Goal: Task Accomplishment & Management: Manage account settings

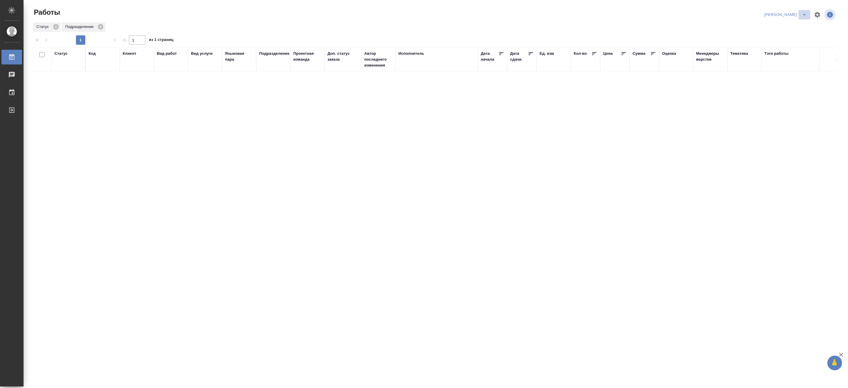
click at [804, 14] on icon "split button" at bounding box center [804, 14] width 7 height 7
click at [789, 25] on li "[PERSON_NAME] работе" at bounding box center [782, 26] width 56 height 9
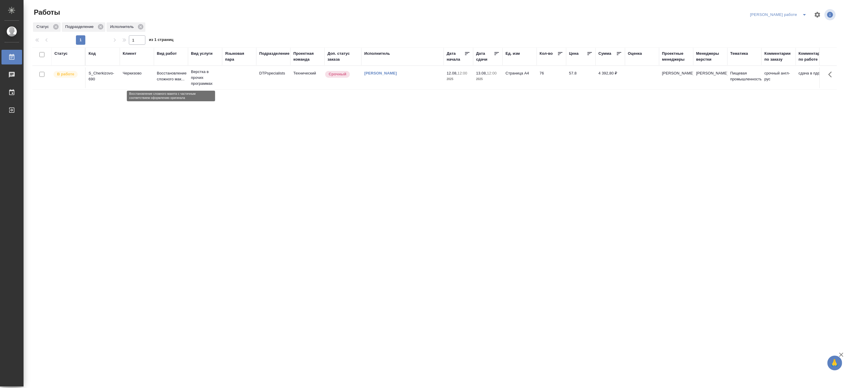
click at [176, 80] on p "Восстановление сложного мак..." at bounding box center [171, 76] width 28 height 12
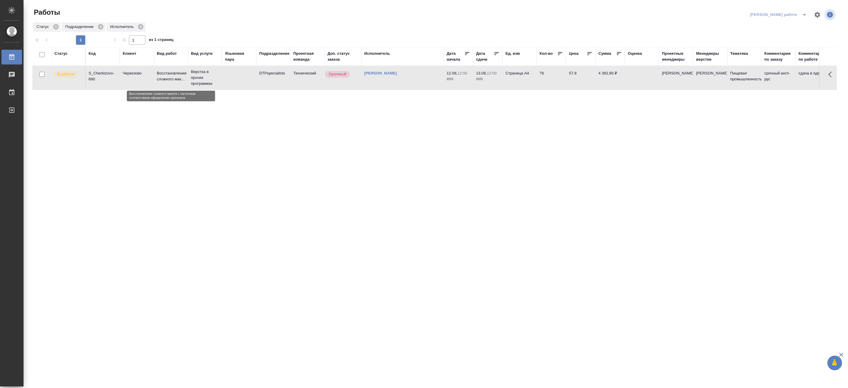
click at [176, 80] on p "Восстановление сложного мак..." at bounding box center [171, 76] width 28 height 12
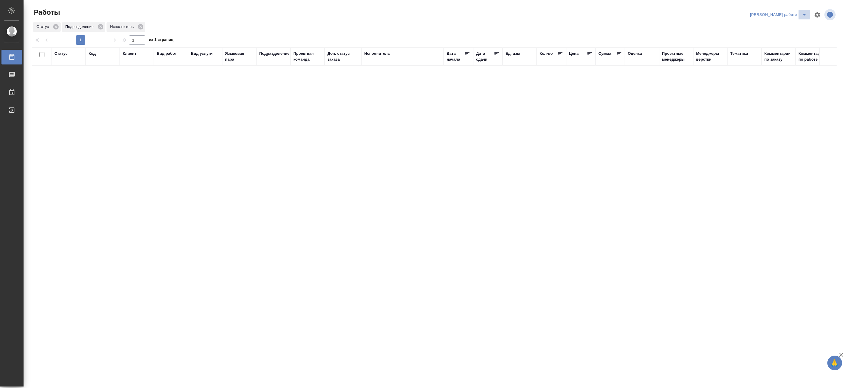
click at [804, 13] on icon "split button" at bounding box center [804, 14] width 7 height 7
click at [786, 52] on li "Верстка и Дизайн" at bounding box center [782, 54] width 53 height 9
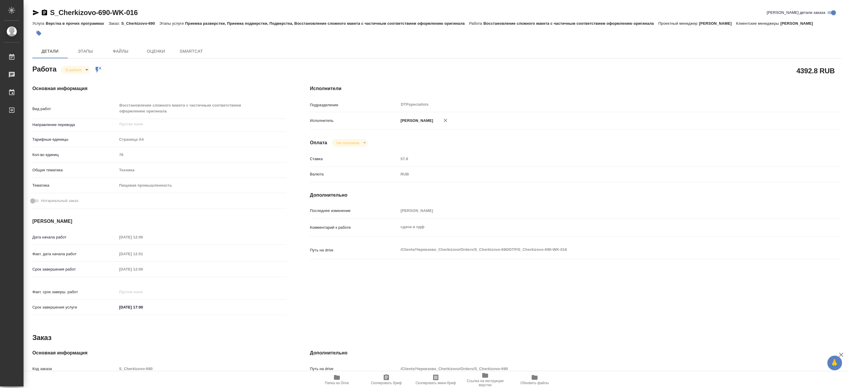
type textarea "x"
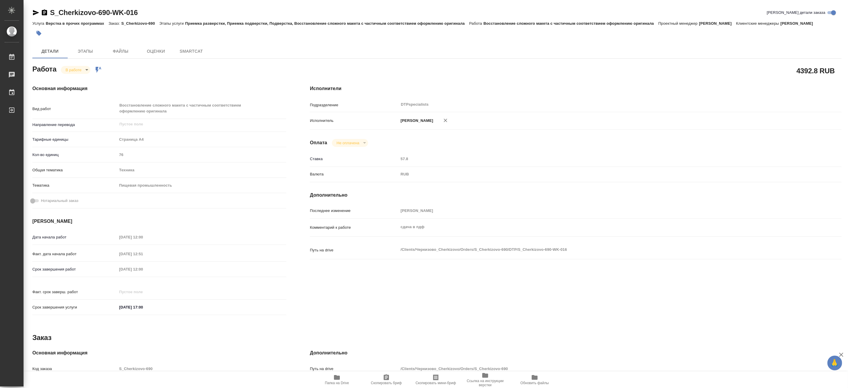
type textarea "x"
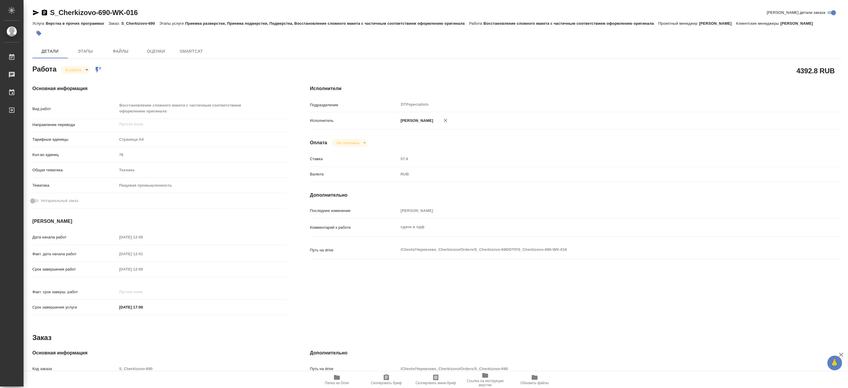
type textarea "x"
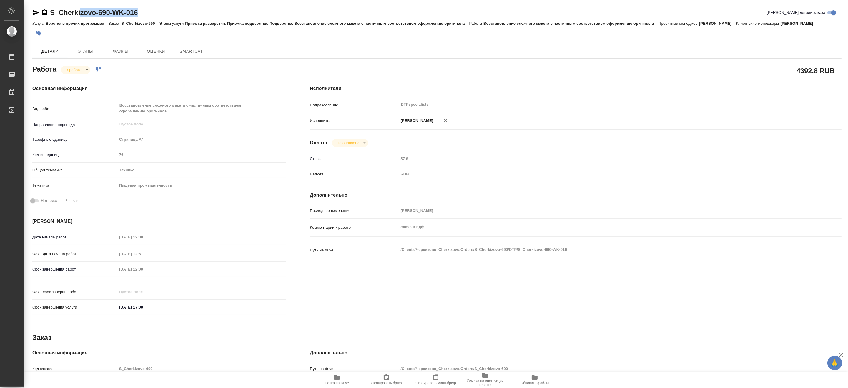
type textarea "x"
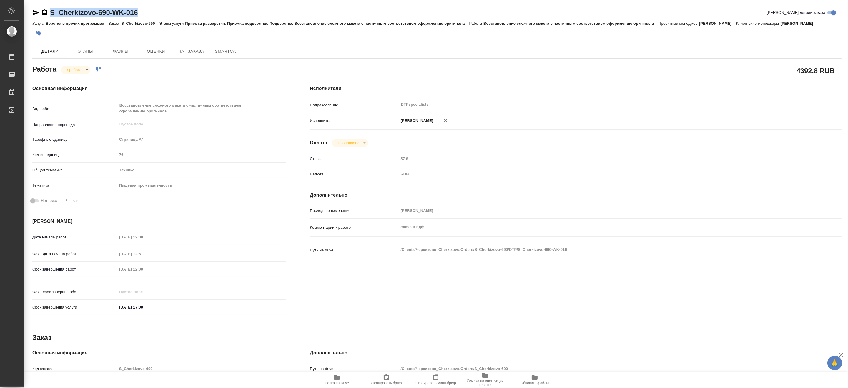
drag, startPoint x: 156, startPoint y: 13, endPoint x: 50, endPoint y: 8, distance: 106.0
click at [50, 8] on div "S_Cherkizovo-690-WK-016 Кратко детали заказа" at bounding box center [436, 12] width 809 height 9
copy link "S_Cherkizovo-690-WK-016"
type textarea "x"
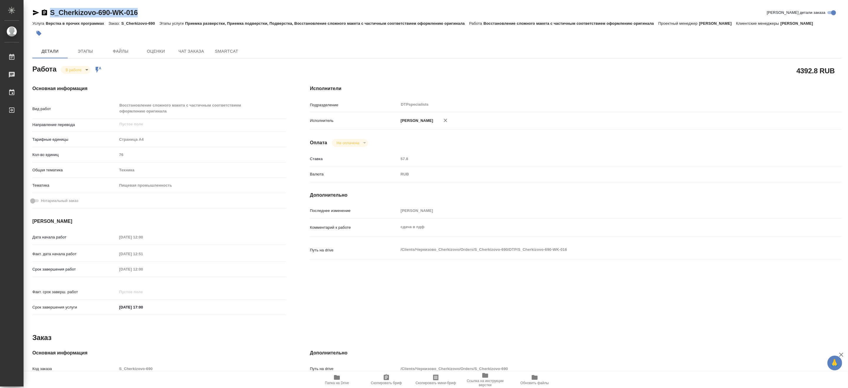
type textarea "x"
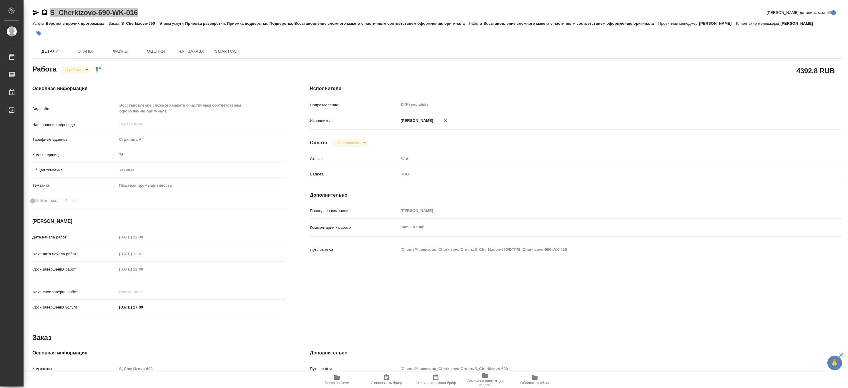
type textarea "x"
click at [343, 376] on span "Папка на Drive" at bounding box center [337, 379] width 42 height 11
click at [79, 70] on body "🙏 .cls-1 fill:#fff; AWATERA Matveeva Maria Работы 0 Чаты График Выйти S_Cherkiz…" at bounding box center [424, 194] width 848 height 388
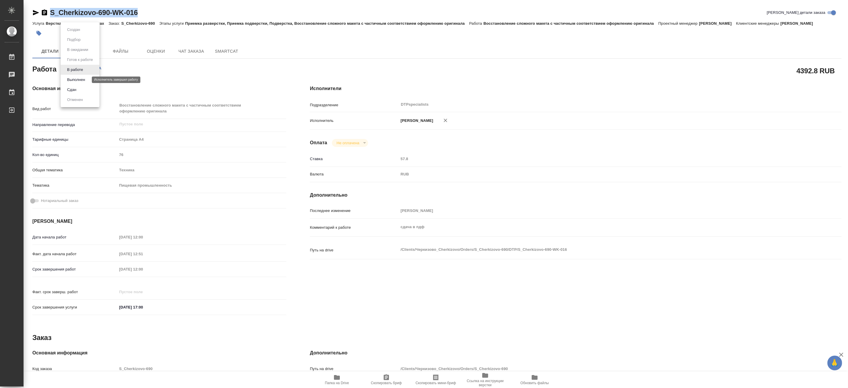
click at [78, 78] on button "Выполнен" at bounding box center [75, 79] width 21 height 6
type textarea "x"
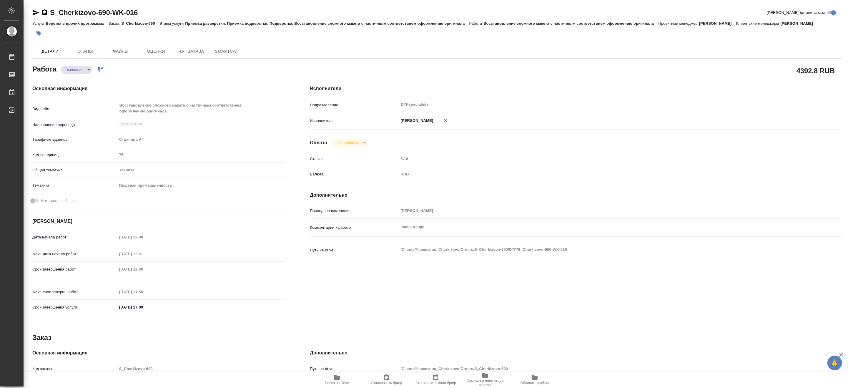
type textarea "x"
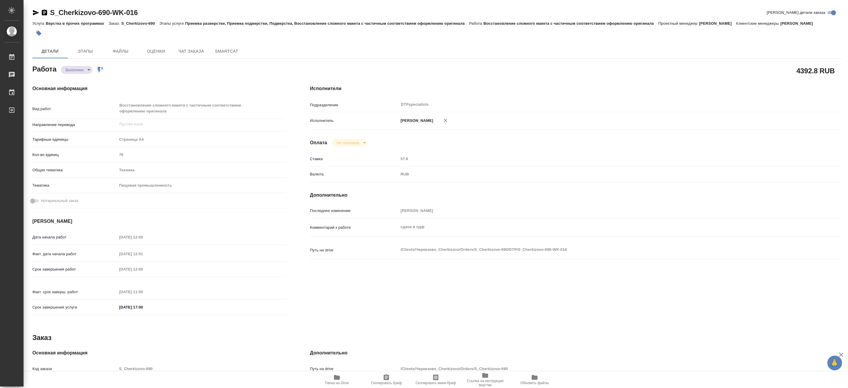
type textarea "x"
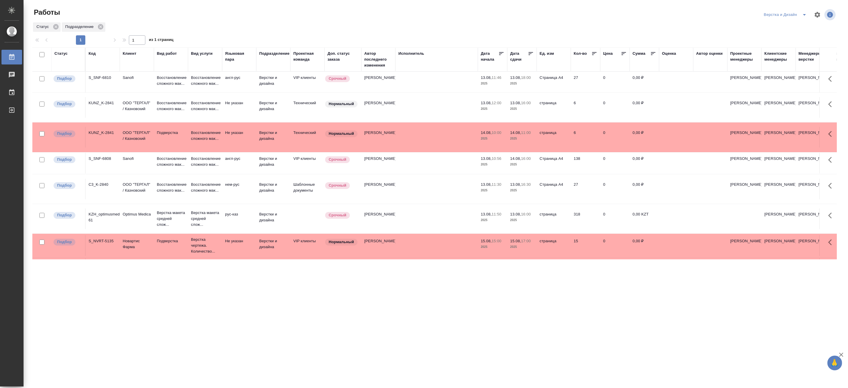
click at [802, 15] on icon "split button" at bounding box center [804, 14] width 7 height 7
click at [781, 45] on li "[PERSON_NAME]" at bounding box center [788, 45] width 56 height 9
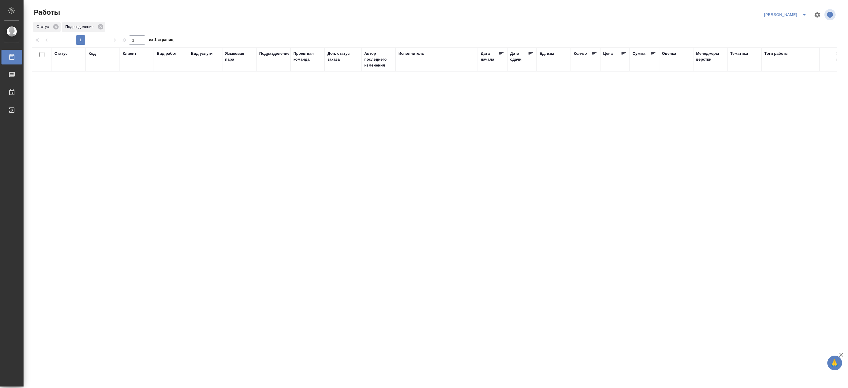
click at [93, 54] on div "Код" at bounding box center [92, 54] width 7 height 6
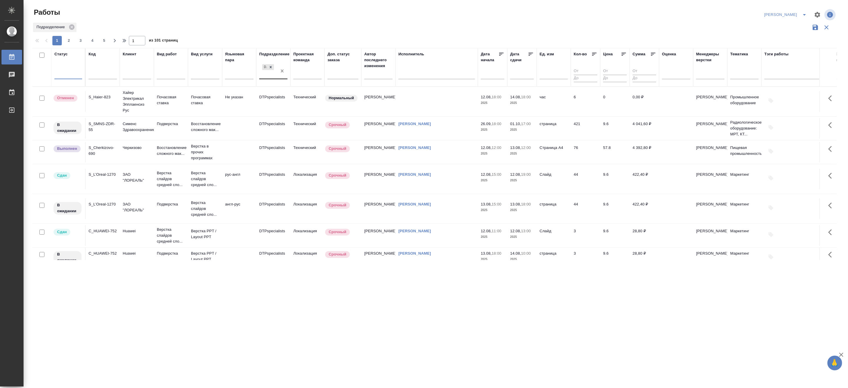
drag, startPoint x: 281, startPoint y: 71, endPoint x: 104, endPoint y: 73, distance: 177.9
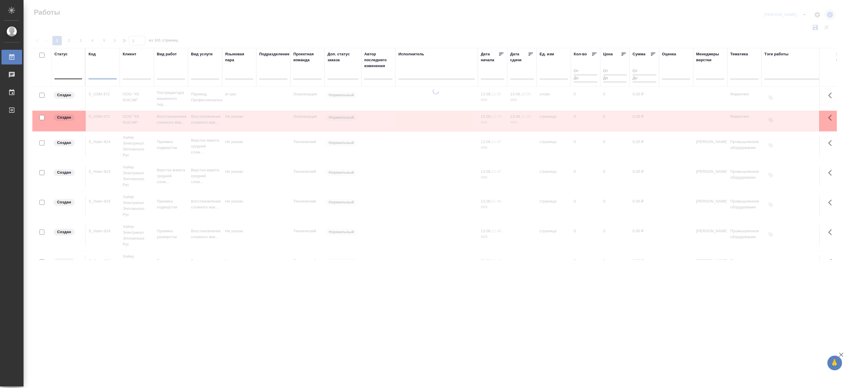
click at [98, 73] on input "text" at bounding box center [103, 75] width 28 height 7
paste input "S_T-OP-C-24745"
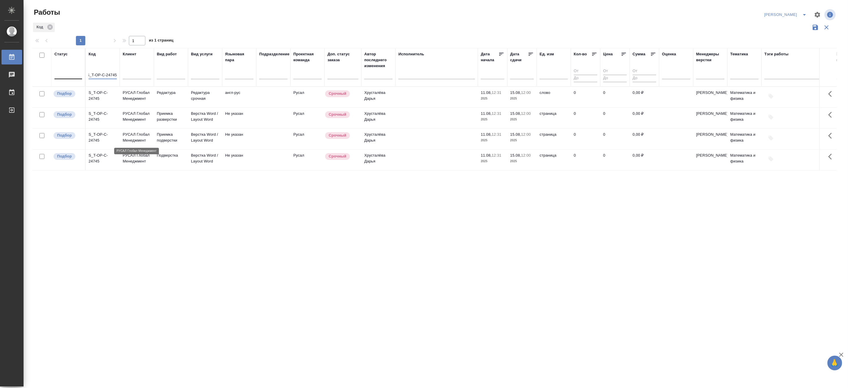
type input "S_T-OP-C-24745"
click at [144, 141] on p "РУСАЛ Глобал Менеджмент" at bounding box center [137, 137] width 28 height 12
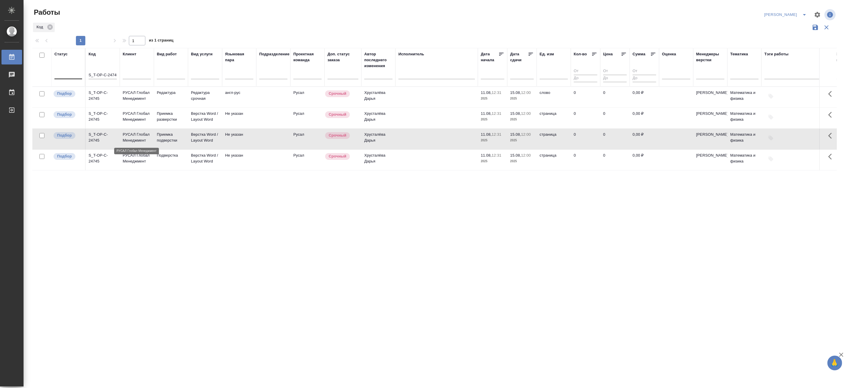
click at [144, 141] on p "РУСАЛ Глобал Менеджмент" at bounding box center [137, 137] width 28 height 12
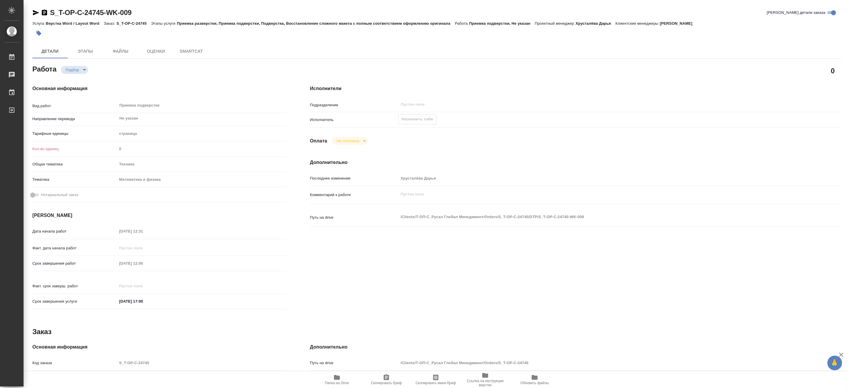
type textarea "x"
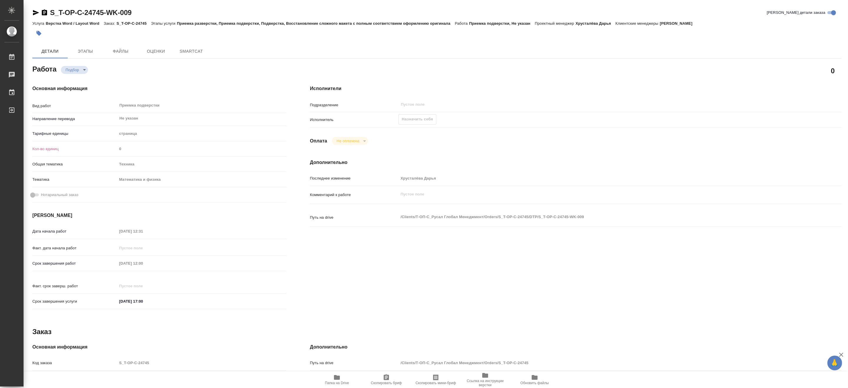
type textarea "x"
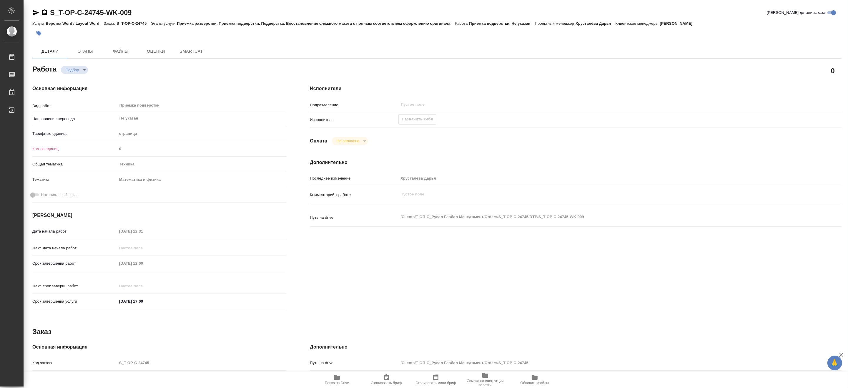
type textarea "x"
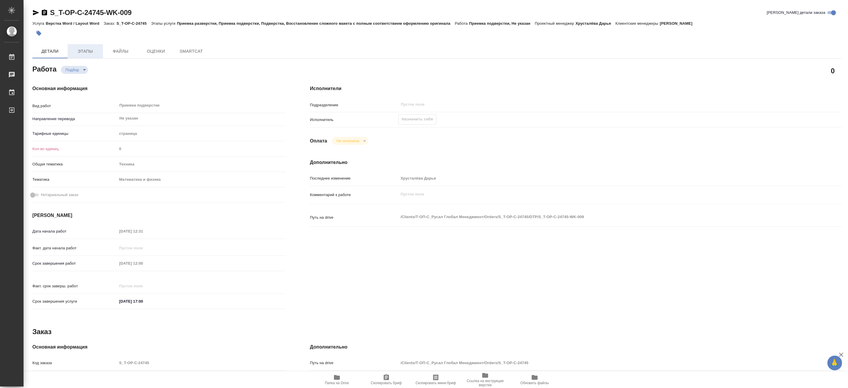
click at [81, 49] on span "Этапы" at bounding box center [85, 51] width 28 height 7
type textarea "x"
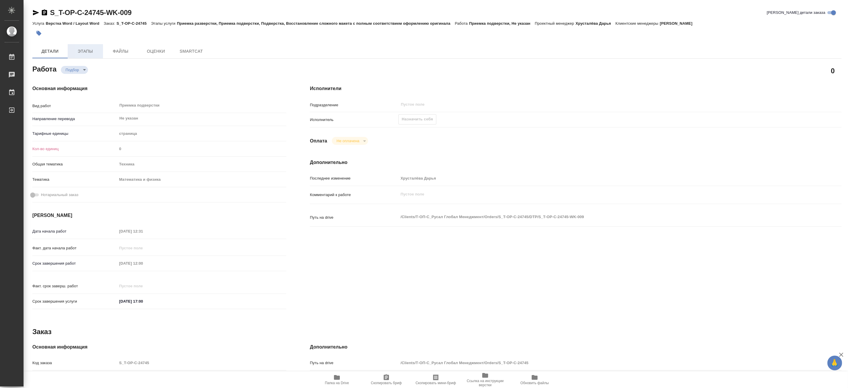
type textarea "x"
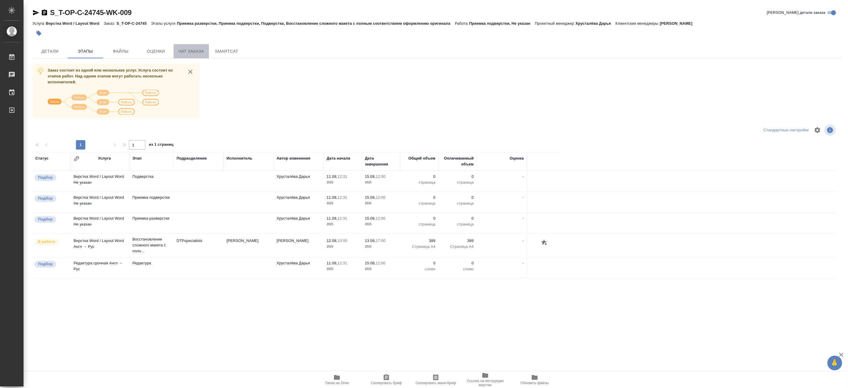
click at [187, 49] on span "Чат заказа" at bounding box center [191, 51] width 28 height 7
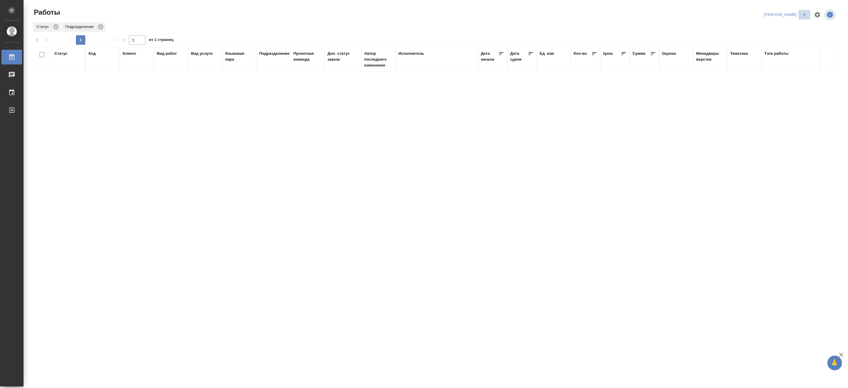
click at [803, 12] on icon "split button" at bounding box center [804, 14] width 7 height 7
click at [776, 42] on li "Ждемс" at bounding box center [782, 45] width 56 height 9
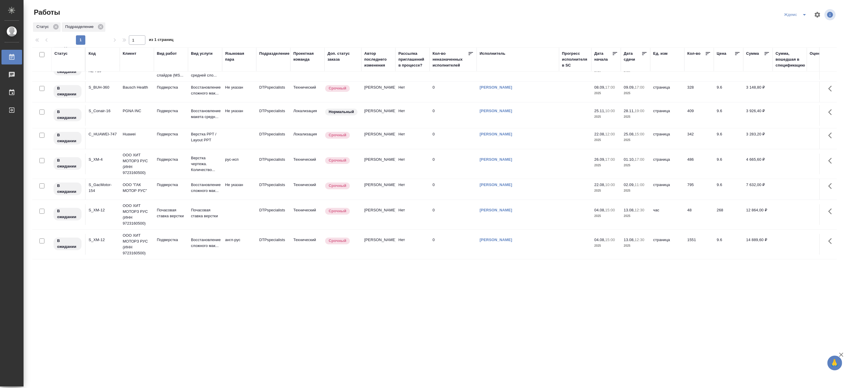
scroll to position [125, 0]
click at [804, 13] on icon "split button" at bounding box center [804, 14] width 7 height 7
click at [801, 43] on li "Матвеева_назначено" at bounding box center [799, 45] width 56 height 9
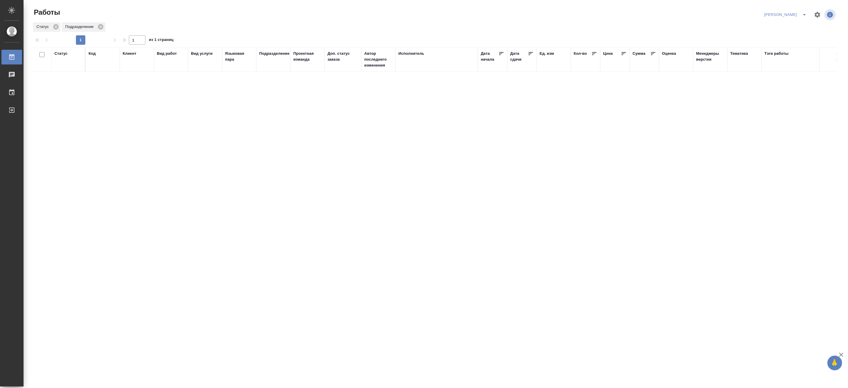
click at [93, 54] on div "Код" at bounding box center [92, 54] width 7 height 6
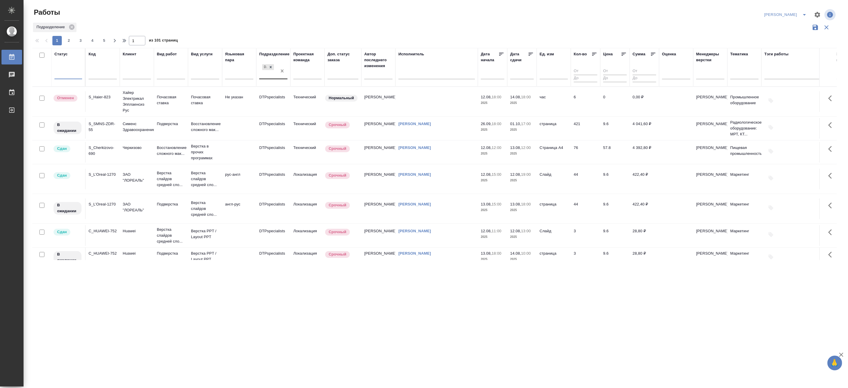
drag, startPoint x: 281, startPoint y: 71, endPoint x: 122, endPoint y: 74, distance: 158.9
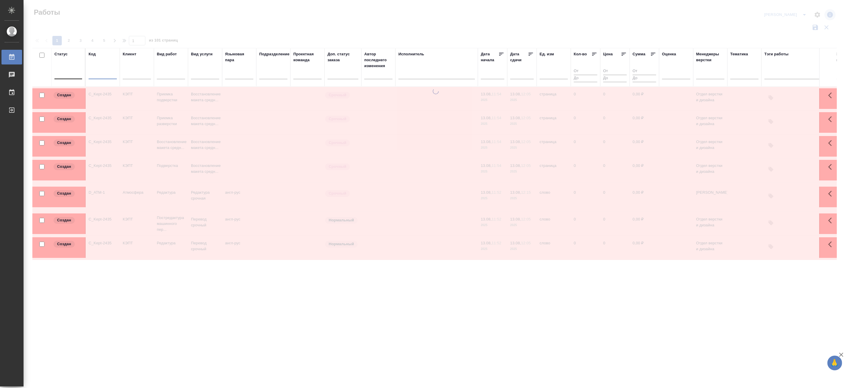
click at [101, 74] on input "text" at bounding box center [103, 75] width 28 height 7
paste input "S_PFZ-361"
type input "S_PFZ-361"
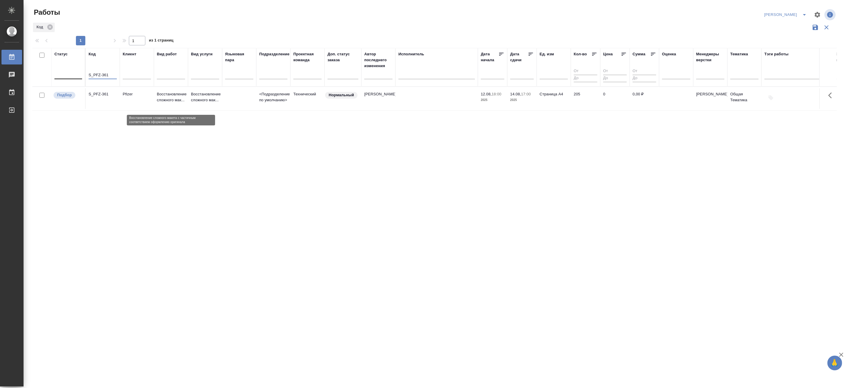
click at [172, 101] on p "Восстановление сложного мак..." at bounding box center [171, 97] width 28 height 12
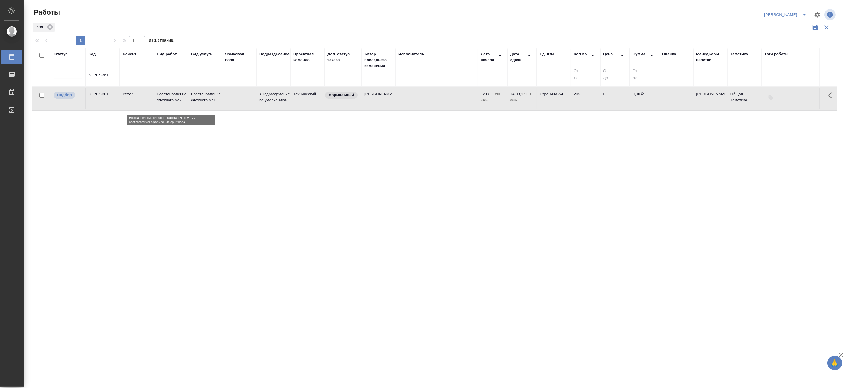
click at [172, 101] on p "Восстановление сложного мак..." at bounding box center [171, 97] width 28 height 12
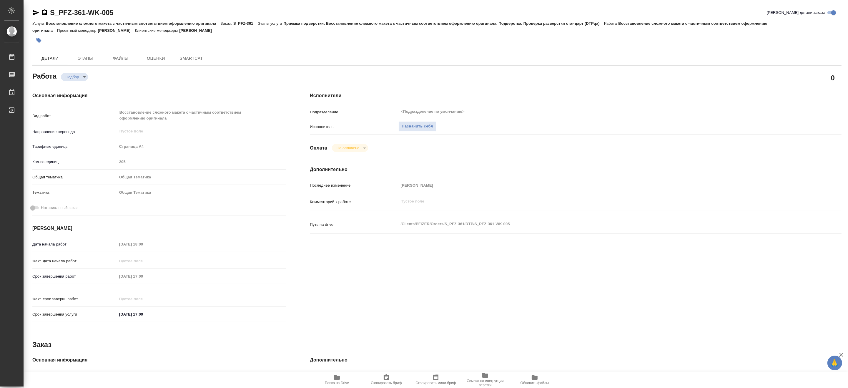
type textarea "x"
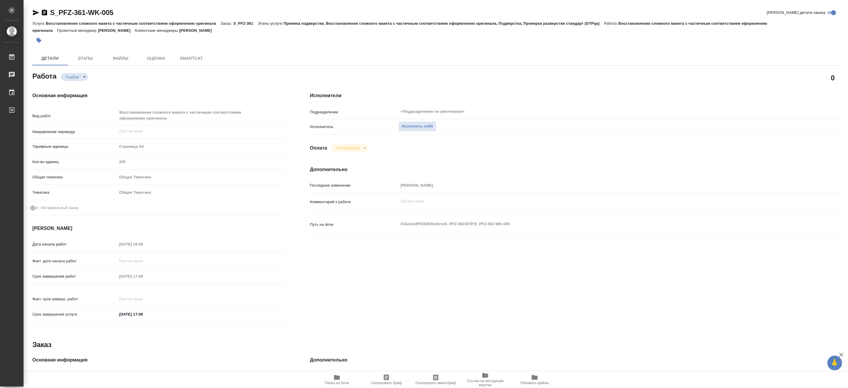
type textarea "x"
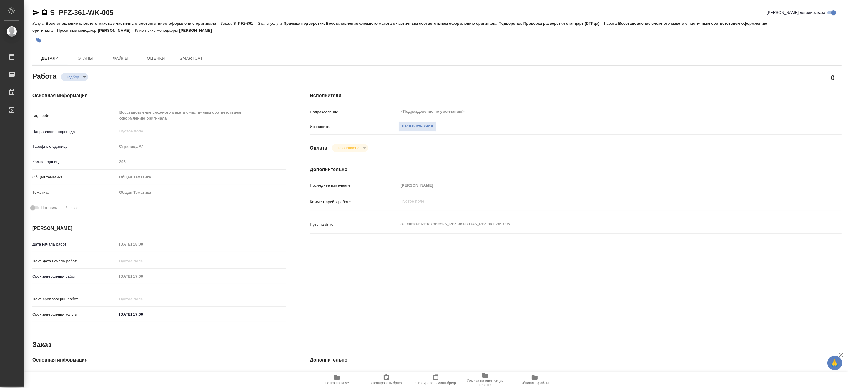
type textarea "x"
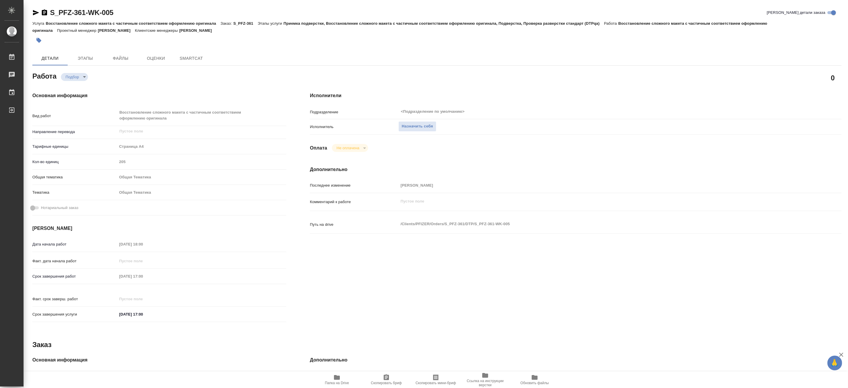
type textarea "x"
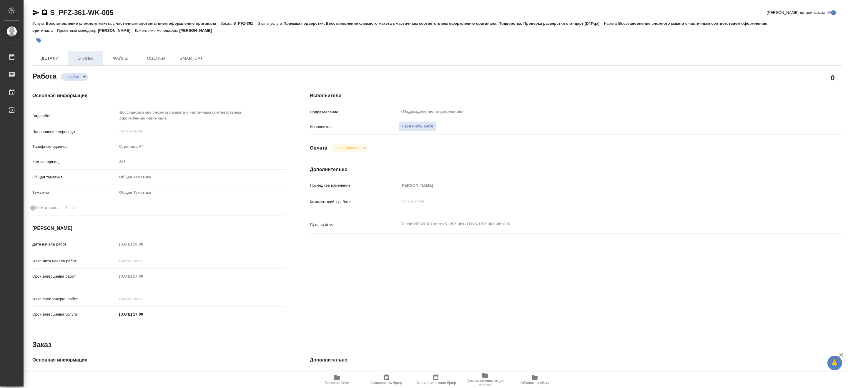
type textarea "x"
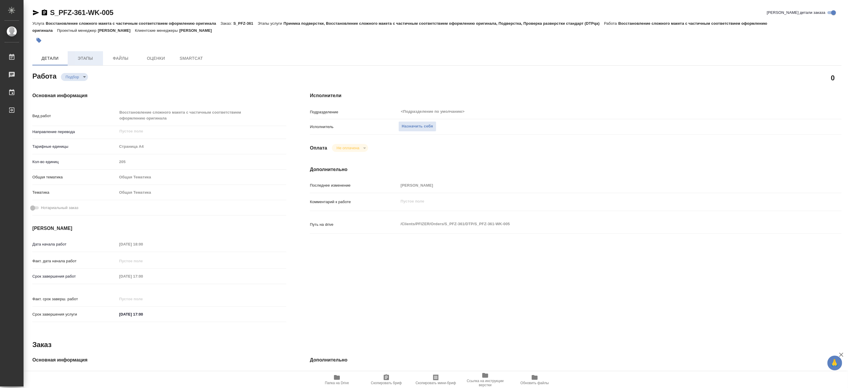
click at [86, 59] on span "Этапы" at bounding box center [85, 58] width 28 height 7
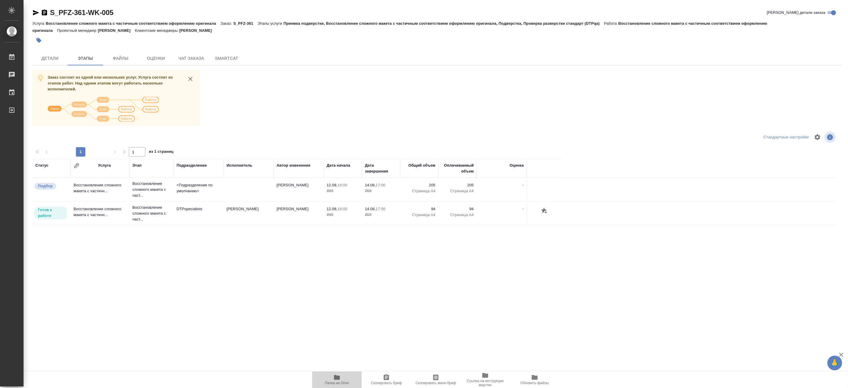
click at [337, 381] on span "Папка на Drive" at bounding box center [337, 383] width 24 height 4
click at [193, 58] on span "Чат заказа" at bounding box center [191, 58] width 28 height 7
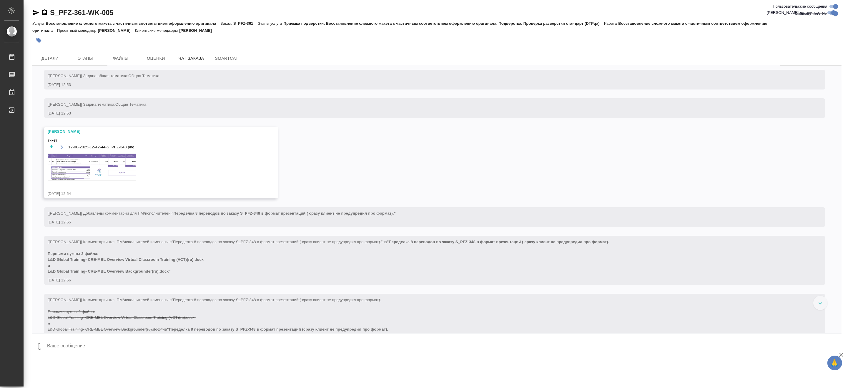
scroll to position [163, 0]
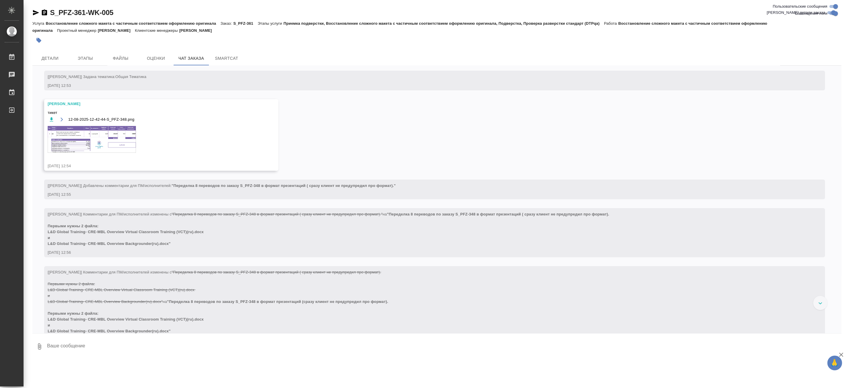
click at [90, 132] on img at bounding box center [92, 139] width 88 height 27
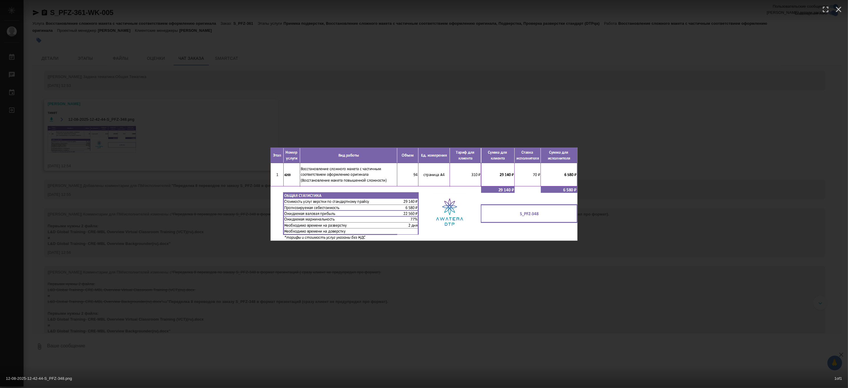
click at [324, 183] on img at bounding box center [423, 193] width 307 height 93
click at [219, 214] on div "12-08-2025-12-42-44-S_PFZ-348.png 1 of 1" at bounding box center [424, 194] width 848 height 388
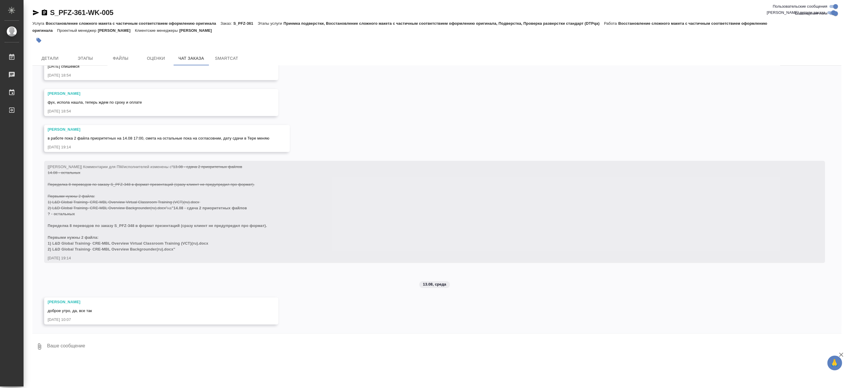
scroll to position [2724, 0]
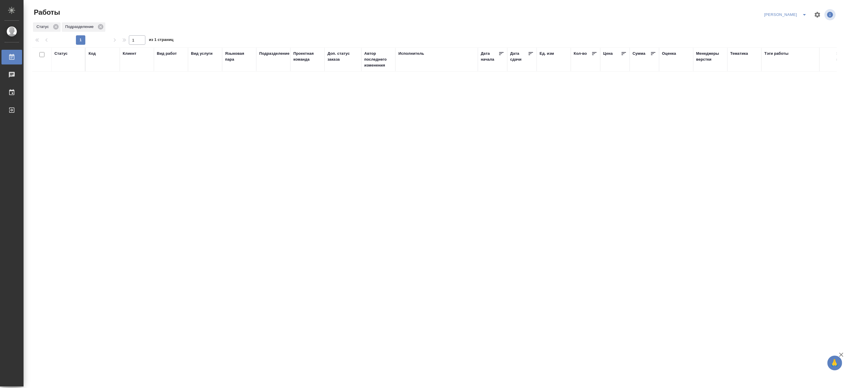
click at [804, 13] on icon "split button" at bounding box center [804, 14] width 7 height 7
click at [780, 54] on li "Верстка и Дизайн" at bounding box center [782, 54] width 56 height 9
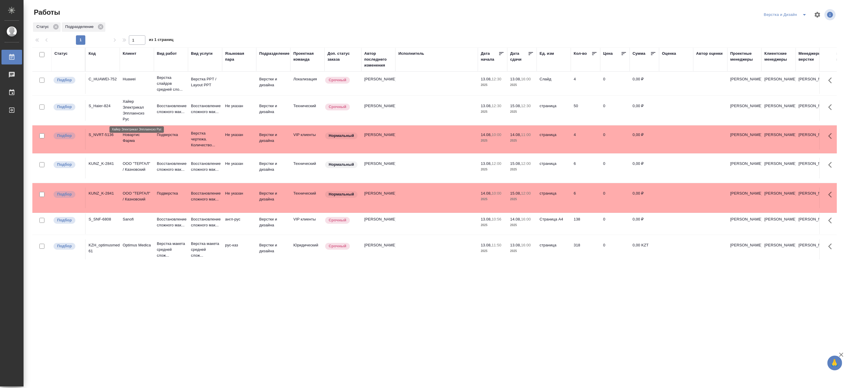
click at [139, 112] on p "Хайер Электрикал Эпплаенсиз Рус" at bounding box center [137, 111] width 28 height 24
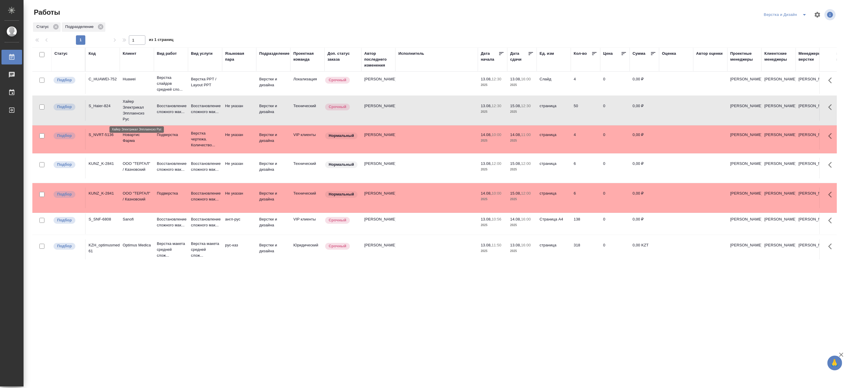
click at [139, 112] on p "Хайер Электрикал Эпплаенсиз Рус" at bounding box center [137, 111] width 28 height 24
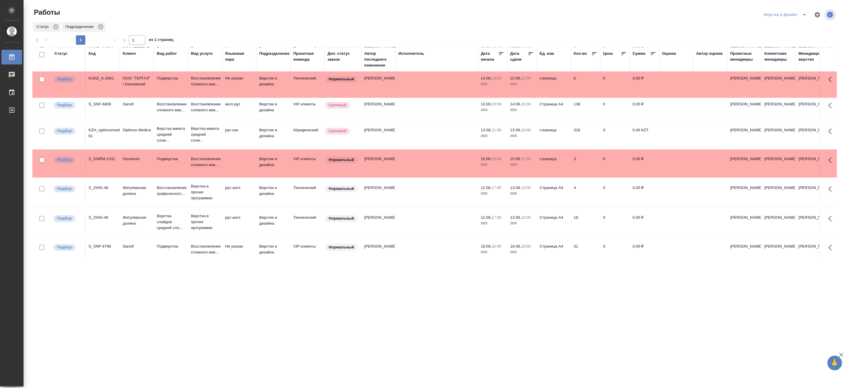
scroll to position [116, 0]
click at [172, 214] on p "Верстка слайдов средней сло..." at bounding box center [171, 221] width 28 height 18
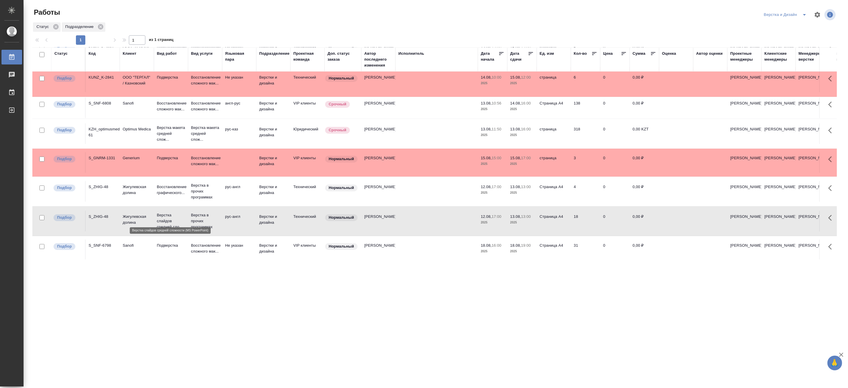
click at [172, 214] on p "Верстка слайдов средней сло..." at bounding box center [171, 221] width 28 height 18
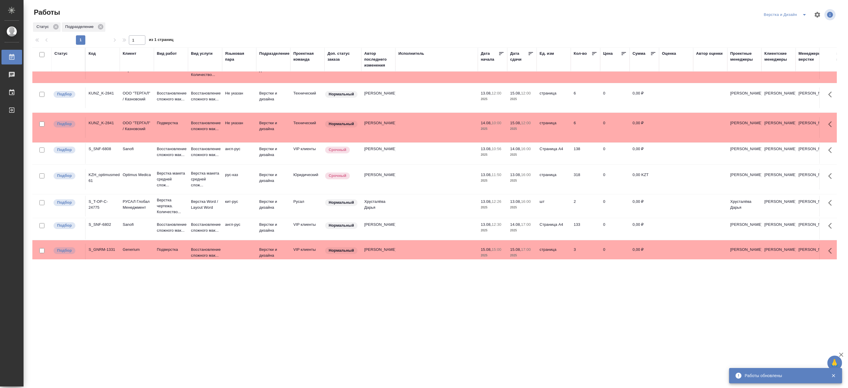
scroll to position [0, 0]
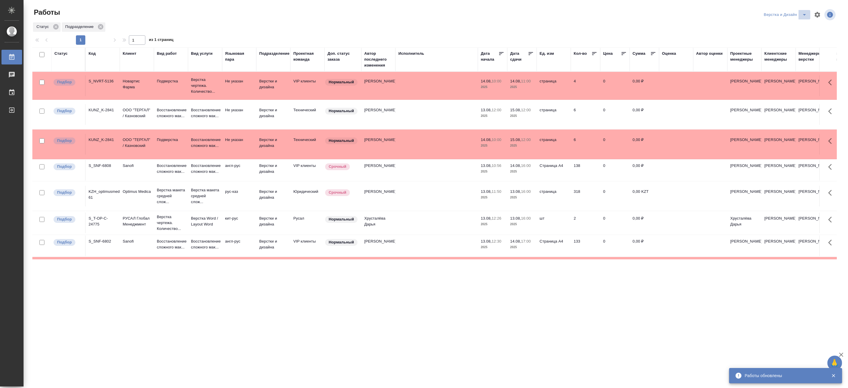
click at [805, 12] on icon "split button" at bounding box center [804, 14] width 7 height 7
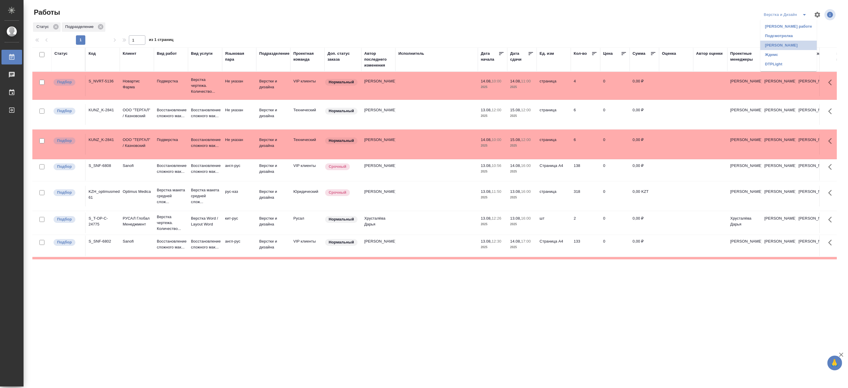
click at [790, 42] on li "Матвеева_назначено" at bounding box center [788, 45] width 56 height 9
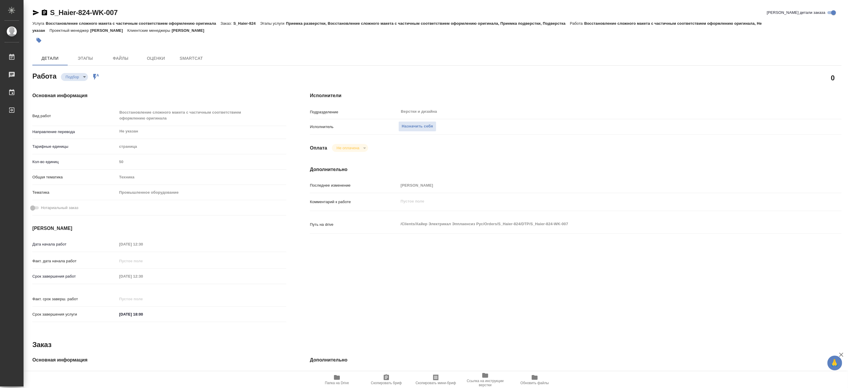
type textarea "x"
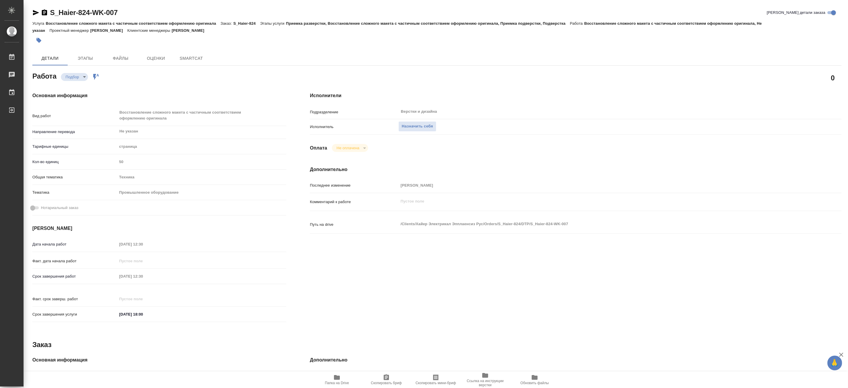
type textarea "x"
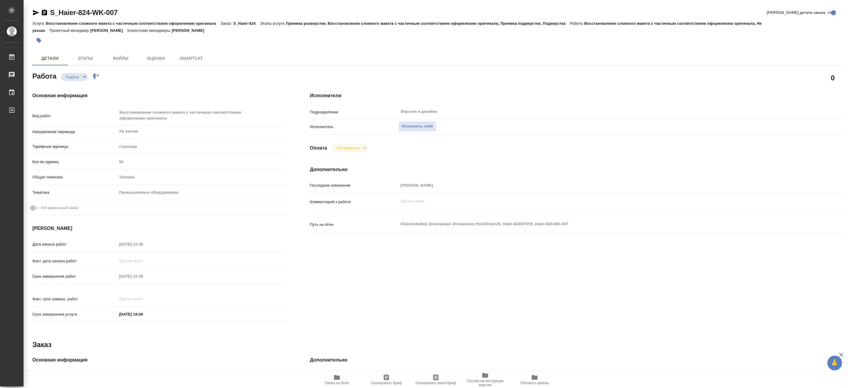
type textarea "x"
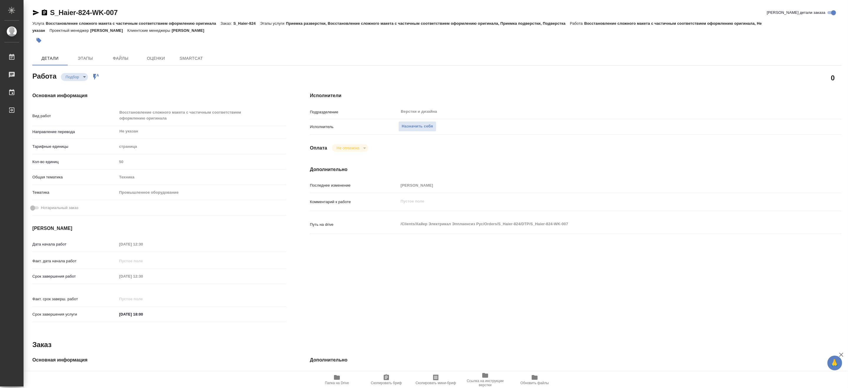
type textarea "x"
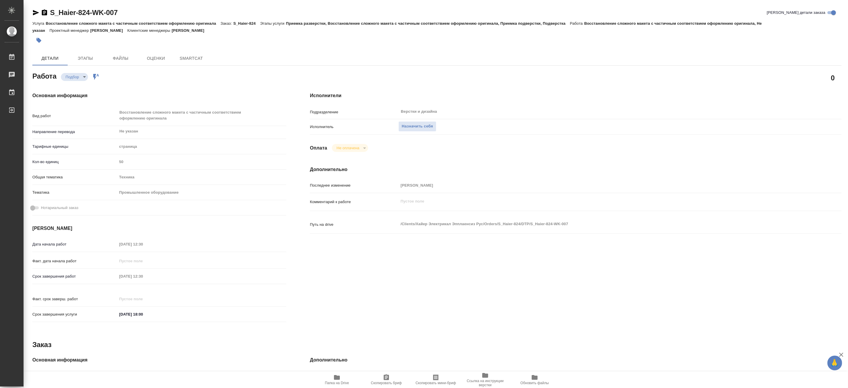
type textarea "x"
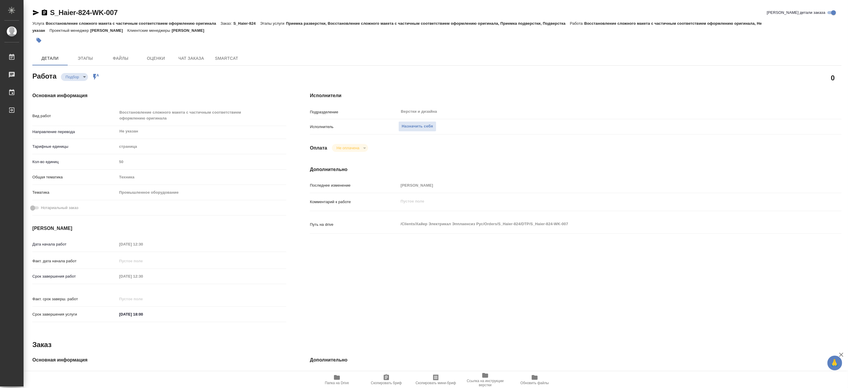
scroll to position [125, 0]
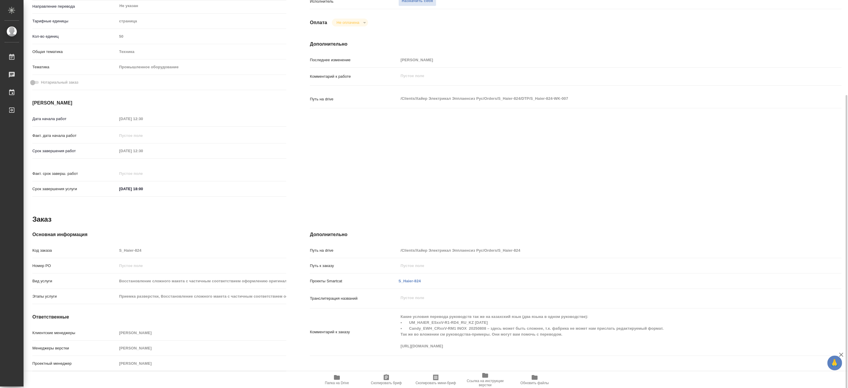
type textarea "x"
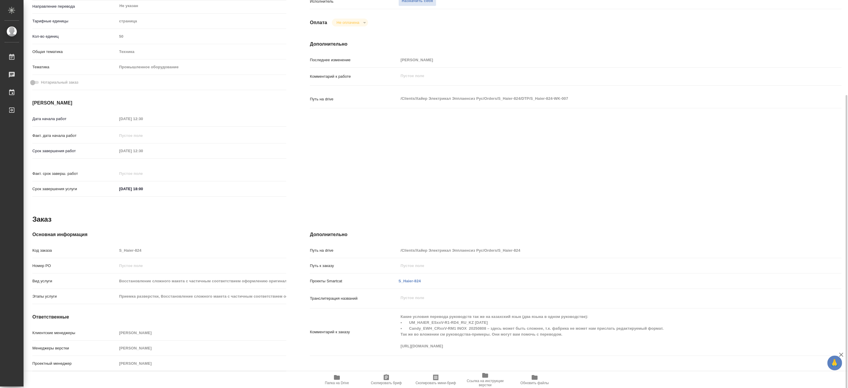
type textarea "x"
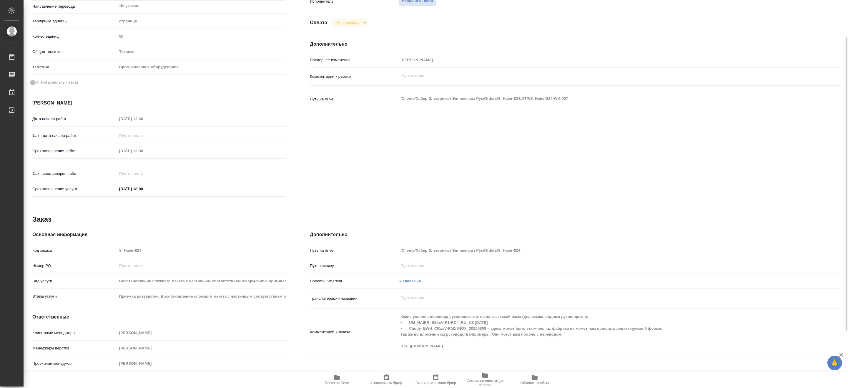
scroll to position [0, 0]
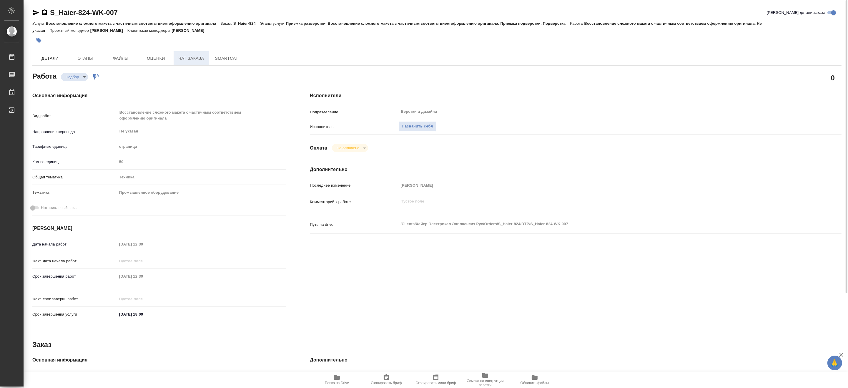
click at [183, 61] on span "Чат заказа" at bounding box center [191, 58] width 28 height 7
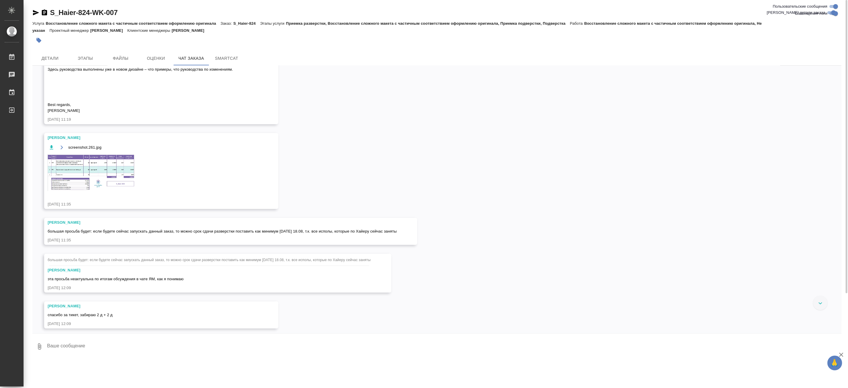
scroll to position [448, 0]
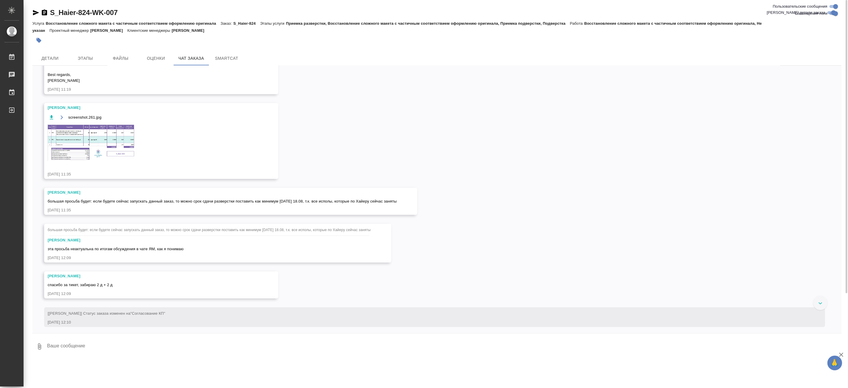
click at [587, 230] on div "13.08, среда [Усманова Ольга] Клиент оставил комментарий: ">https://drive.awate…" at bounding box center [436, 199] width 809 height 267
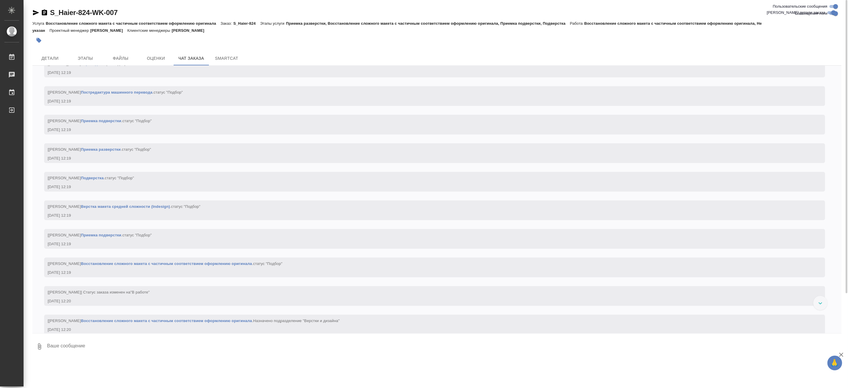
scroll to position [971, 0]
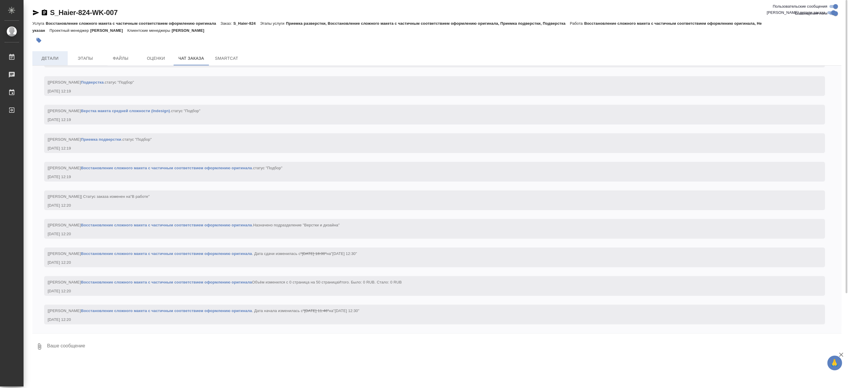
click at [54, 59] on span "Детали" at bounding box center [50, 58] width 28 height 7
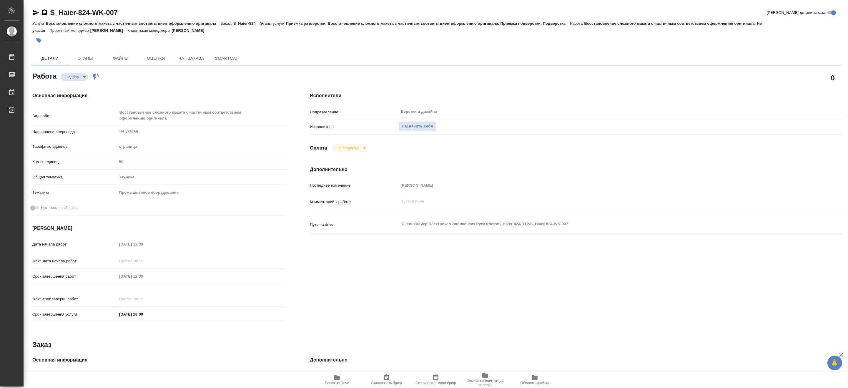
type textarea "x"
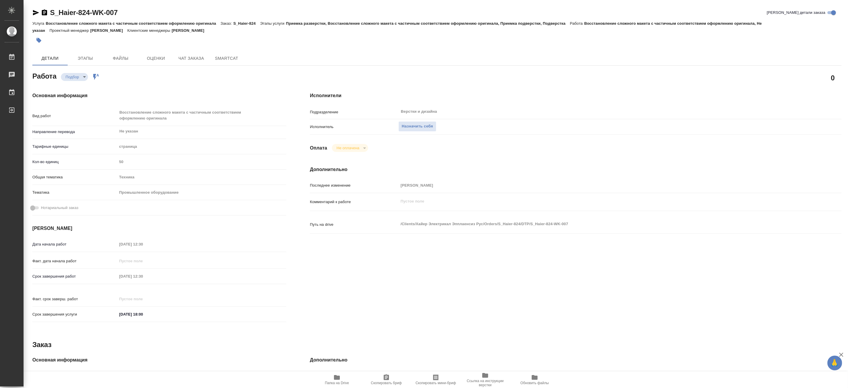
type textarea "x"
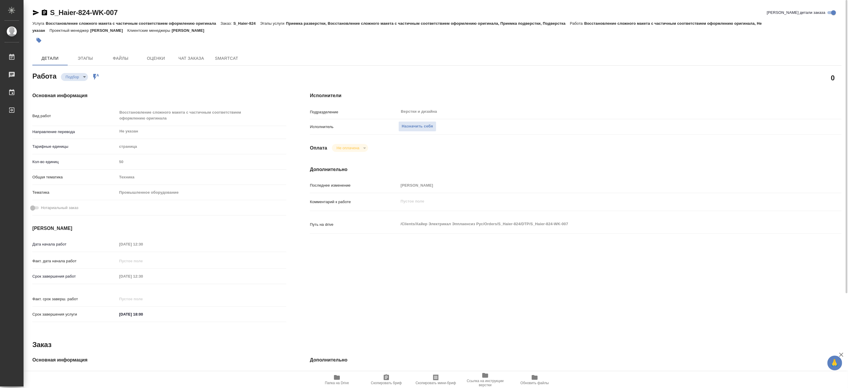
type textarea "x"
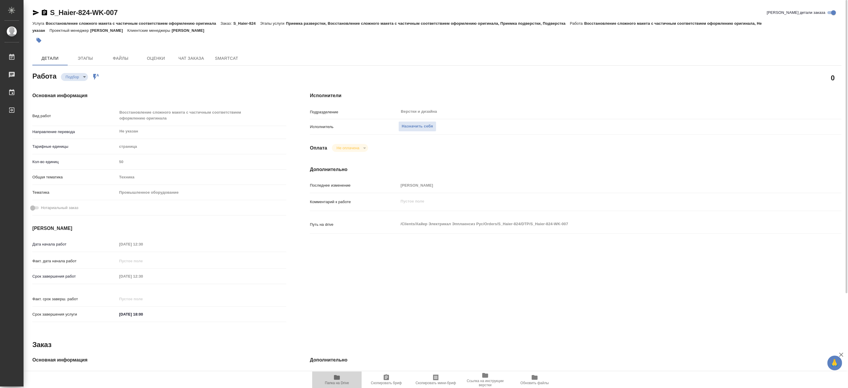
click at [331, 381] on span "Папка на Drive" at bounding box center [337, 383] width 24 height 4
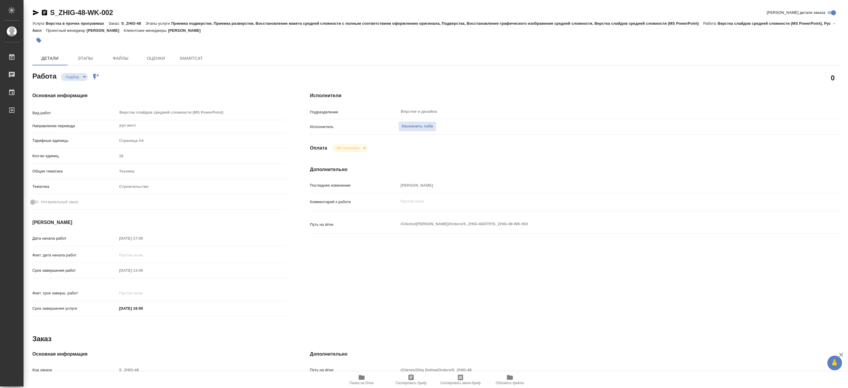
type textarea "x"
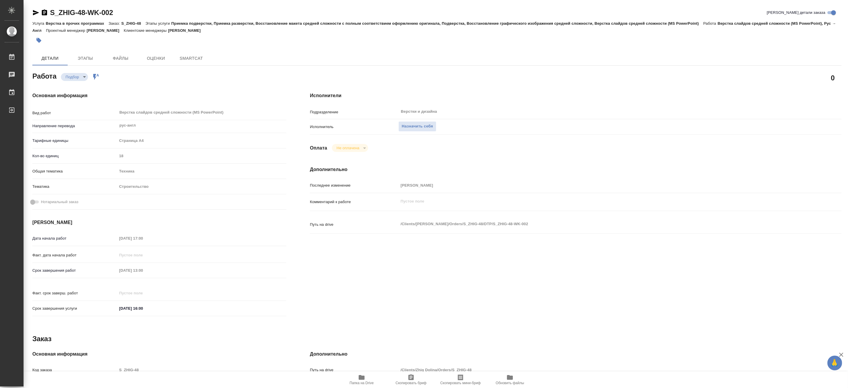
type textarea "x"
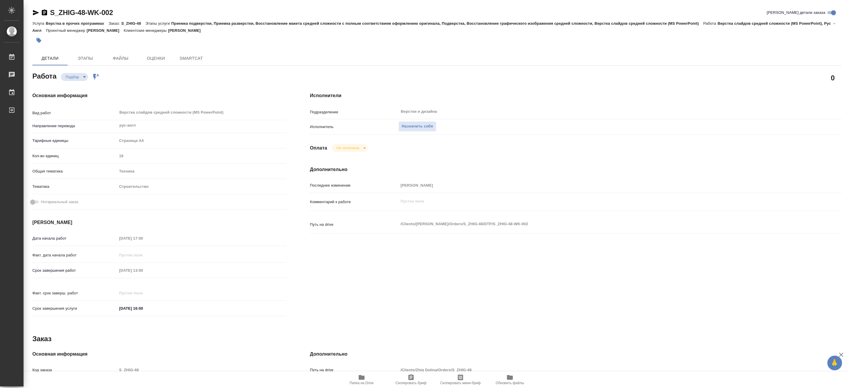
type textarea "x"
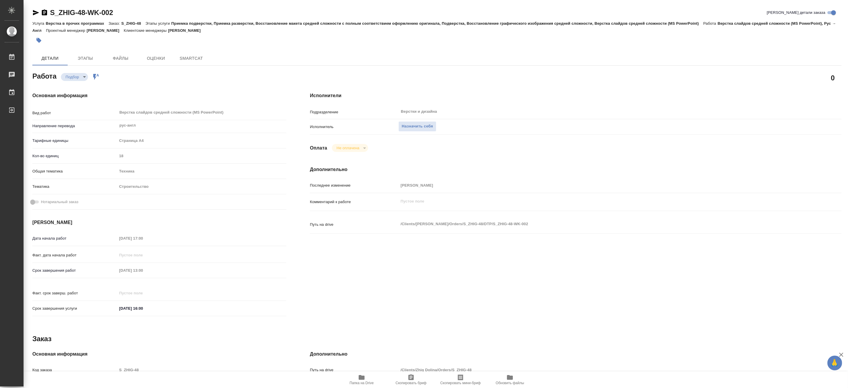
type textarea "x"
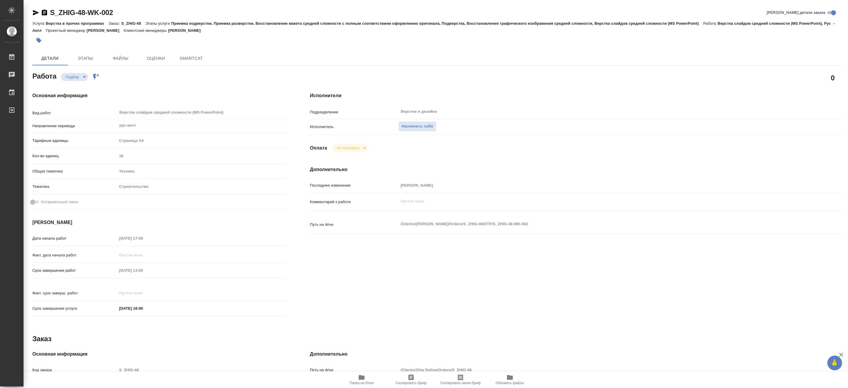
type textarea "x"
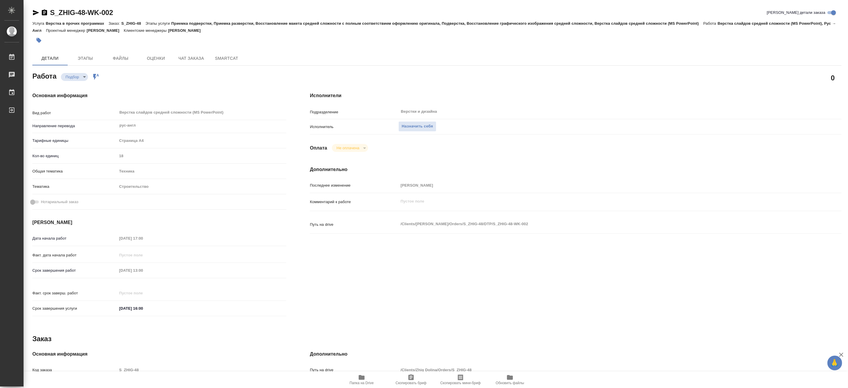
type textarea "x"
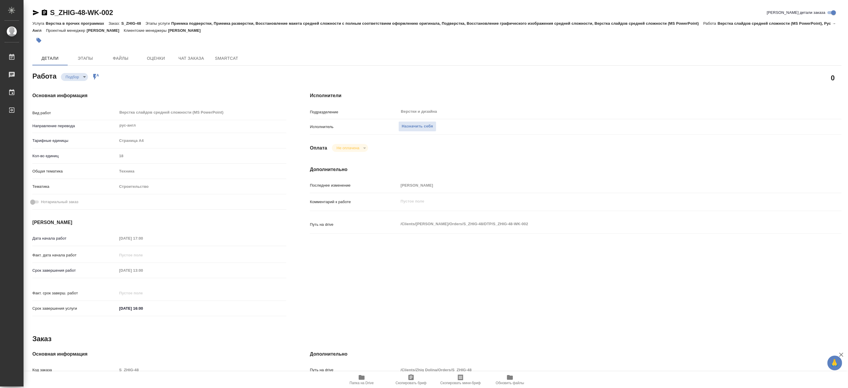
type textarea "x"
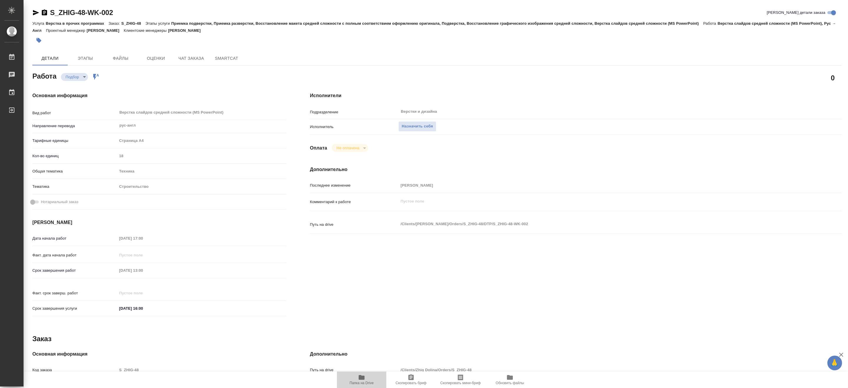
click at [368, 381] on span "Папка на Drive" at bounding box center [361, 383] width 24 height 4
click at [188, 59] on span "Чат заказа" at bounding box center [191, 58] width 28 height 7
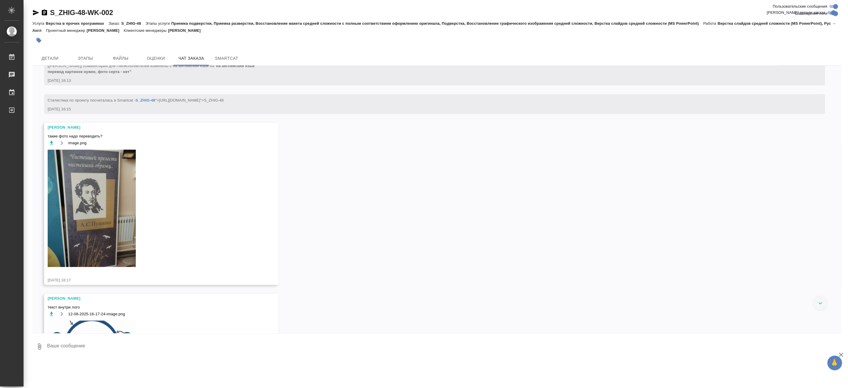
scroll to position [369, 0]
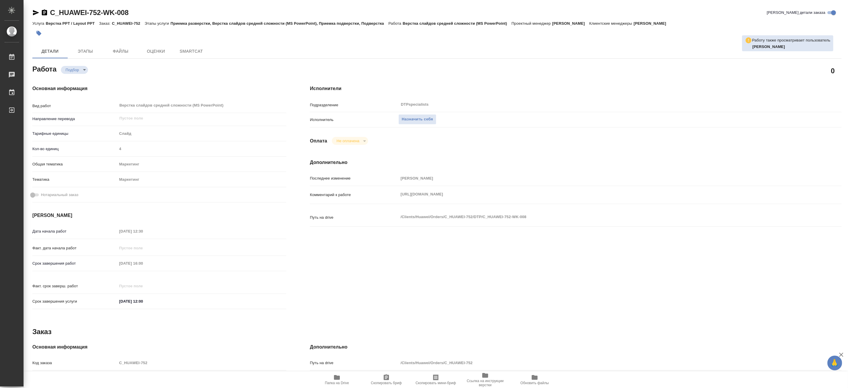
type textarea "x"
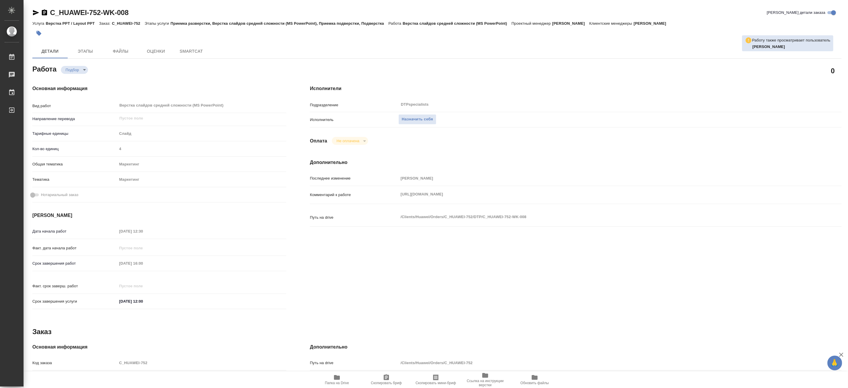
type textarea "x"
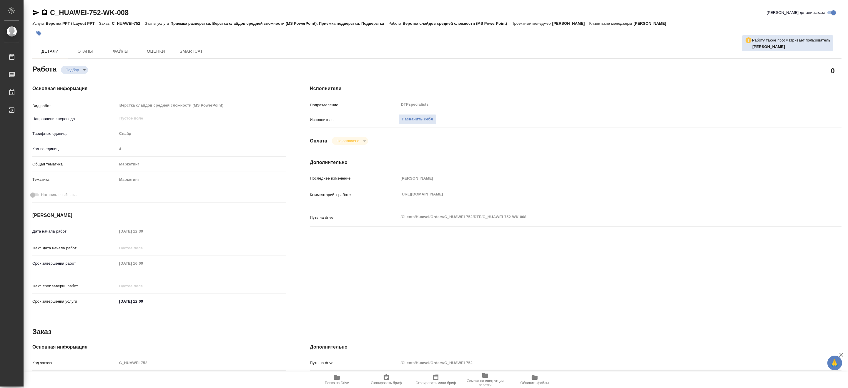
type textarea "x"
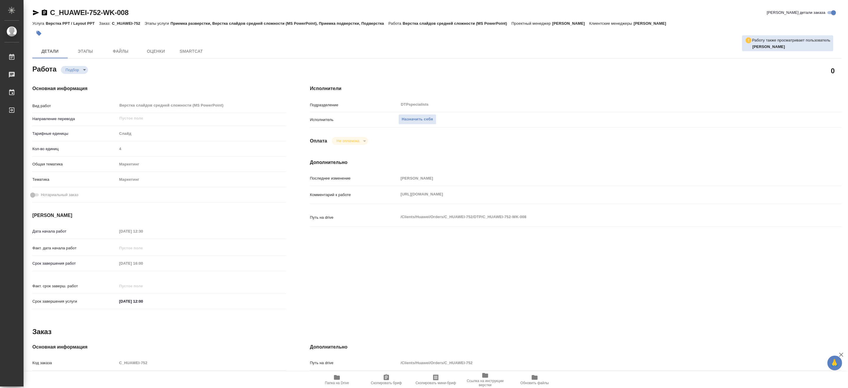
type textarea "x"
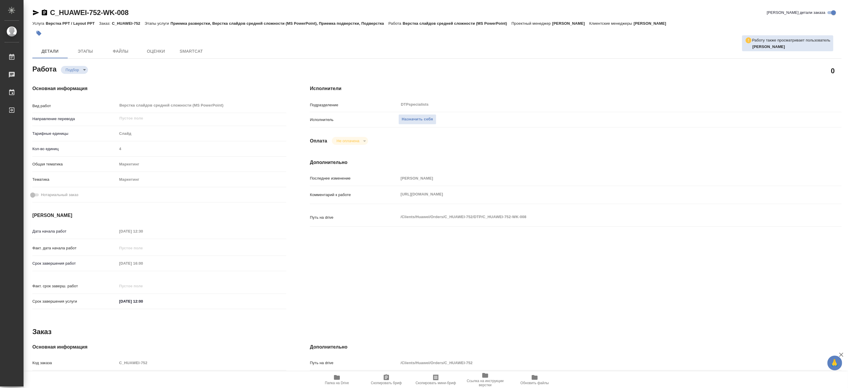
type textarea "x"
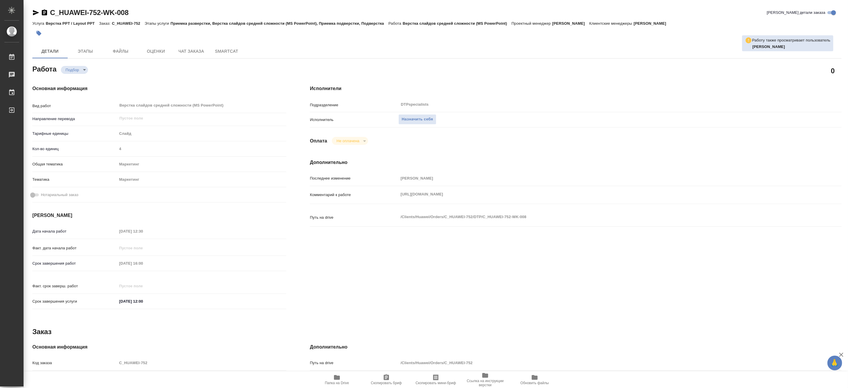
type textarea "x"
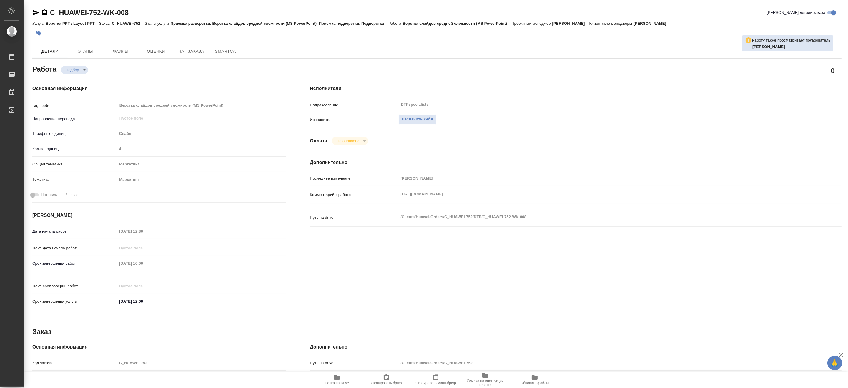
type textarea "x"
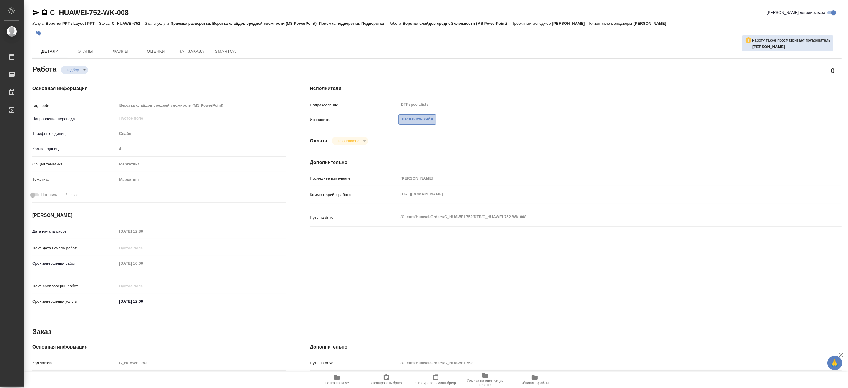
click at [419, 118] on span "Назначить себя" at bounding box center [416, 119] width 31 height 7
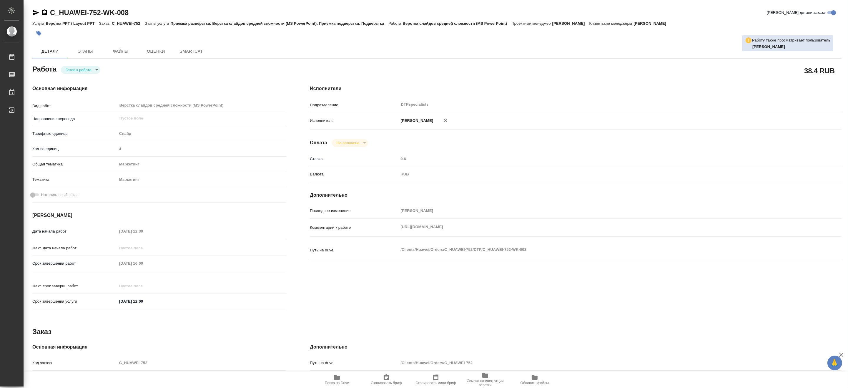
type textarea "x"
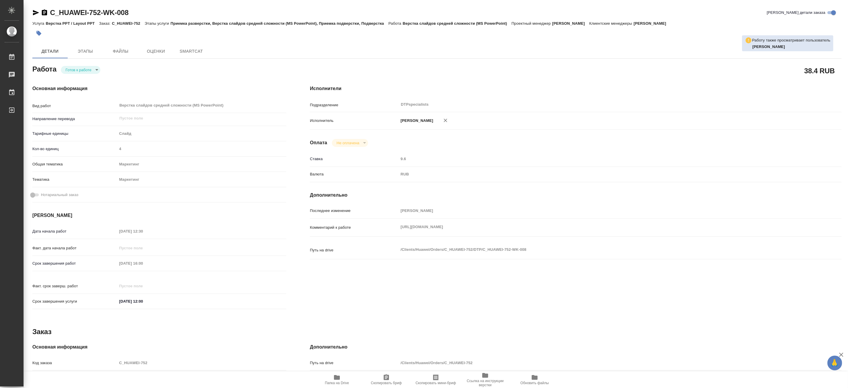
type textarea "x"
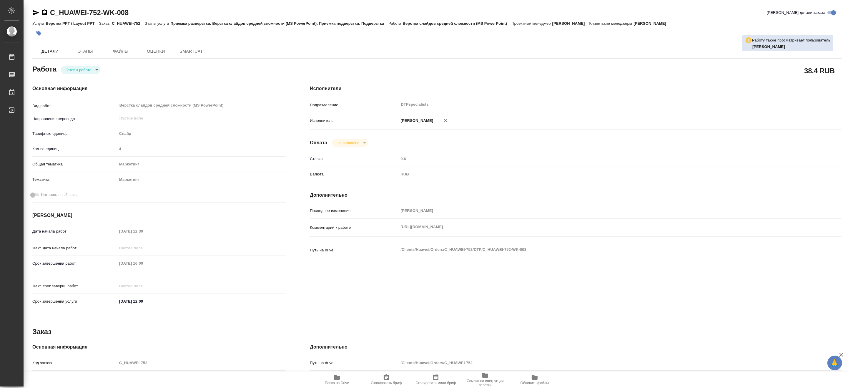
type textarea "x"
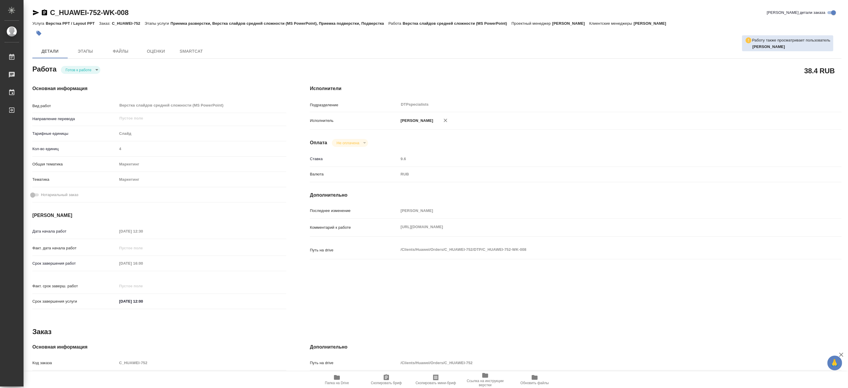
type textarea "x"
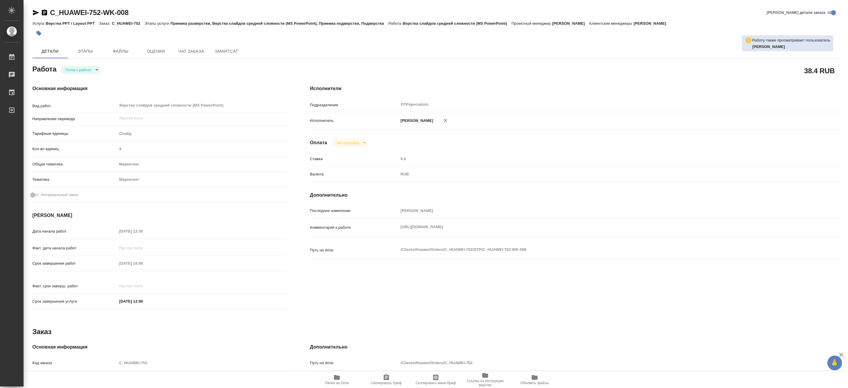
type textarea "x"
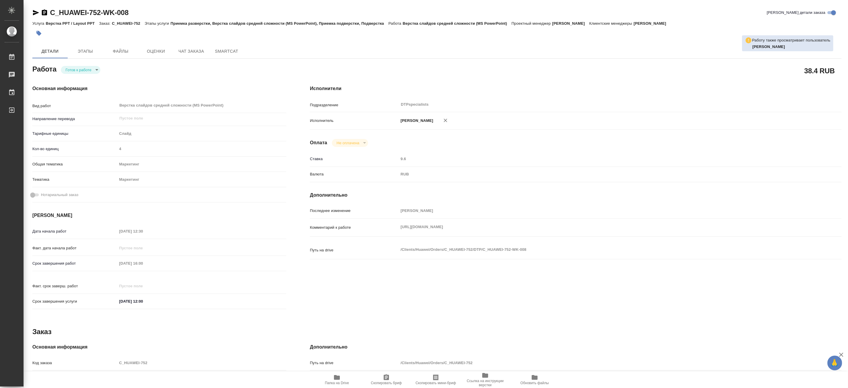
type textarea "x"
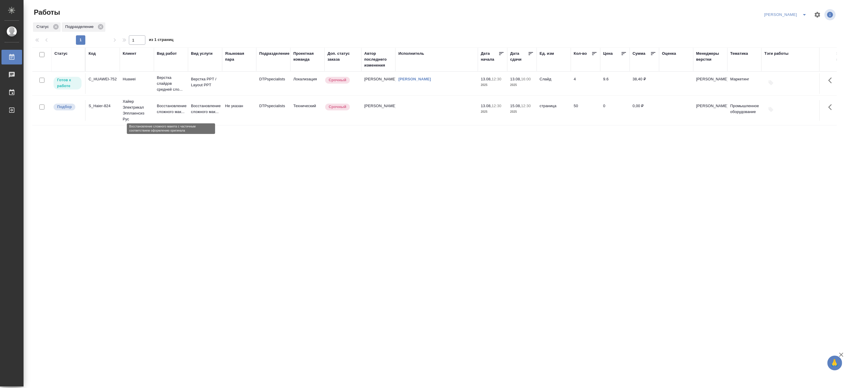
click at [173, 108] on p "Восстановление сложного мак..." at bounding box center [171, 109] width 28 height 12
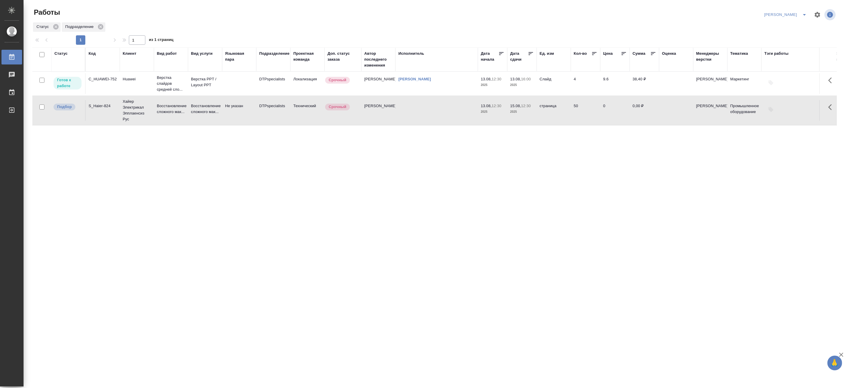
click at [169, 76] on p "Верстка слайдов средней сло..." at bounding box center [171, 84] width 28 height 18
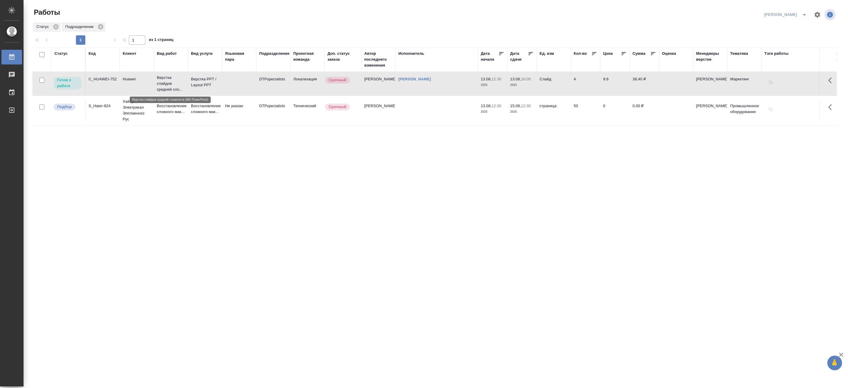
click at [169, 76] on p "Верстка слайдов средней сло..." at bounding box center [171, 84] width 28 height 18
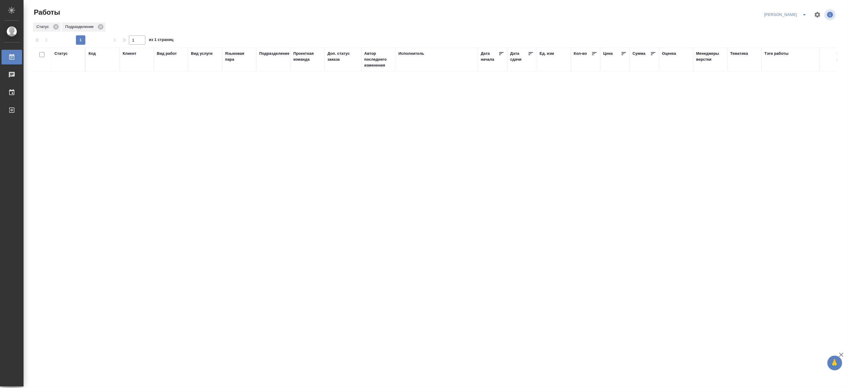
drag, startPoint x: 725, startPoint y: 133, endPoint x: 764, endPoint y: 96, distance: 53.3
click at [725, 133] on div "Статус Код Клиент Вид работ Вид услуги Языковая пара Подразделение Проектная ко…" at bounding box center [434, 153] width 804 height 212
click at [804, 13] on icon "split button" at bounding box center [804, 14] width 7 height 7
click at [781, 52] on li "Верстка и Дизайн" at bounding box center [782, 54] width 56 height 9
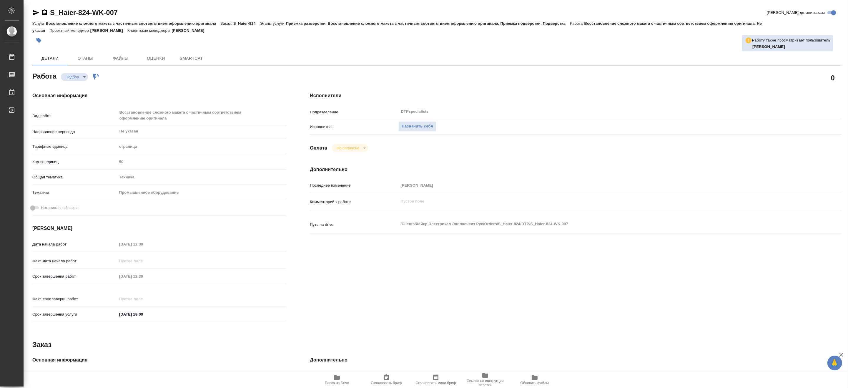
type textarea "x"
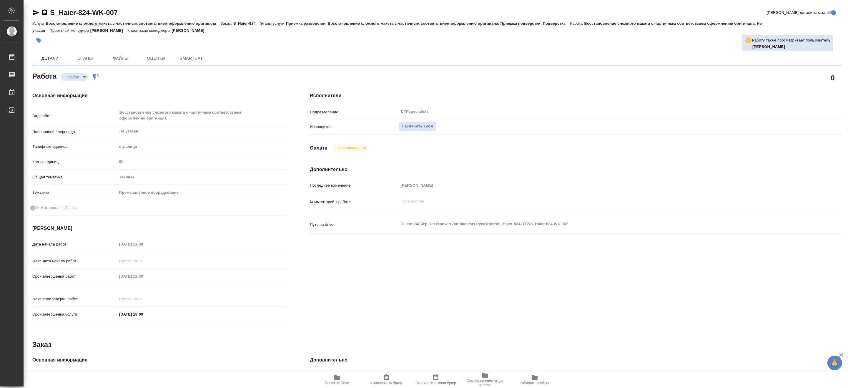
type textarea "x"
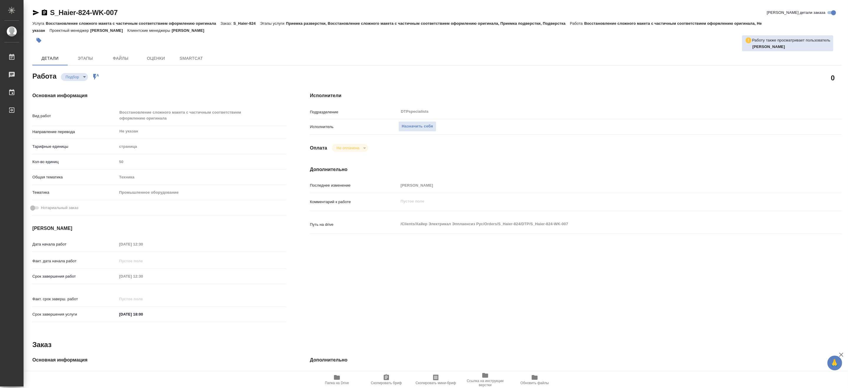
type textarea "x"
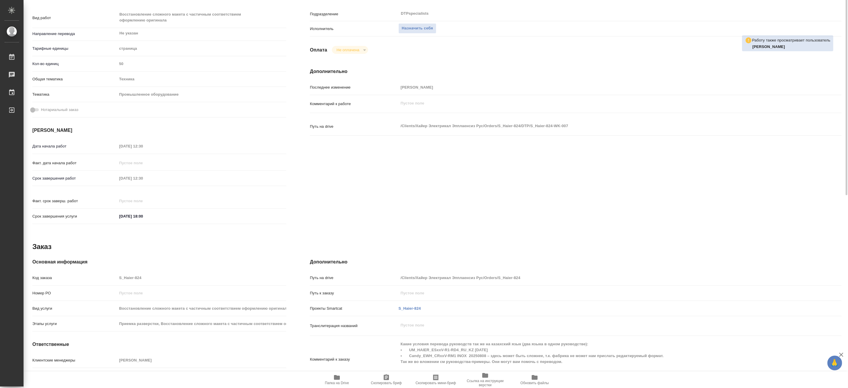
type textarea "x"
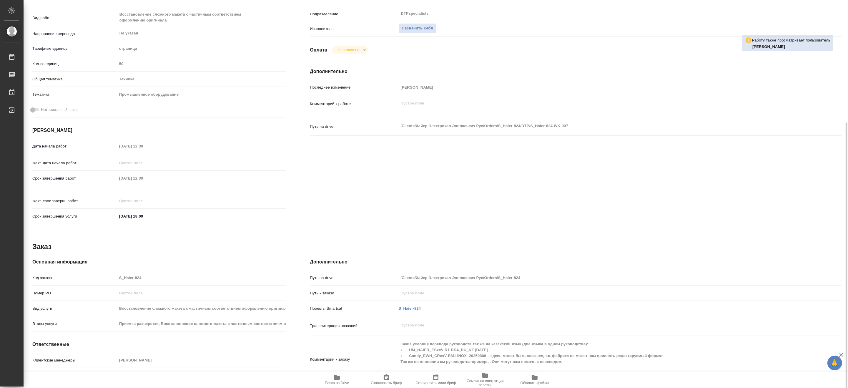
scroll to position [125, 0]
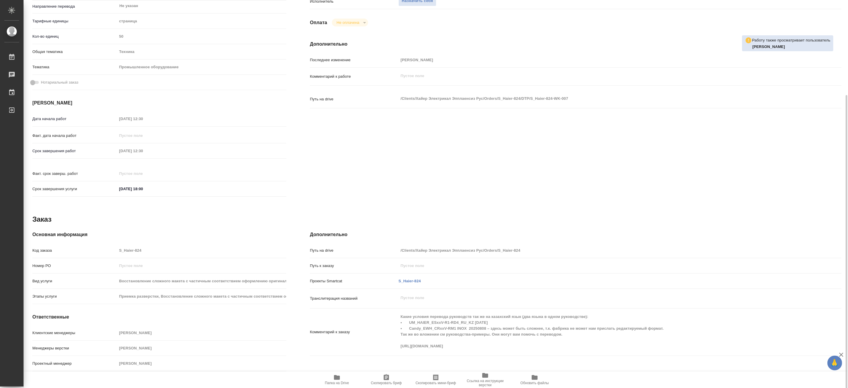
type textarea "x"
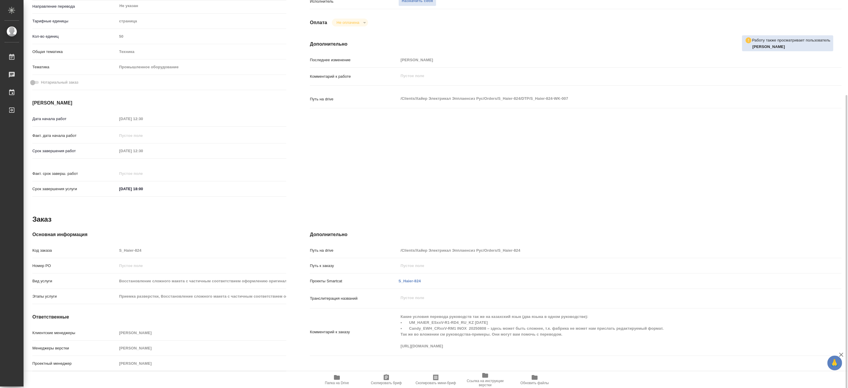
type textarea "x"
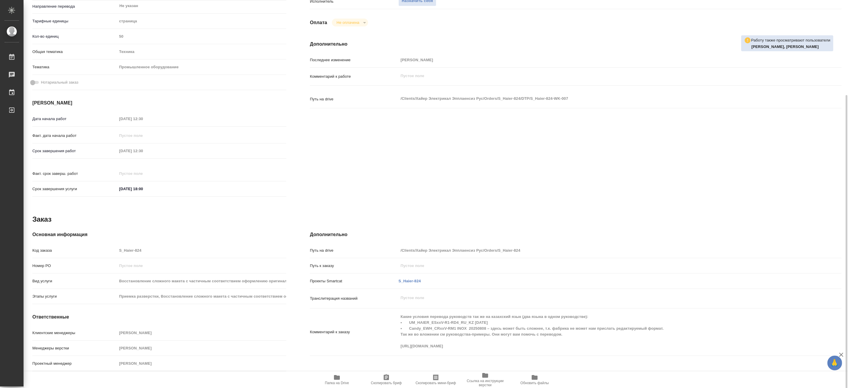
click at [561, 232] on h4 "Дополнительно" at bounding box center [575, 234] width 531 height 7
click at [337, 383] on span "Папка на Drive" at bounding box center [337, 383] width 24 height 4
click at [337, 380] on icon "button" at bounding box center [336, 377] width 7 height 7
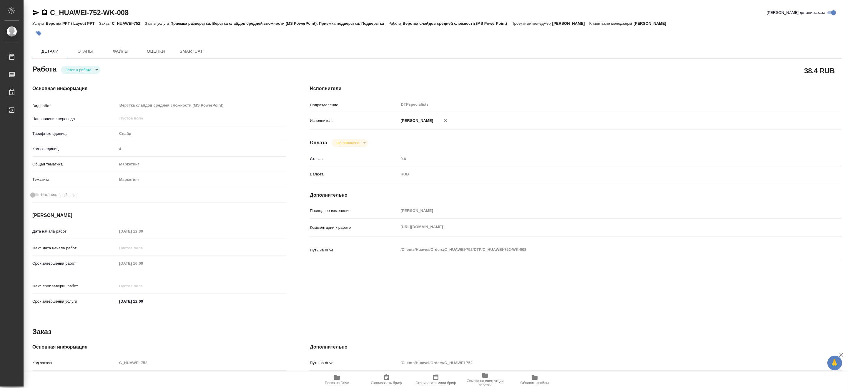
type textarea "x"
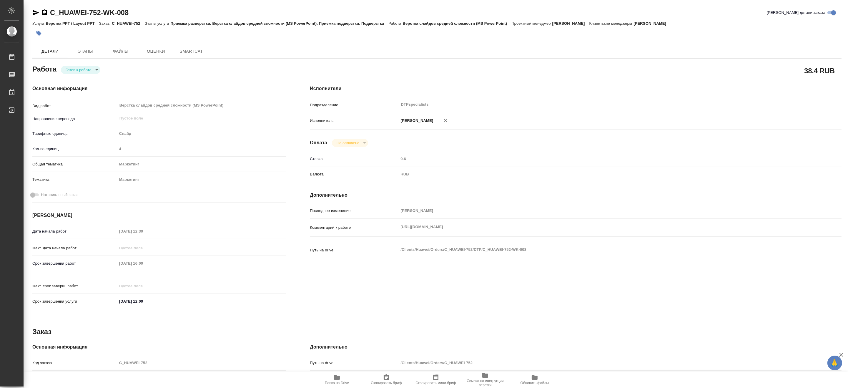
type textarea "x"
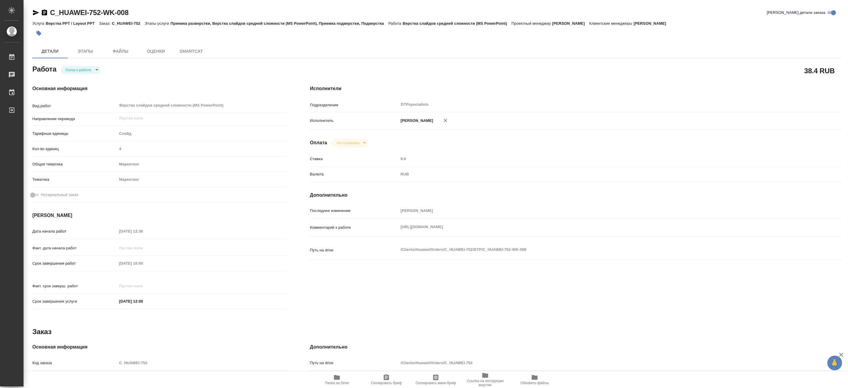
type textarea "x"
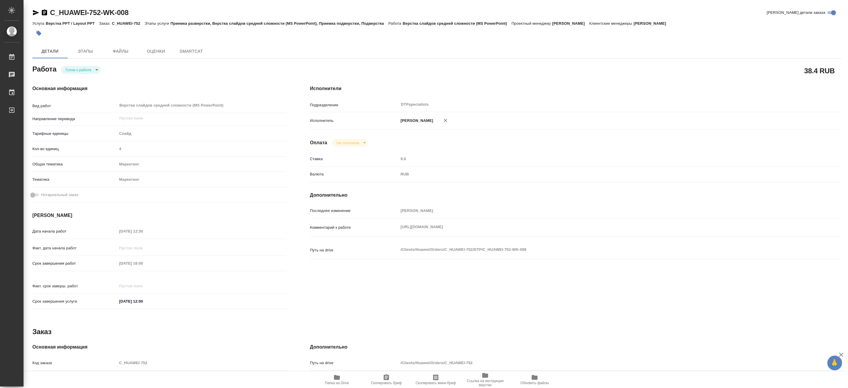
type textarea "x"
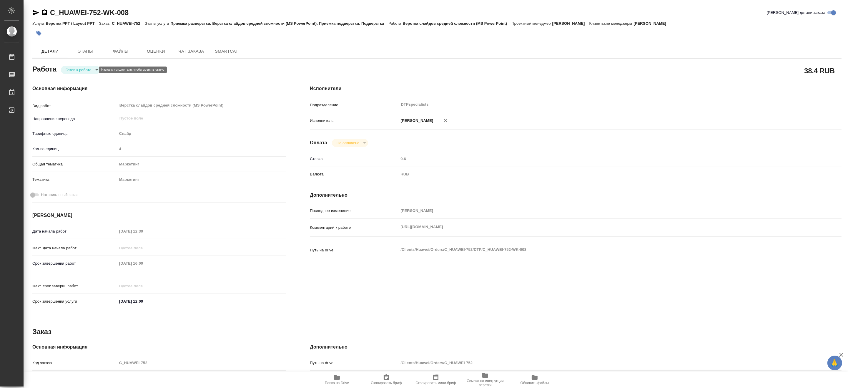
click at [73, 70] on body "🙏 .cls-1 fill:#fff; AWATERA Matveeva Maria Работы Чаты График Выйти C_HUAWEI-75…" at bounding box center [424, 194] width 848 height 388
type textarea "x"
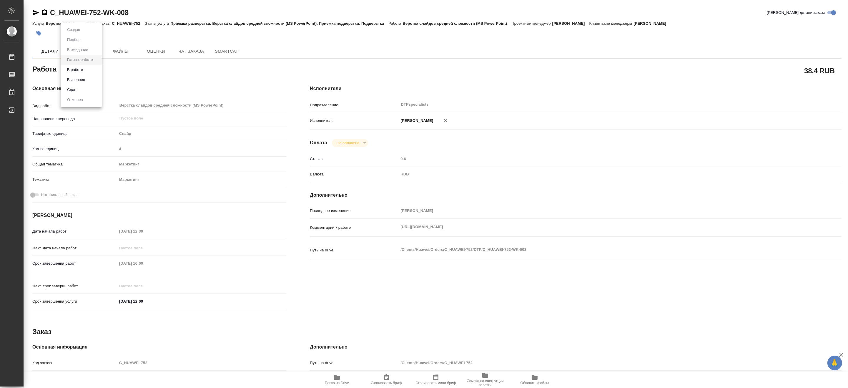
type textarea "x"
click at [72, 72] on button "В работе" at bounding box center [74, 69] width 19 height 6
type textarea "x"
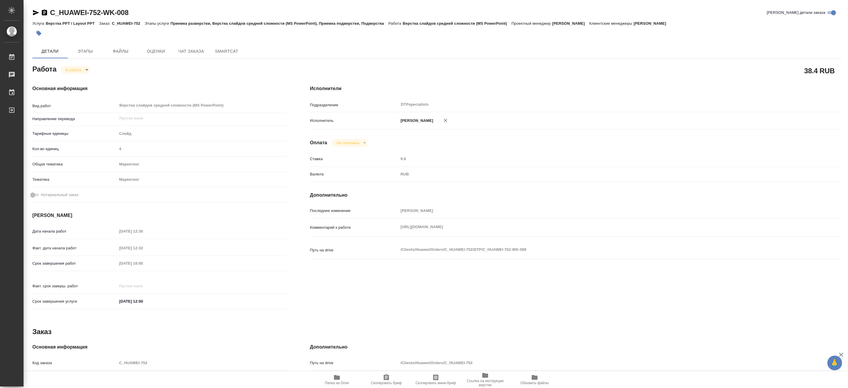
type textarea "x"
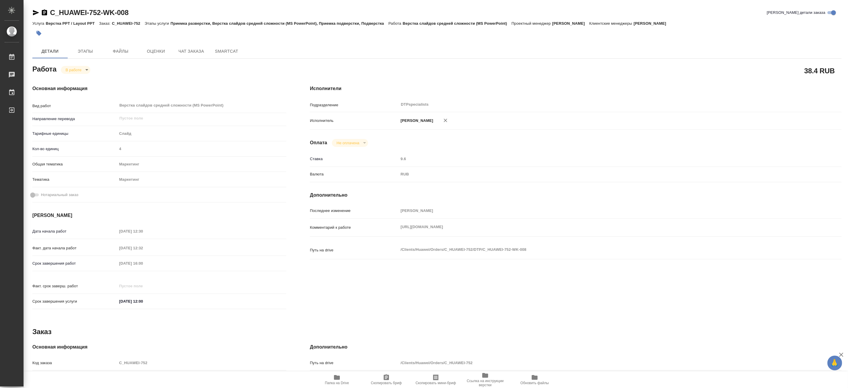
type textarea "x"
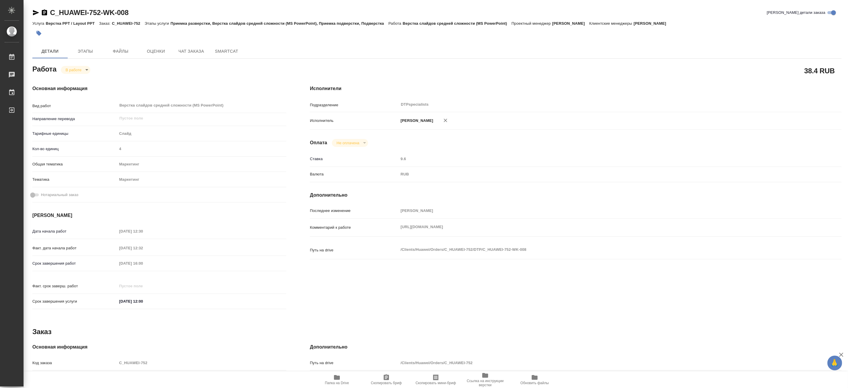
type textarea "x"
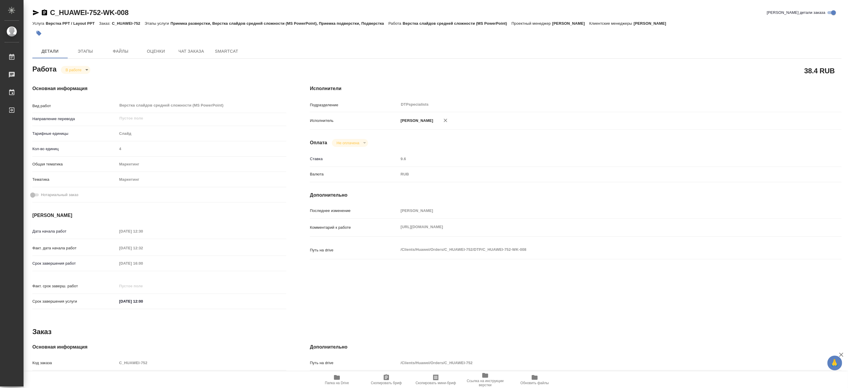
type textarea "x"
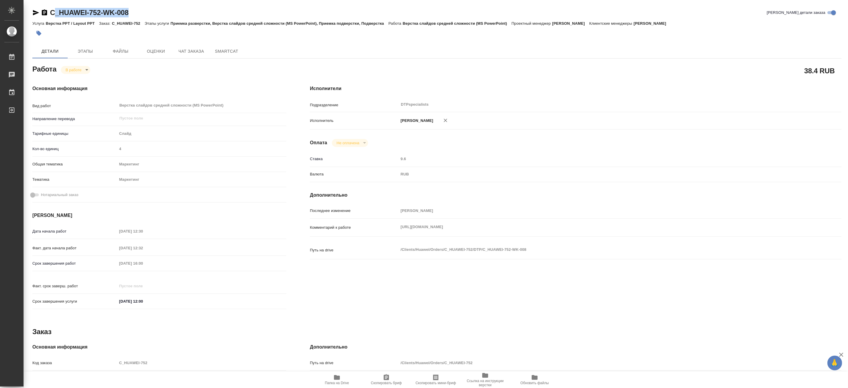
type textarea "x"
drag, startPoint x: 144, startPoint y: 13, endPoint x: 49, endPoint y: 5, distance: 94.4
click at [49, 5] on div "C_HUAWEI-752-WK-008 Кратко детали заказа Услуга Верстка PPT / Layout PPT Заказ:…" at bounding box center [436, 250] width 815 height 501
copy link "C_HUAWEI-752-WK-008"
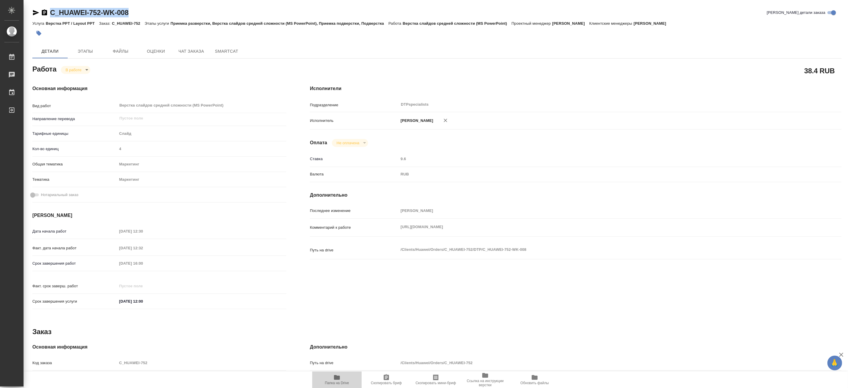
click at [331, 381] on span "Папка на Drive" at bounding box center [337, 383] width 24 height 4
click at [67, 69] on body "🙏 .cls-1 fill:#fff; AWATERA Matveeva Maria Работы 0 Чаты График Выйти C_HUAWEI-…" at bounding box center [424, 194] width 848 height 388
click at [69, 80] on button "Выполнен" at bounding box center [75, 79] width 21 height 6
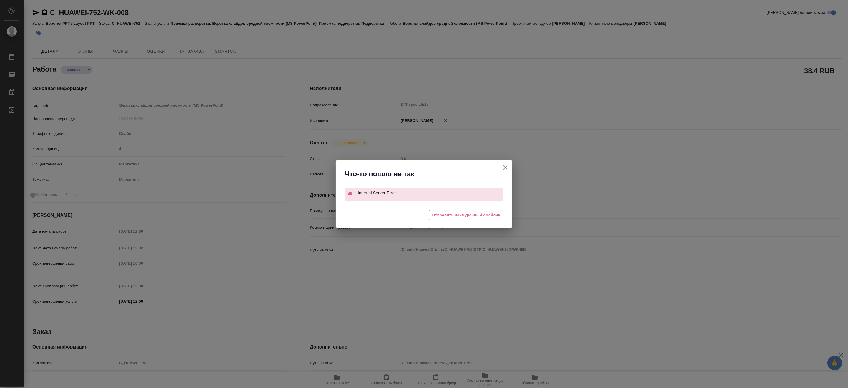
type textarea "x"
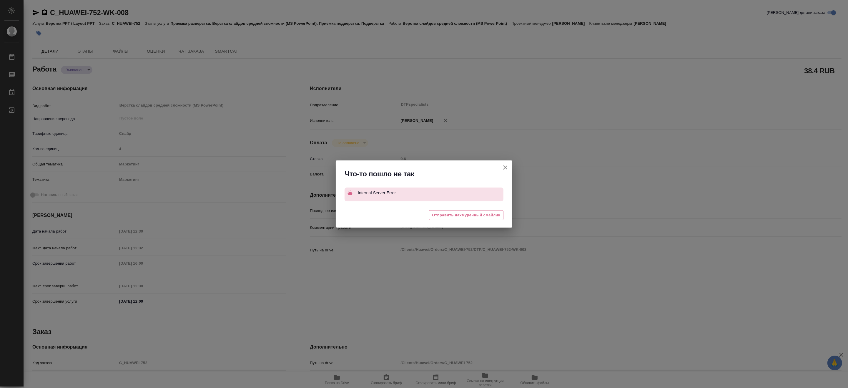
type textarea "x"
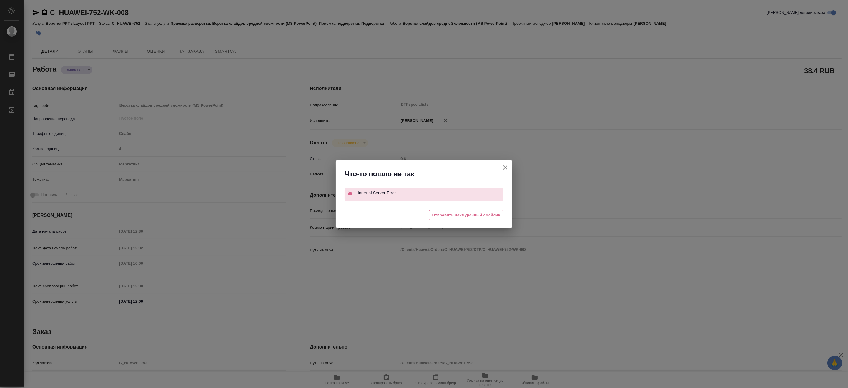
click at [501, 167] on icon "button" at bounding box center [504, 167] width 7 height 7
type textarea "x"
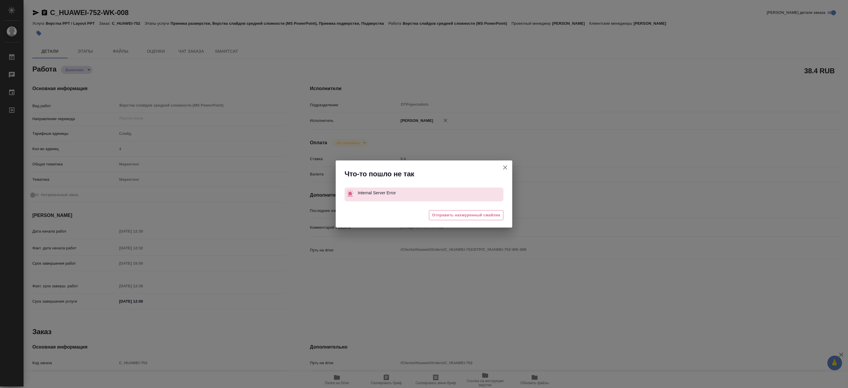
type textarea "x"
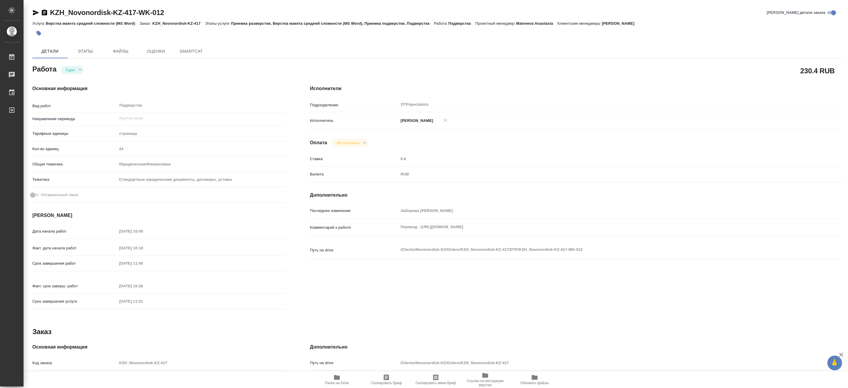
type textarea "x"
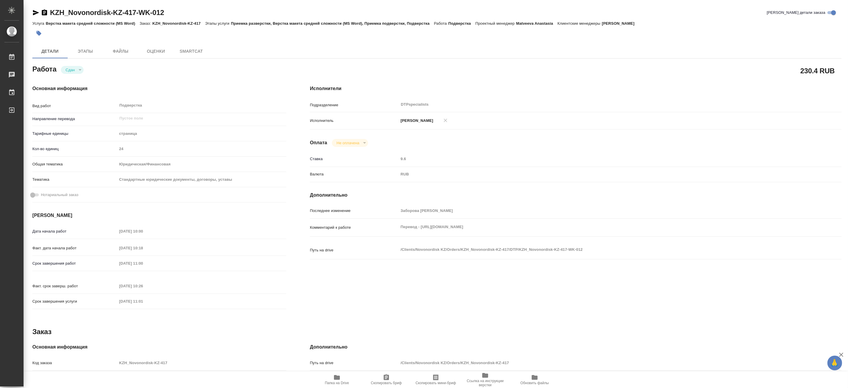
type textarea "x"
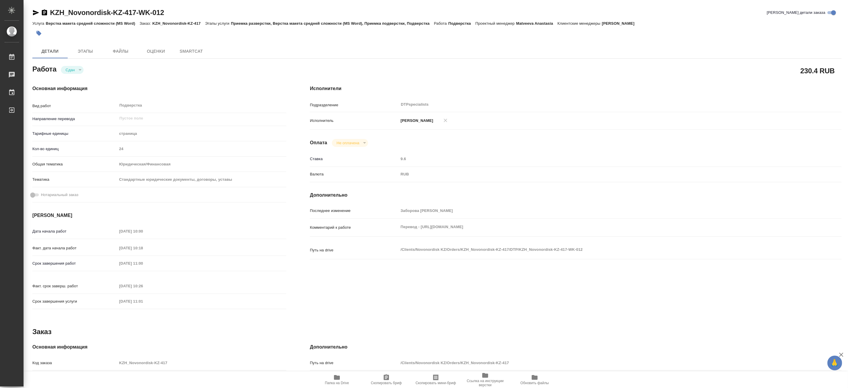
type textarea "x"
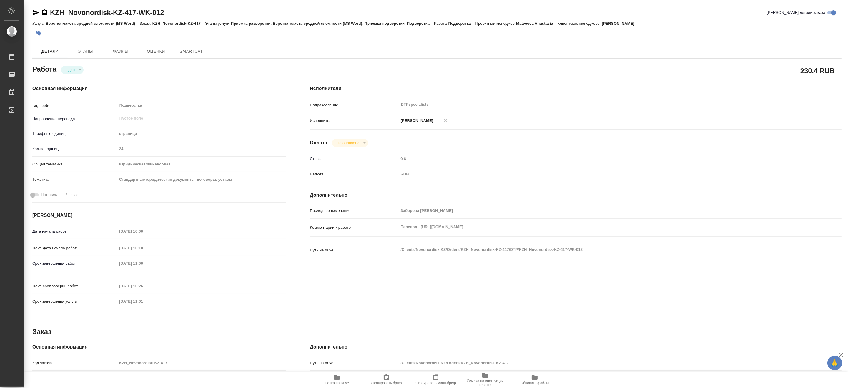
type textarea "x"
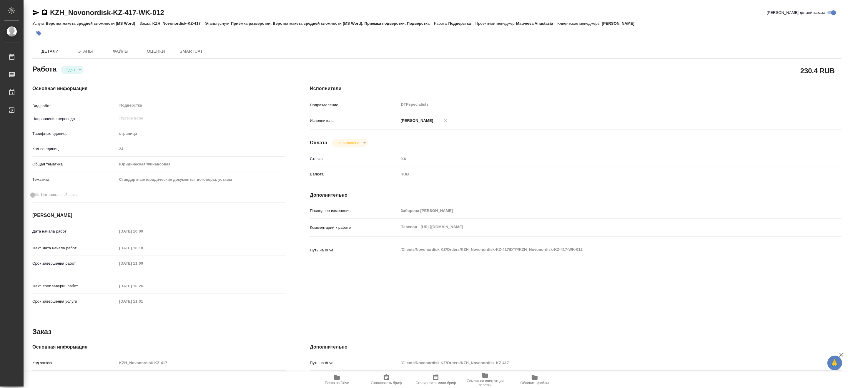
type textarea "x"
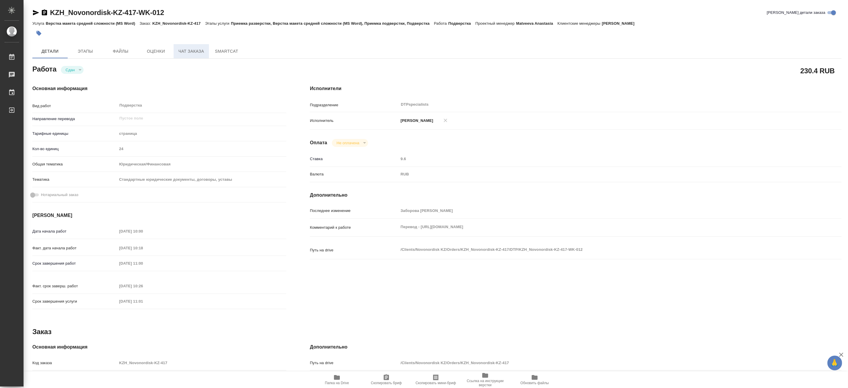
click at [189, 52] on span "Чат заказа" at bounding box center [191, 51] width 28 height 7
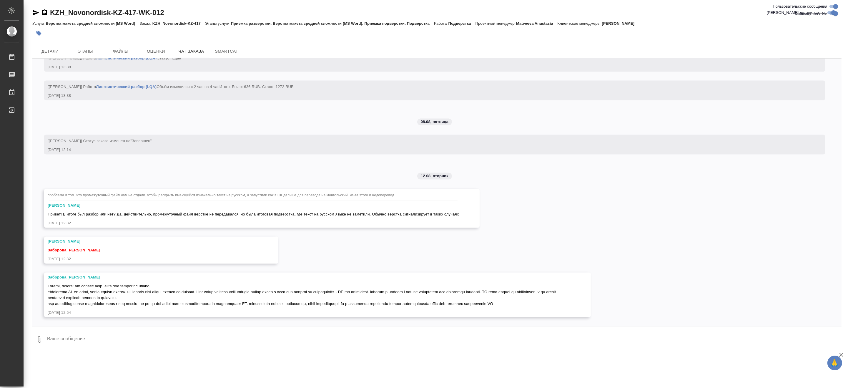
scroll to position [5446, 0]
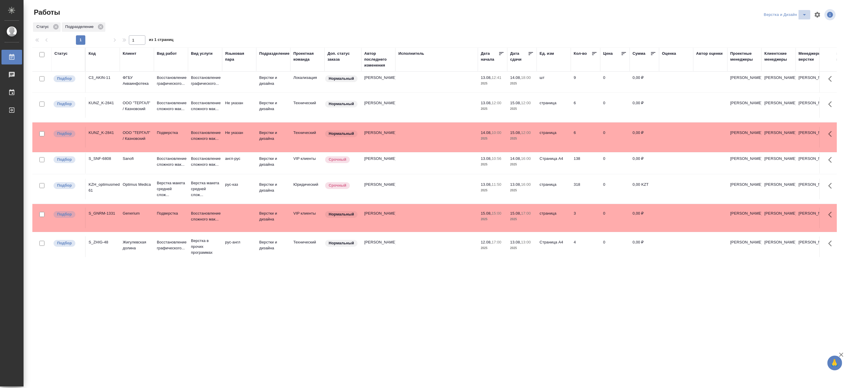
click at [804, 12] on icon "split button" at bounding box center [804, 14] width 7 height 7
click at [787, 45] on li "Матвеева_назначено" at bounding box center [788, 45] width 56 height 9
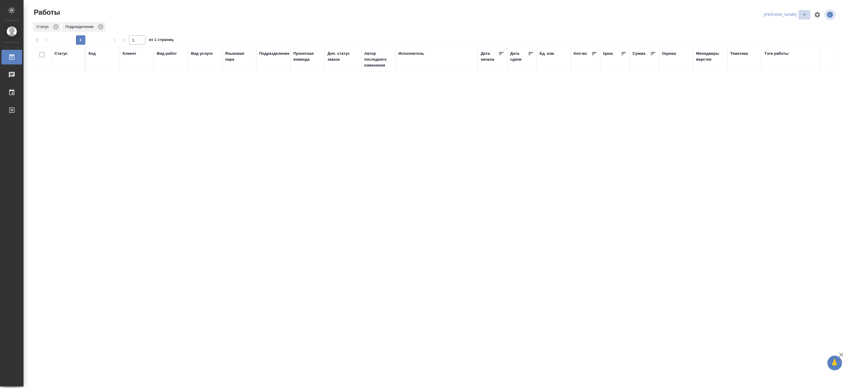
click at [804, 13] on icon "split button" at bounding box center [804, 14] width 7 height 7
click at [777, 52] on li "Верстка и Дизайн" at bounding box center [782, 54] width 56 height 9
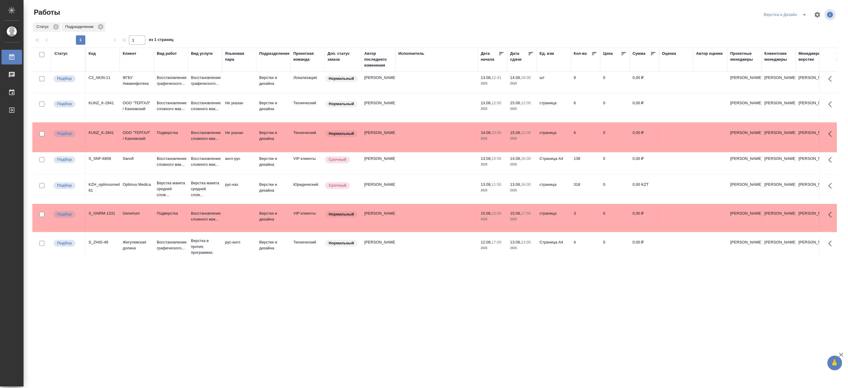
click at [719, 314] on div ".cls-1 fill:#fff; AWATERA [PERSON_NAME] 0 Чаты График Выйти Работы Верстка и Ди…" at bounding box center [424, 194] width 848 height 388
click at [193, 187] on p "Верстка макета средней слож..." at bounding box center [205, 189] width 28 height 18
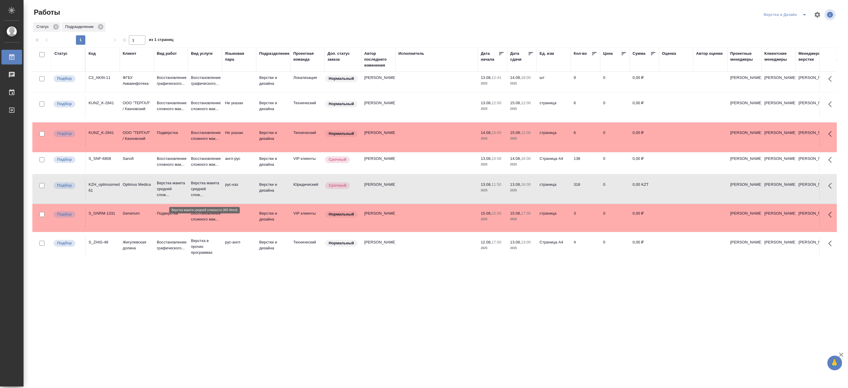
click at [193, 187] on p "Верстка макета средней слож..." at bounding box center [205, 189] width 28 height 18
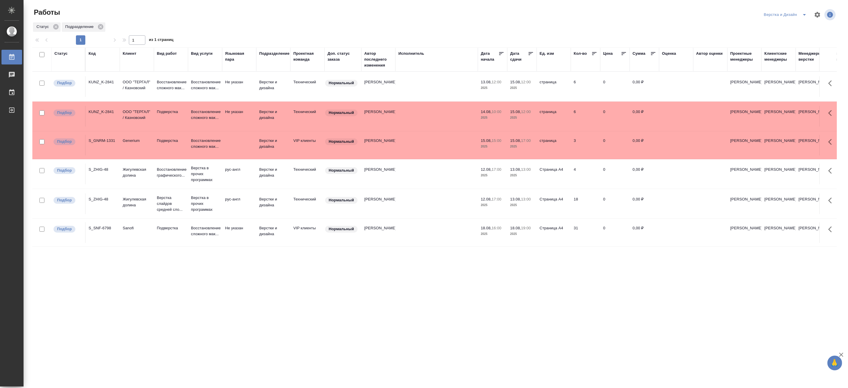
click at [803, 12] on icon "split button" at bounding box center [804, 14] width 7 height 7
click at [786, 43] on li "[PERSON_NAME]" at bounding box center [788, 45] width 56 height 9
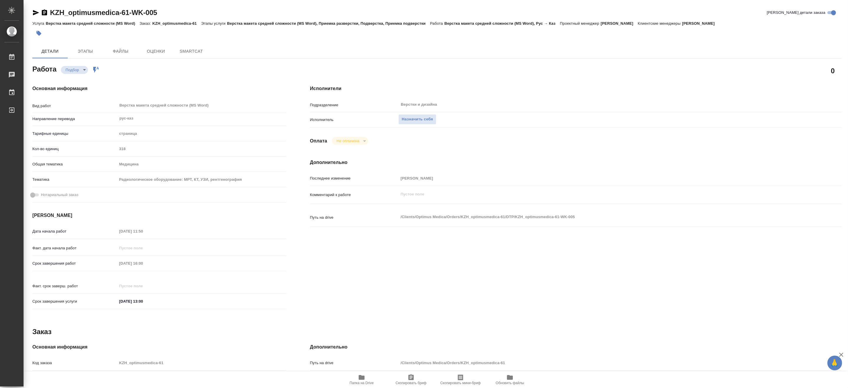
type textarea "x"
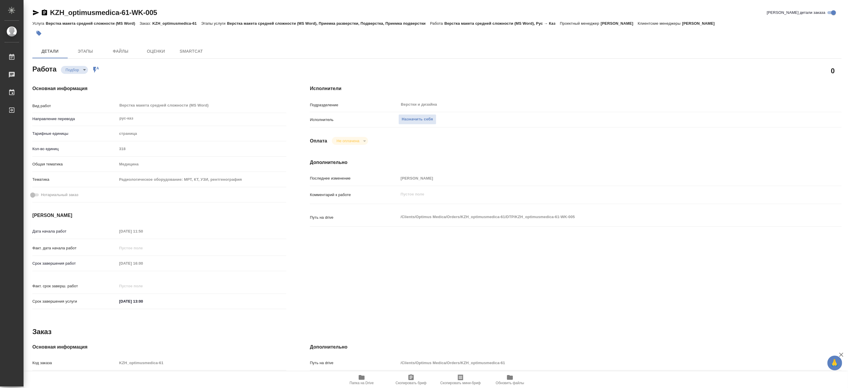
type textarea "x"
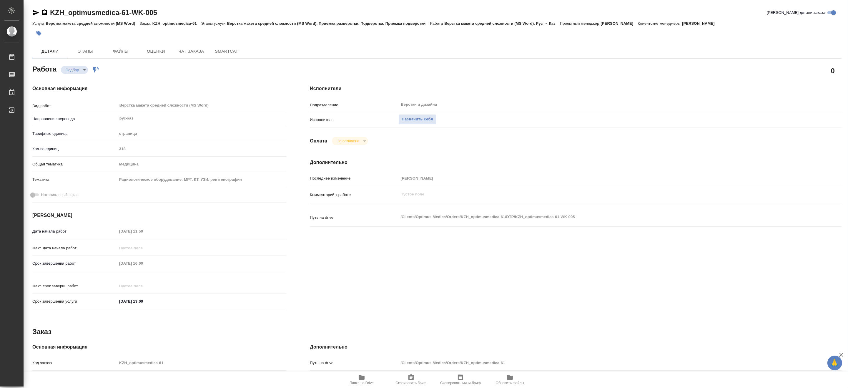
type textarea "x"
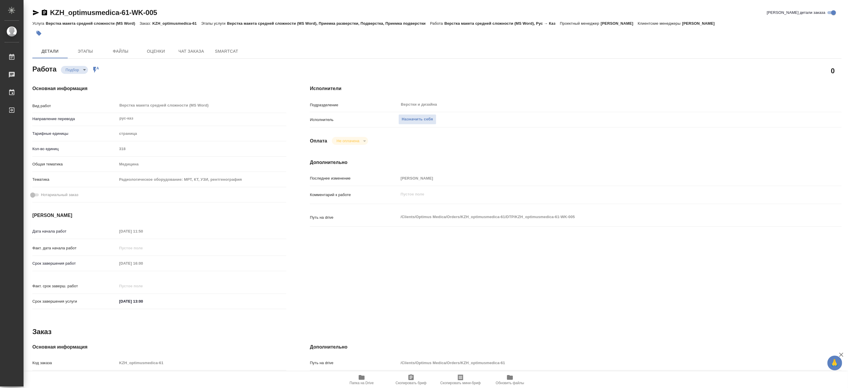
click at [359, 380] on icon "button" at bounding box center [361, 377] width 7 height 7
type textarea "x"
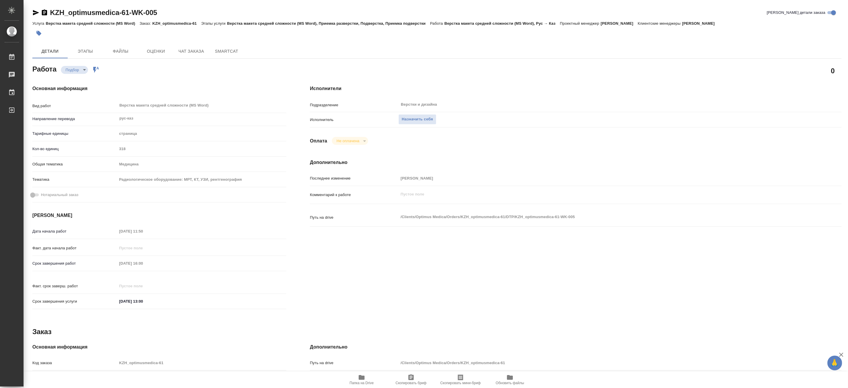
type textarea "x"
click at [181, 53] on span "Чат заказа" at bounding box center [191, 51] width 28 height 7
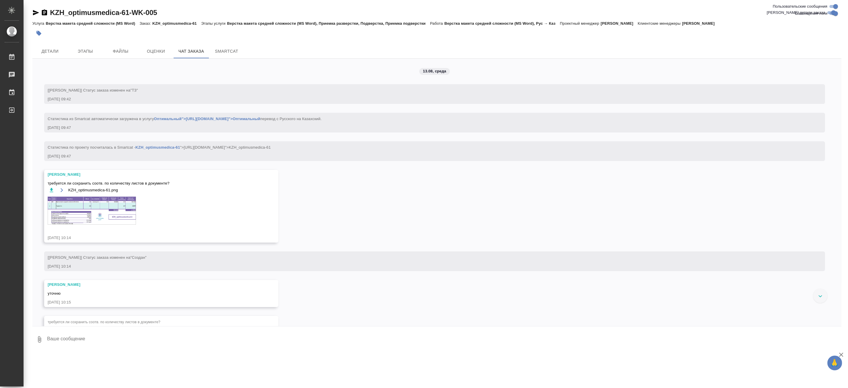
click at [99, 206] on img at bounding box center [92, 210] width 88 height 28
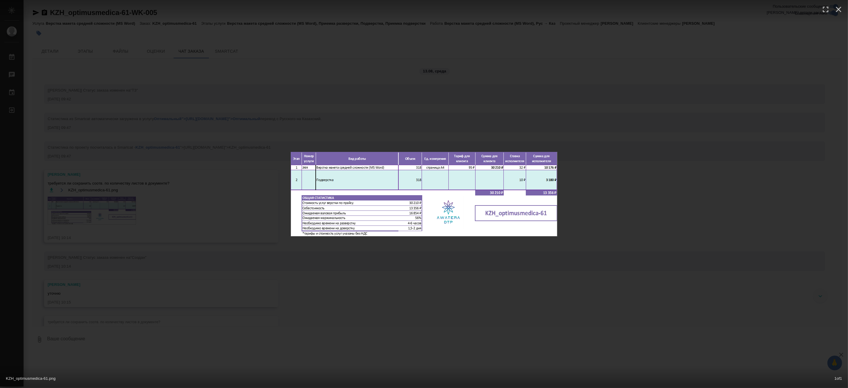
click at [338, 189] on img at bounding box center [424, 194] width 266 height 84
click at [485, 249] on div "KZH_optimusmedica-61.png 1 of 1" at bounding box center [424, 194] width 848 height 388
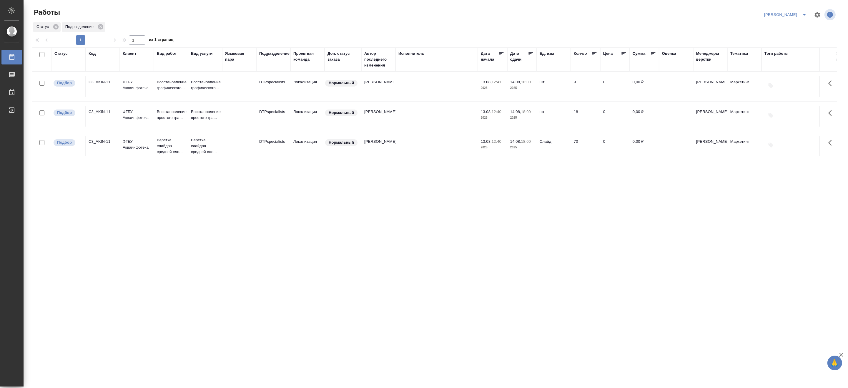
click at [83, 212] on div "Статус Код Клиент Вид работ Вид услуги Языковая пара Подразделение Проектная ко…" at bounding box center [434, 153] width 804 height 212
click at [231, 97] on td at bounding box center [239, 86] width 34 height 21
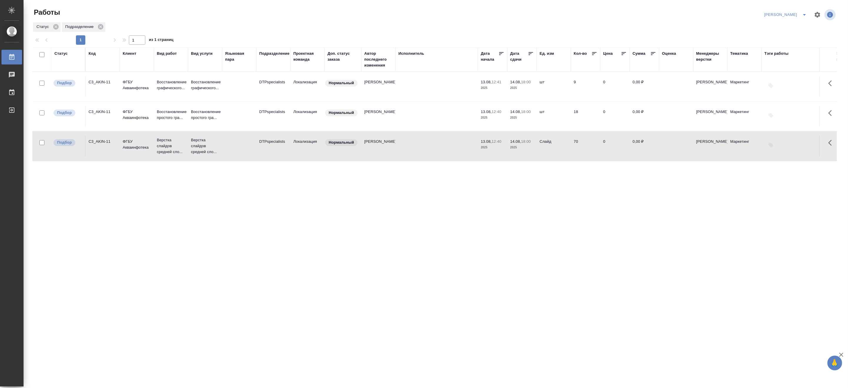
click at [231, 97] on td at bounding box center [239, 86] width 34 height 21
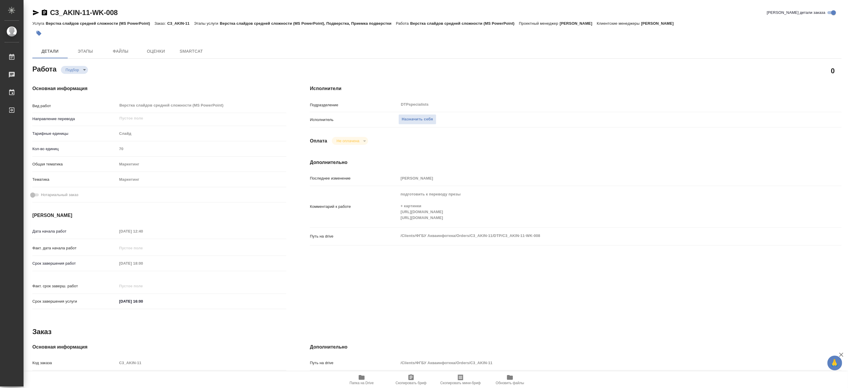
type textarea "x"
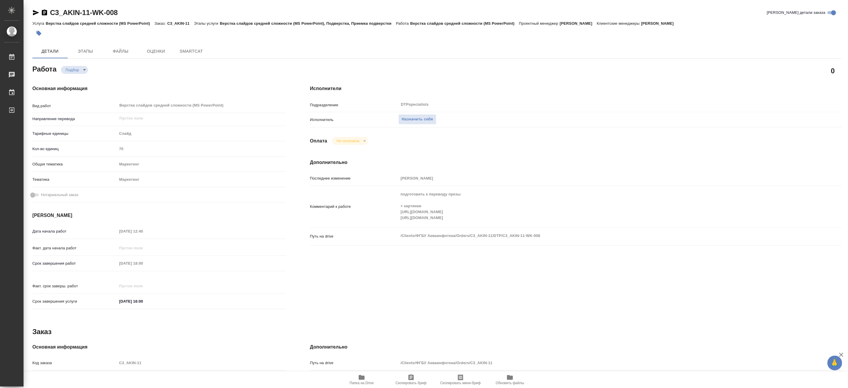
type textarea "x"
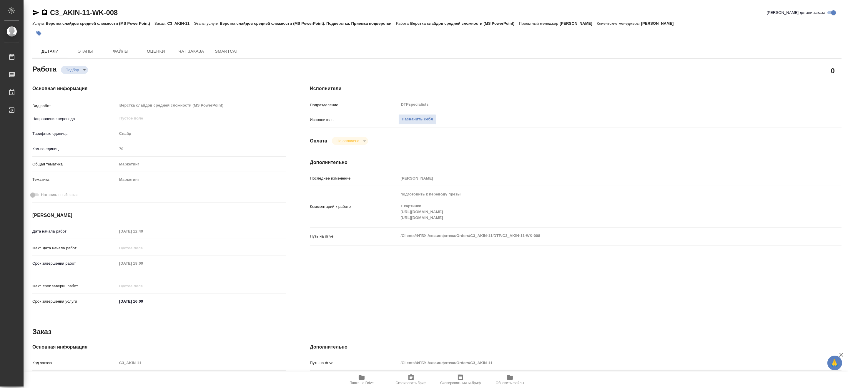
type textarea "x"
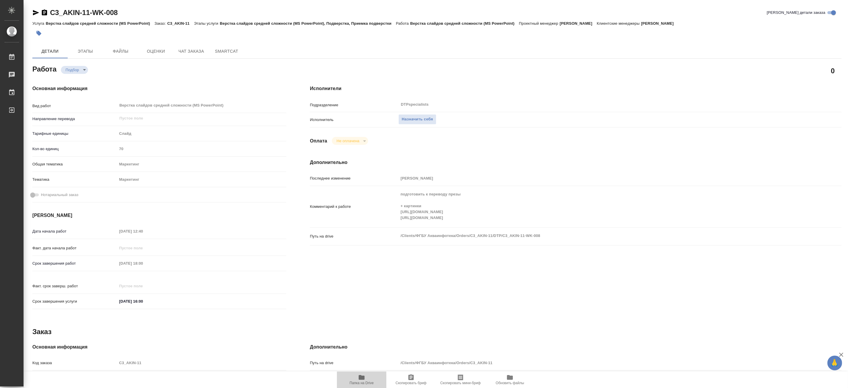
click at [366, 383] on span "Папка на Drive" at bounding box center [361, 383] width 24 height 4
type textarea "x"
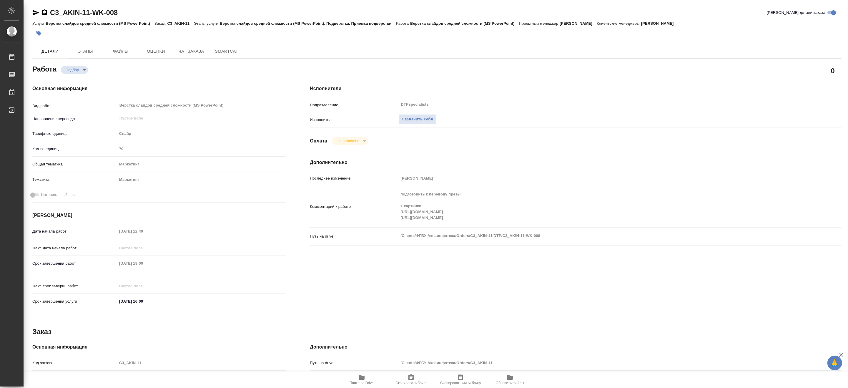
type textarea "x"
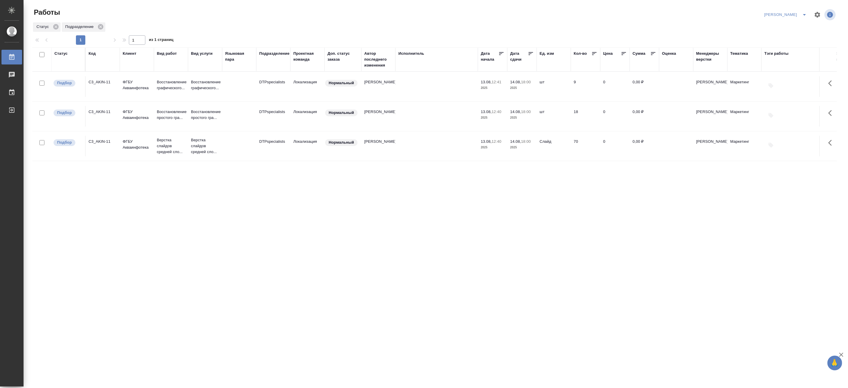
click at [805, 13] on icon "split button" at bounding box center [804, 14] width 7 height 7
click at [778, 53] on li "Верстка и Дизайн" at bounding box center [782, 54] width 56 height 9
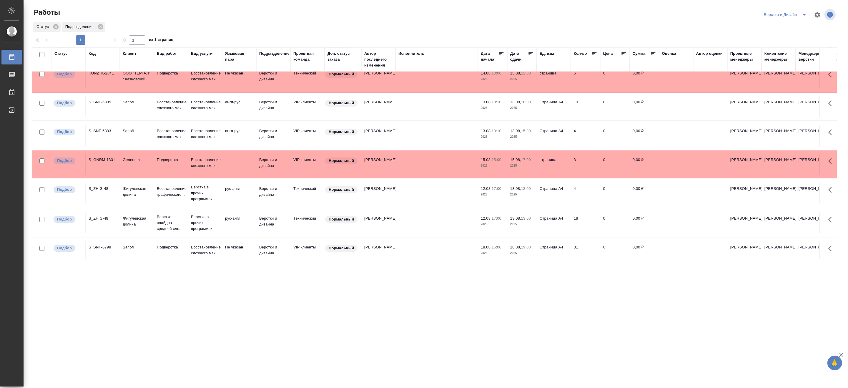
scroll to position [60, 0]
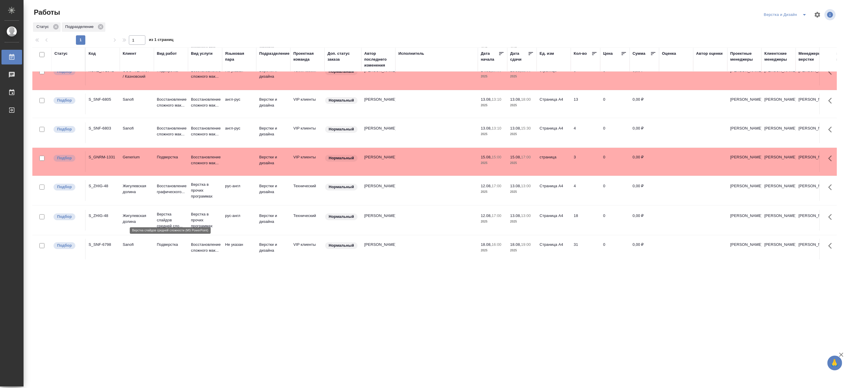
click at [169, 216] on p "Верстка слайдов средней сло..." at bounding box center [171, 220] width 28 height 18
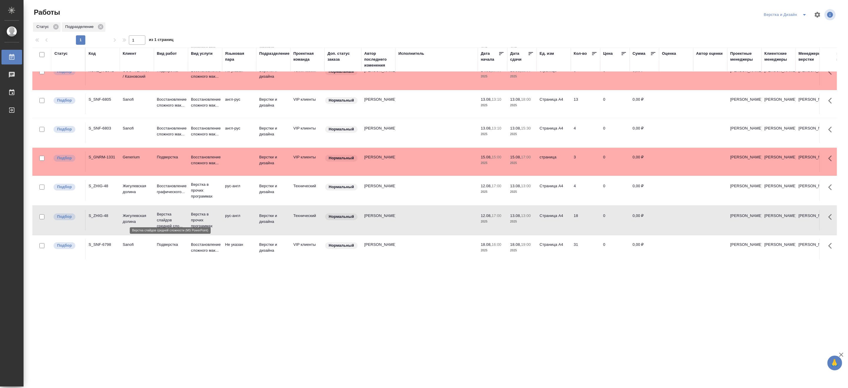
click at [169, 216] on p "Верстка слайдов средней сло..." at bounding box center [171, 220] width 28 height 18
click at [197, 215] on p "Верстка в прочих программах" at bounding box center [205, 220] width 28 height 18
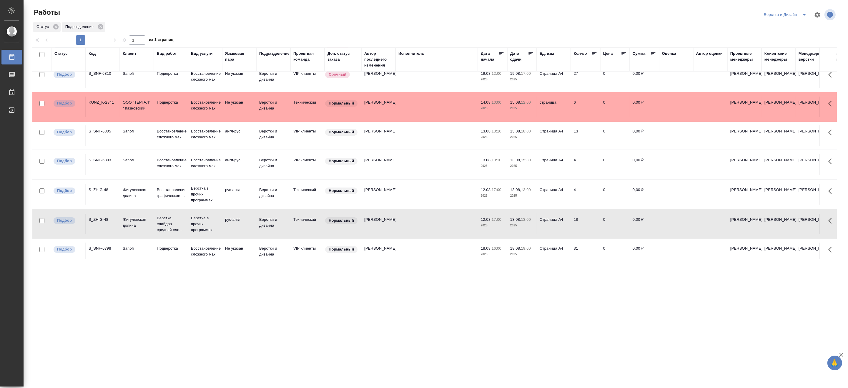
scroll to position [33, 0]
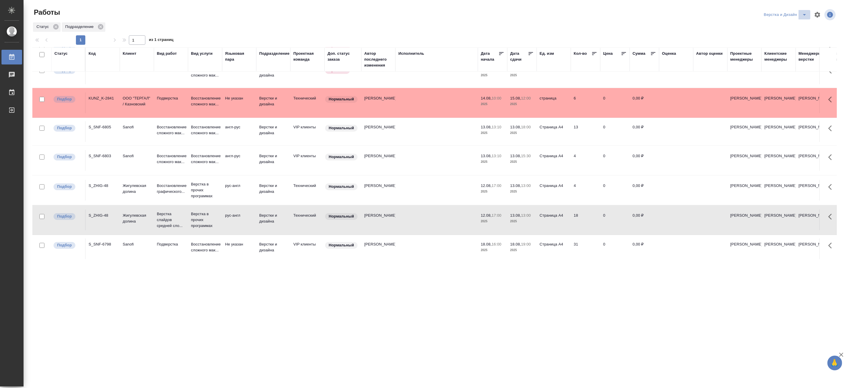
click at [802, 12] on icon "split button" at bounding box center [804, 14] width 7 height 7
click at [775, 61] on li "DTPLight" at bounding box center [788, 63] width 56 height 9
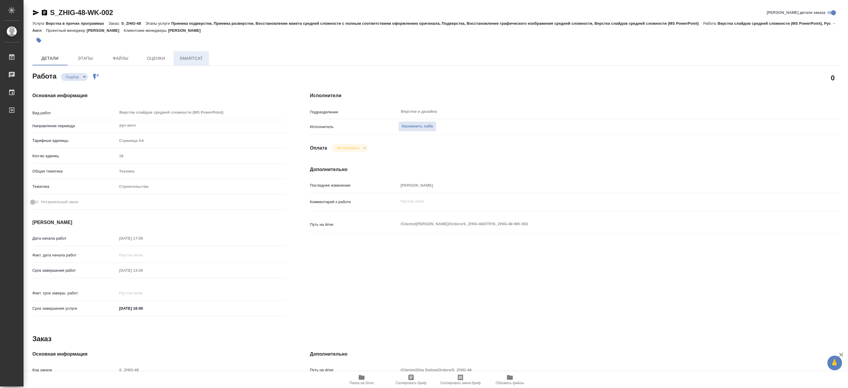
type textarea "x"
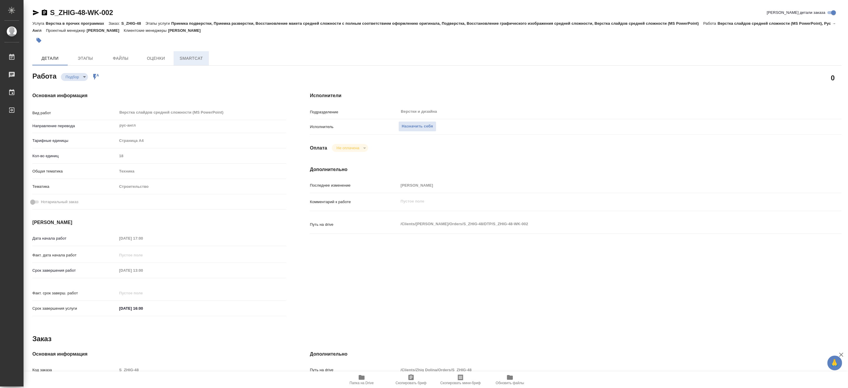
type textarea "x"
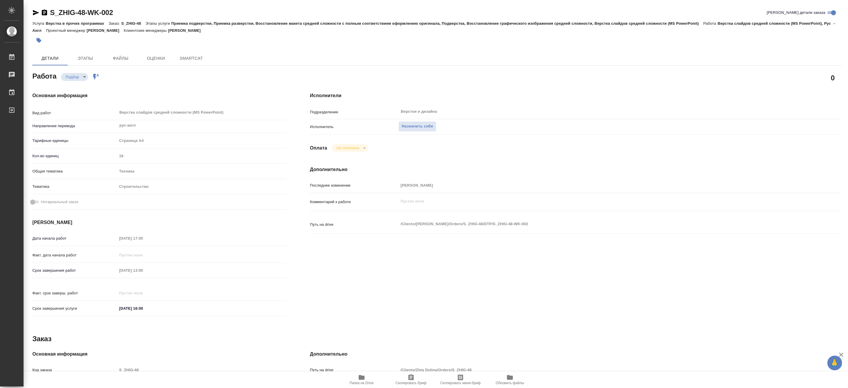
type textarea "x"
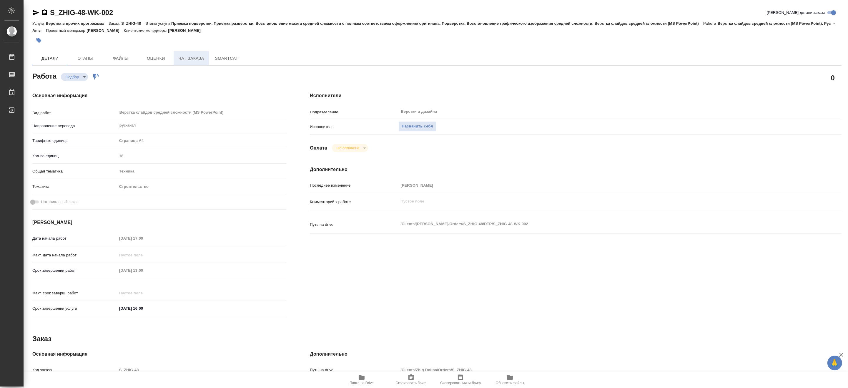
click at [180, 60] on span "Чат заказа" at bounding box center [191, 58] width 28 height 7
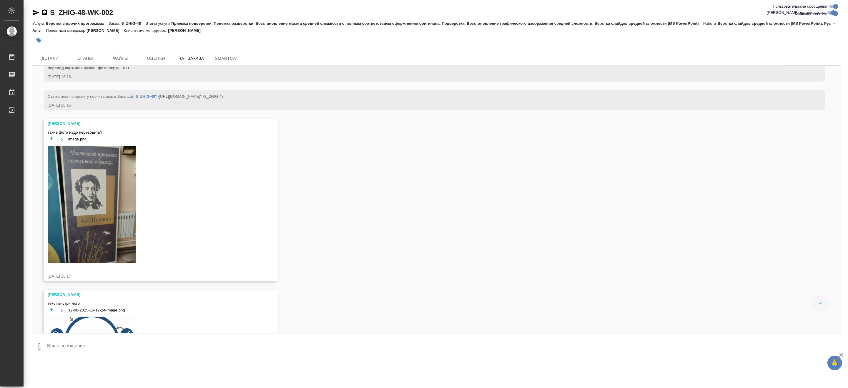
scroll to position [796, 0]
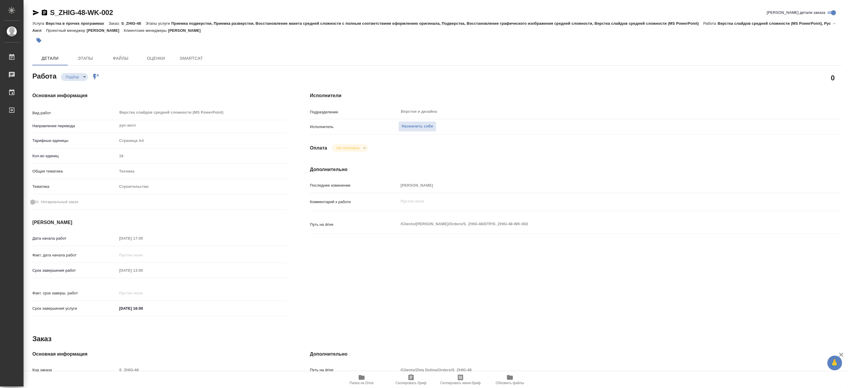
type textarea "x"
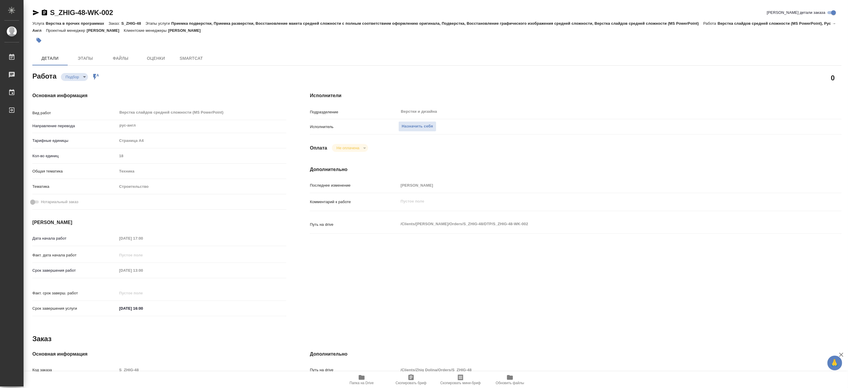
type textarea "x"
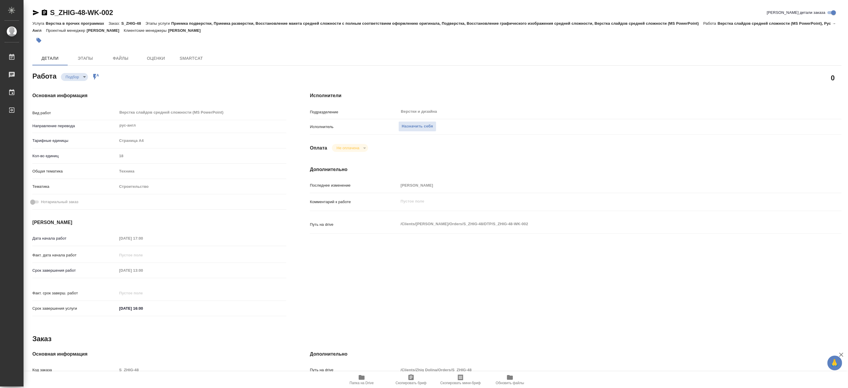
type textarea "x"
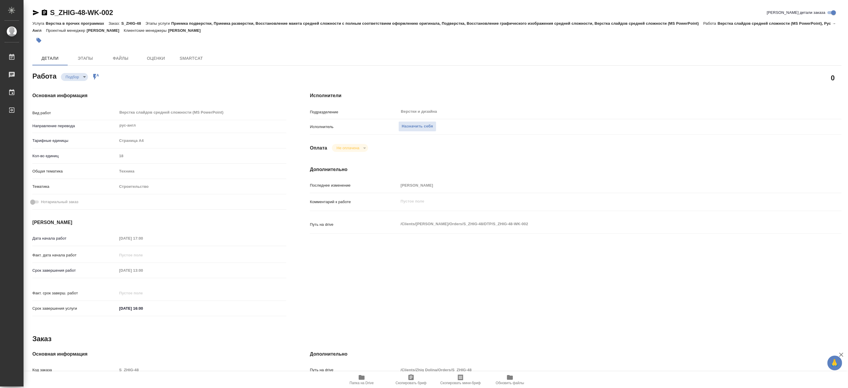
type textarea "x"
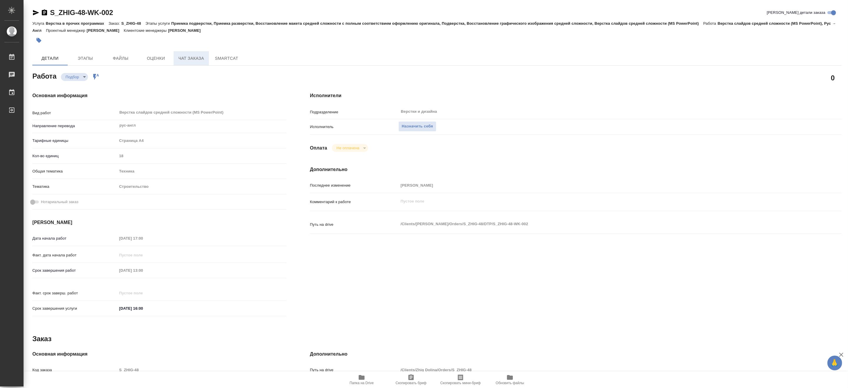
click at [181, 59] on span "Чат заказа" at bounding box center [191, 58] width 28 height 7
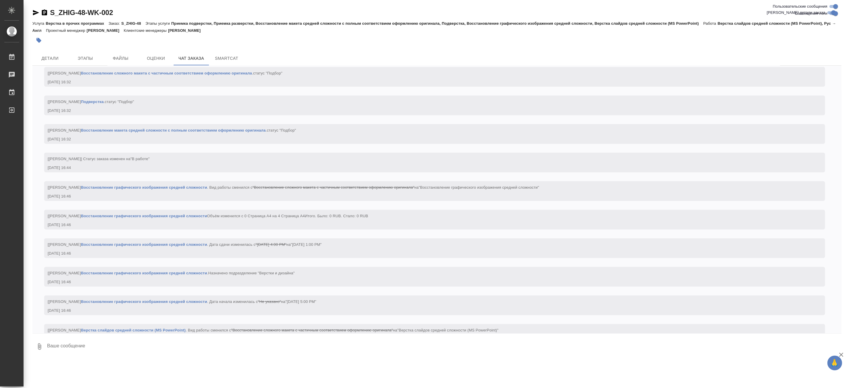
scroll to position [1644, 0]
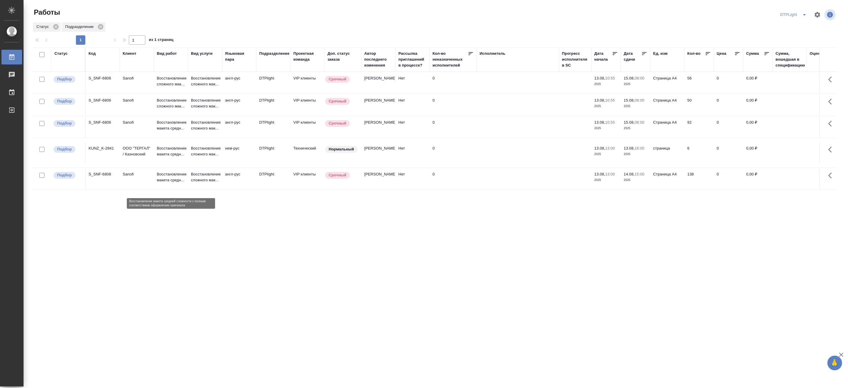
click at [161, 183] on p "Восстановление макета средн..." at bounding box center [171, 177] width 28 height 12
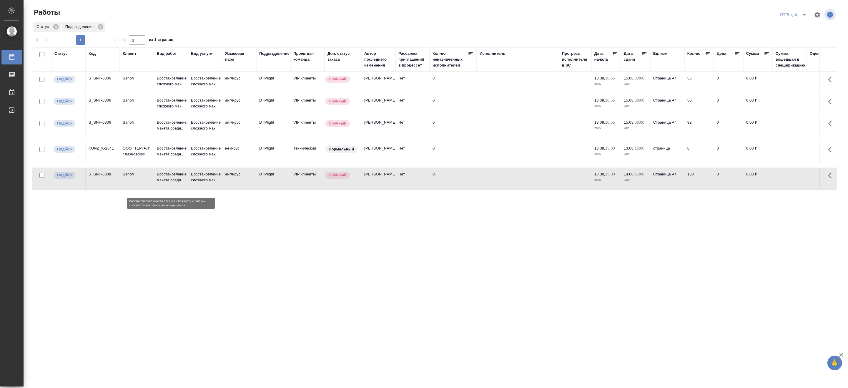
click at [161, 183] on p "Восстановление макета средн..." at bounding box center [171, 177] width 28 height 12
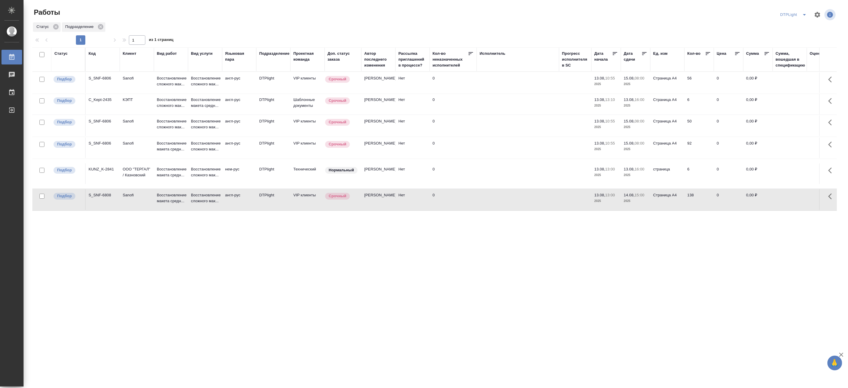
click at [807, 11] on icon "split button" at bounding box center [804, 14] width 7 height 7
click at [793, 43] on li "[PERSON_NAME]" at bounding box center [797, 45] width 56 height 9
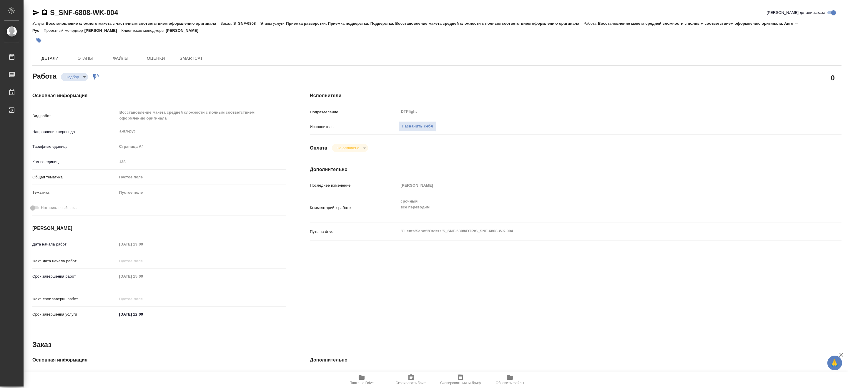
type textarea "x"
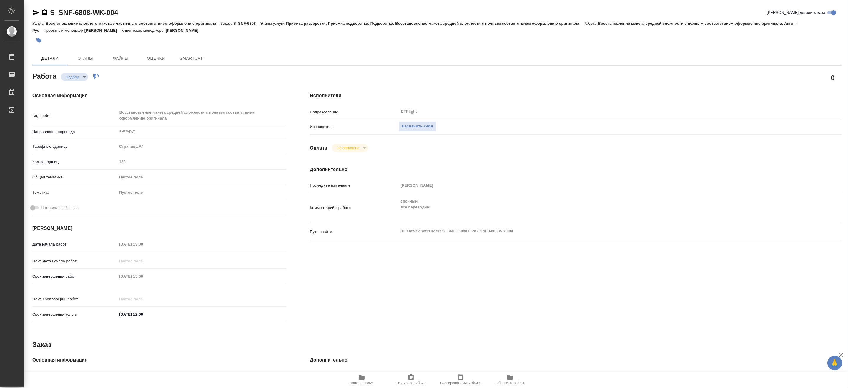
type textarea "x"
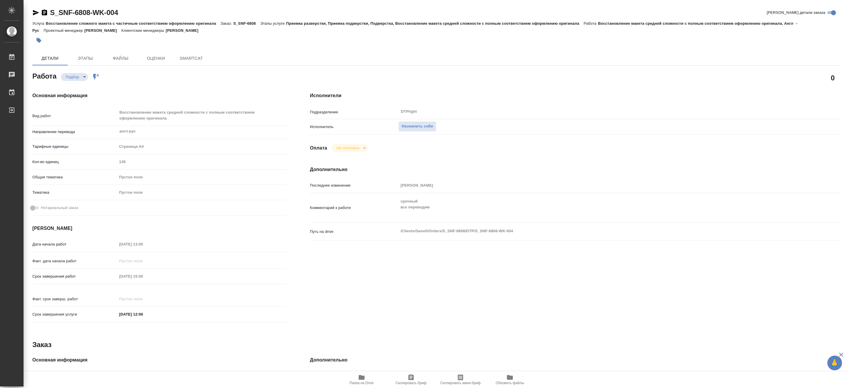
type textarea "x"
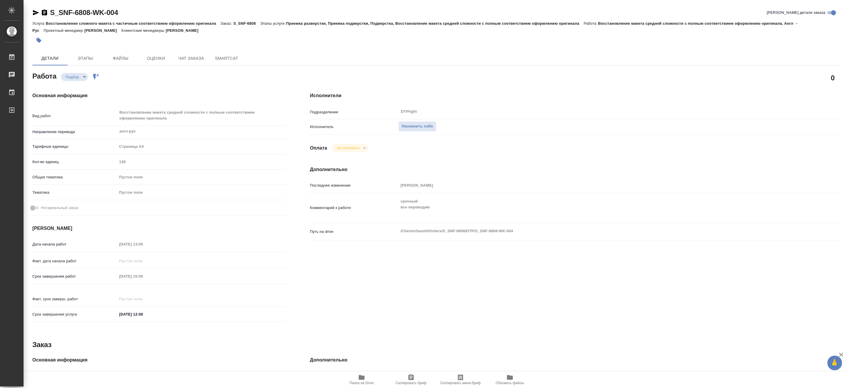
type textarea "x"
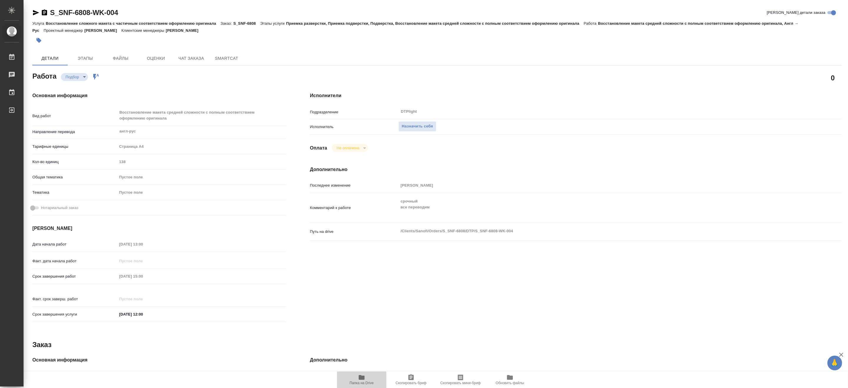
click at [356, 380] on span "Папка на Drive" at bounding box center [361, 379] width 42 height 11
type textarea "x"
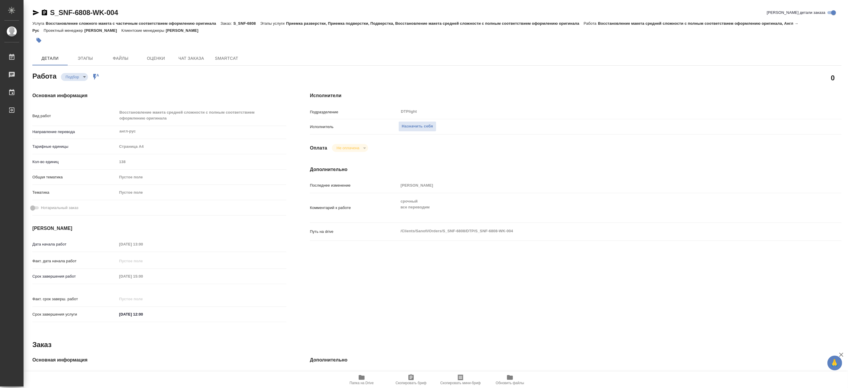
type textarea "x"
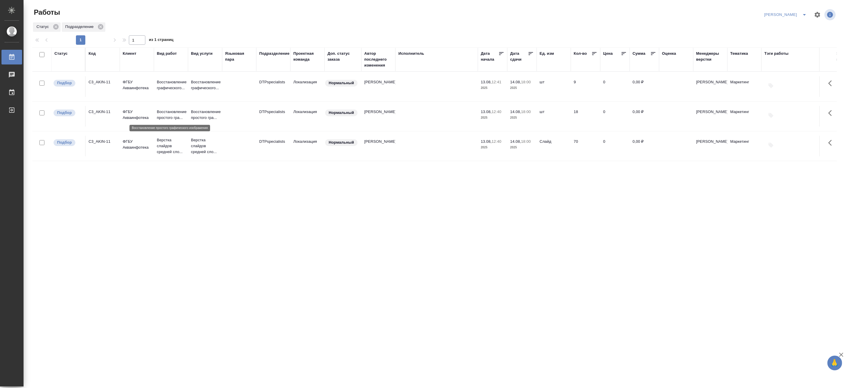
click at [179, 109] on p "Восстановление простого гра..." at bounding box center [171, 115] width 28 height 12
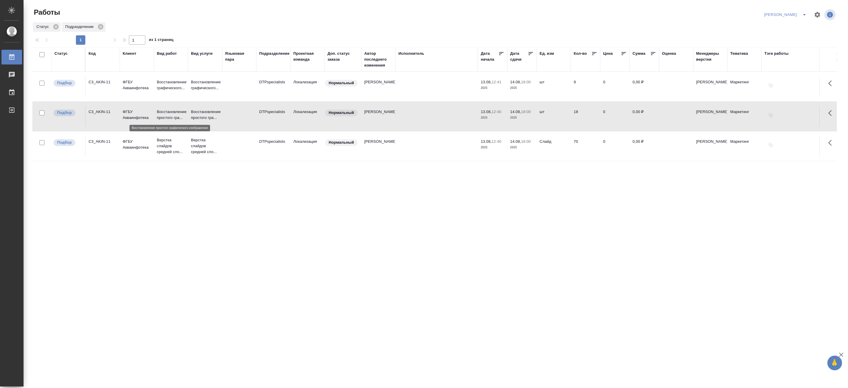
click at [179, 109] on p "Восстановление простого гра..." at bounding box center [171, 115] width 28 height 12
click at [176, 87] on p "Восстановление графического..." at bounding box center [171, 85] width 28 height 12
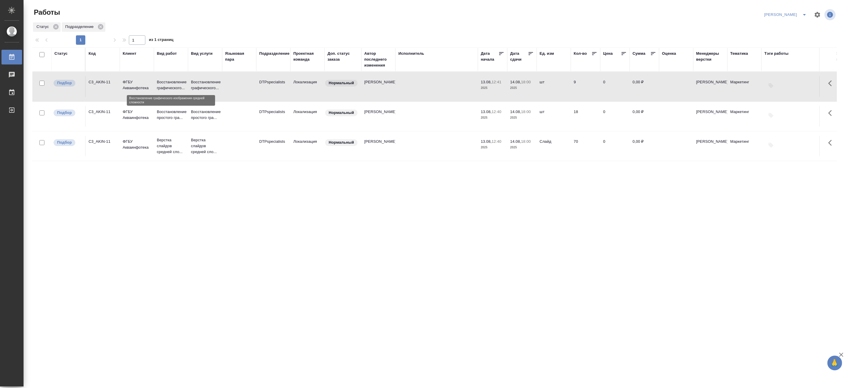
click at [176, 87] on p "Восстановление графического..." at bounding box center [171, 85] width 28 height 12
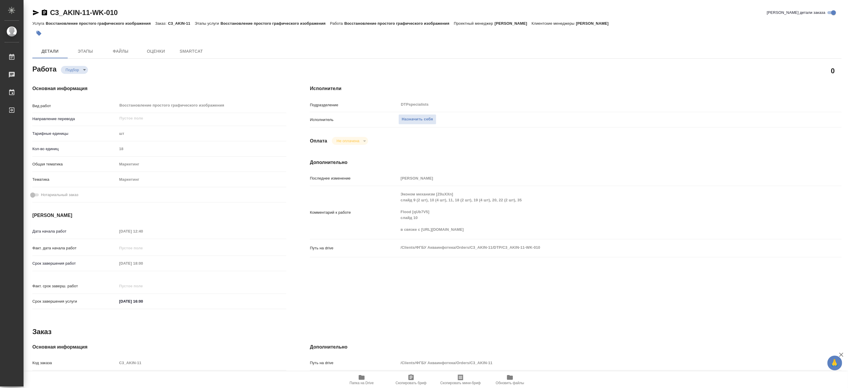
type textarea "x"
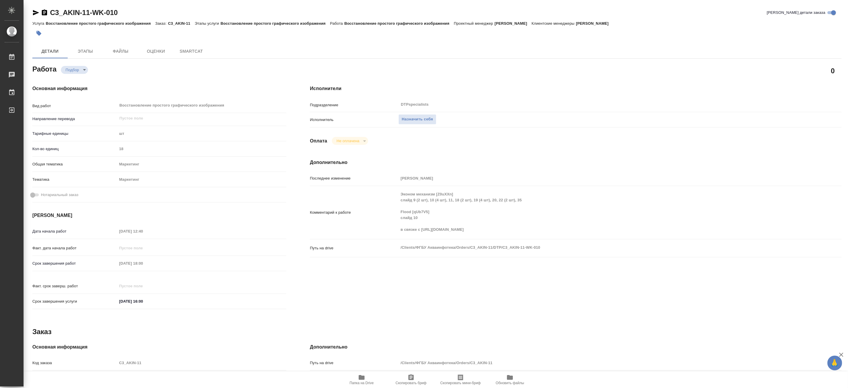
type textarea "x"
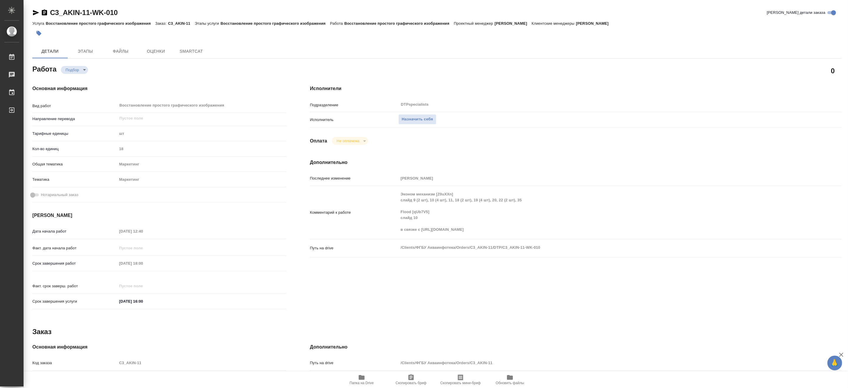
type textarea "x"
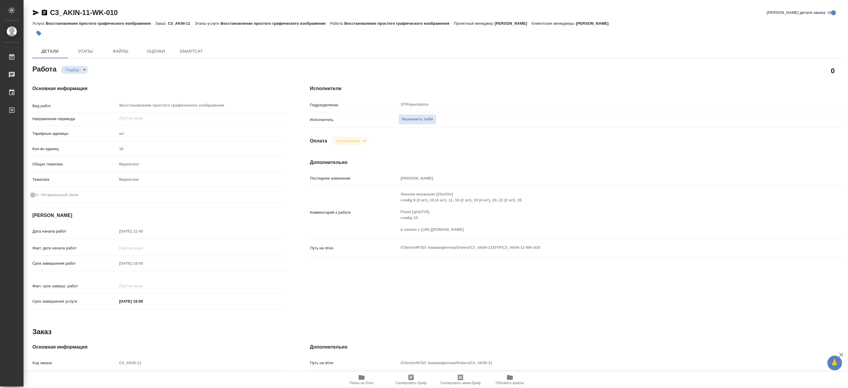
type textarea "x"
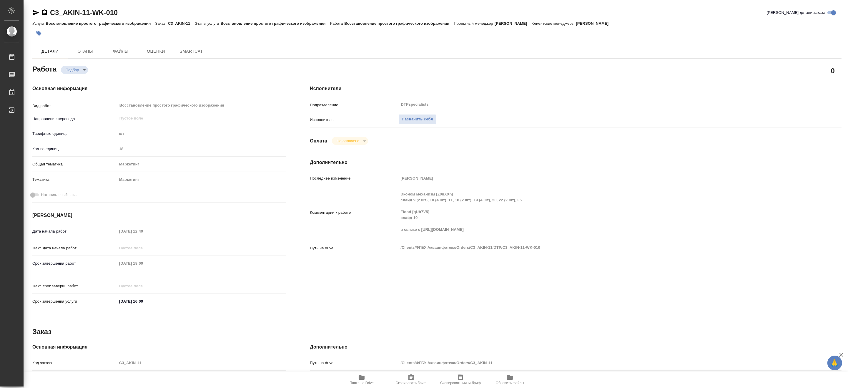
type textarea "x"
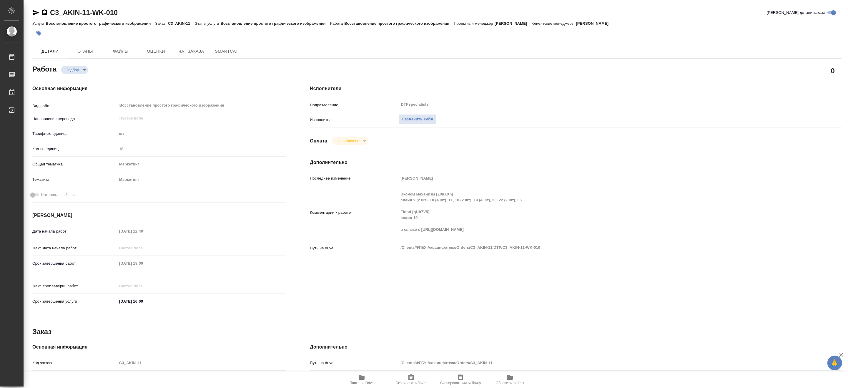
type textarea "x"
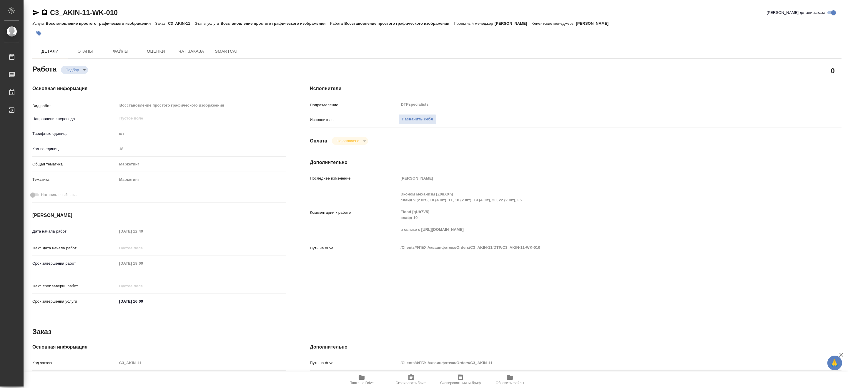
type textarea "x"
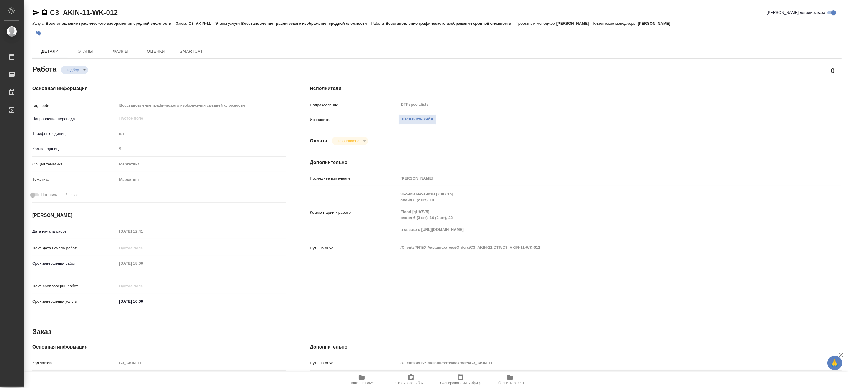
type textarea "x"
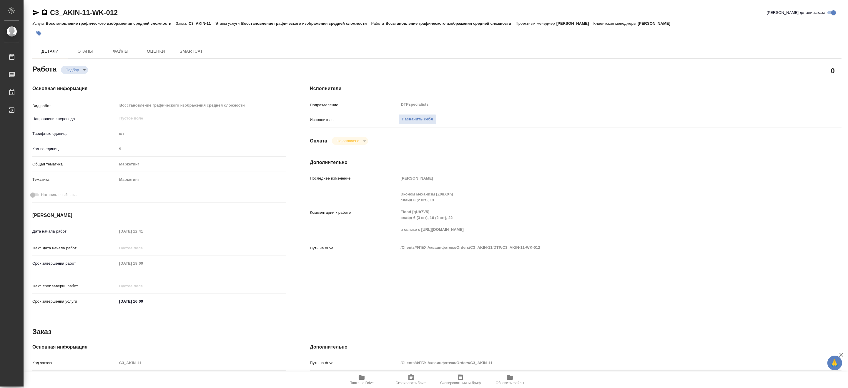
type textarea "x"
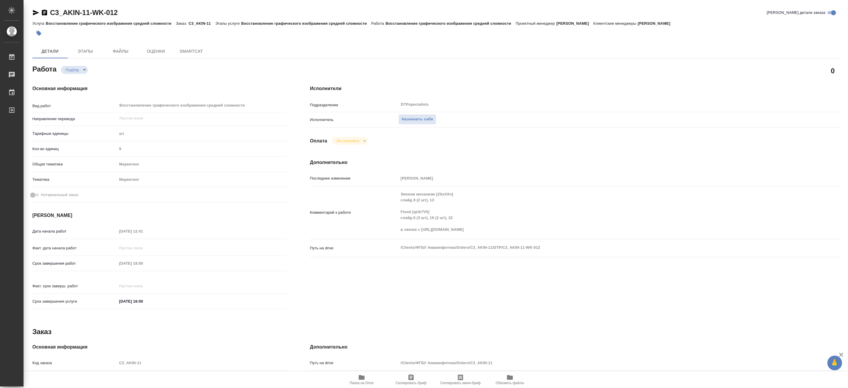
type textarea "x"
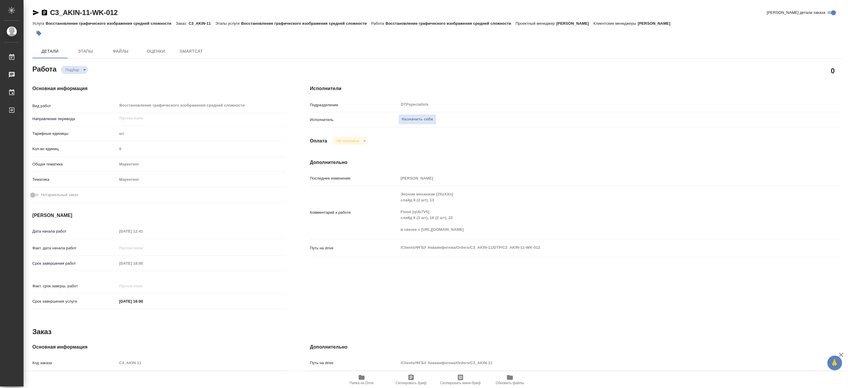
type textarea "x"
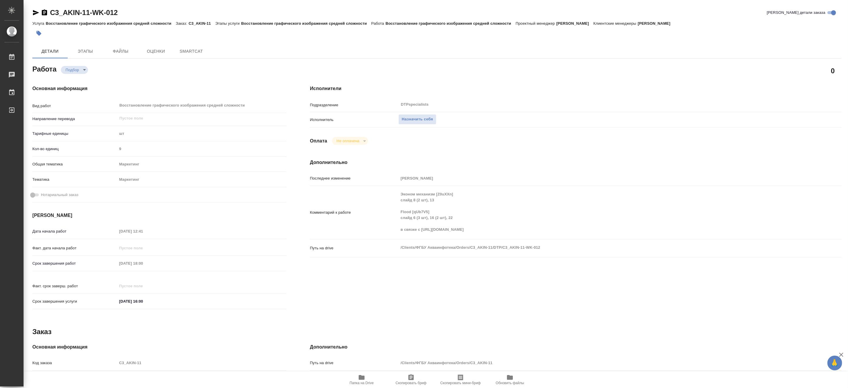
type textarea "x"
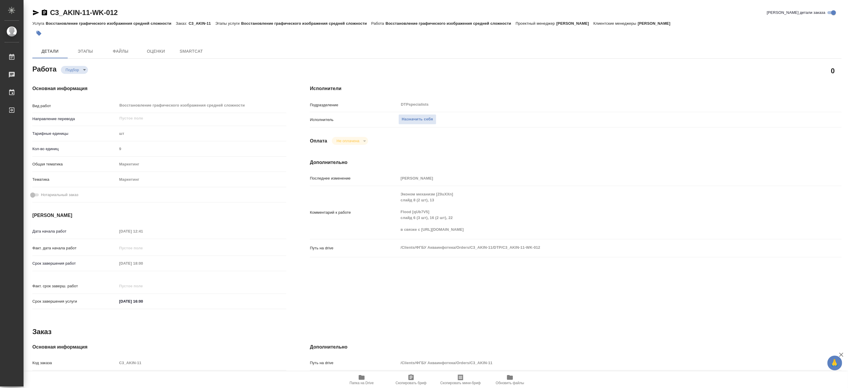
type textarea "x"
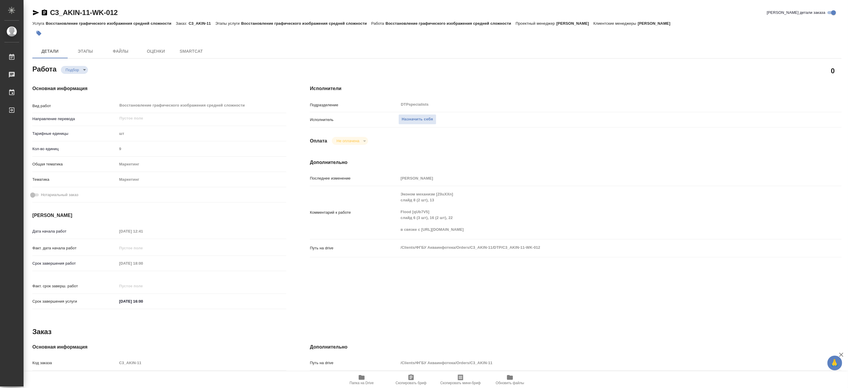
type textarea "x"
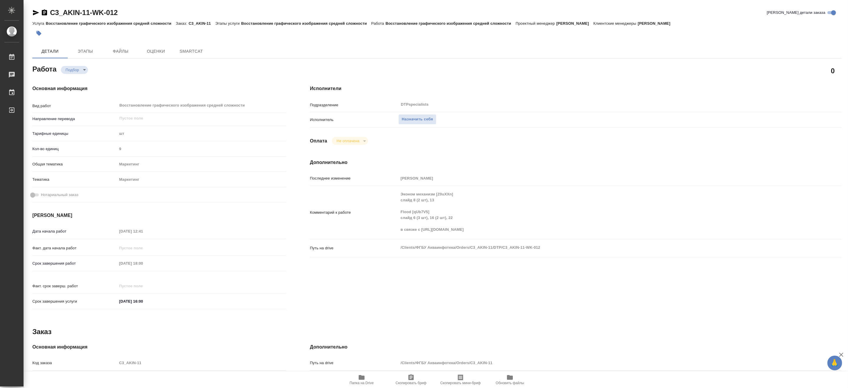
type textarea "x"
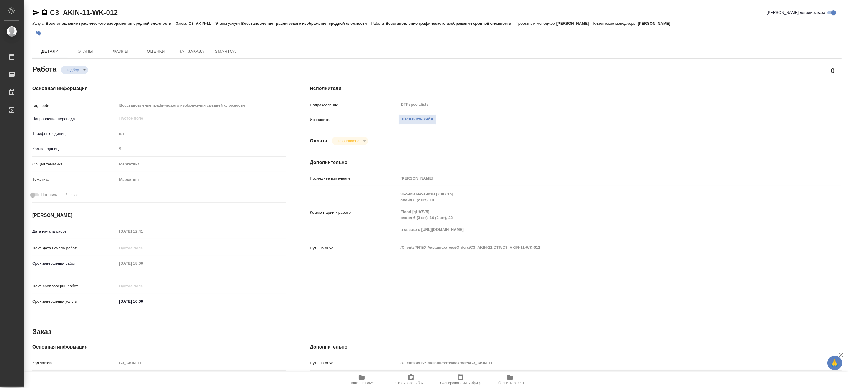
type textarea "x"
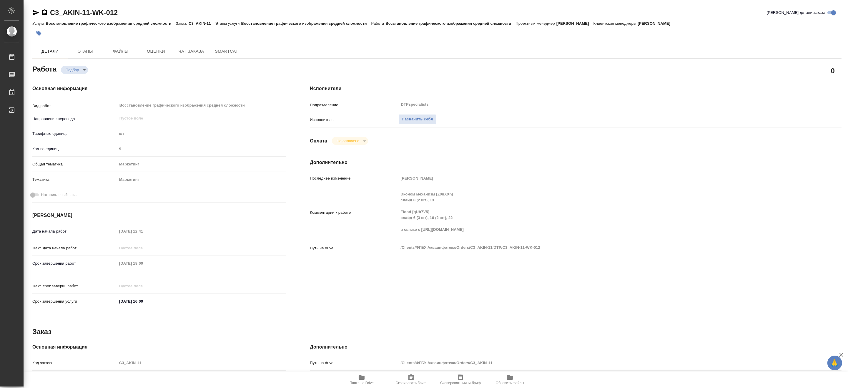
type textarea "x"
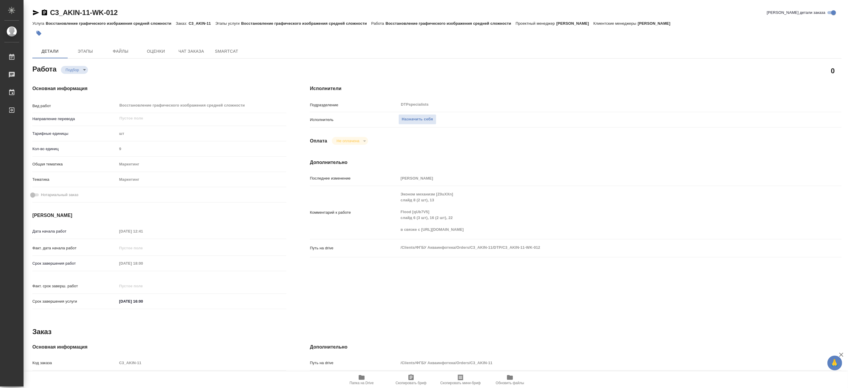
click at [417, 284] on div "Исполнители Подразделение DTPspecialists ​ Исполнитель Назначить себя Оплата Не…" at bounding box center [575, 198] width 555 height 251
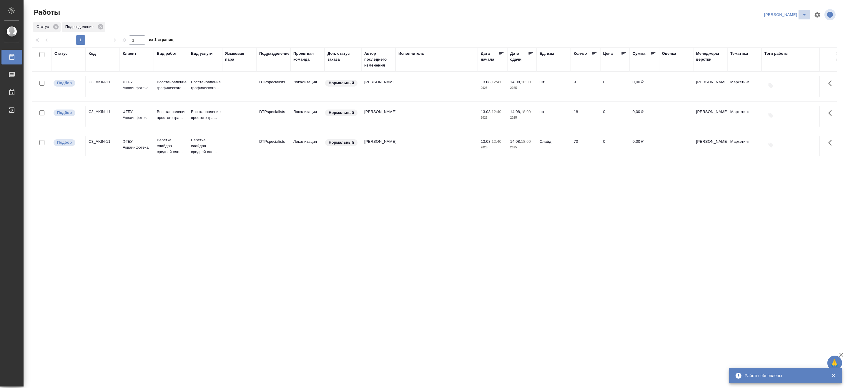
click at [801, 11] on icon "split button" at bounding box center [804, 14] width 7 height 7
click at [783, 26] on li "[PERSON_NAME] работе" at bounding box center [782, 26] width 56 height 9
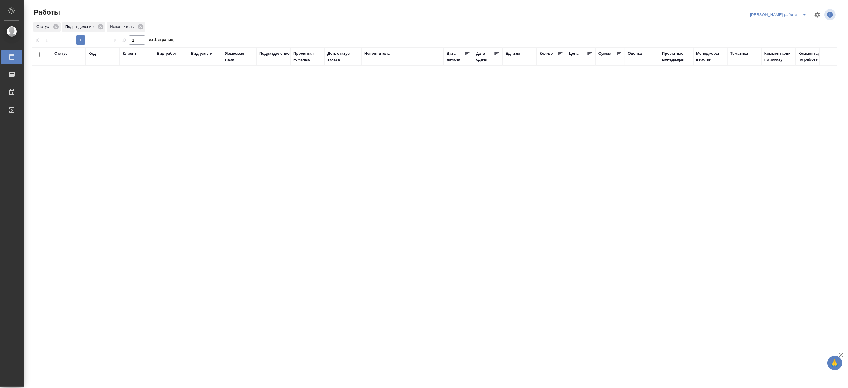
click at [804, 13] on icon "split button" at bounding box center [804, 14] width 7 height 7
click at [786, 52] on li "Верстка и Дизайн" at bounding box center [782, 54] width 53 height 9
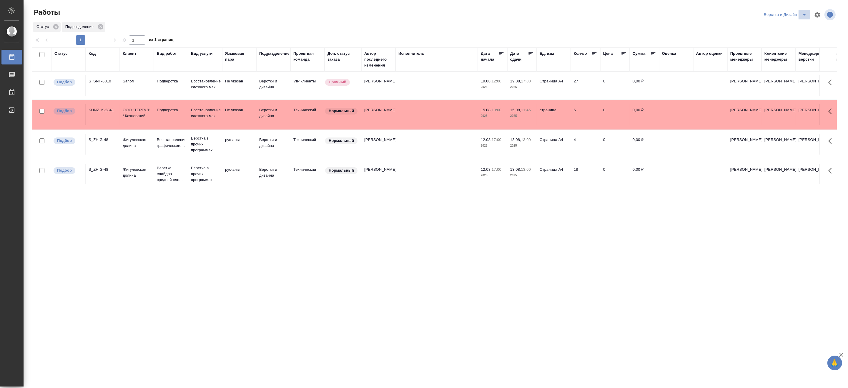
click at [803, 11] on icon "split button" at bounding box center [804, 14] width 7 height 7
click at [798, 45] on li "Матвеева_назначено" at bounding box center [788, 45] width 56 height 9
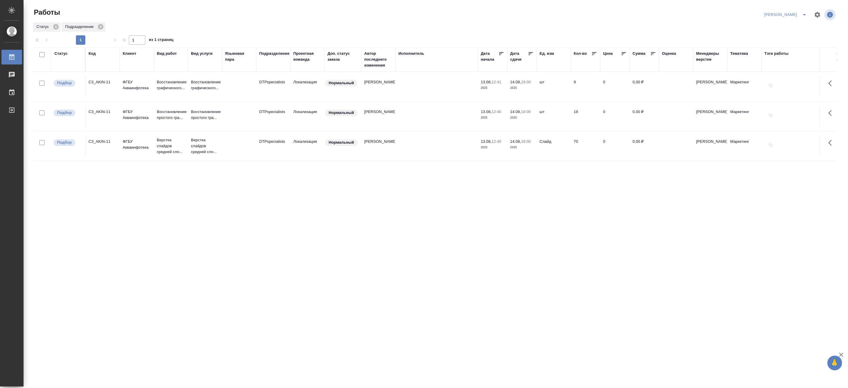
click at [93, 54] on div "Код" at bounding box center [92, 54] width 7 height 6
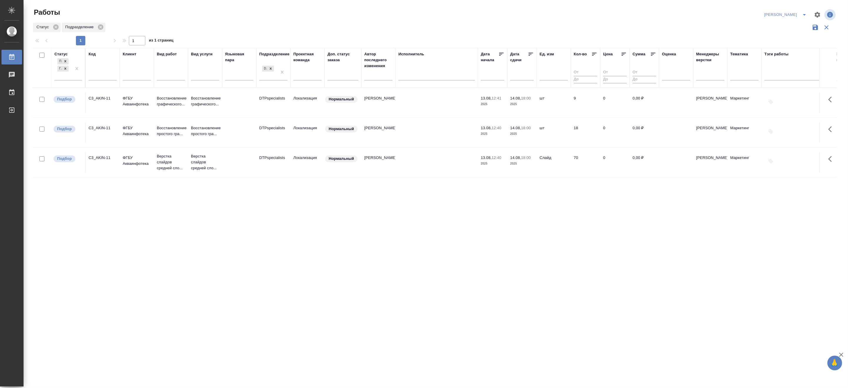
click at [99, 74] on input "text" at bounding box center [103, 76] width 28 height 7
paste input "KZH_UIHK-6"
type input "KZH_UIHK-6"
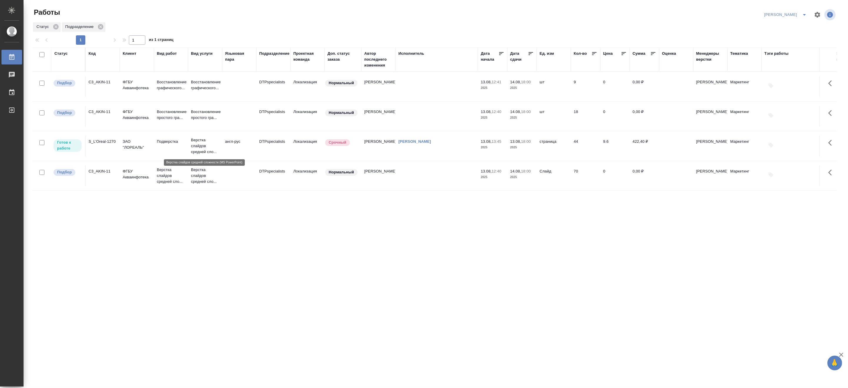
click at [197, 145] on p "Верстка слайдов средней сло..." at bounding box center [205, 146] width 28 height 18
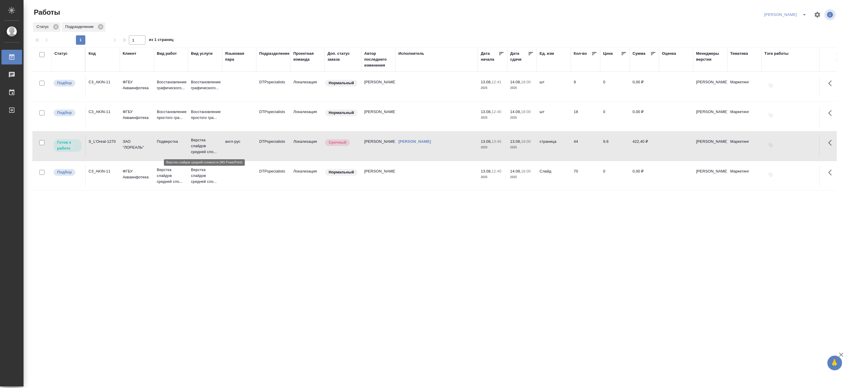
click at [197, 145] on p "Верстка слайдов средней сло..." at bounding box center [205, 146] width 28 height 18
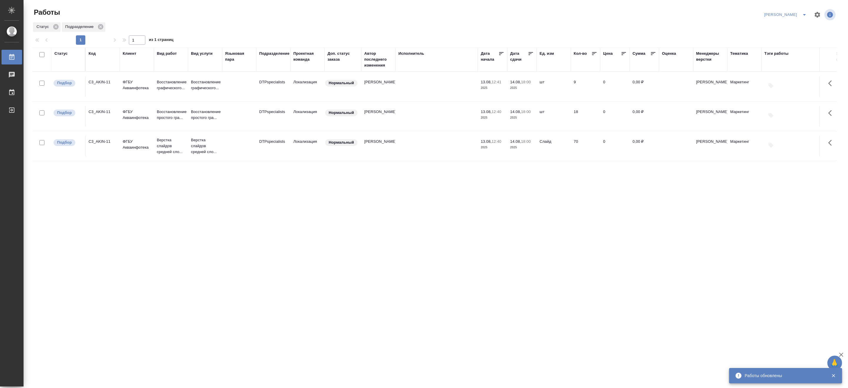
click at [91, 53] on div "Код" at bounding box center [92, 54] width 7 height 6
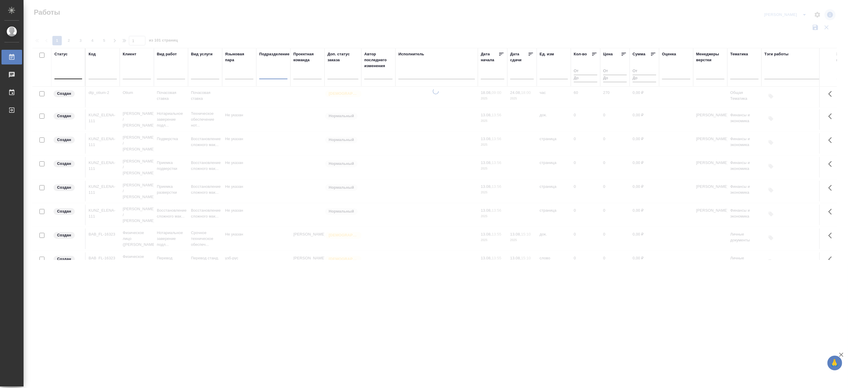
click at [105, 72] on input "text" at bounding box center [103, 75] width 28 height 7
paste input "S_SNF-6808"
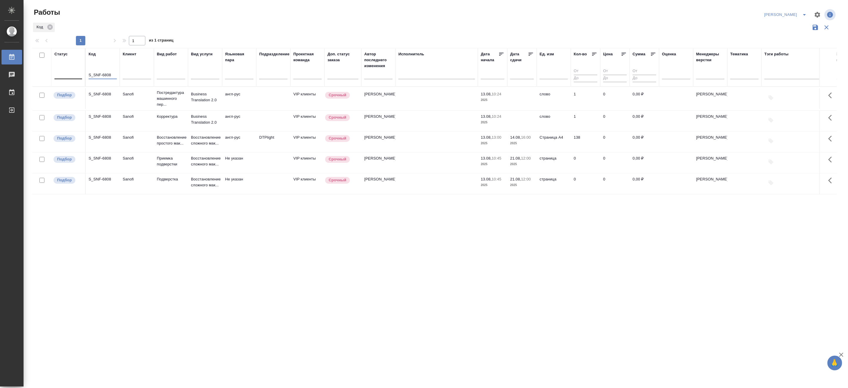
type input "S_SNF-6808"
click at [169, 110] on td "Корректура" at bounding box center [171, 99] width 34 height 24
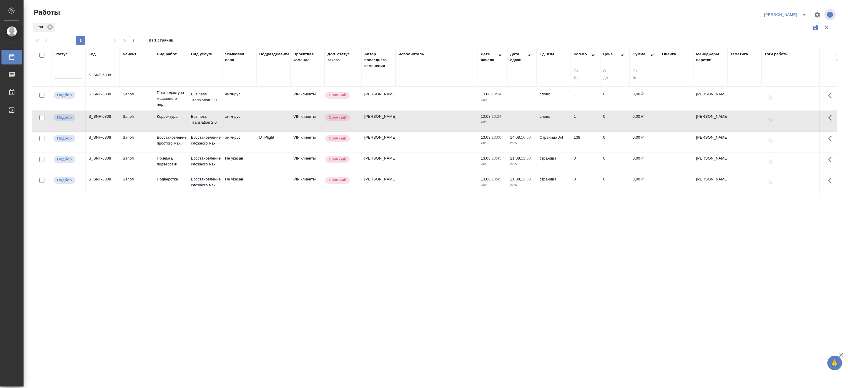
click at [169, 110] on td "Корректура" at bounding box center [171, 99] width 34 height 24
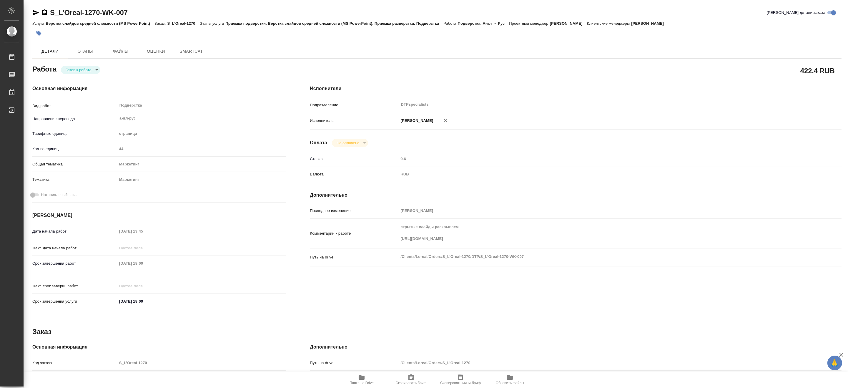
type textarea "x"
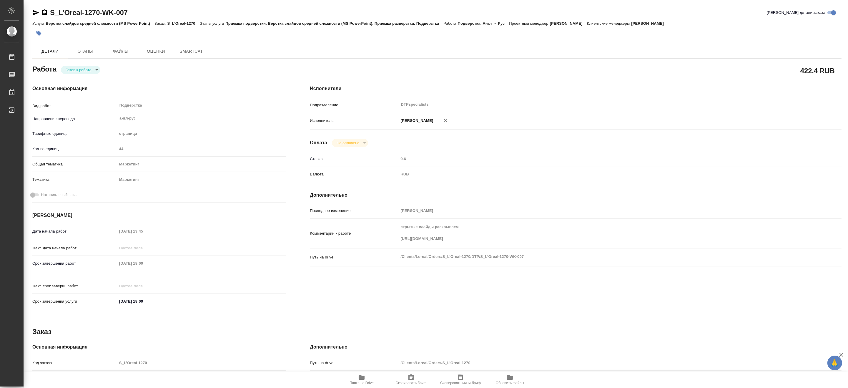
type textarea "x"
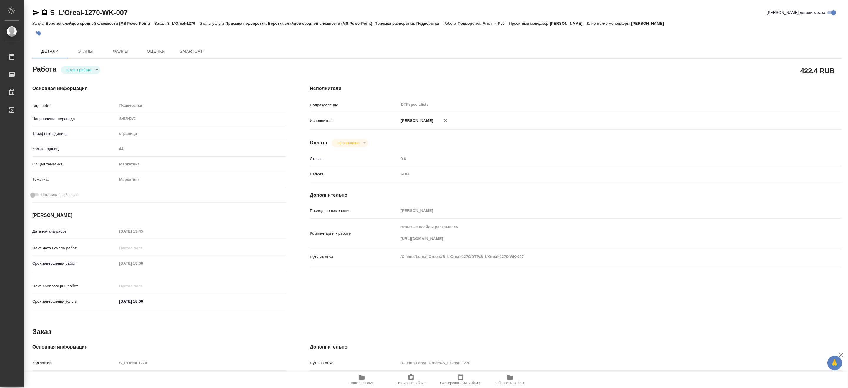
type textarea "x"
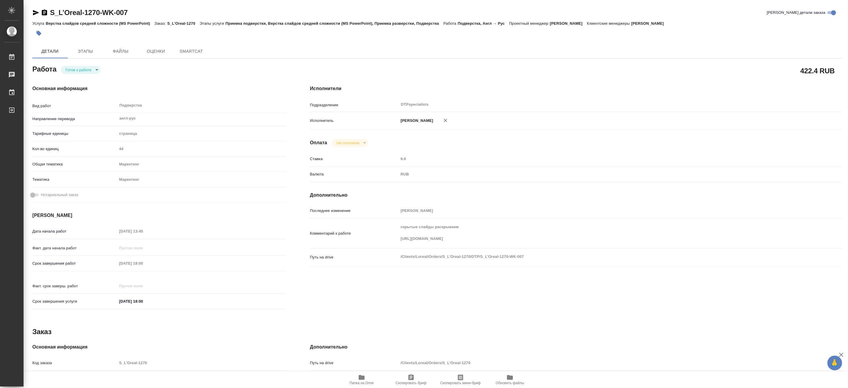
type textarea "x"
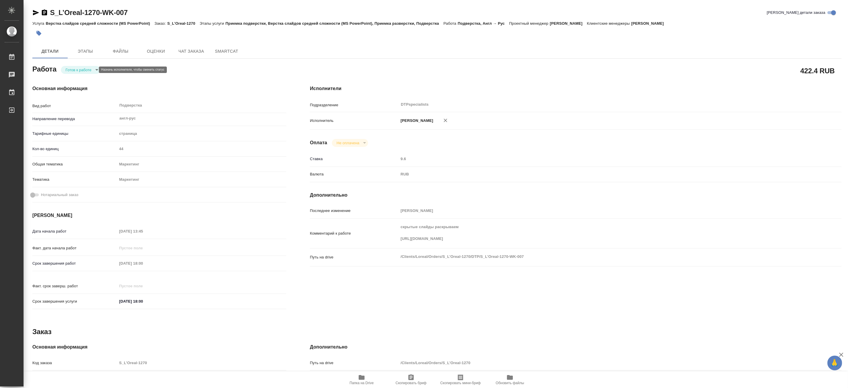
click at [74, 69] on body "🙏 .cls-1 fill:#fff; AWATERA Matveeva Maria Работы Чаты График Выйти S_L’Oreal-1…" at bounding box center [424, 194] width 848 height 388
click at [74, 69] on button "В работе" at bounding box center [74, 69] width 19 height 6
type textarea "x"
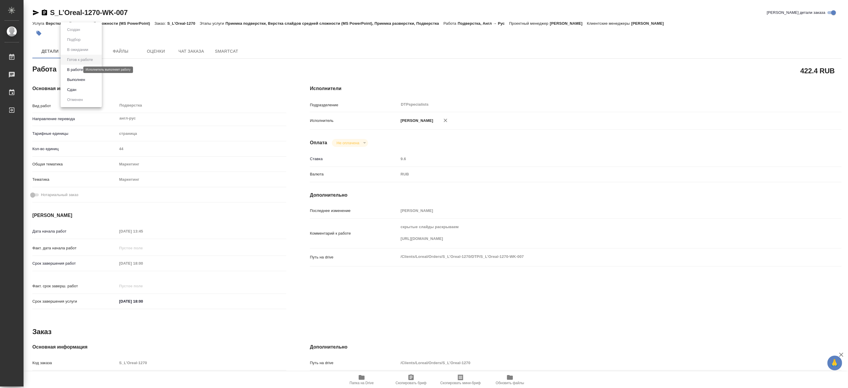
type textarea "x"
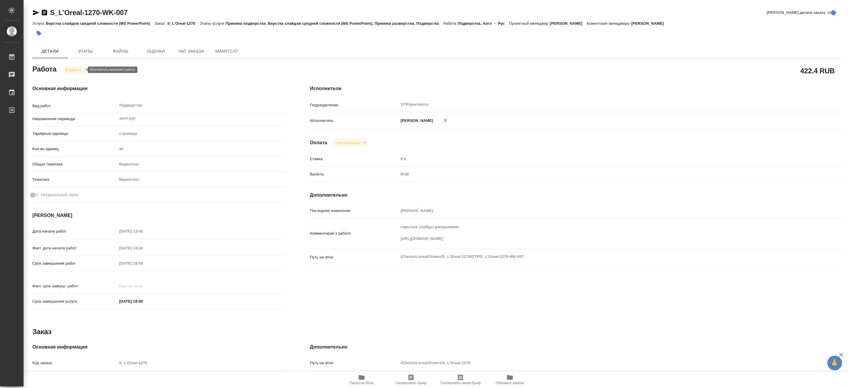
type textarea "x"
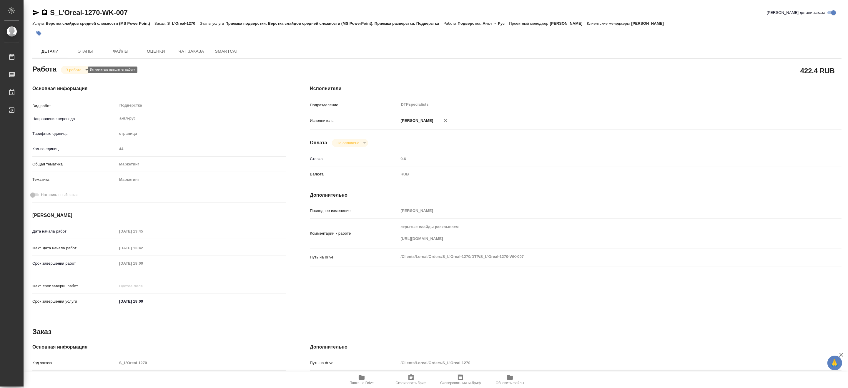
type textarea "x"
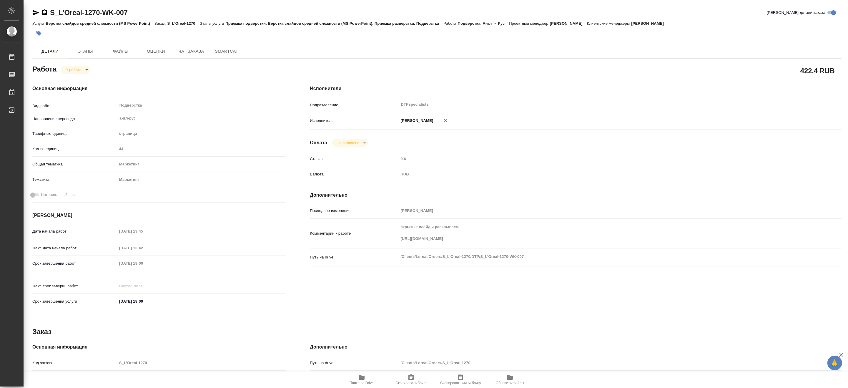
type textarea "x"
click at [395, 244] on div "Комментарий к работе скрытые слайды раскрываем https://drive.awatera.com/s/Sqtx…" at bounding box center [575, 233] width 531 height 25
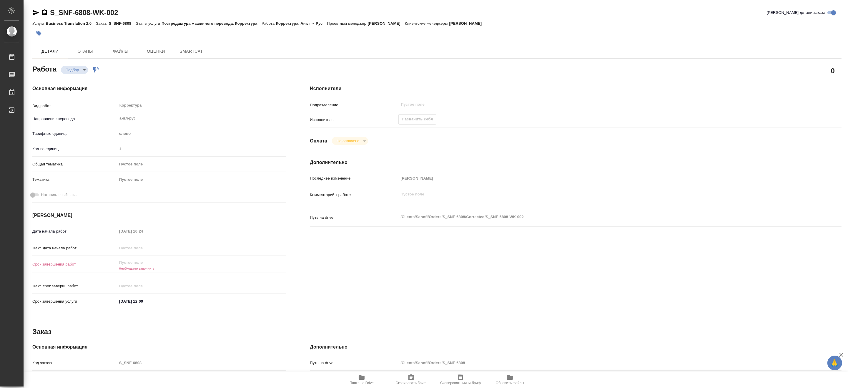
type textarea "x"
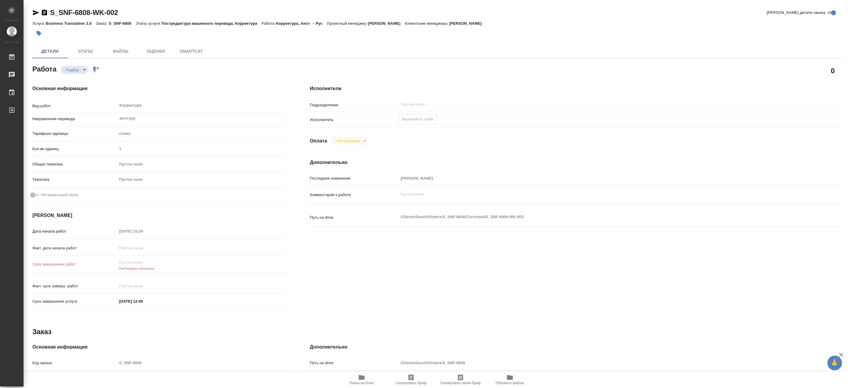
type textarea "x"
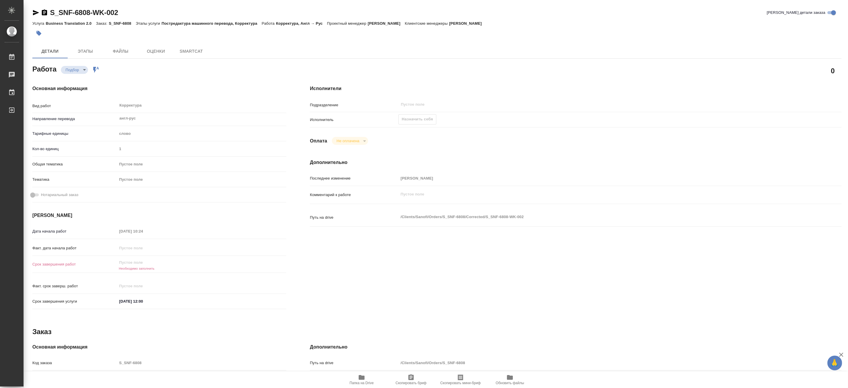
type textarea "x"
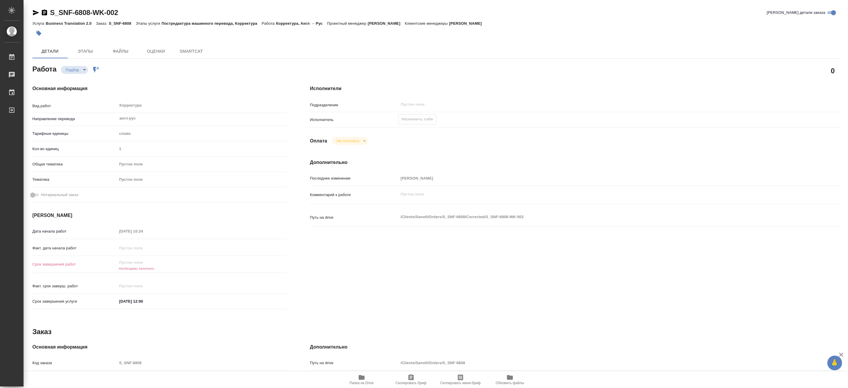
type textarea "x"
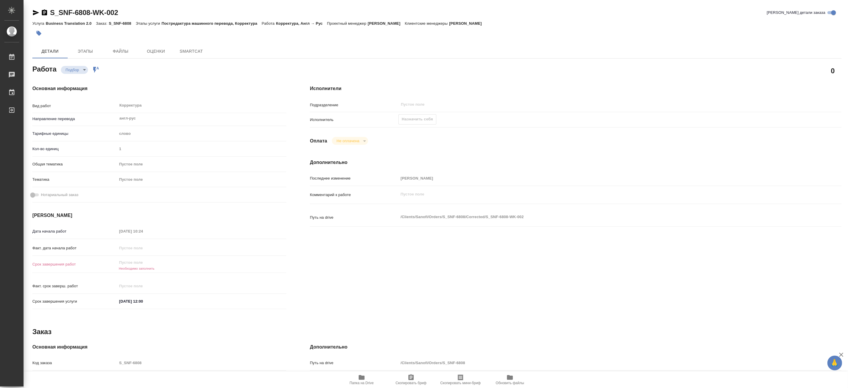
type textarea "x"
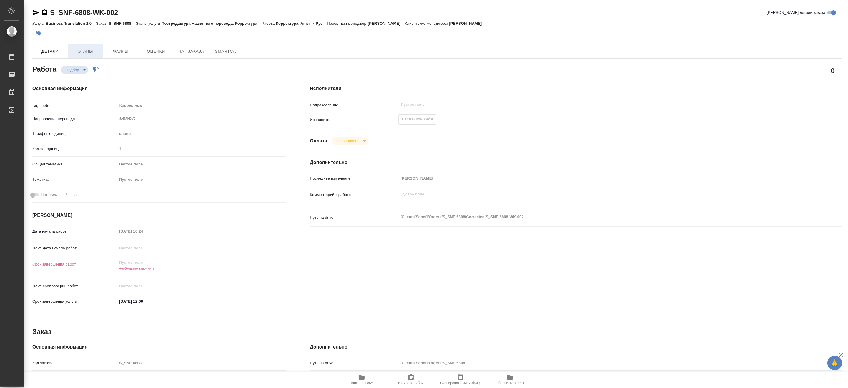
click at [87, 49] on span "Этапы" at bounding box center [85, 51] width 28 height 7
type textarea "x"
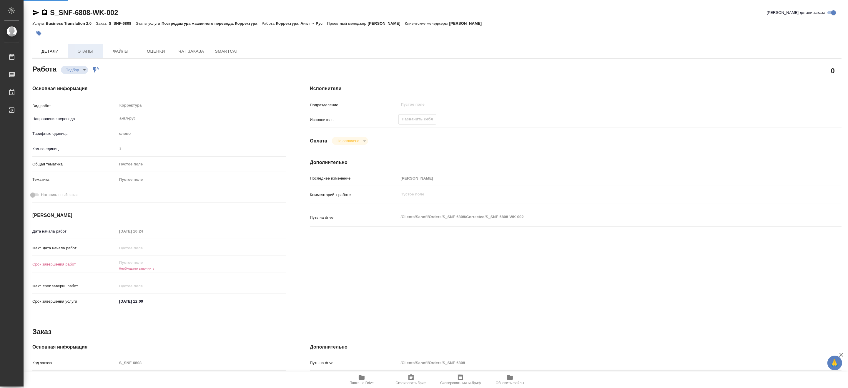
type textarea "x"
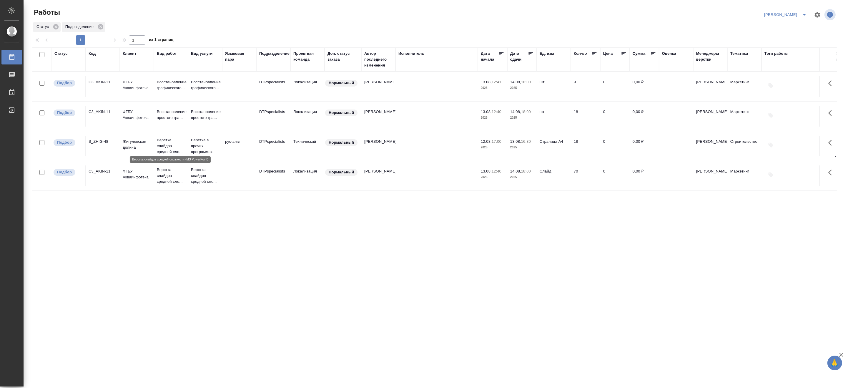
click at [172, 141] on p "Верстка слайдов средней сло..." at bounding box center [171, 146] width 28 height 18
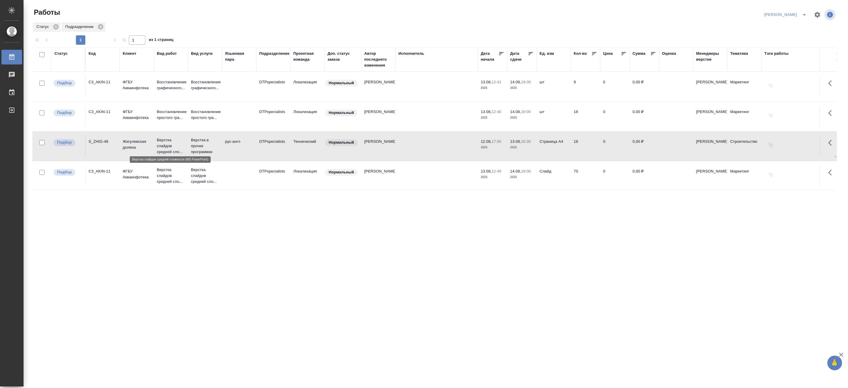
click at [172, 141] on p "Верстка слайдов средней сло..." at bounding box center [171, 146] width 28 height 18
click at [198, 143] on p "Верстка в прочих программах" at bounding box center [205, 146] width 28 height 18
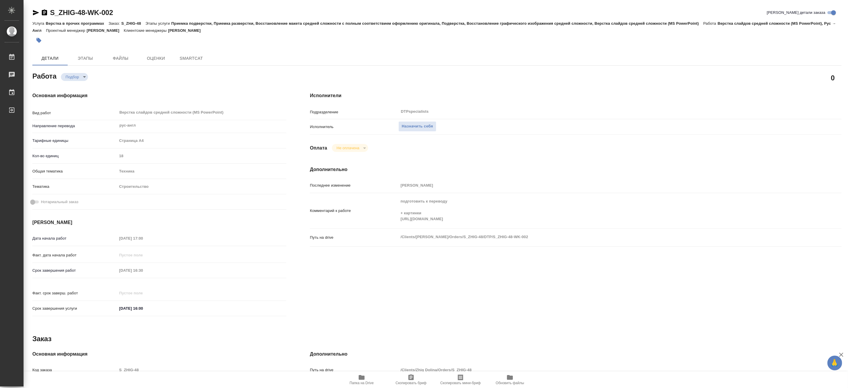
type textarea "x"
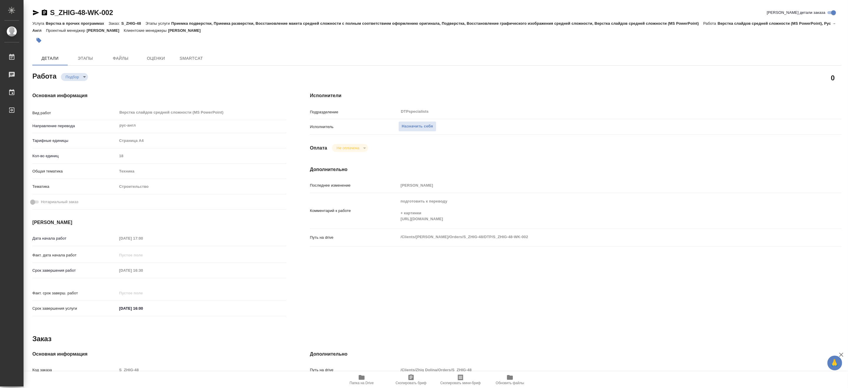
type textarea "x"
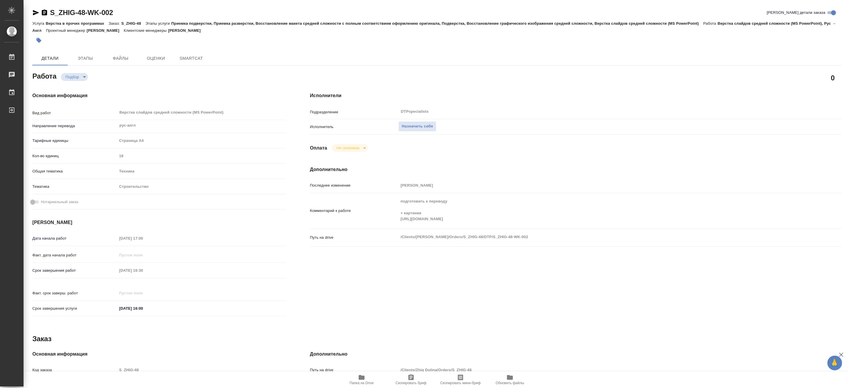
type textarea "x"
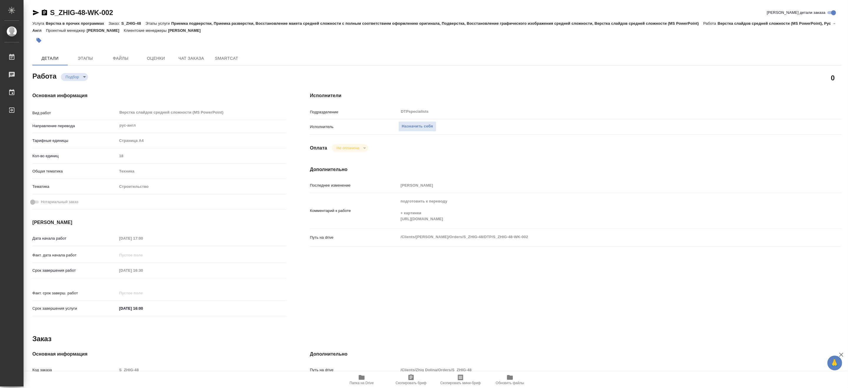
type textarea "x"
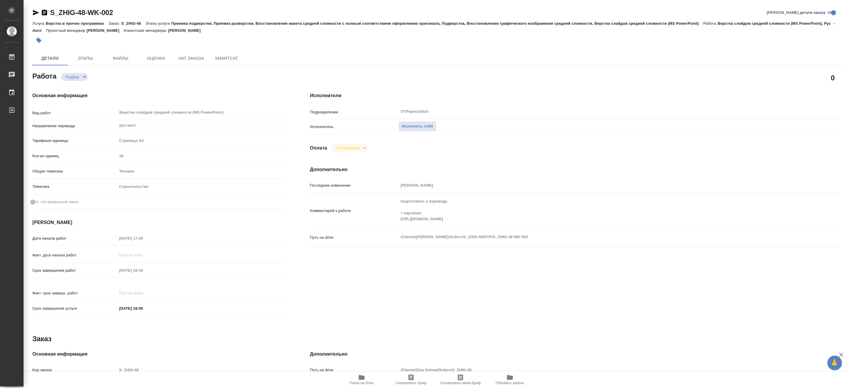
type textarea "x"
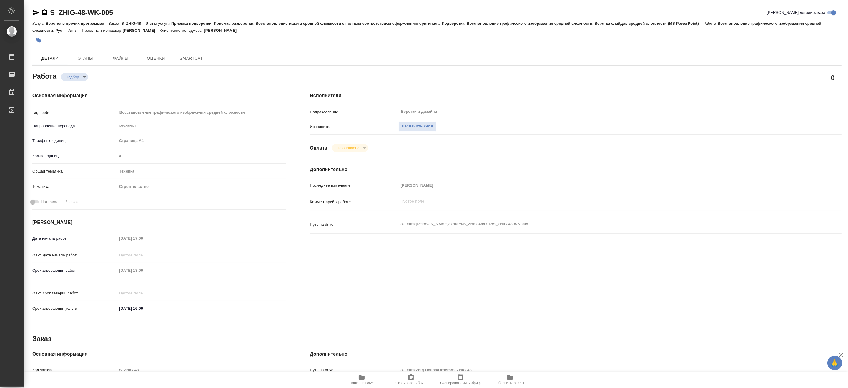
type textarea "x"
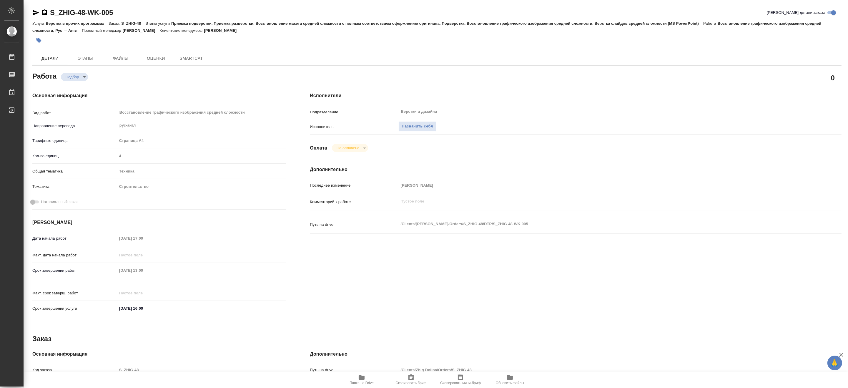
type textarea "x"
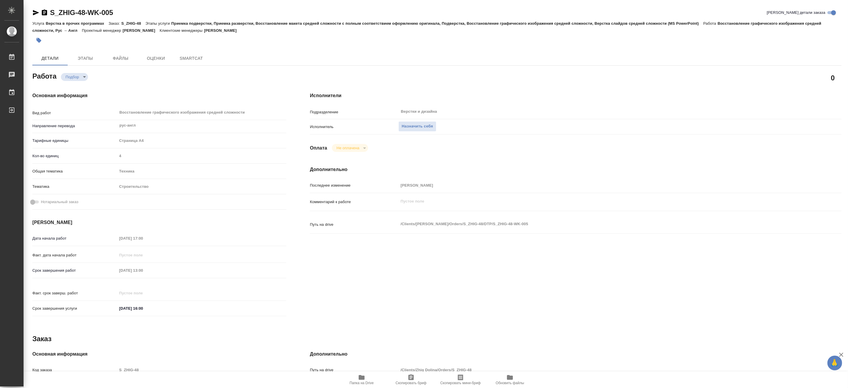
type textarea "x"
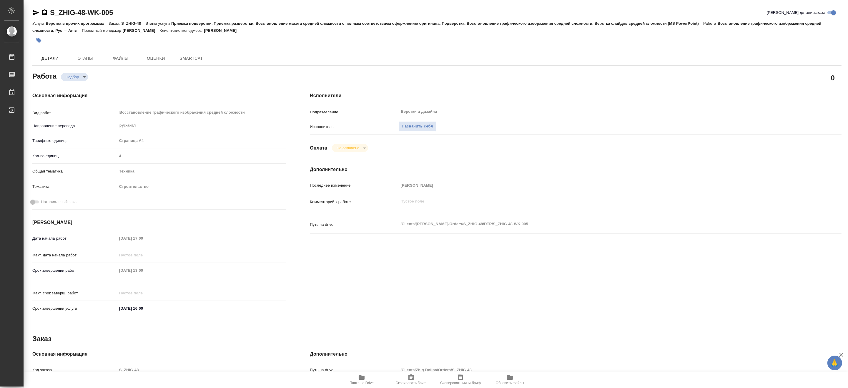
type textarea "x"
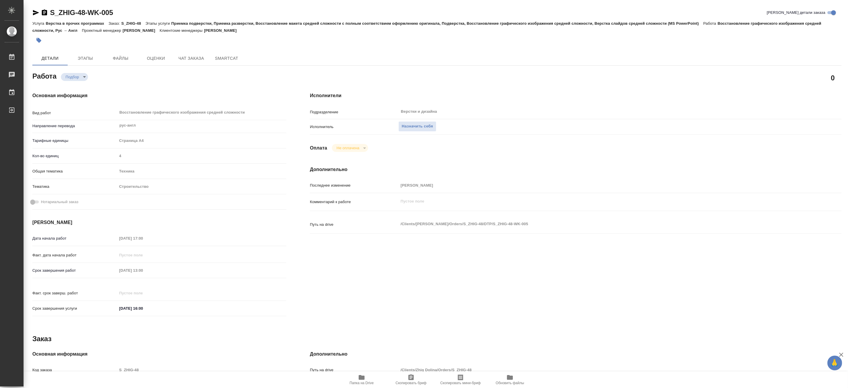
type textarea "x"
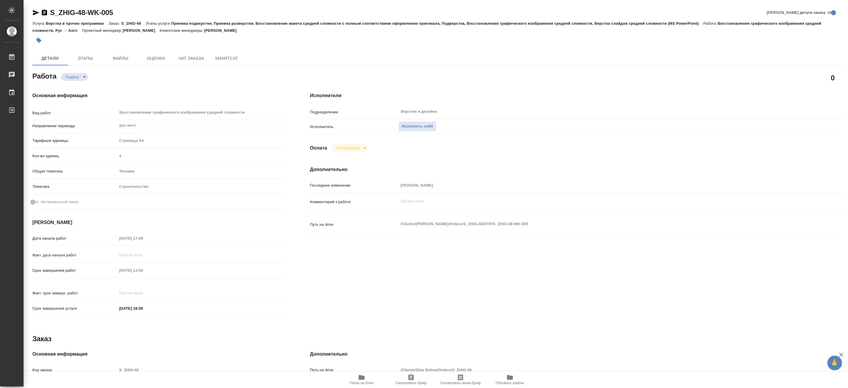
type textarea "x"
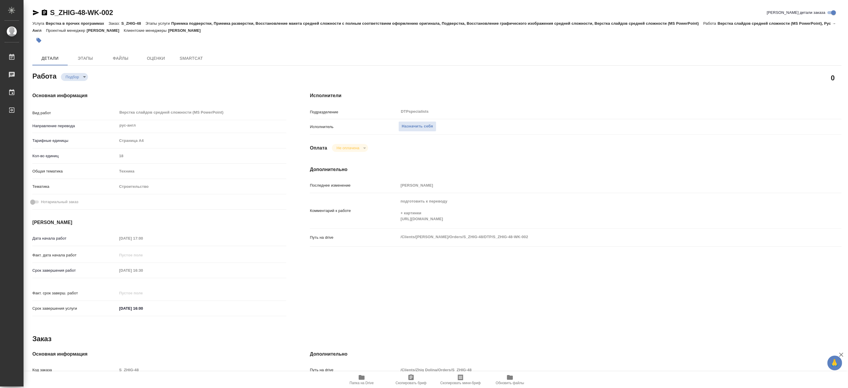
type textarea "x"
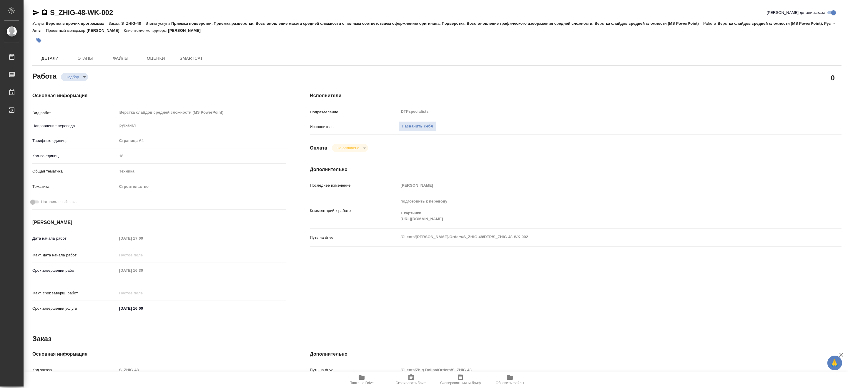
type textarea "x"
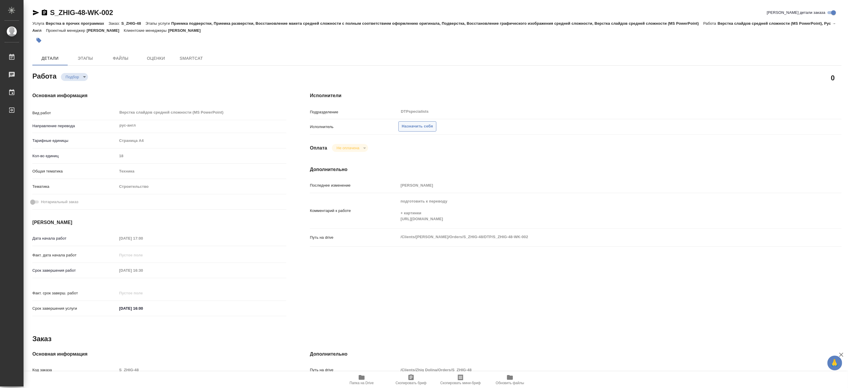
type textarea "x"
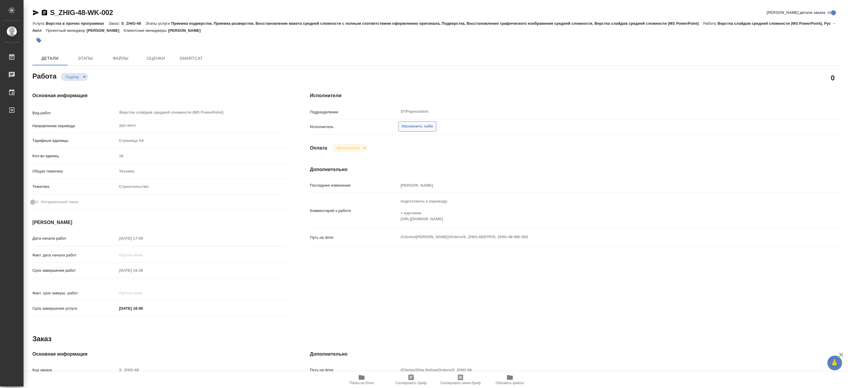
click at [414, 126] on span "Назначить себя" at bounding box center [416, 126] width 31 height 7
type textarea "x"
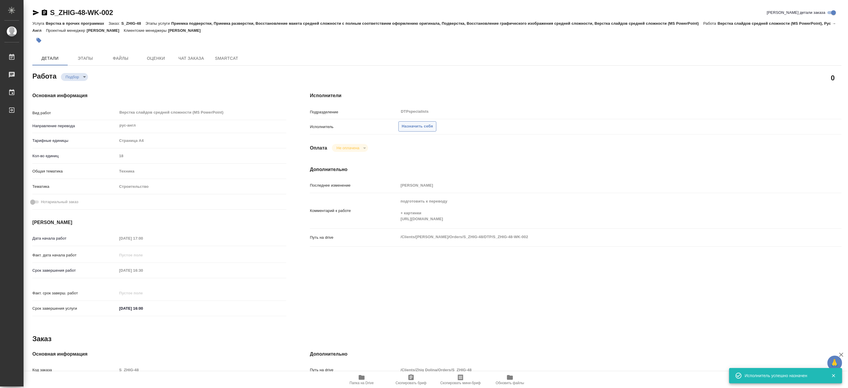
type textarea "x"
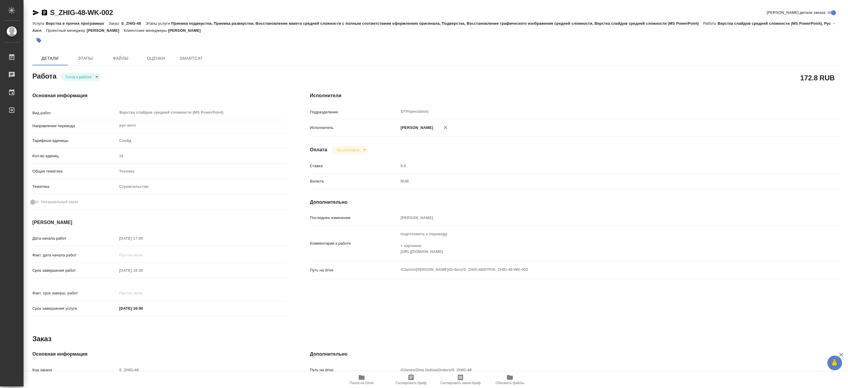
type textarea "x"
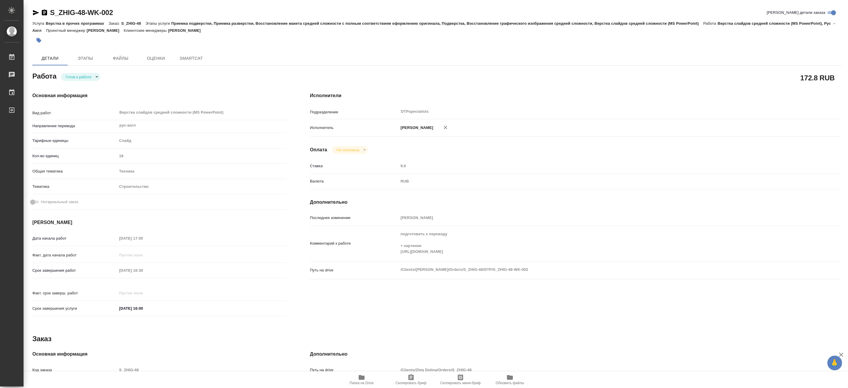
type textarea "x"
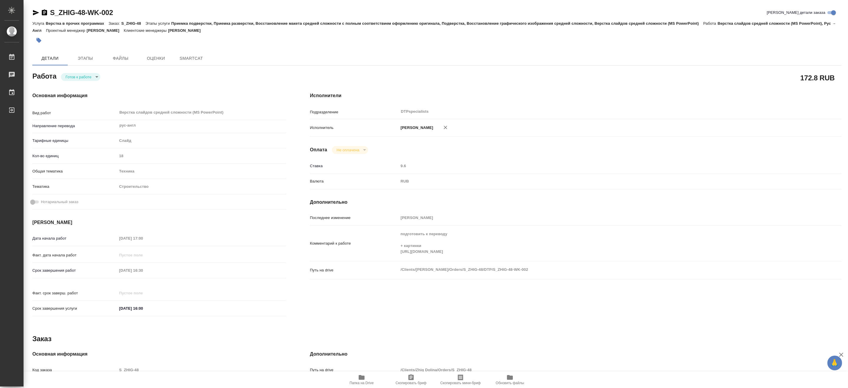
type textarea "x"
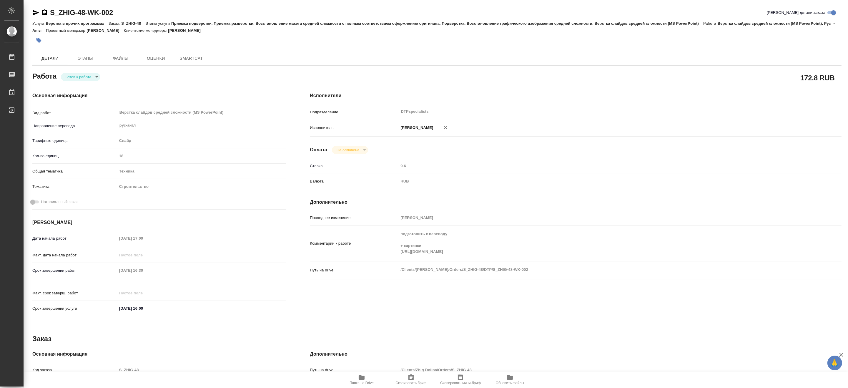
type textarea "x"
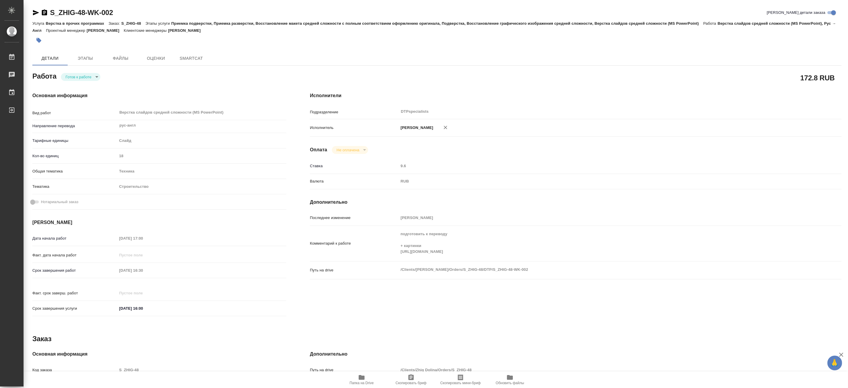
type textarea "x"
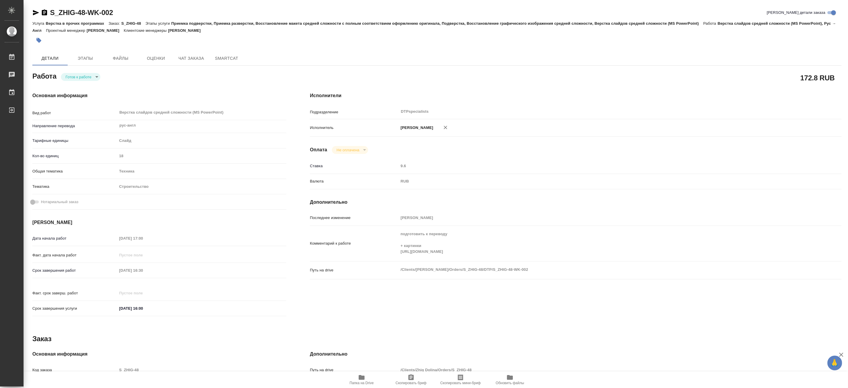
type textarea "x"
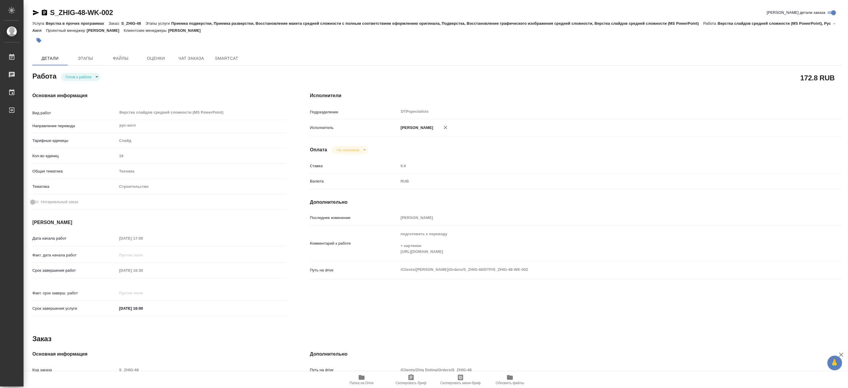
type textarea "x"
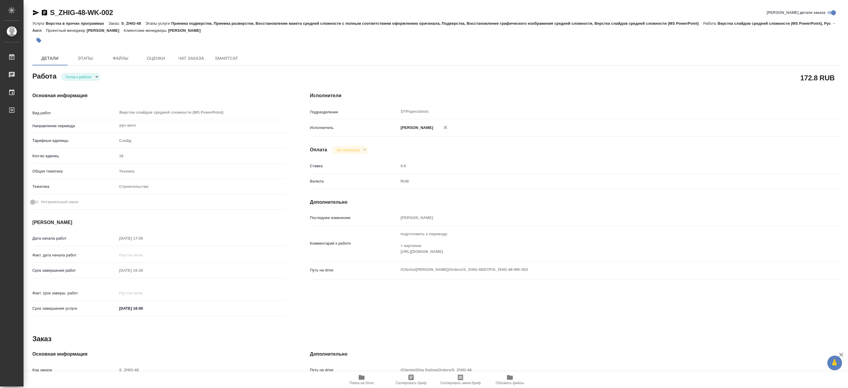
click at [706, 216] on div "Исполнители Подразделение DTPspecialists ​ Исполнитель Матвеева Мария Вячеславо…" at bounding box center [575, 205] width 555 height 251
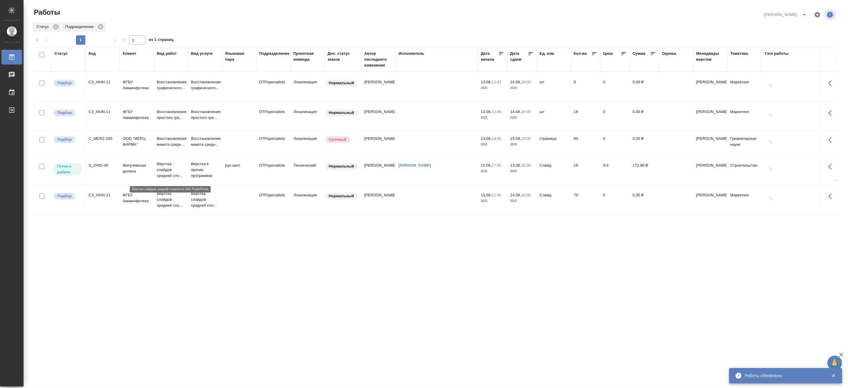
click at [171, 171] on p "Верстка слайдов средней сло..." at bounding box center [171, 170] width 28 height 18
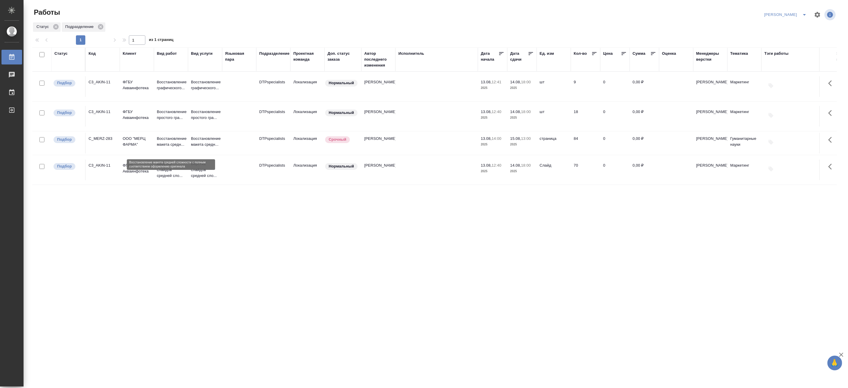
click at [178, 145] on p "Восстановление макета средн..." at bounding box center [171, 142] width 28 height 12
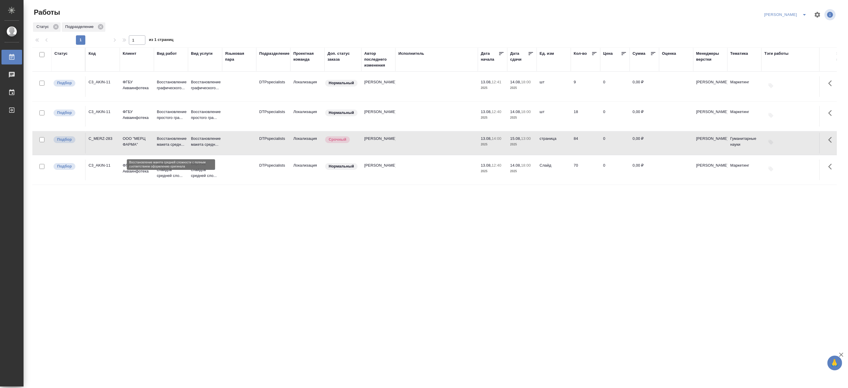
click at [178, 145] on p "Восстановление макета средн..." at bounding box center [171, 142] width 28 height 12
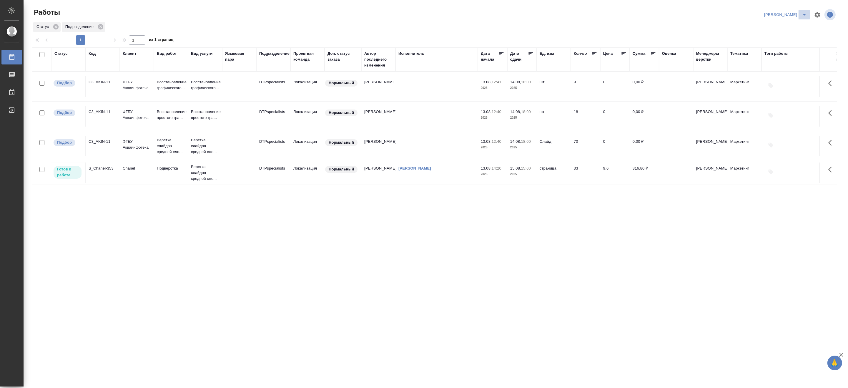
click at [807, 11] on icon "split button" at bounding box center [804, 14] width 7 height 7
click at [783, 26] on li "[PERSON_NAME] работе" at bounding box center [782, 26] width 56 height 9
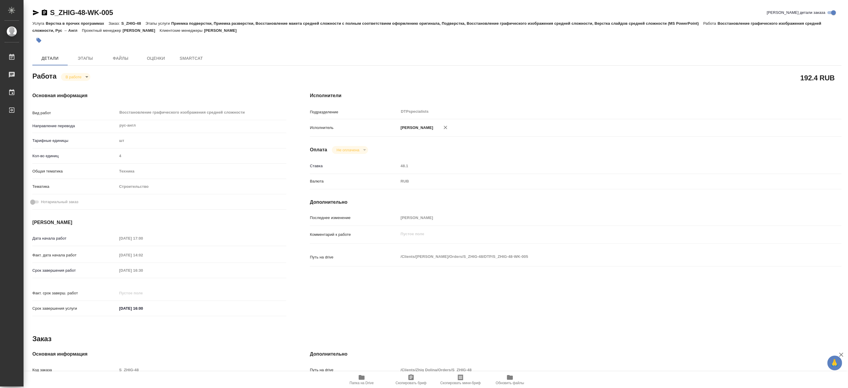
type textarea "x"
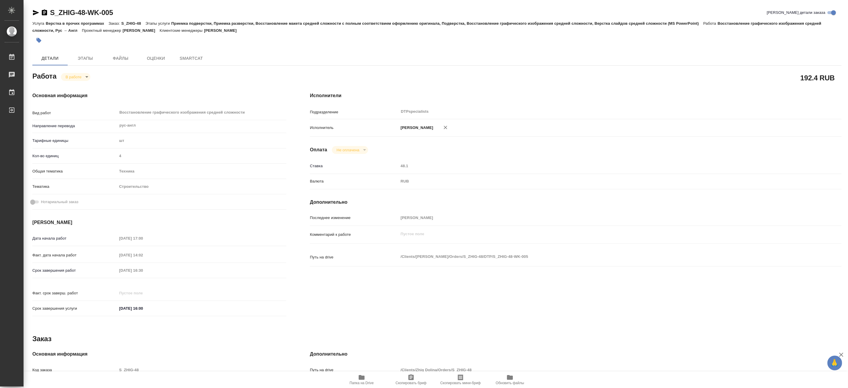
type textarea "x"
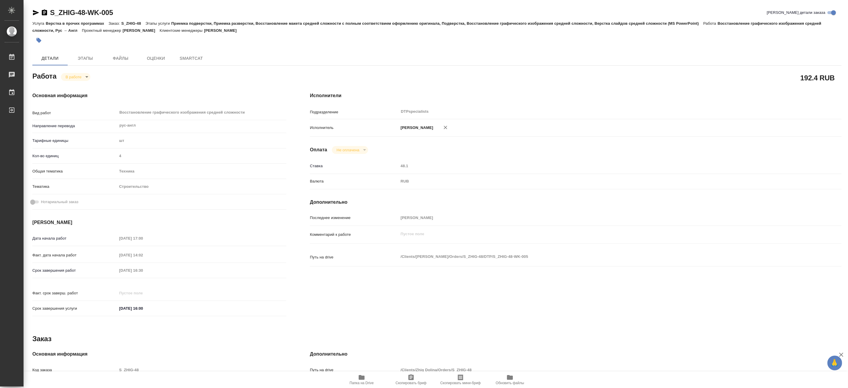
type textarea "x"
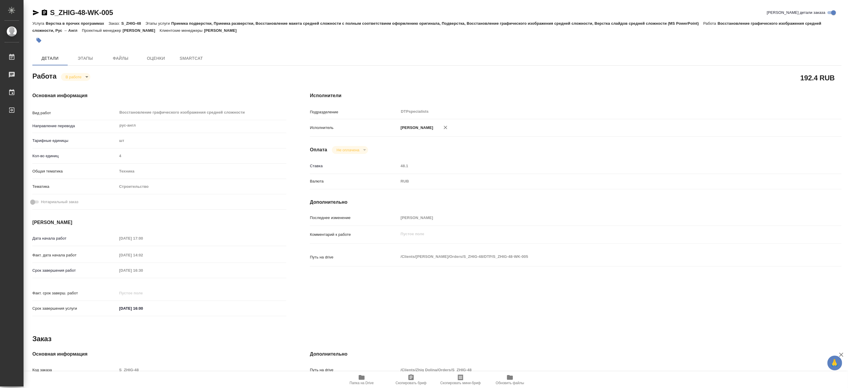
type textarea "x"
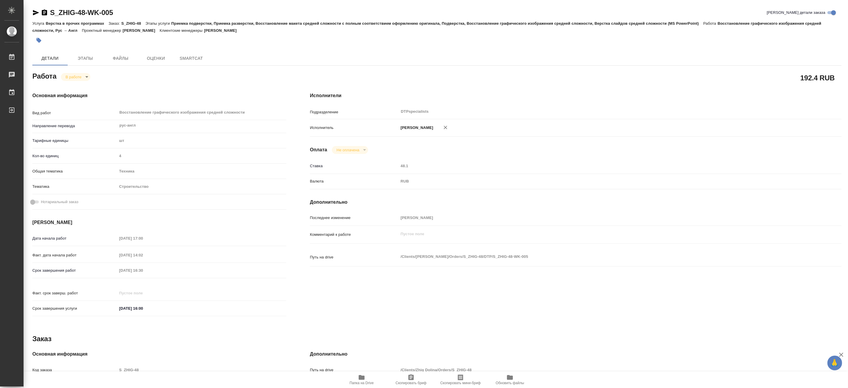
type textarea "x"
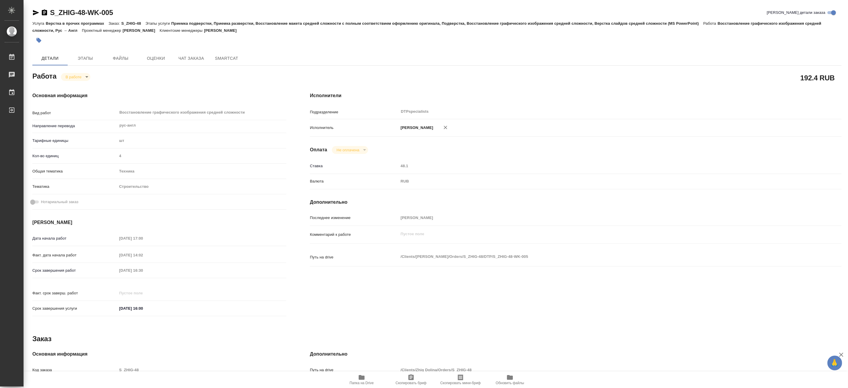
type textarea "x"
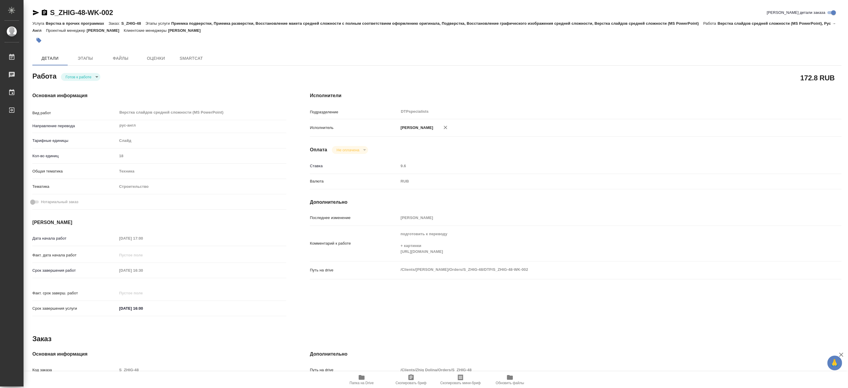
type textarea "x"
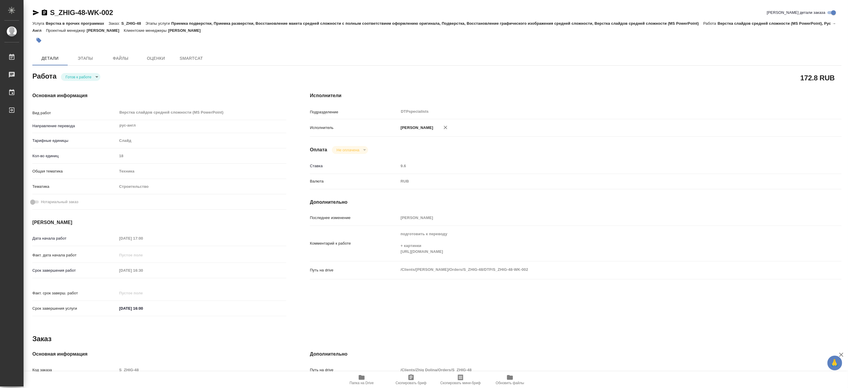
type textarea "x"
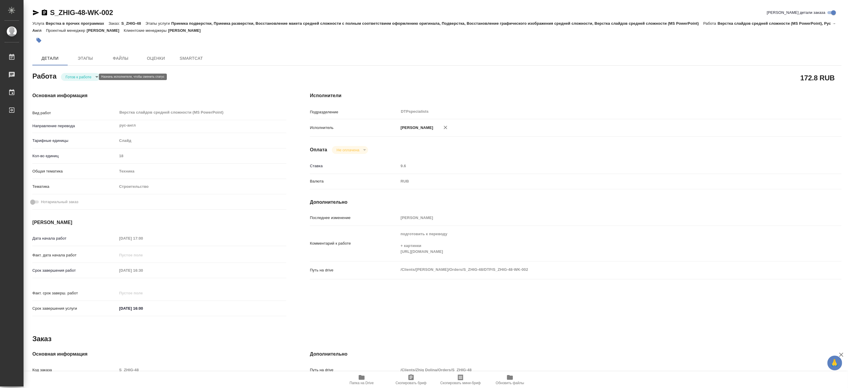
type textarea "x"
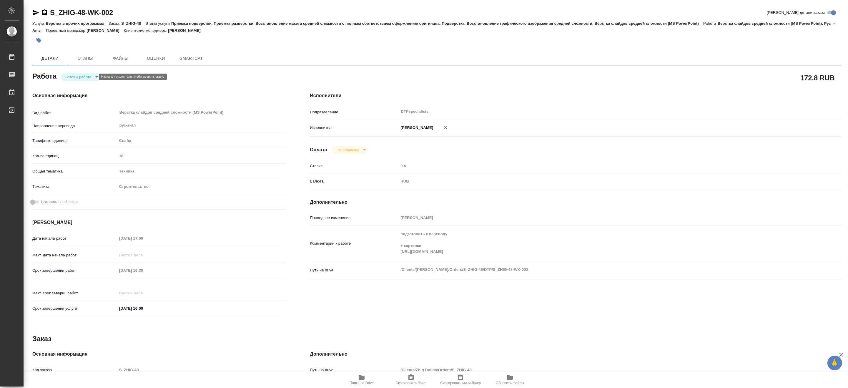
type textarea "x"
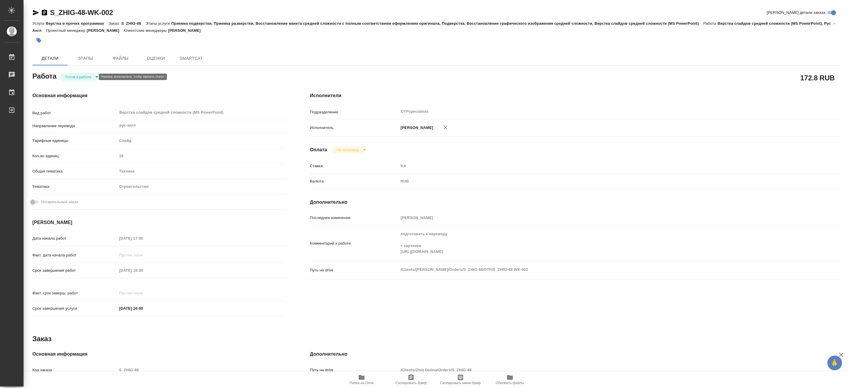
click at [74, 75] on body "🙏 .cls-1 fill:#fff; AWATERA Matveeva Maria Работы Чаты График Выйти S_ZHIG-48-W…" at bounding box center [424, 194] width 848 height 388
click at [72, 78] on button "В работе" at bounding box center [74, 77] width 19 height 6
type textarea "x"
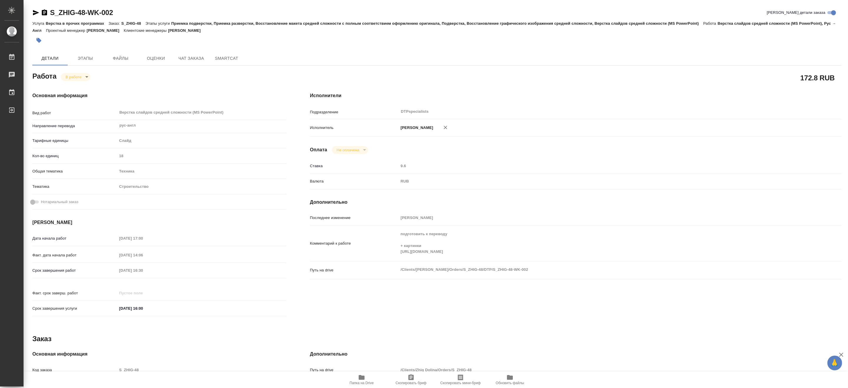
type textarea "x"
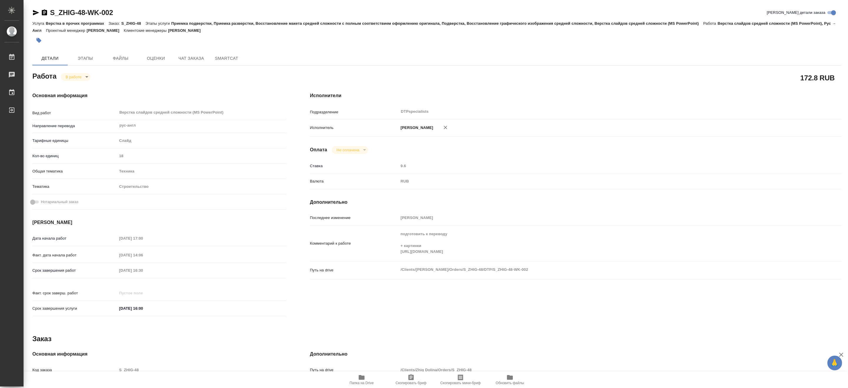
type textarea "x"
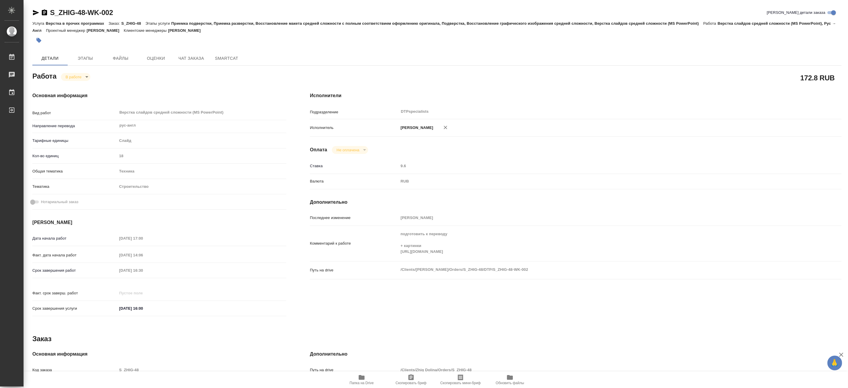
type textarea "x"
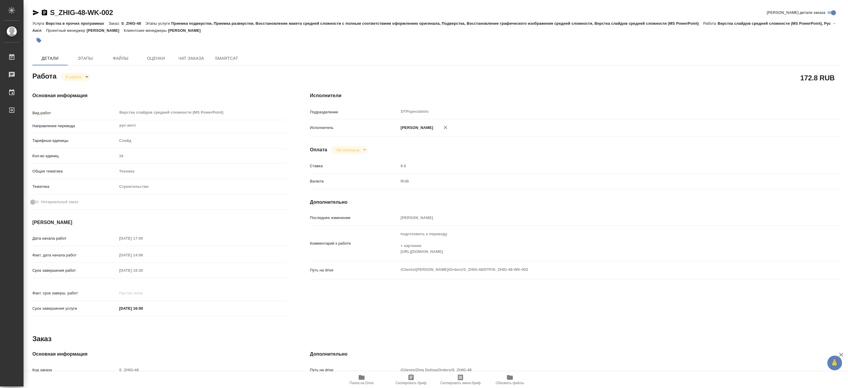
type textarea "x"
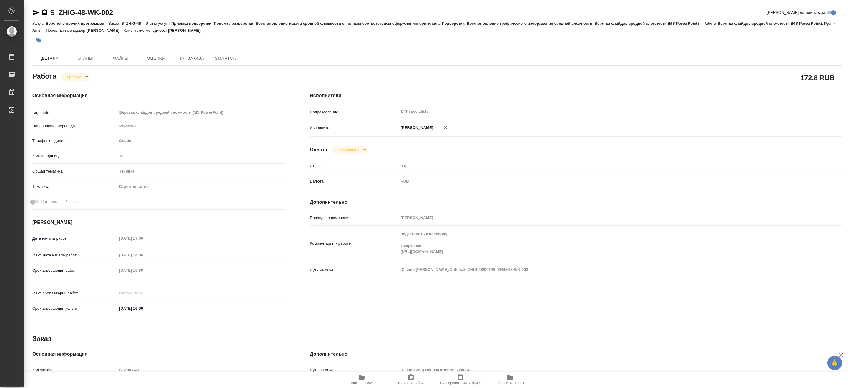
type textarea "x"
click at [356, 383] on span "Папка на Drive" at bounding box center [361, 383] width 24 height 4
drag, startPoint x: 133, startPoint y: 14, endPoint x: 51, endPoint y: 9, distance: 81.6
click at [51, 9] on div "S_ZHIG-48-WK-002 Кратко детали заказа" at bounding box center [436, 12] width 809 height 9
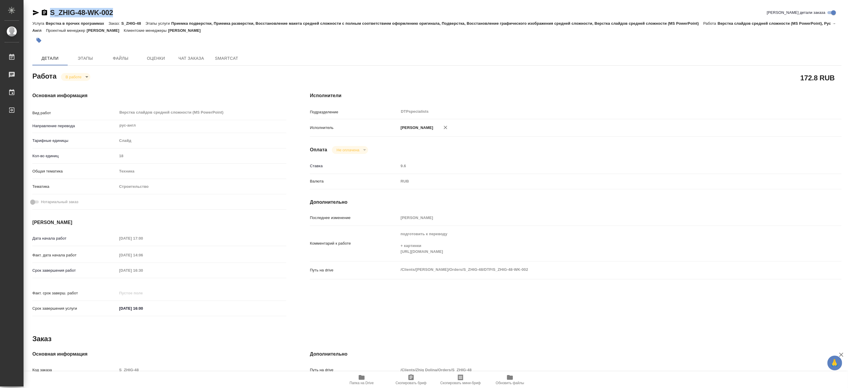
copy link "S_ZHIG-48-WK-002"
click at [360, 383] on span "Папка на Drive" at bounding box center [361, 383] width 24 height 4
click at [72, 75] on body "🙏 .cls-1 fill:#fff; AWATERA Matveeva Maria Работы 0 Чаты График Выйти S_ZHIG-48…" at bounding box center [424, 194] width 848 height 388
click at [71, 84] on button "Выполнен" at bounding box center [75, 87] width 21 height 6
type textarea "x"
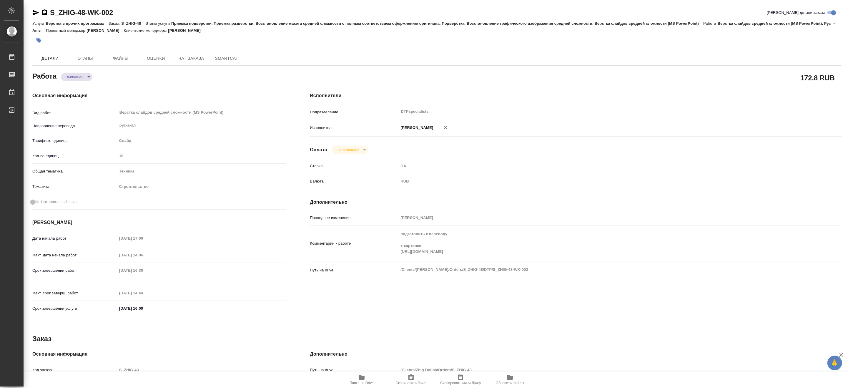
type textarea "x"
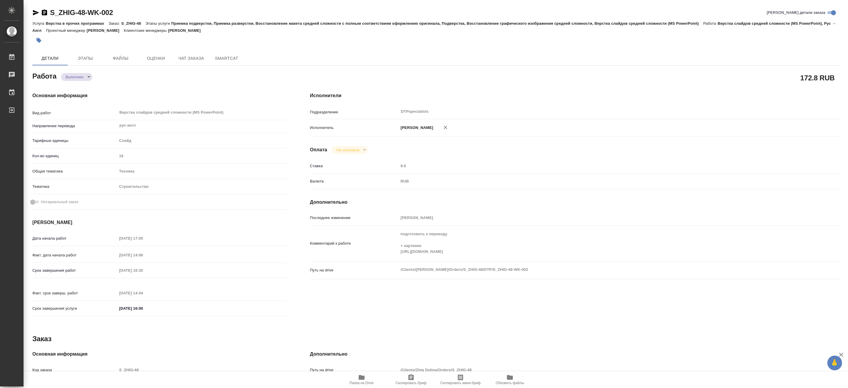
type textarea "x"
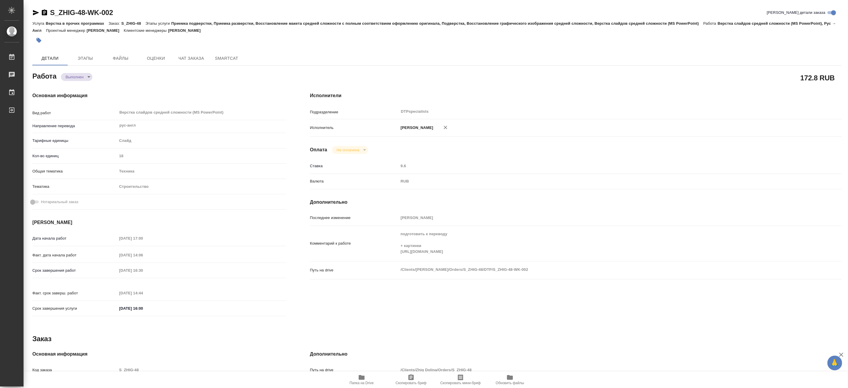
type textarea "x"
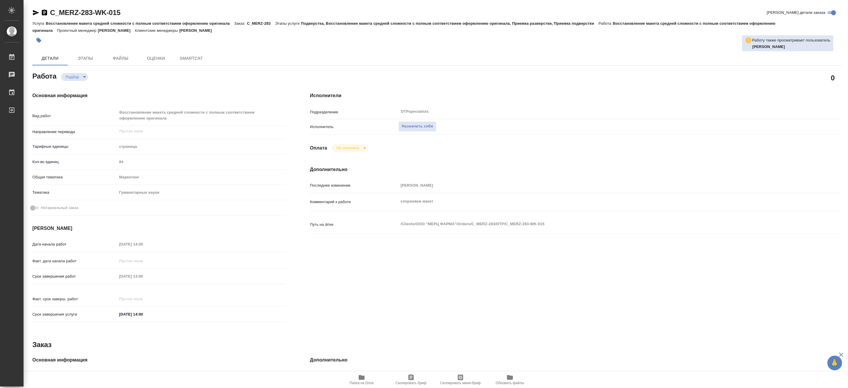
type textarea "x"
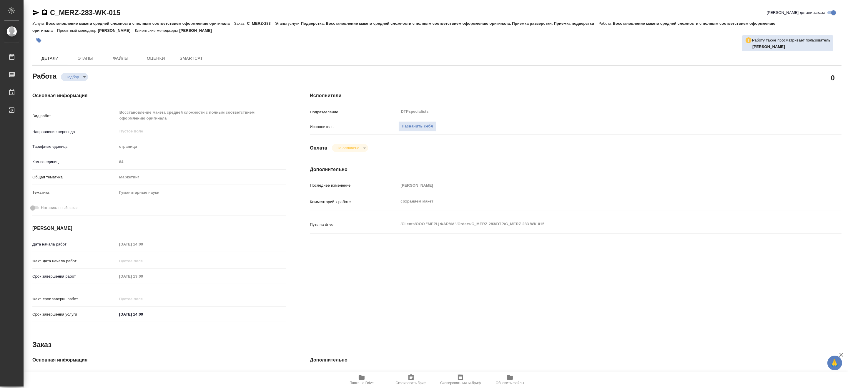
type textarea "x"
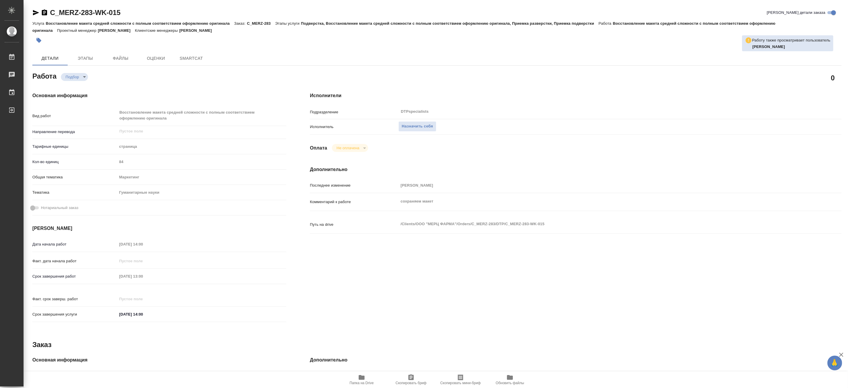
type textarea "x"
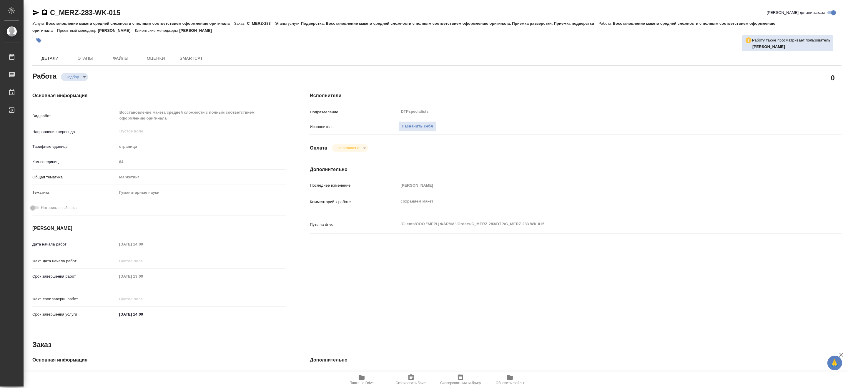
type textarea "x"
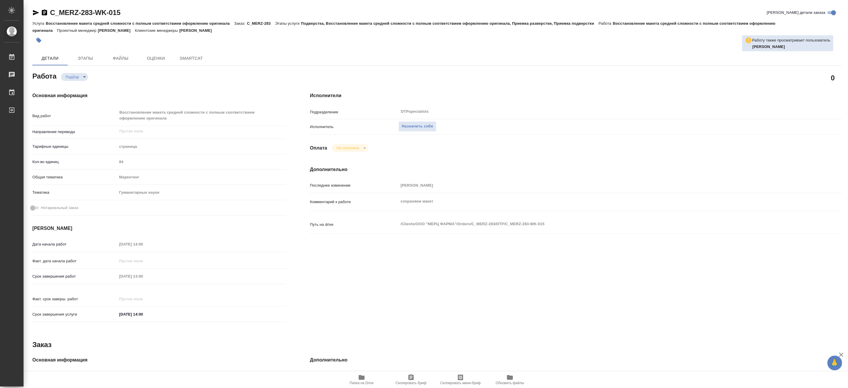
type textarea "x"
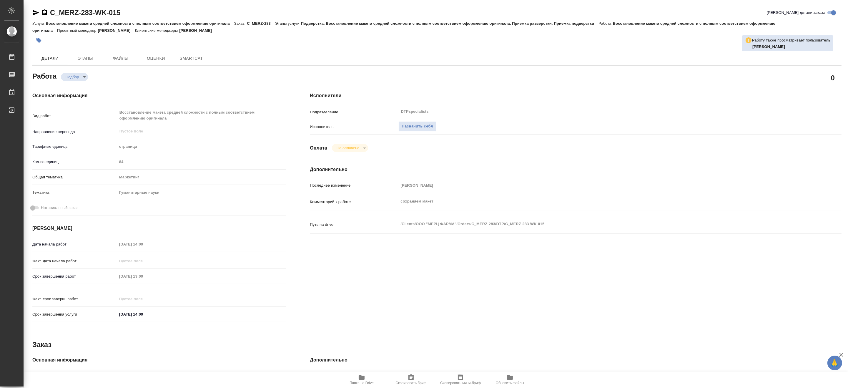
type textarea "x"
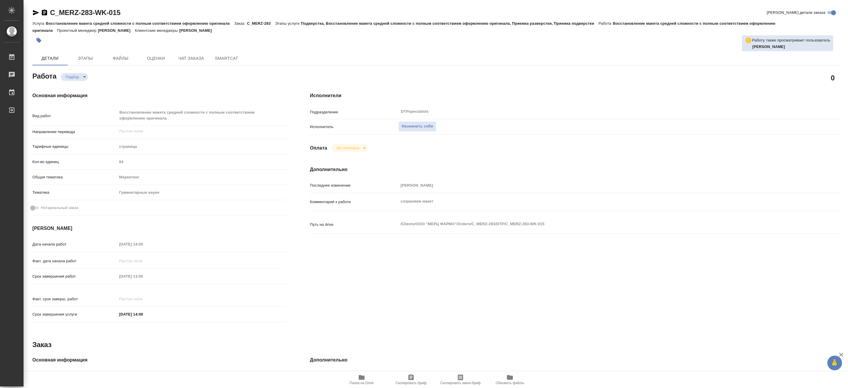
type textarea "x"
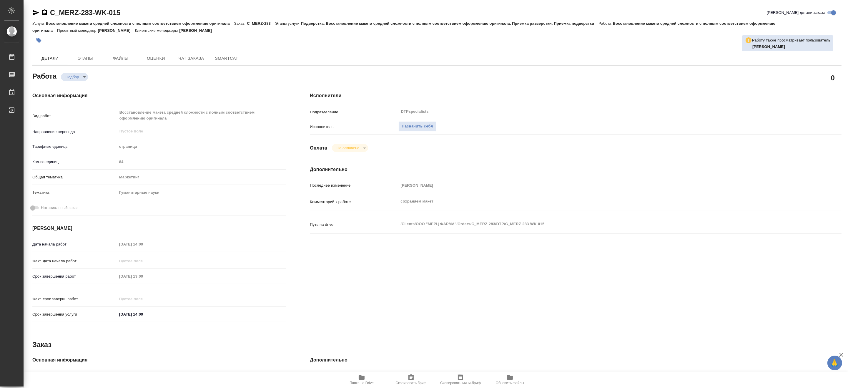
type textarea "x"
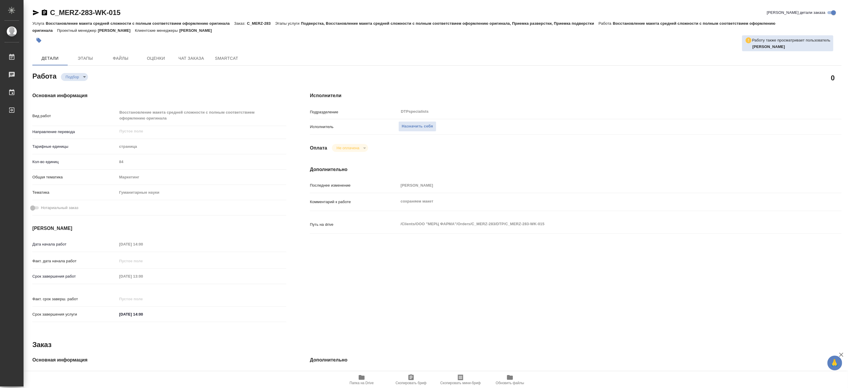
click at [366, 383] on span "Папка на Drive" at bounding box center [361, 383] width 24 height 4
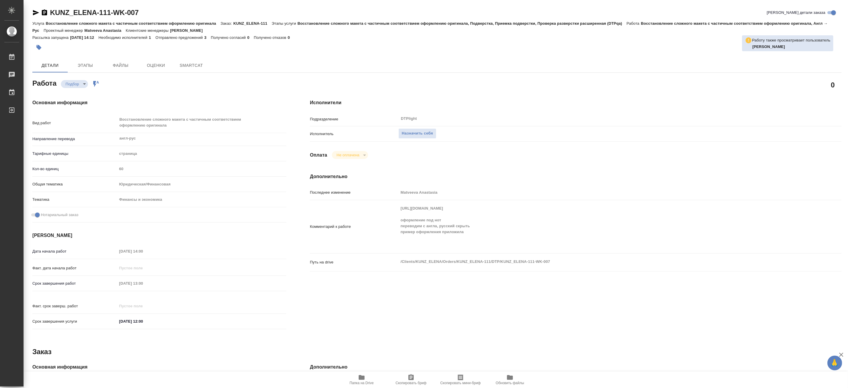
type textarea "x"
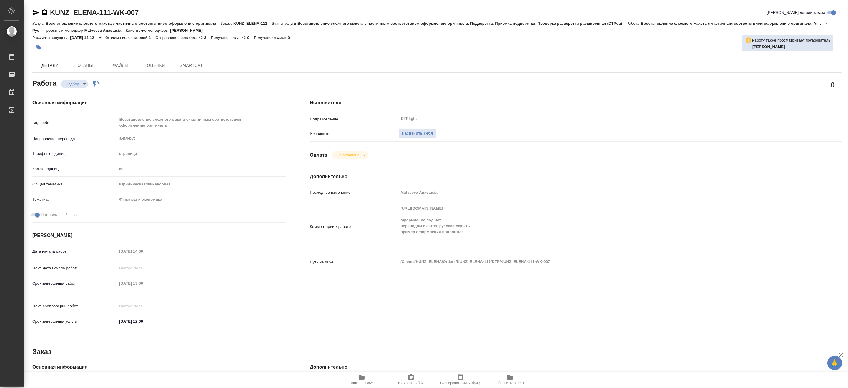
type textarea "x"
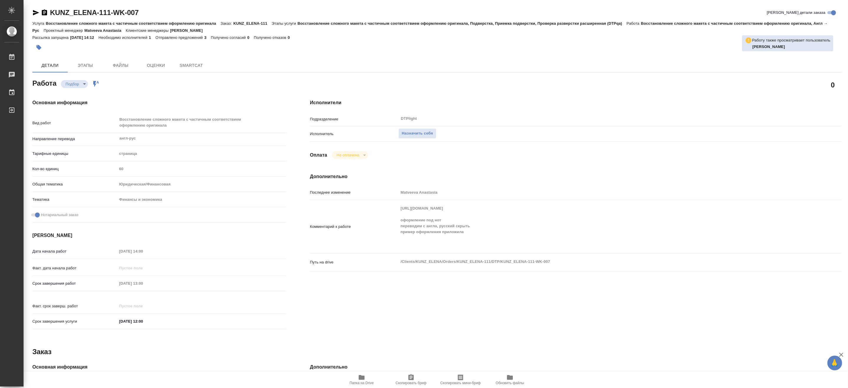
type textarea "x"
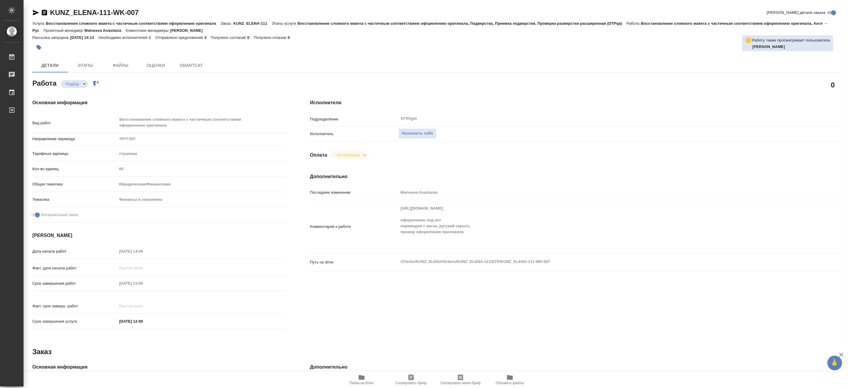
type textarea "x"
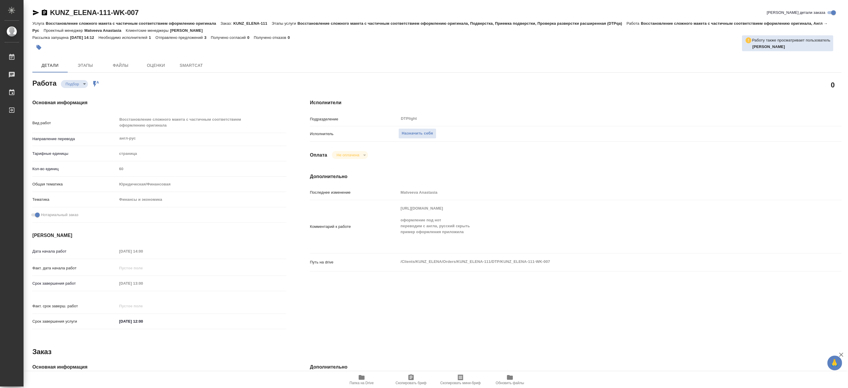
type textarea "x"
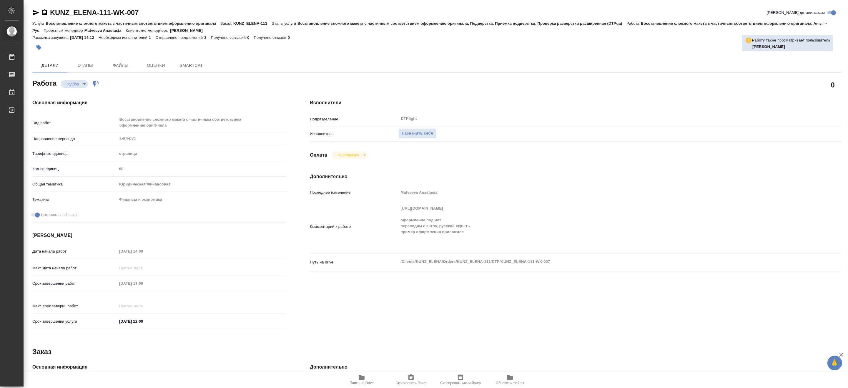
type textarea "x"
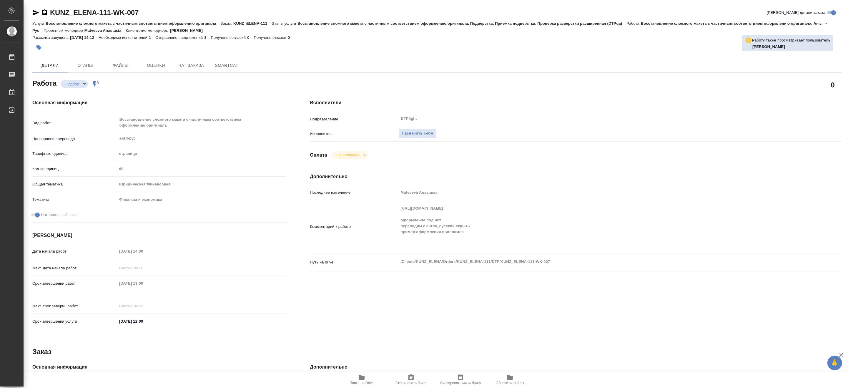
type textarea "x"
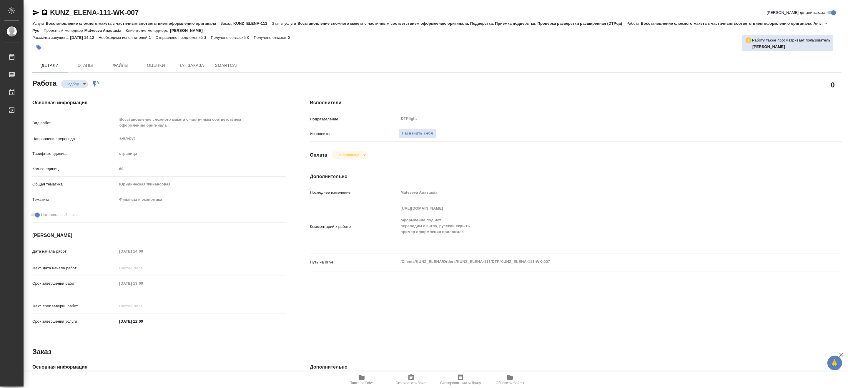
type textarea "x"
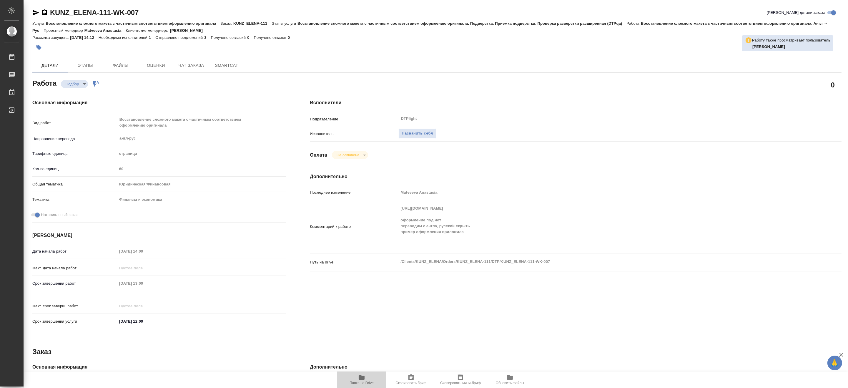
click at [360, 379] on icon "button" at bounding box center [362, 377] width 6 height 5
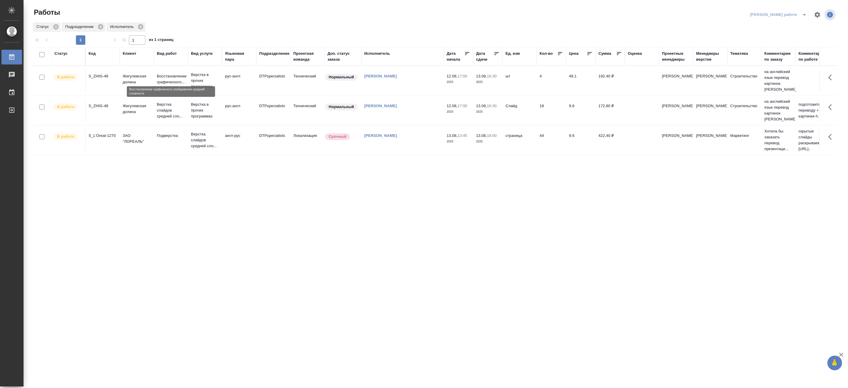
click at [173, 73] on p "Восстановление графического..." at bounding box center [171, 79] width 28 height 12
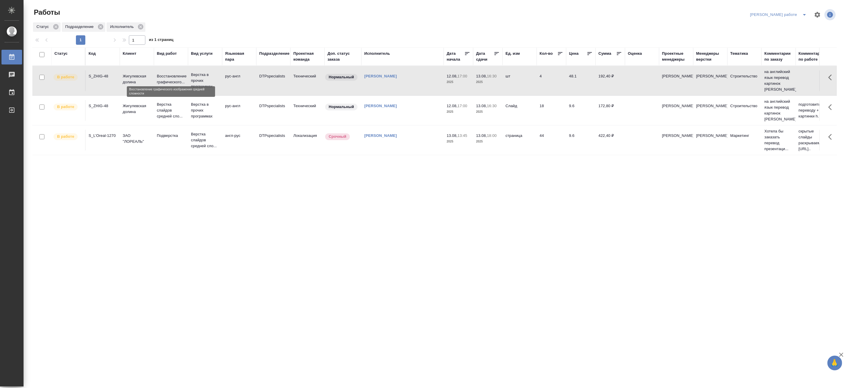
click at [173, 73] on p "Восстановление графического..." at bounding box center [171, 79] width 28 height 12
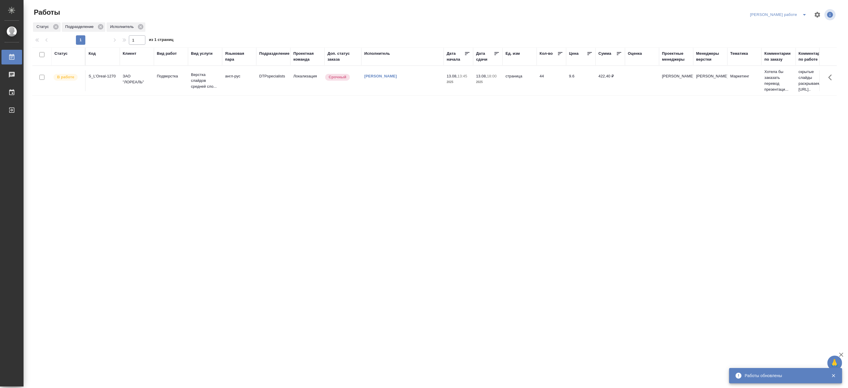
click at [804, 13] on icon "split button" at bounding box center [804, 14] width 7 height 7
click at [793, 35] on li "[PERSON_NAME]" at bounding box center [782, 35] width 53 height 9
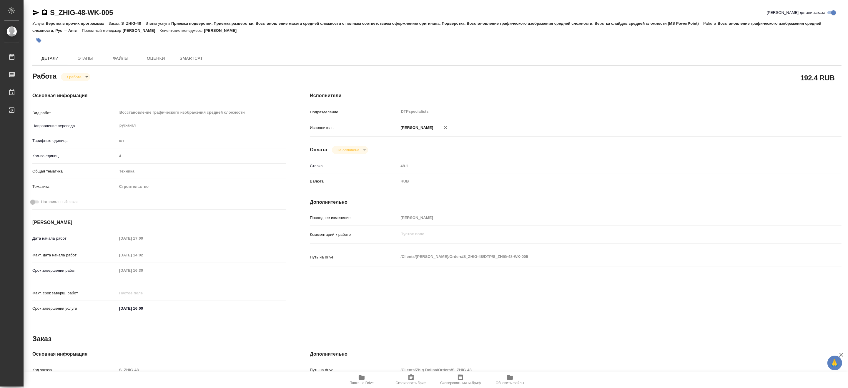
type textarea "x"
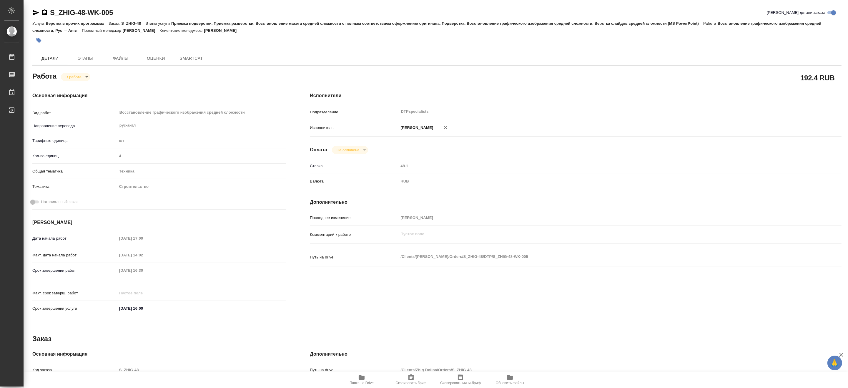
type textarea "x"
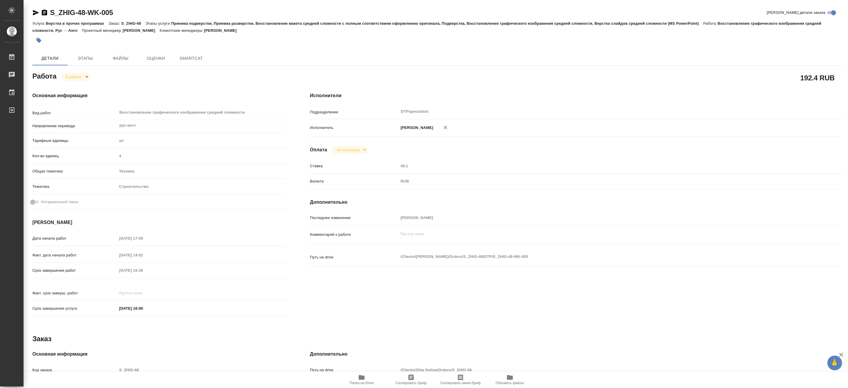
type textarea "x"
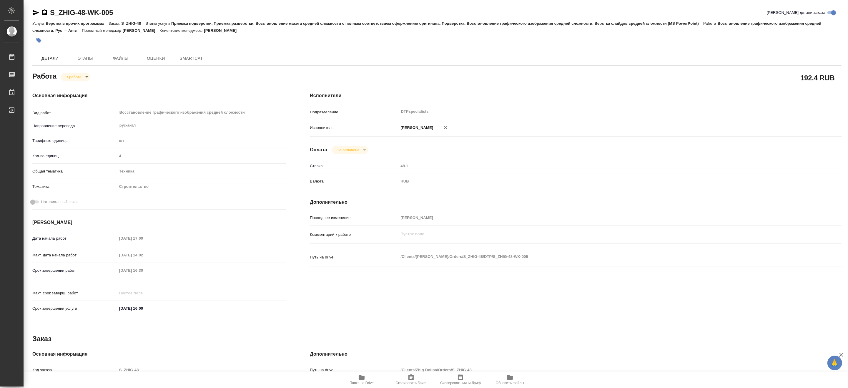
type textarea "x"
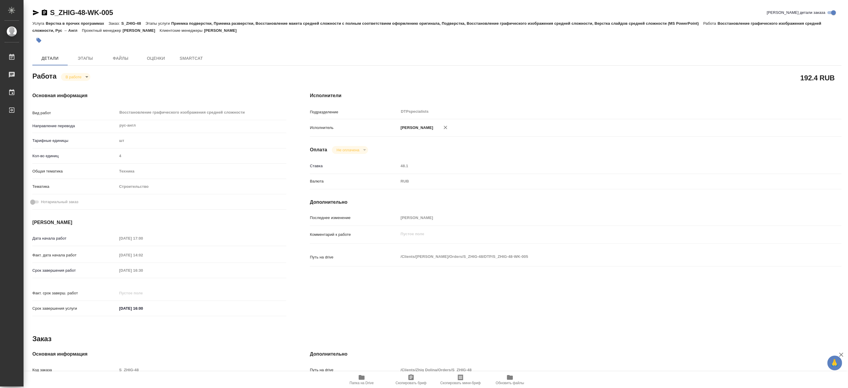
type textarea "x"
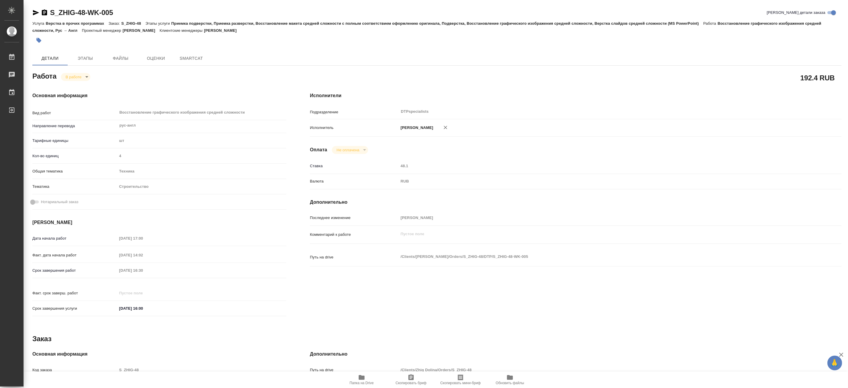
type textarea "x"
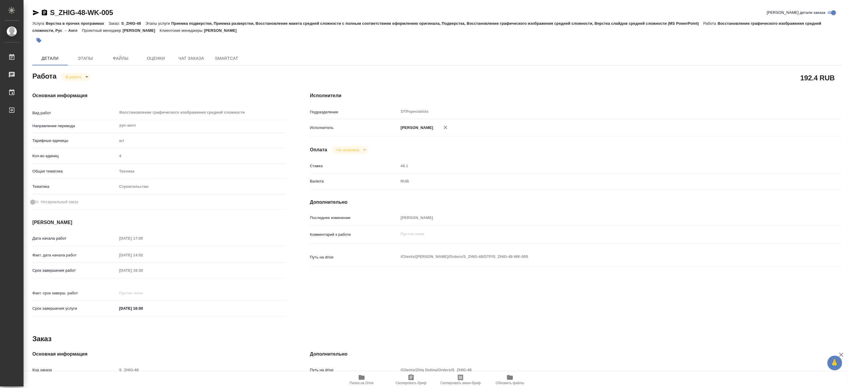
type textarea "x"
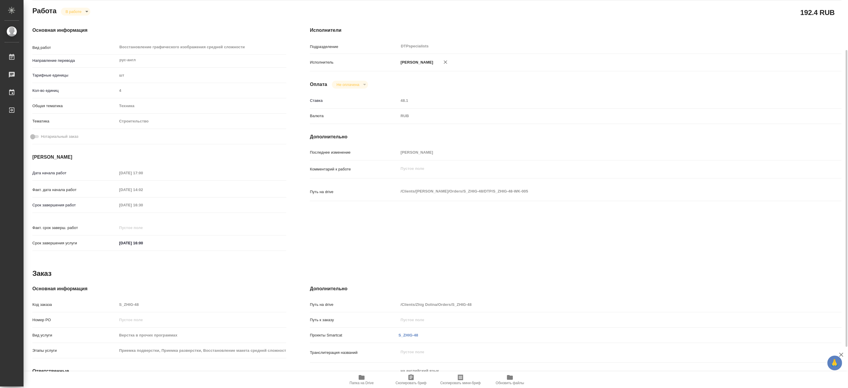
scroll to position [119, 0]
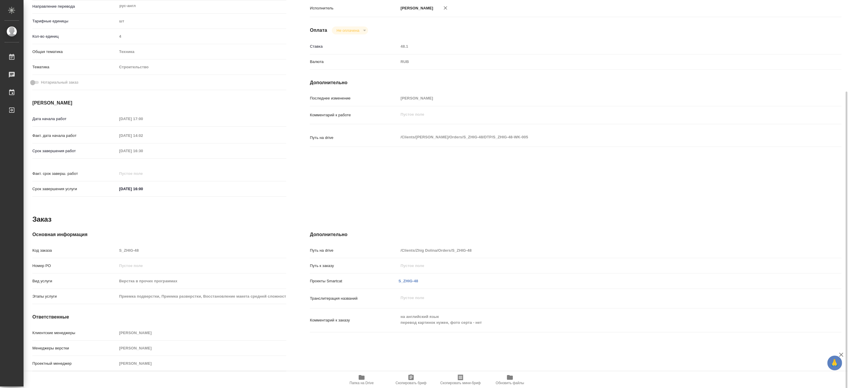
type textarea "x"
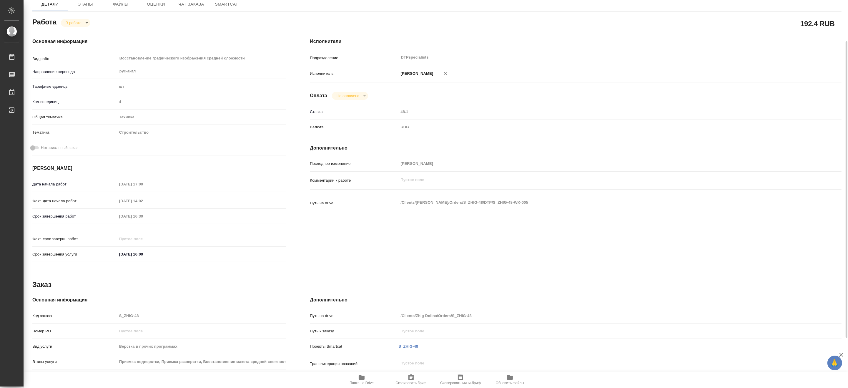
scroll to position [0, 0]
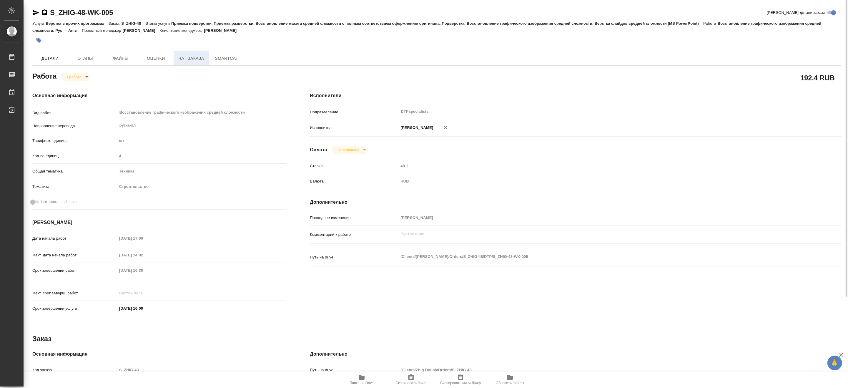
click at [178, 62] on span "Чат заказа" at bounding box center [191, 58] width 28 height 7
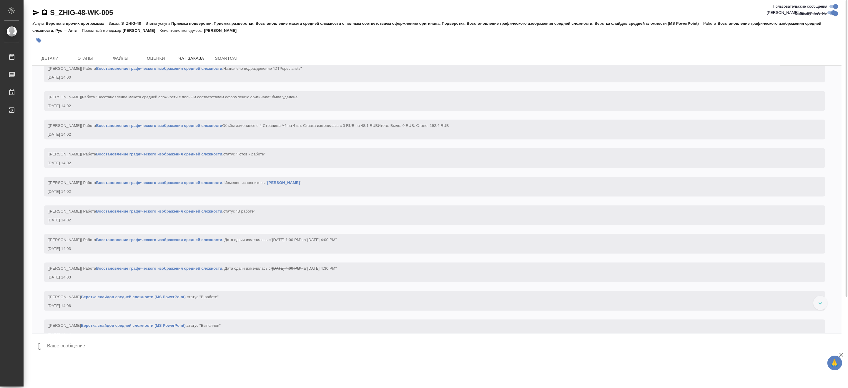
scroll to position [2184, 0]
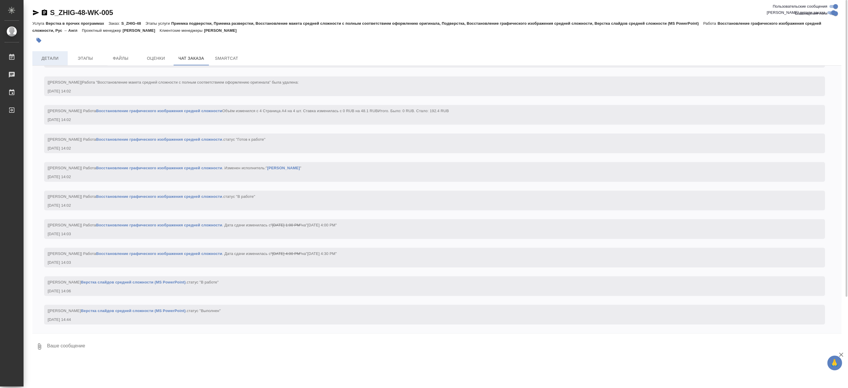
click at [57, 57] on span "Детали" at bounding box center [50, 58] width 28 height 7
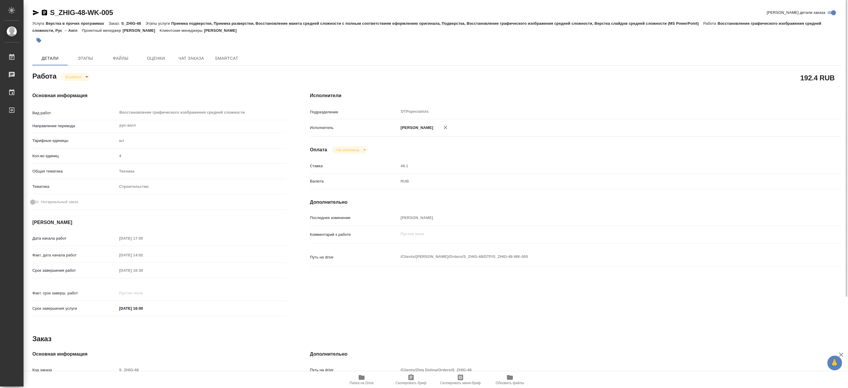
type textarea "x"
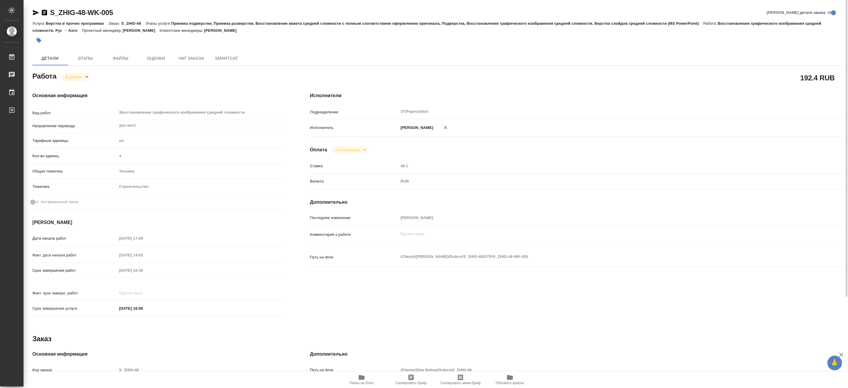
type textarea "x"
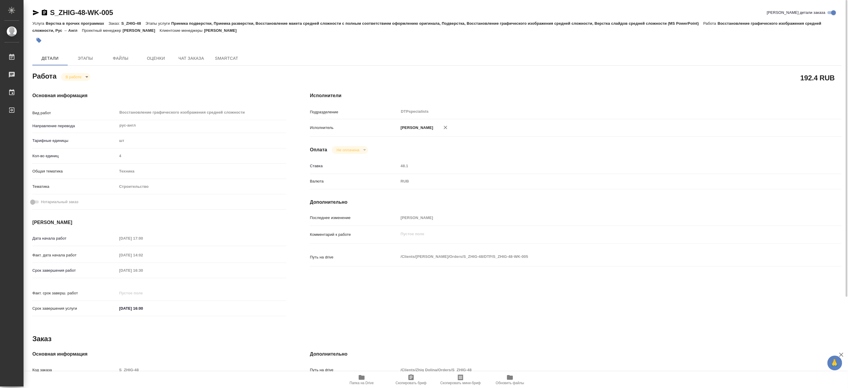
type textarea "x"
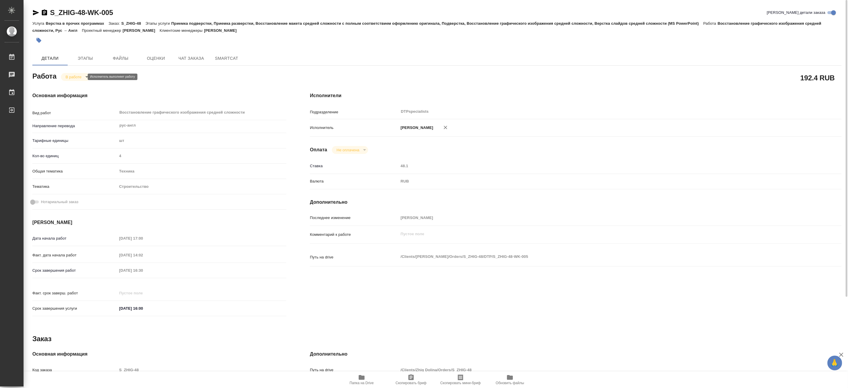
click at [72, 77] on body "🙏 .cls-1 fill:#fff; AWATERA Matveeva Maria Работы 0 Чаты График Выйти S_ZHIG-48…" at bounding box center [424, 194] width 848 height 388
type textarea "x"
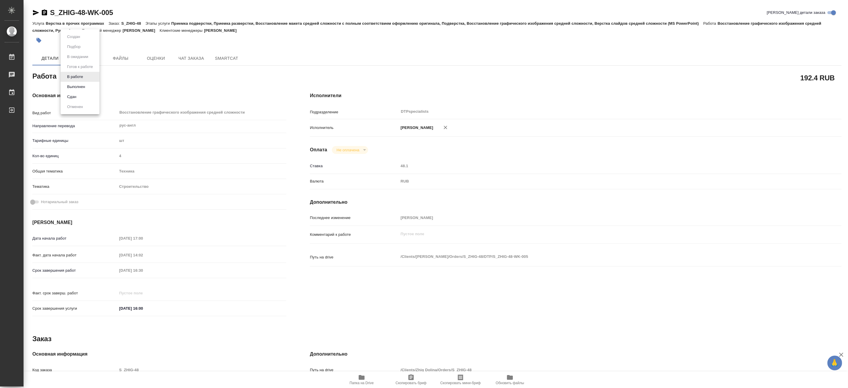
type textarea "x"
click at [71, 84] on button "Выполнен" at bounding box center [75, 87] width 21 height 6
type textarea "x"
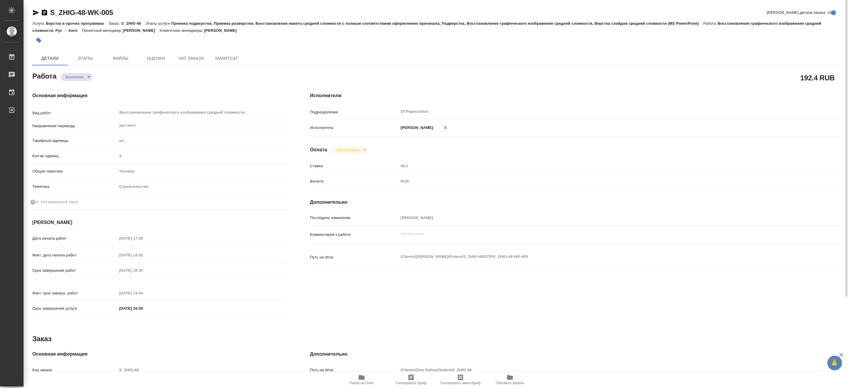
type textarea "x"
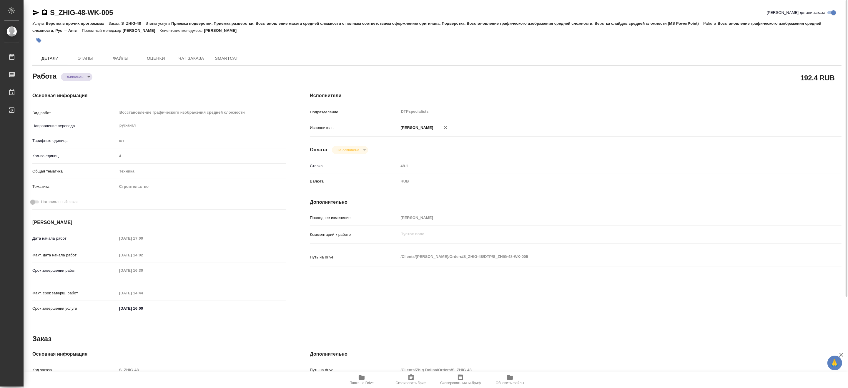
type textarea "x"
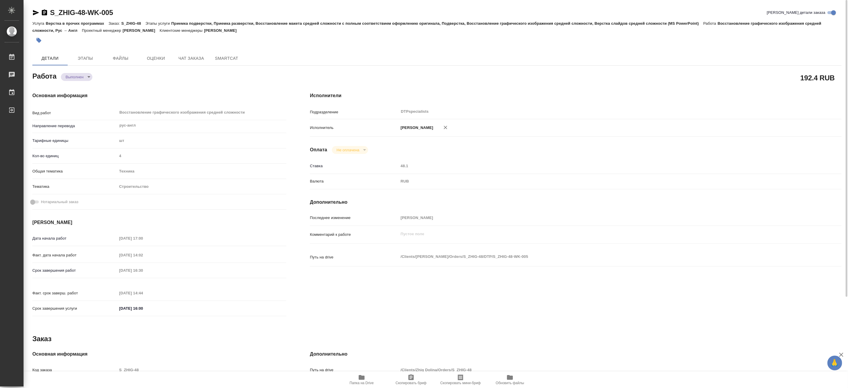
type textarea "x"
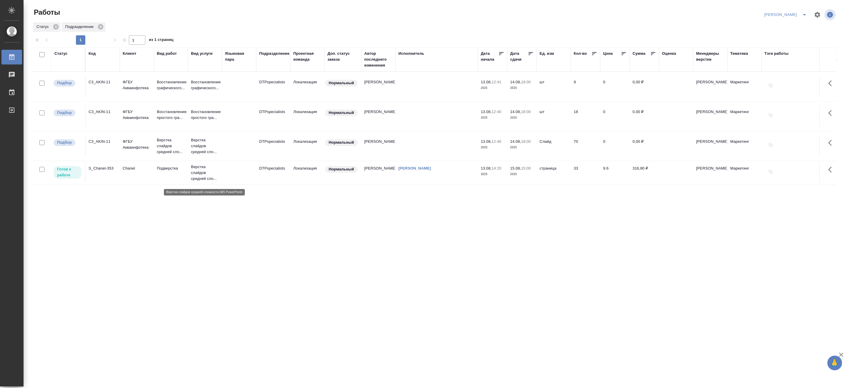
click at [197, 173] on p "Верстка слайдов средней сло..." at bounding box center [205, 173] width 28 height 18
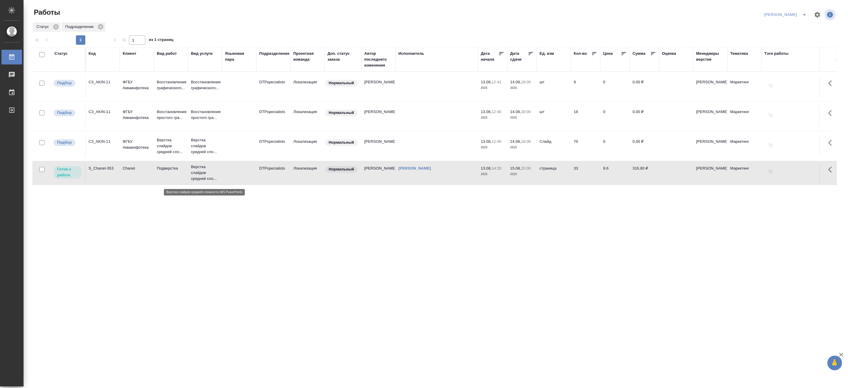
click at [197, 173] on p "Верстка слайдов средней сло..." at bounding box center [205, 173] width 28 height 18
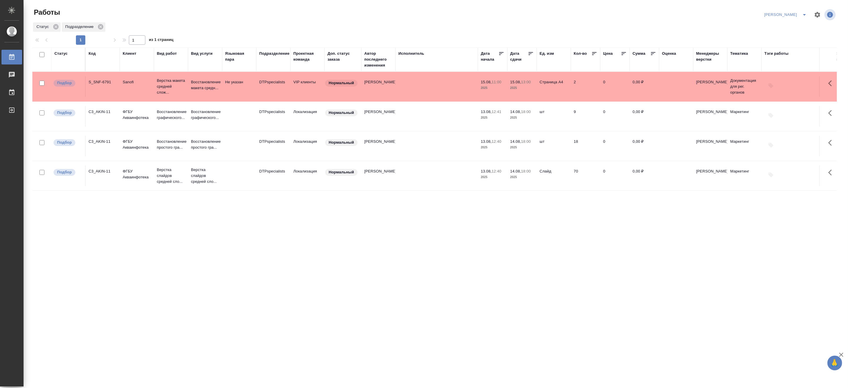
click at [798, 13] on div "[PERSON_NAME]" at bounding box center [786, 14] width 48 height 9
click at [802, 13] on icon "split button" at bounding box center [804, 14] width 7 height 7
click at [781, 57] on li "Верстка и Дизайн" at bounding box center [782, 54] width 56 height 9
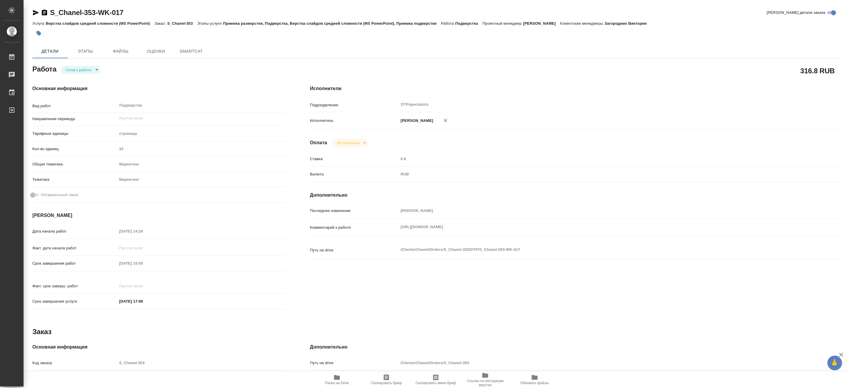
type textarea "x"
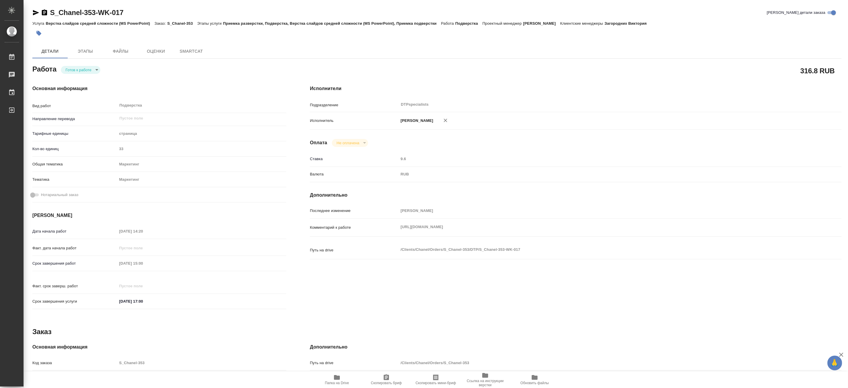
type textarea "x"
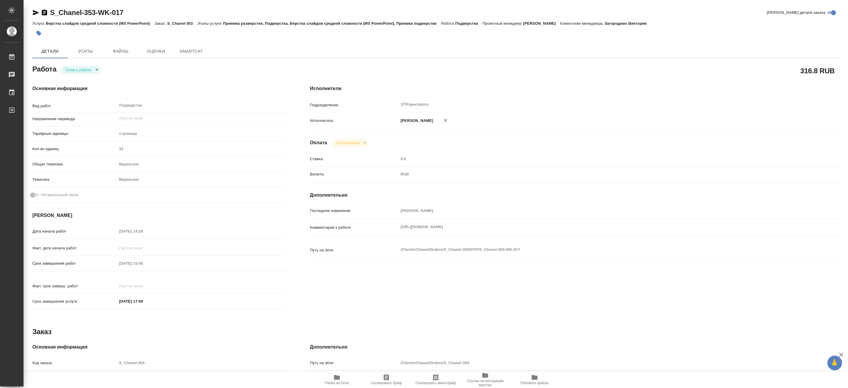
type textarea "x"
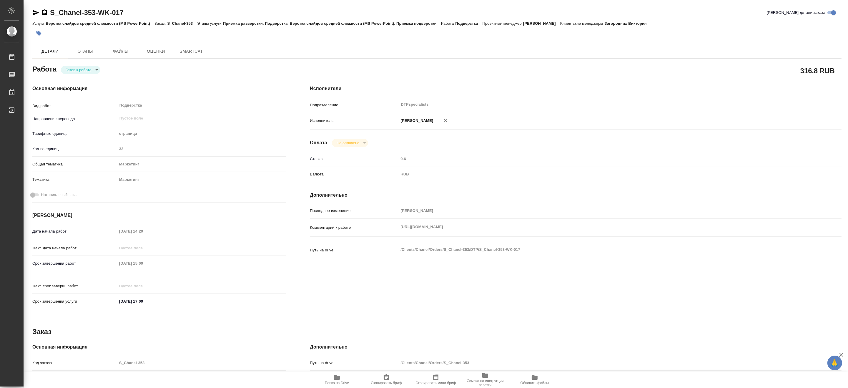
type textarea "x"
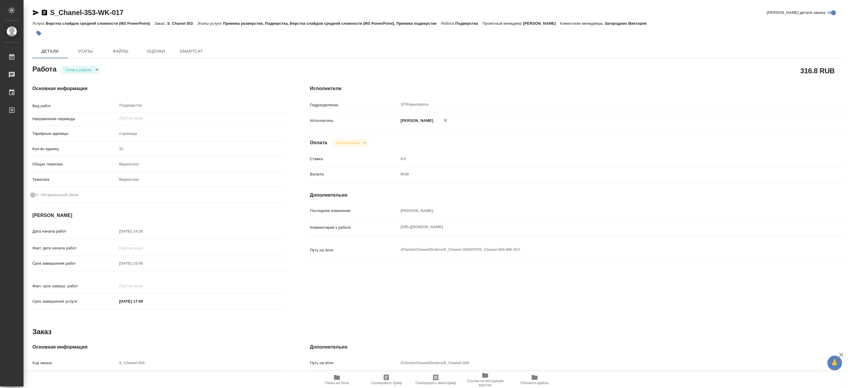
type textarea "x"
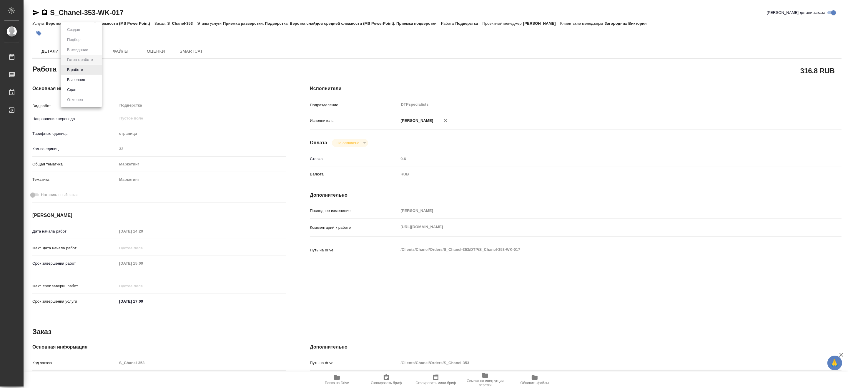
type textarea "x"
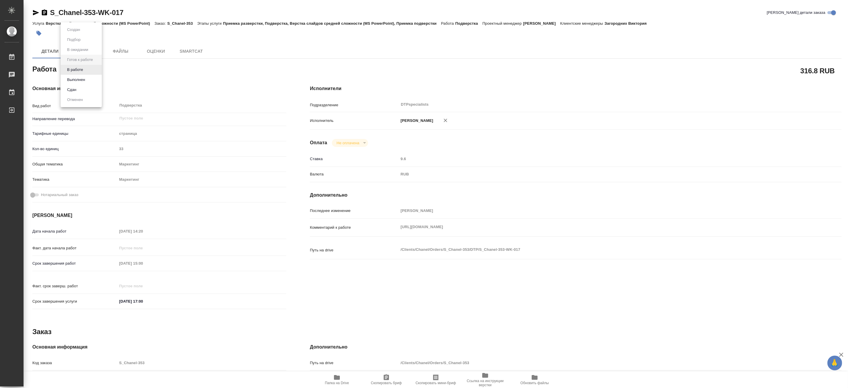
click at [79, 72] on body "🙏 .cls-1 fill:#fff; AWATERA Matveeva Maria Работы Чаты График Выйти S_Chanel-35…" at bounding box center [424, 194] width 848 height 388
click at [75, 69] on button "В работе" at bounding box center [74, 69] width 19 height 6
type textarea "x"
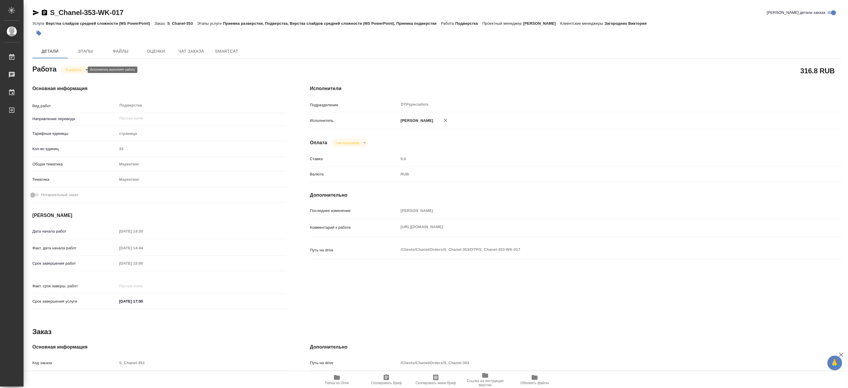
type textarea "x"
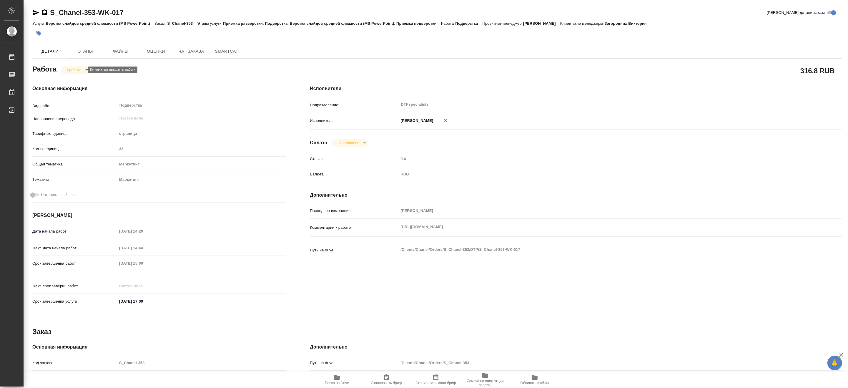
type textarea "x"
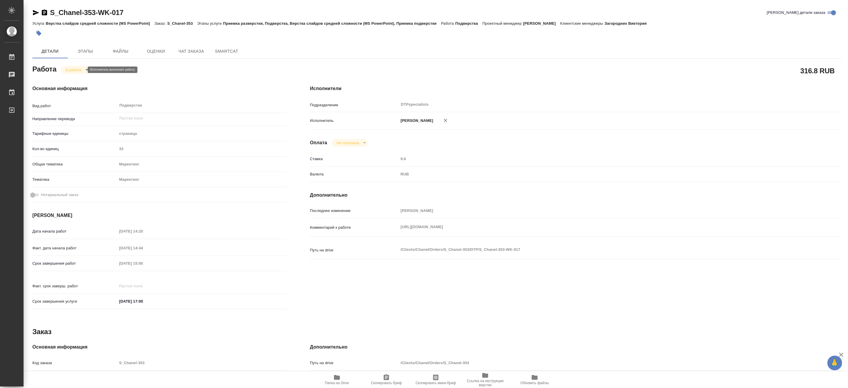
type textarea "x"
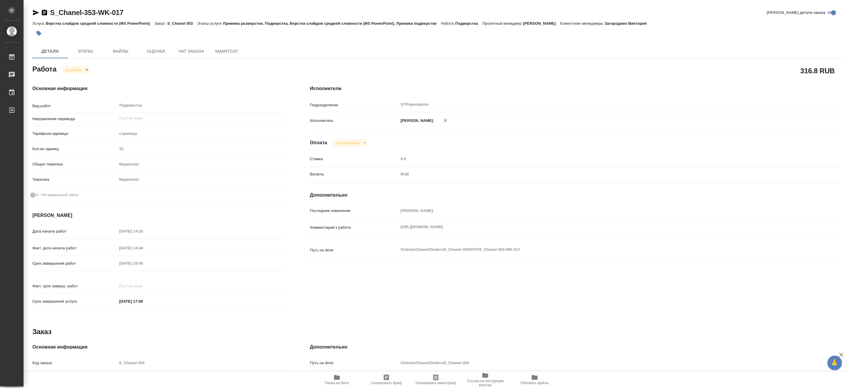
type textarea "x"
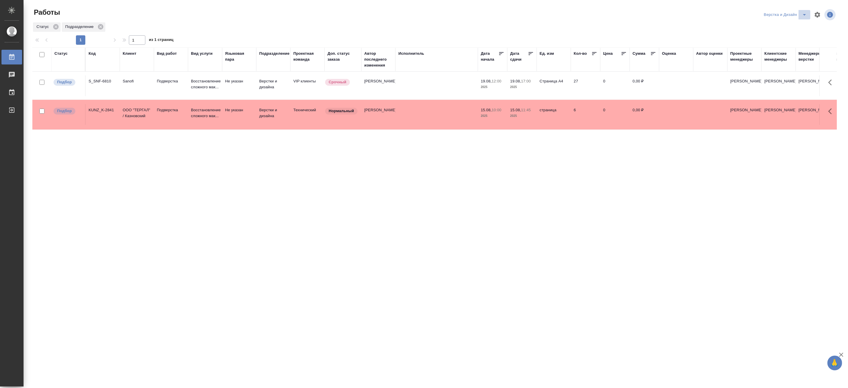
click at [806, 11] on button "split button" at bounding box center [804, 14] width 12 height 9
click at [778, 66] on li "DTPLight" at bounding box center [788, 63] width 56 height 9
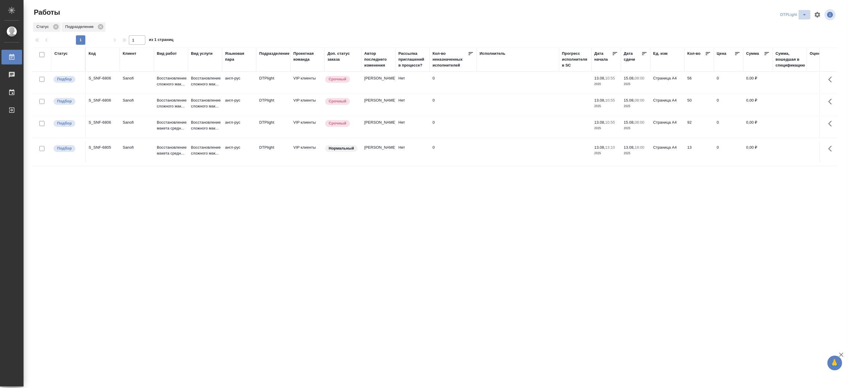
click at [805, 13] on icon "split button" at bounding box center [804, 14] width 7 height 7
click at [800, 45] on li "[PERSON_NAME]" at bounding box center [797, 45] width 56 height 9
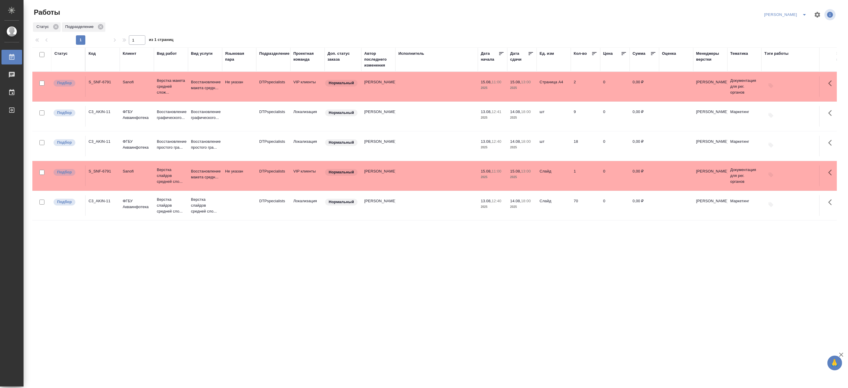
click at [93, 236] on div "Статус Код Клиент Вид работ Вид услуги Языковая пара Подразделение Проектная ко…" at bounding box center [434, 153] width 804 height 212
click at [164, 175] on p "Верстка слайдов средней сло..." at bounding box center [171, 176] width 28 height 18
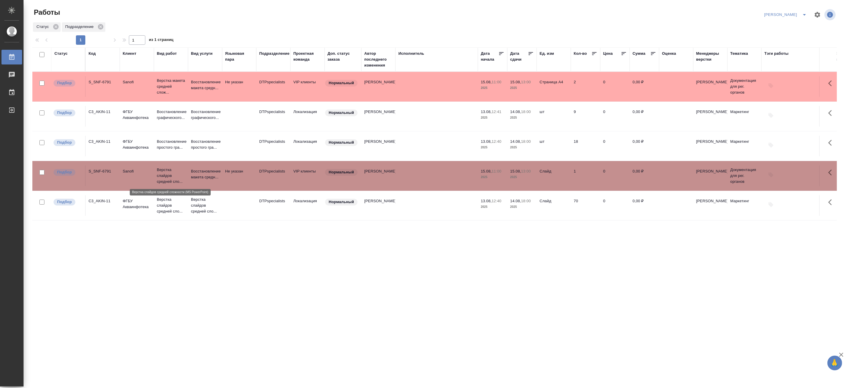
click at [164, 175] on p "Верстка слайдов средней сло..." at bounding box center [171, 176] width 28 height 18
click at [660, 243] on div "Статус Код Клиент Вид работ Вид услуги Языковая пара Подразделение Проектная ко…" at bounding box center [434, 153] width 804 height 212
click at [131, 171] on p "Sanofi" at bounding box center [137, 171] width 28 height 6
click at [643, 236] on div "Статус Код Клиент Вид работ Вид услуги Языковая пара Подразделение Проектная ко…" at bounding box center [434, 153] width 804 height 212
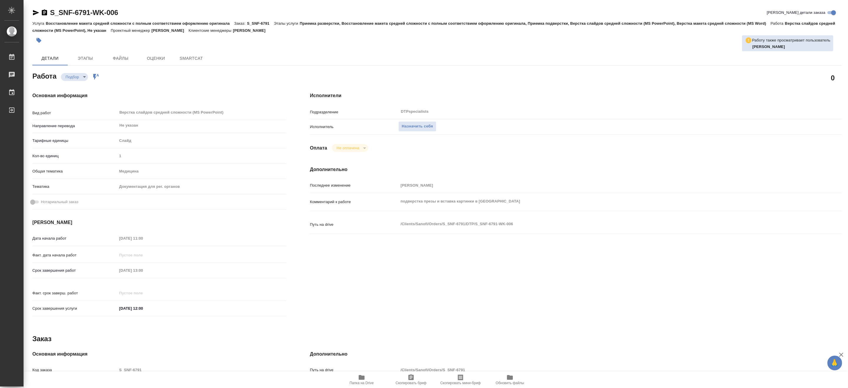
type textarea "x"
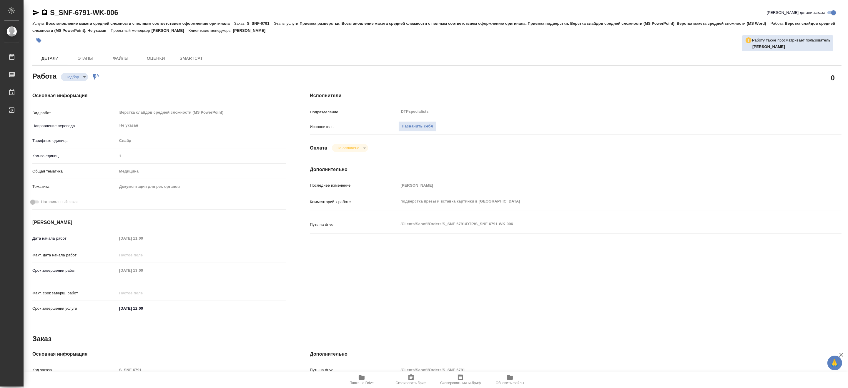
type textarea "x"
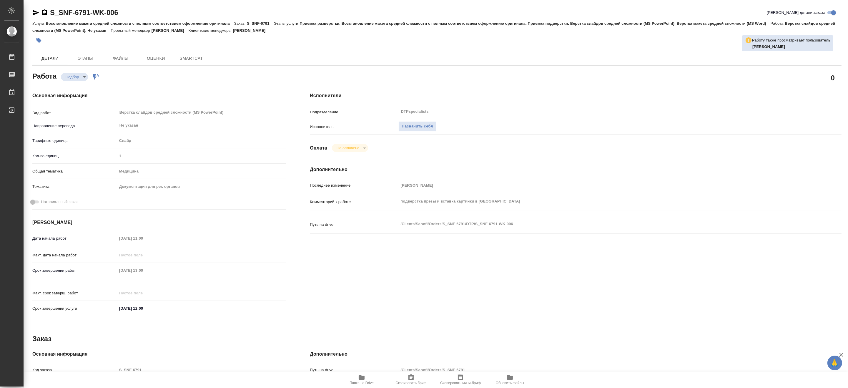
type textarea "x"
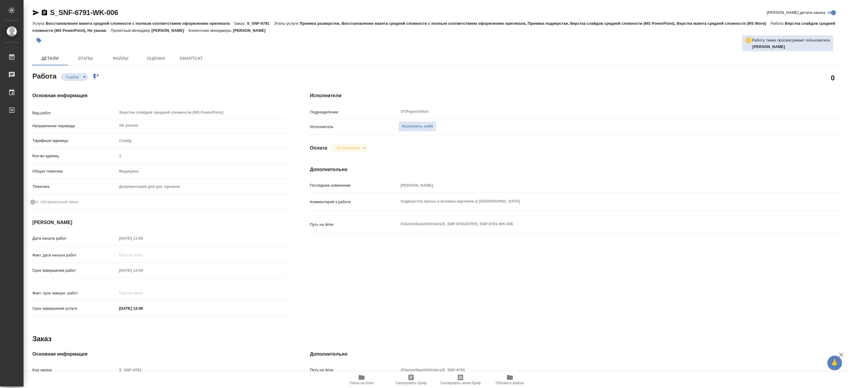
type textarea "x"
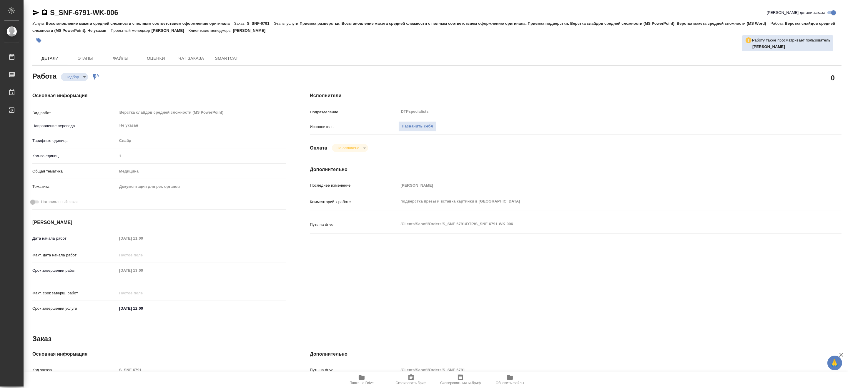
type textarea "x"
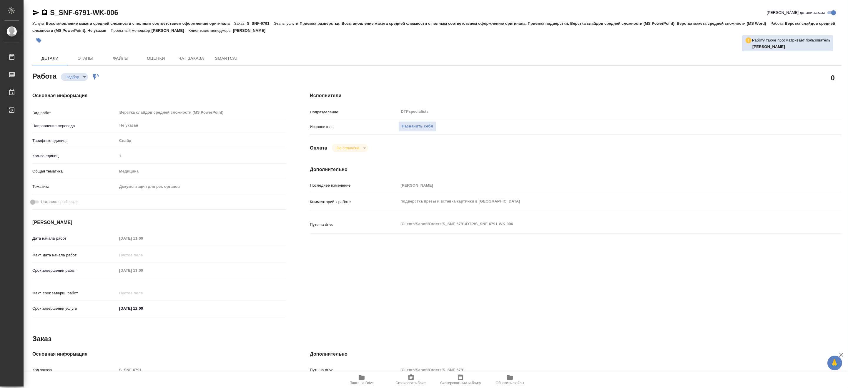
type textarea "x"
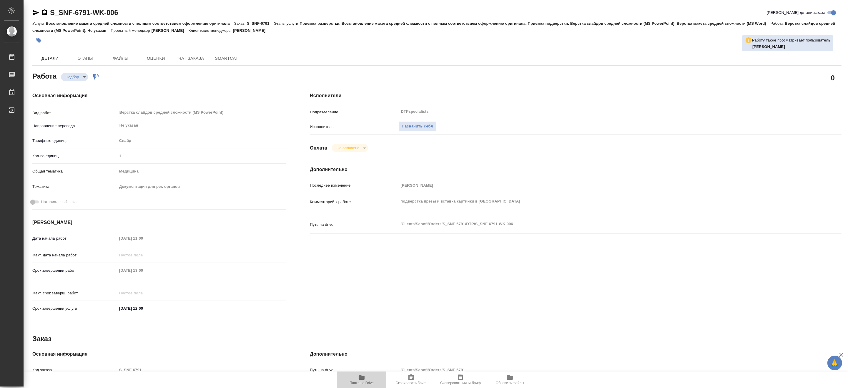
click at [364, 383] on span "Папка на Drive" at bounding box center [361, 383] width 24 height 4
type textarea "x"
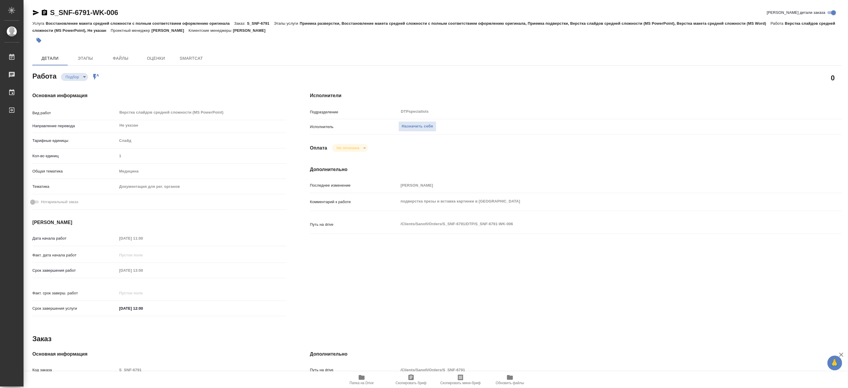
type textarea "x"
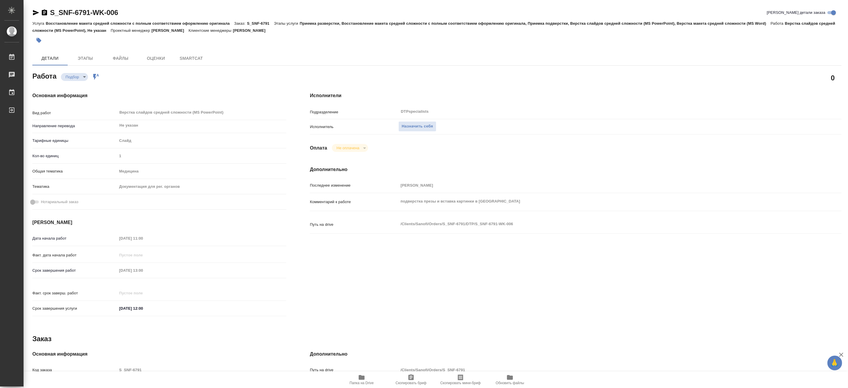
type textarea "x"
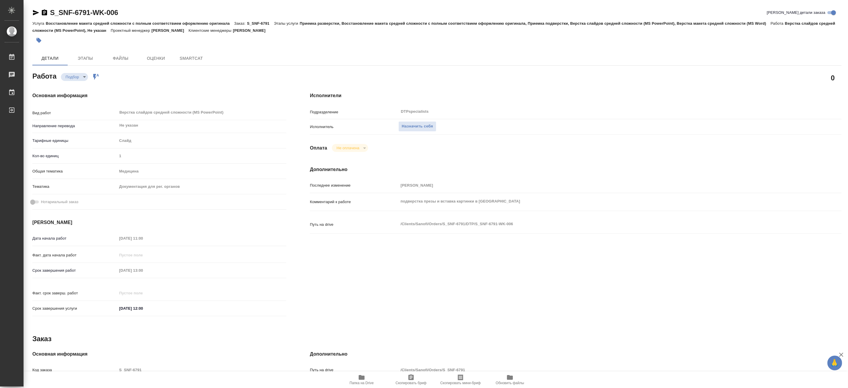
type textarea "x"
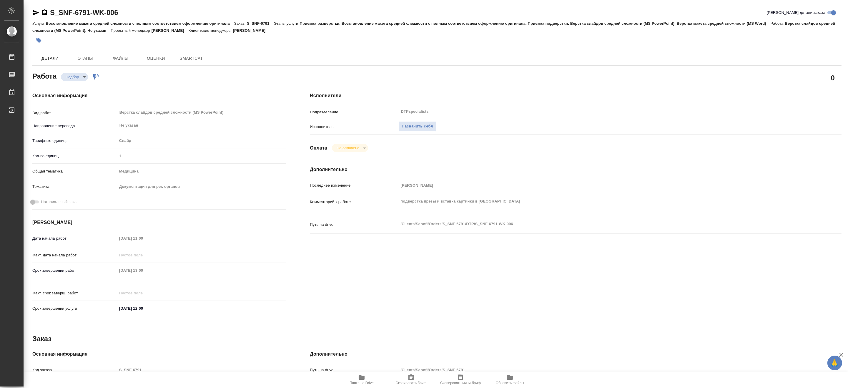
type textarea "x"
click at [33, 13] on icon "button" at bounding box center [35, 12] width 7 height 7
type textarea "x"
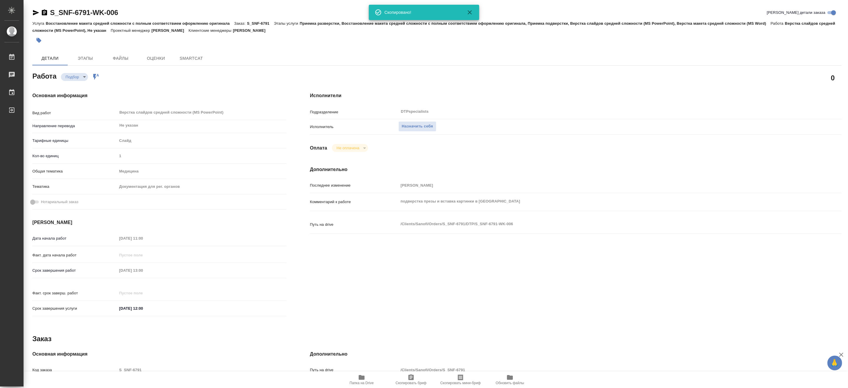
type textarea "x"
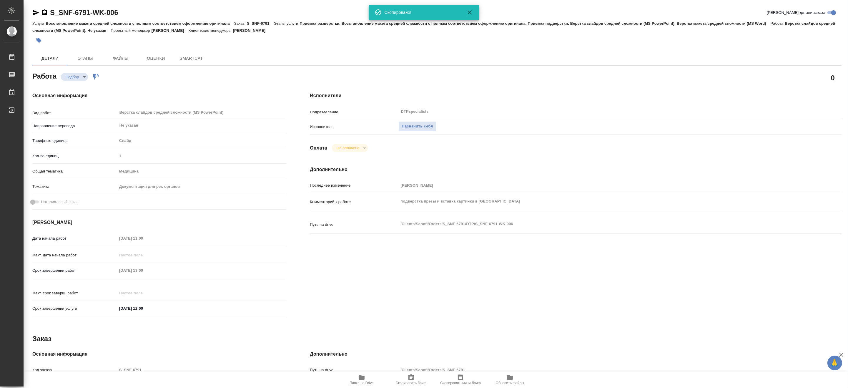
type textarea "x"
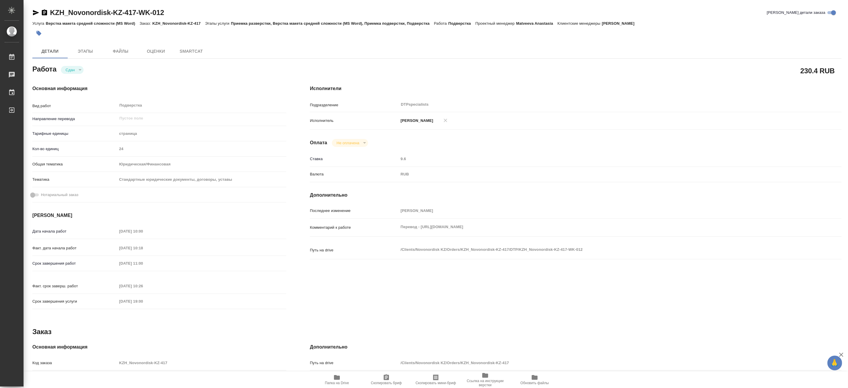
type textarea "x"
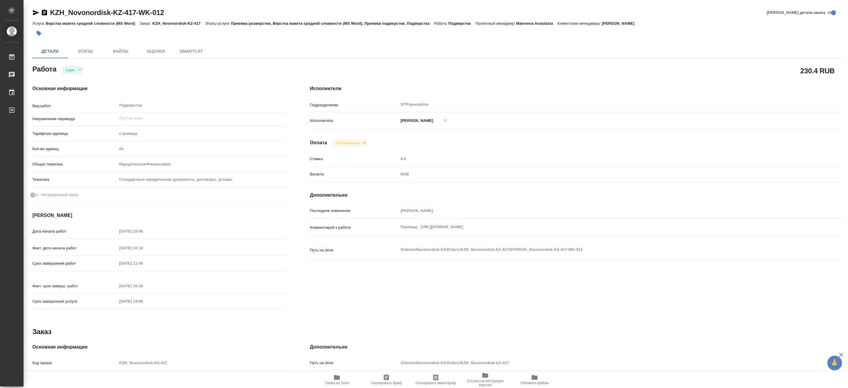
type textarea "x"
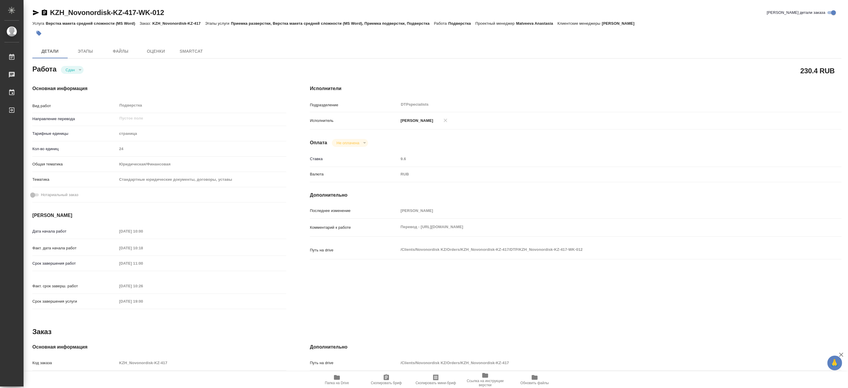
type textarea "x"
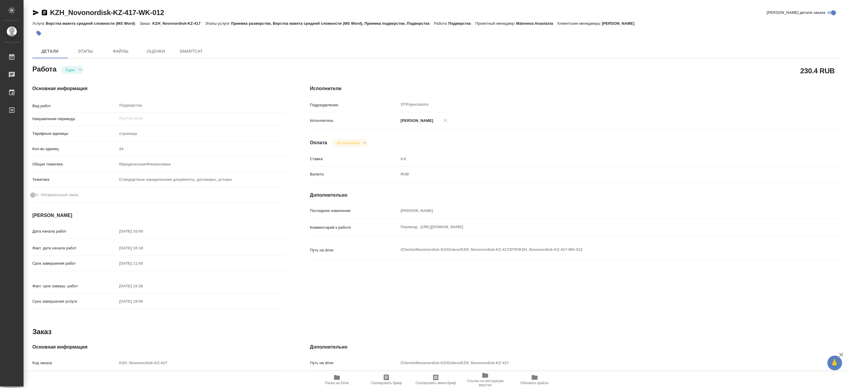
type textarea "x"
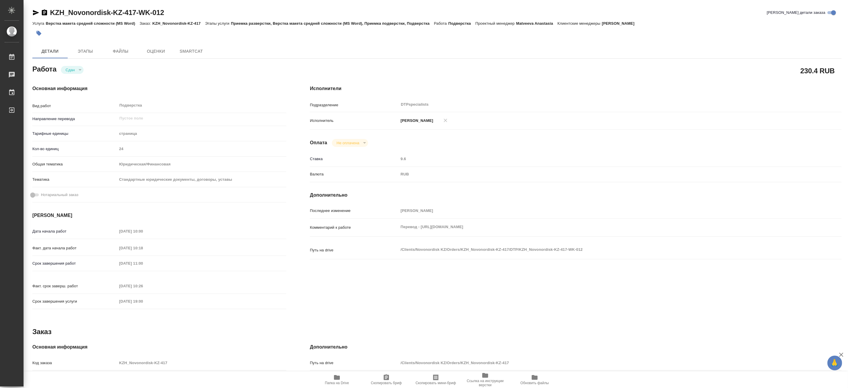
type textarea "x"
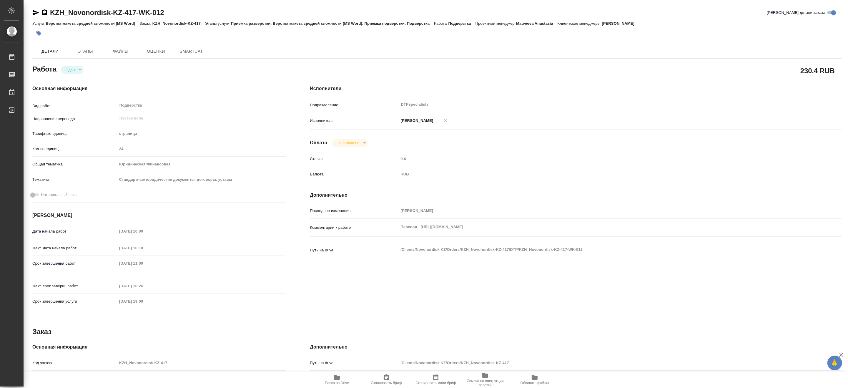
type textarea "x"
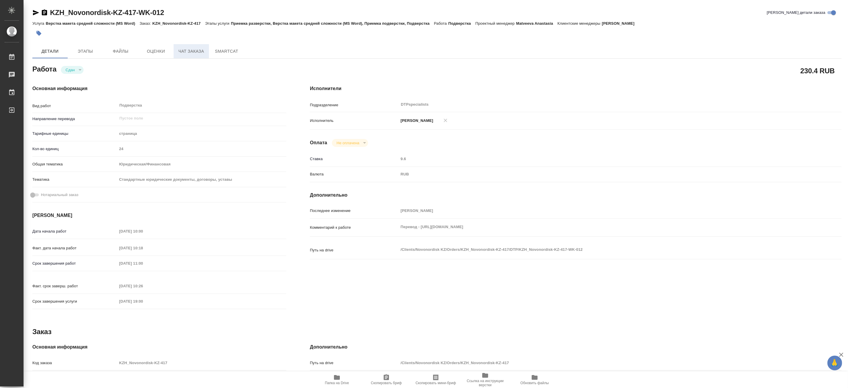
type textarea "x"
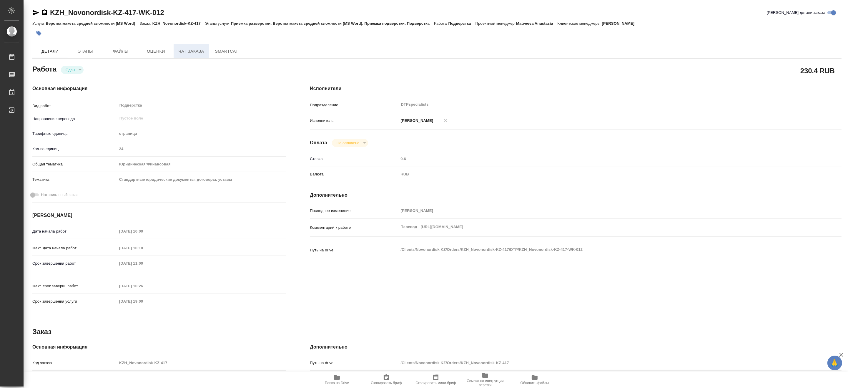
click at [181, 54] on span "Чат заказа" at bounding box center [191, 51] width 28 height 7
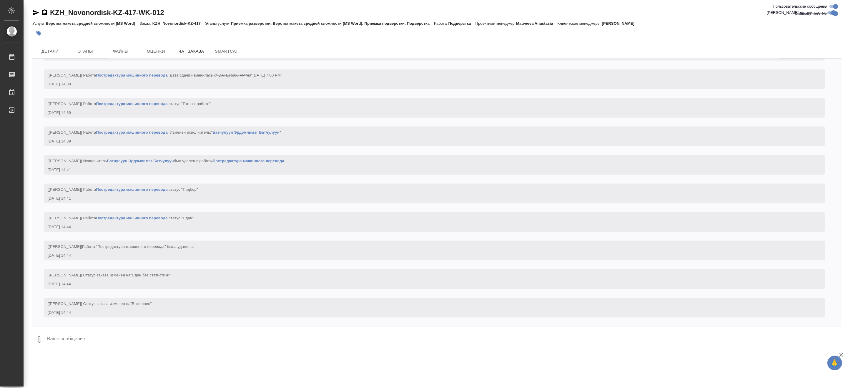
scroll to position [6266, 0]
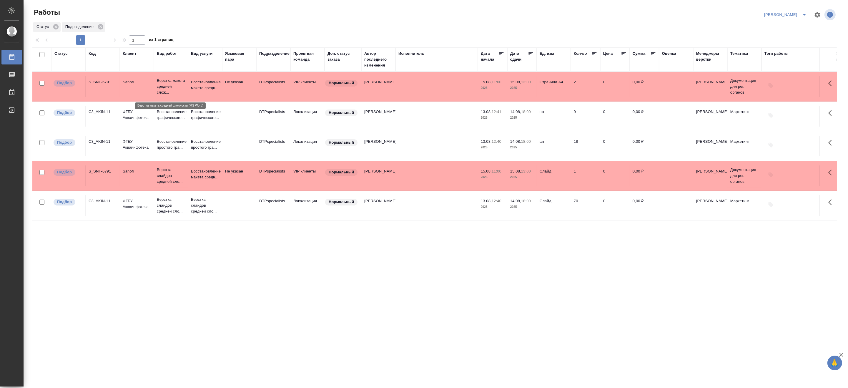
click at [165, 85] on p "Верстка макета средней слож..." at bounding box center [171, 87] width 28 height 18
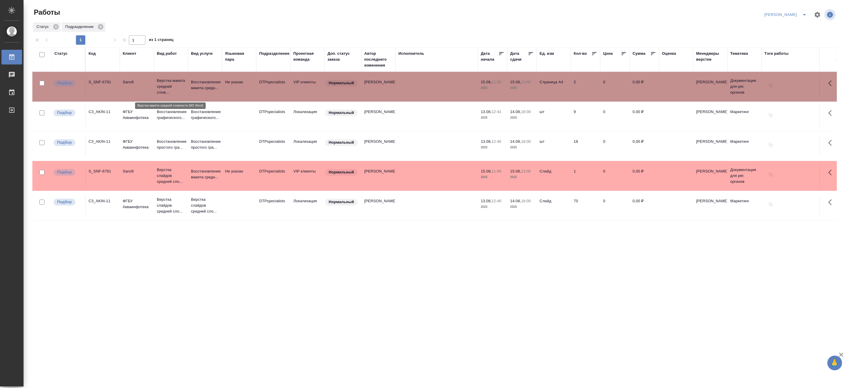
click at [165, 85] on p "Верстка макета средней слож..." at bounding box center [171, 87] width 28 height 18
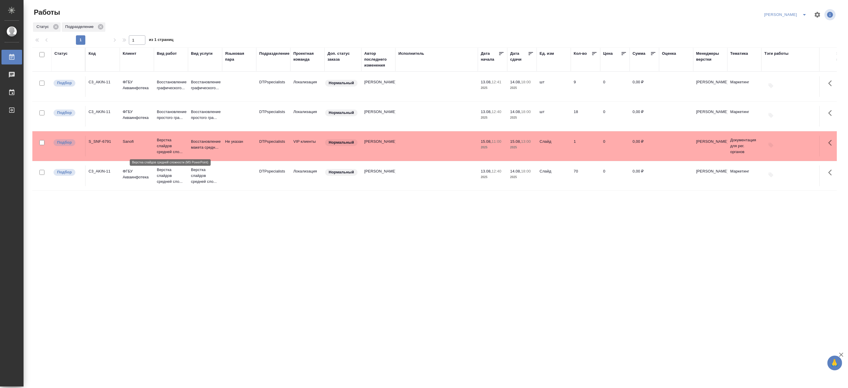
click at [172, 148] on p "Верстка слайдов средней сло..." at bounding box center [171, 146] width 28 height 18
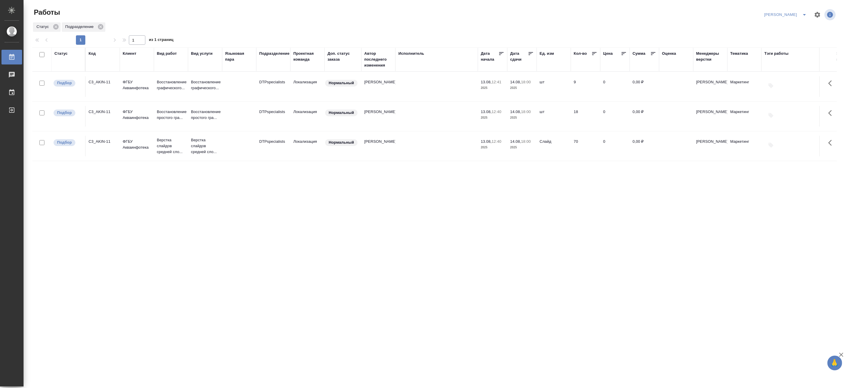
click at [804, 12] on icon "split button" at bounding box center [804, 14] width 7 height 7
click at [789, 24] on li "[PERSON_NAME] работе" at bounding box center [782, 26] width 56 height 9
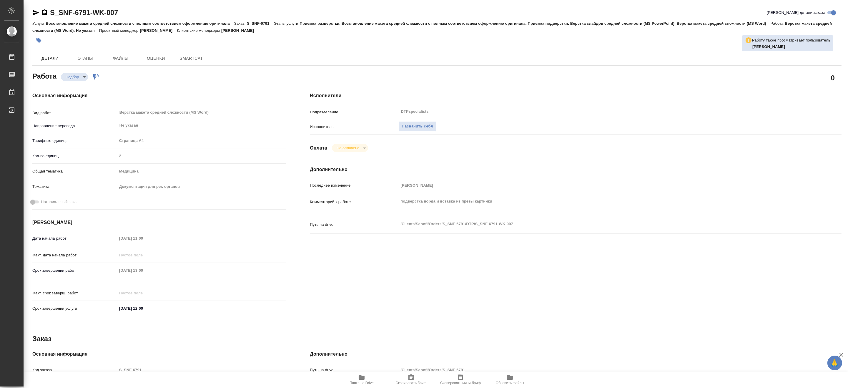
type textarea "x"
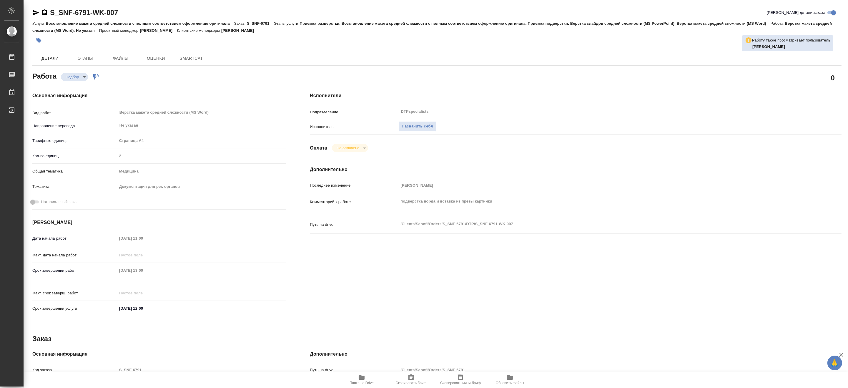
type textarea "x"
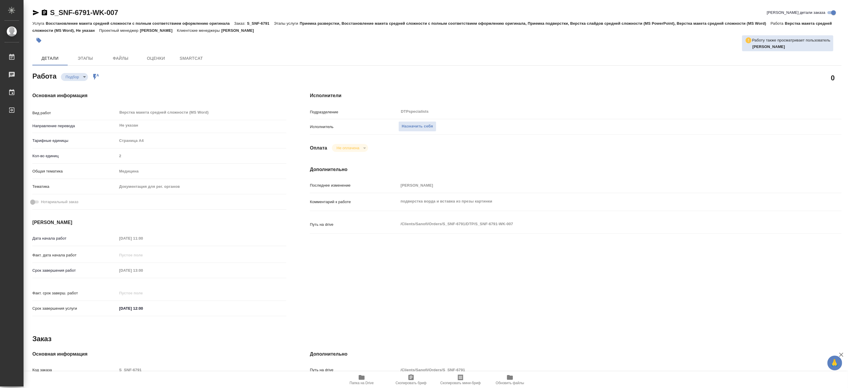
type textarea "x"
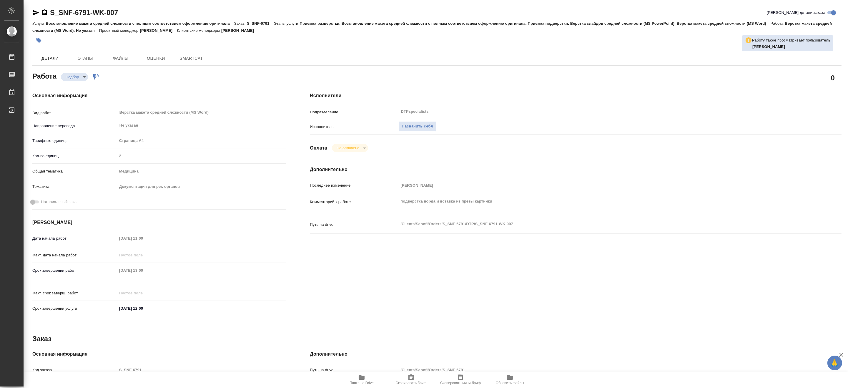
type textarea "x"
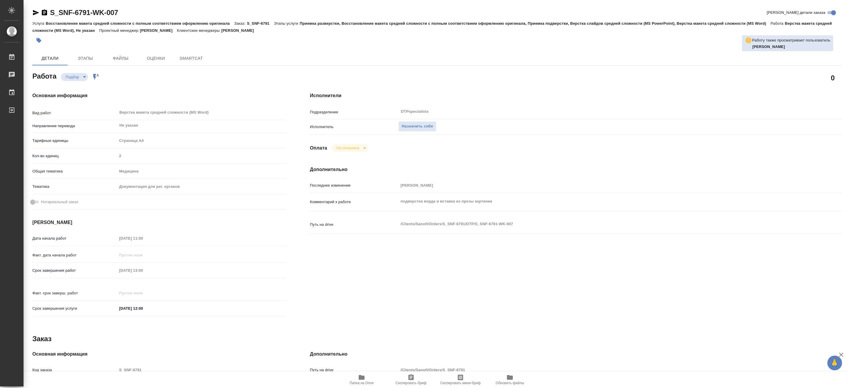
type textarea "x"
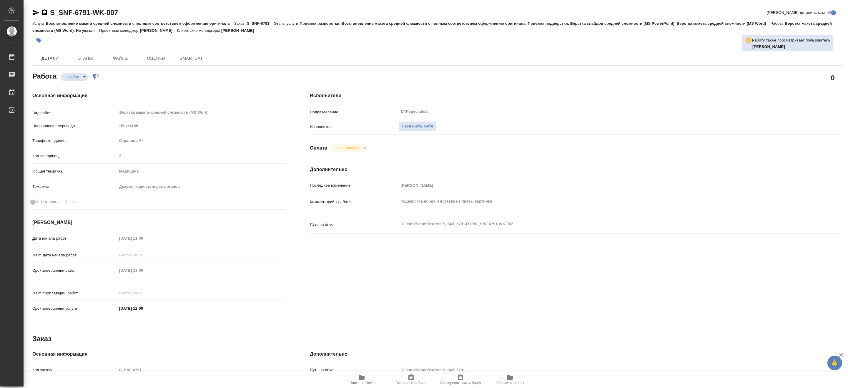
type textarea "x"
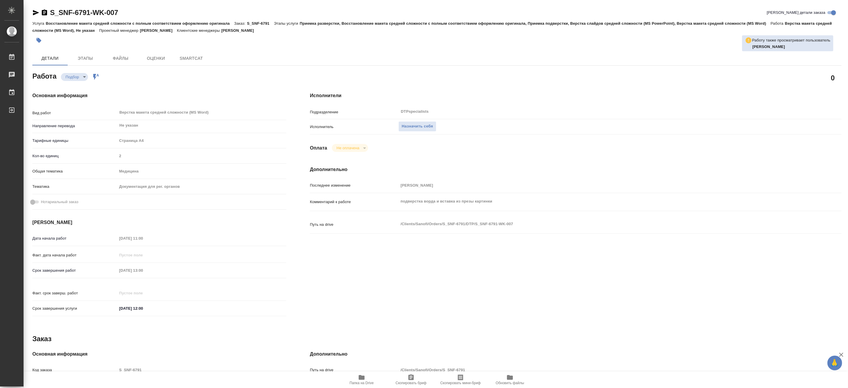
type textarea "x"
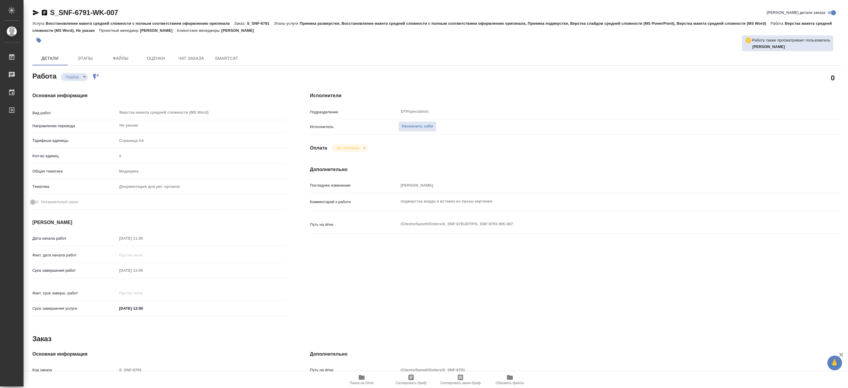
type textarea "x"
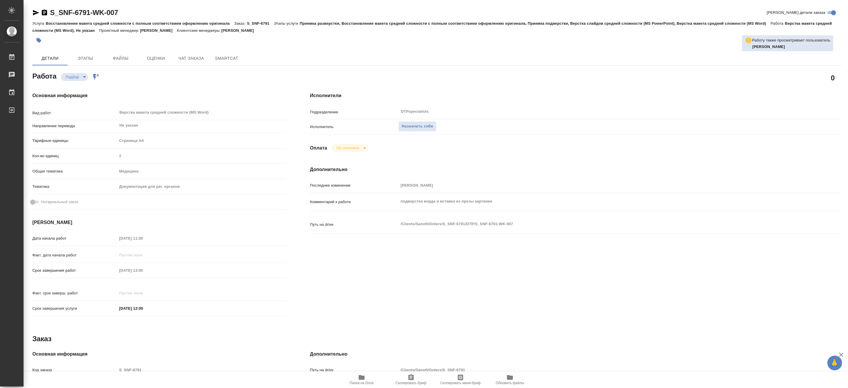
type textarea "x"
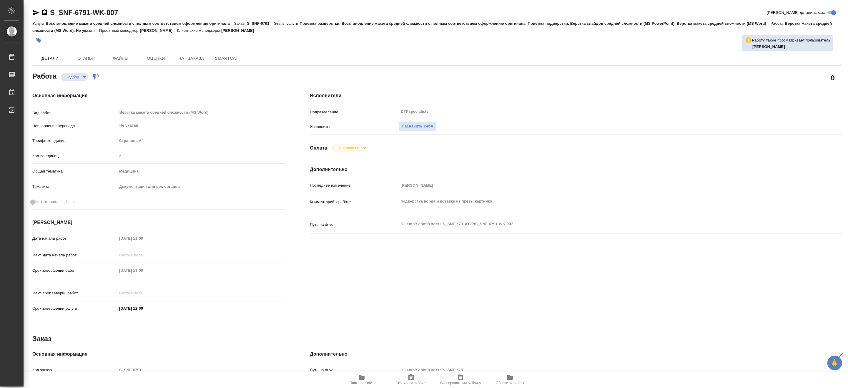
type textarea "x"
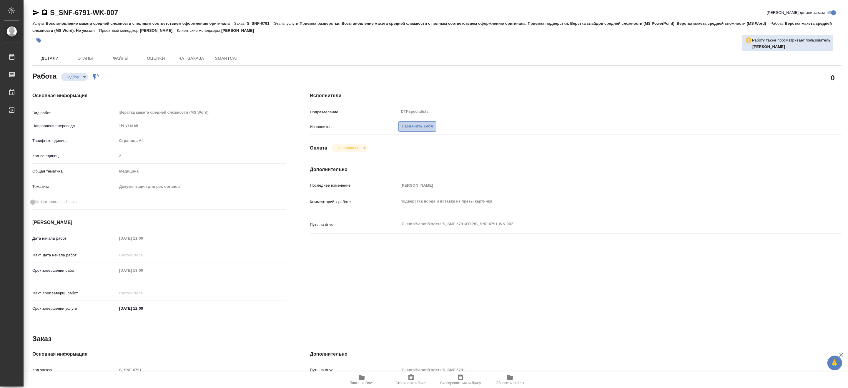
click at [412, 124] on span "Назначить себя" at bounding box center [416, 126] width 31 height 7
type textarea "x"
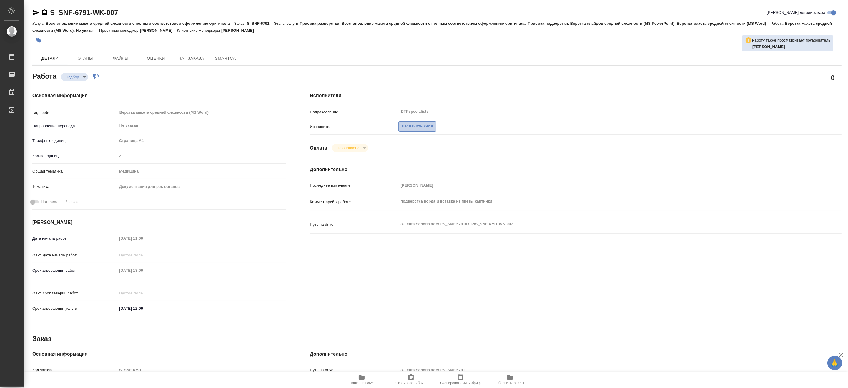
type textarea "x"
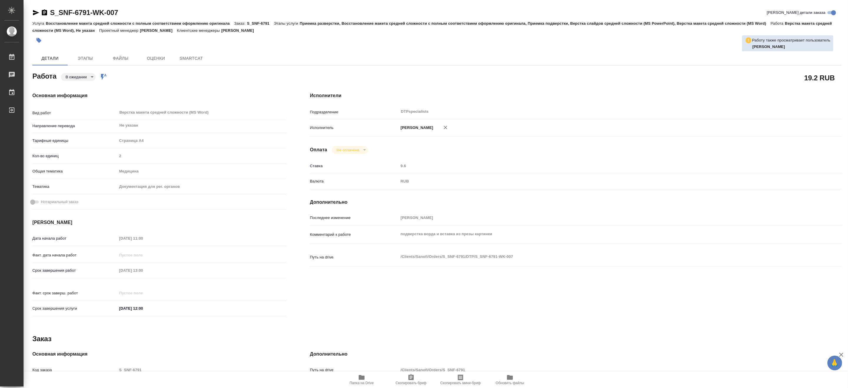
type textarea "x"
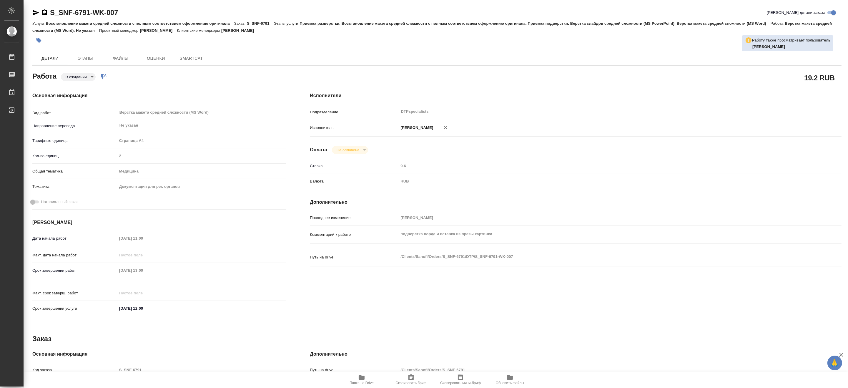
type textarea "x"
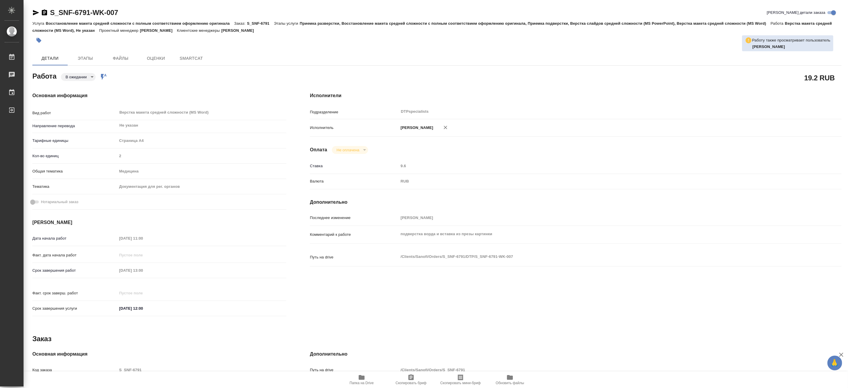
type textarea "x"
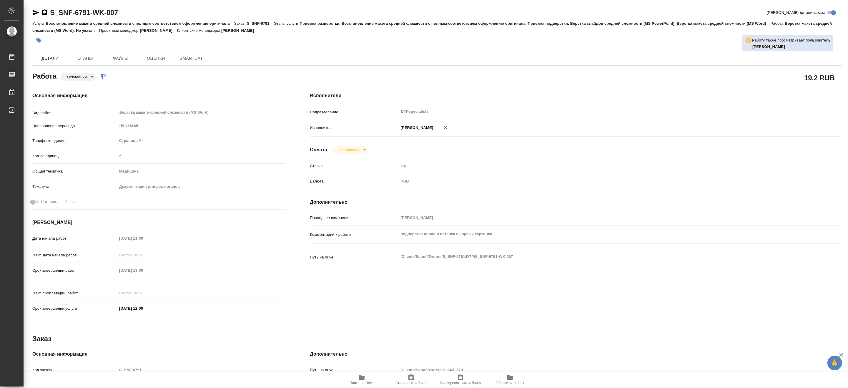
type textarea "x"
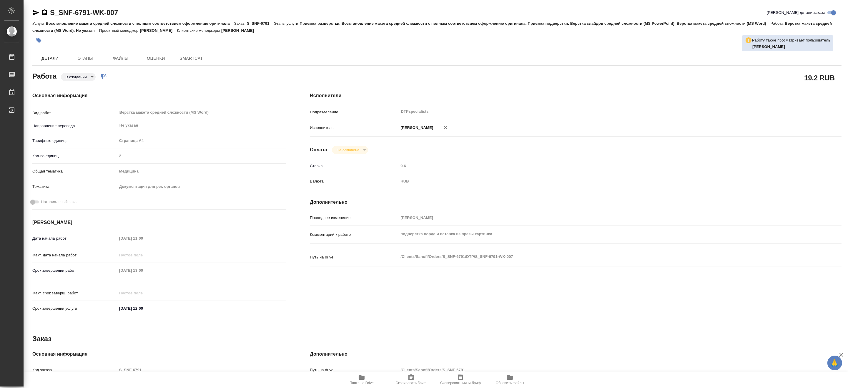
type textarea "x"
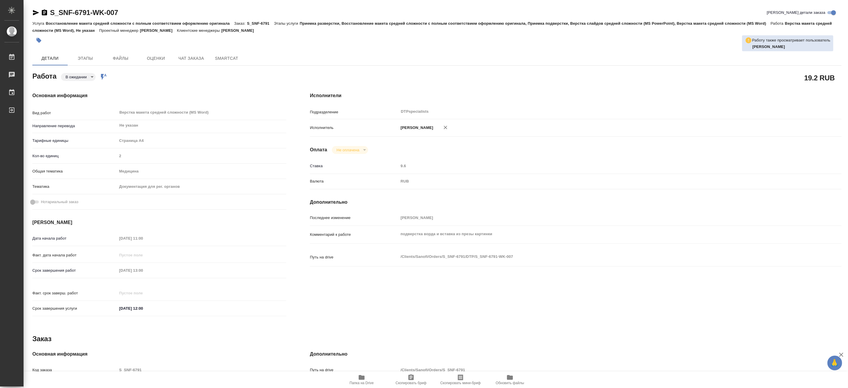
type textarea "x"
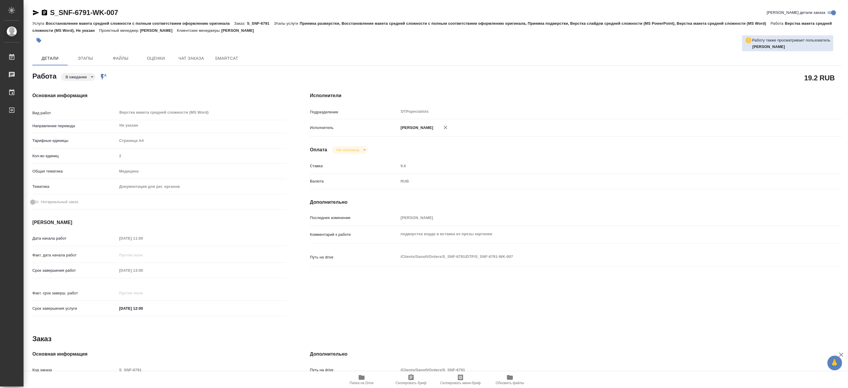
type textarea "x"
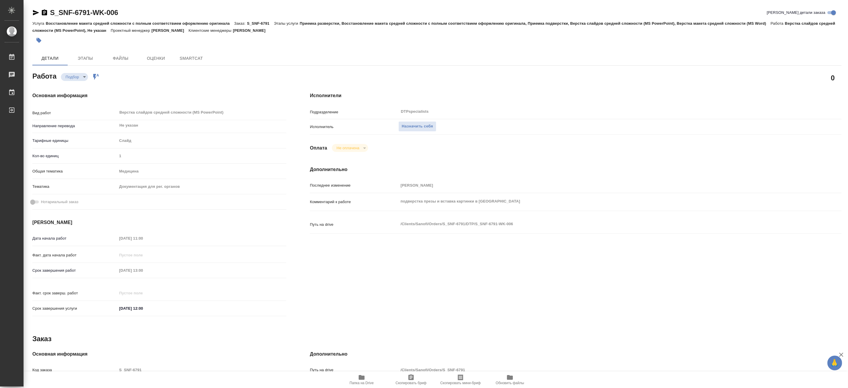
type textarea "x"
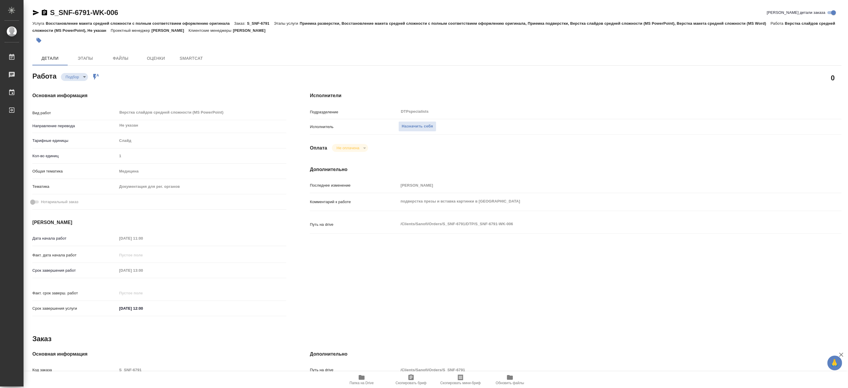
type textarea "x"
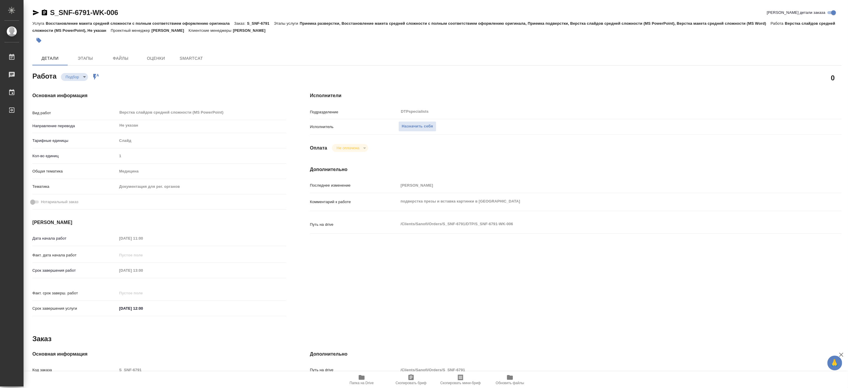
type textarea "x"
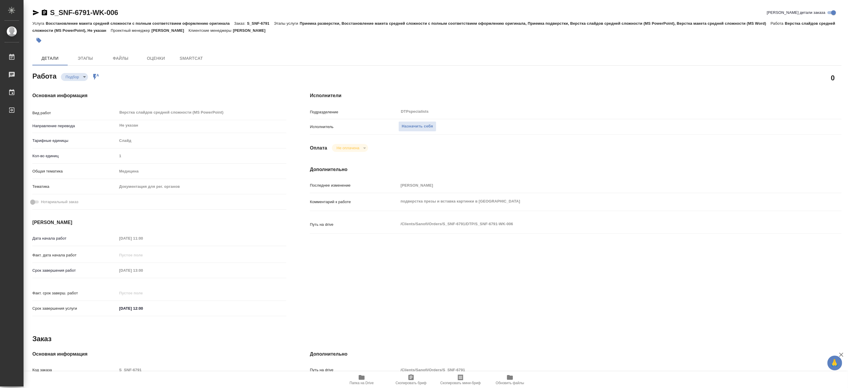
type textarea "x"
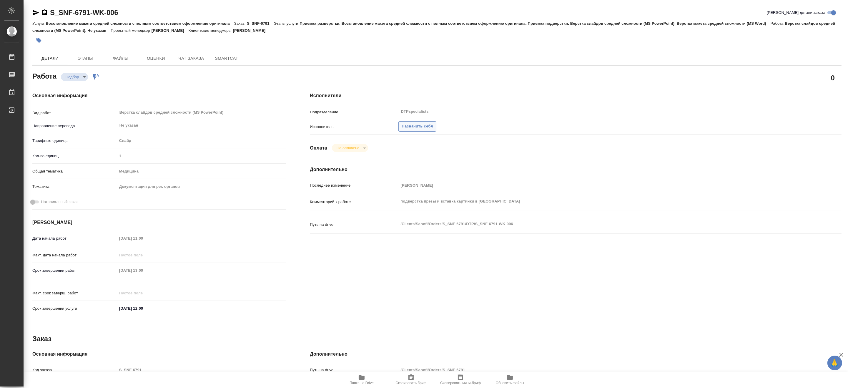
click at [414, 125] on span "Назначить себя" at bounding box center [416, 126] width 31 height 7
type textarea "x"
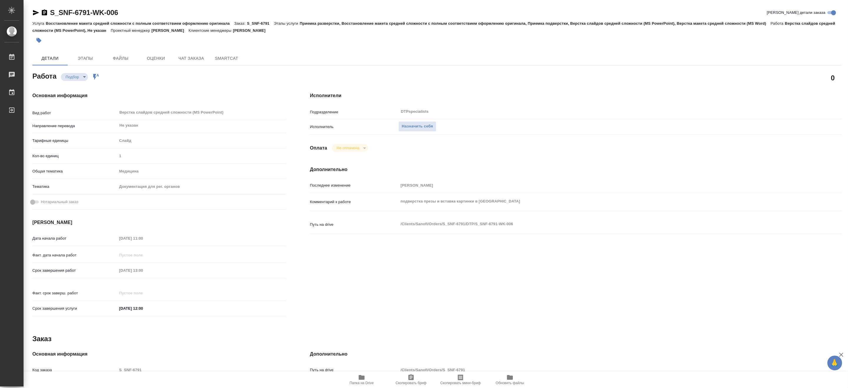
type textarea "x"
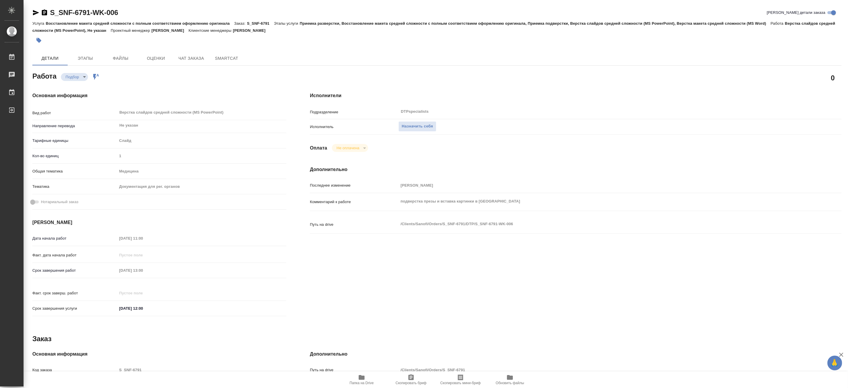
type textarea "x"
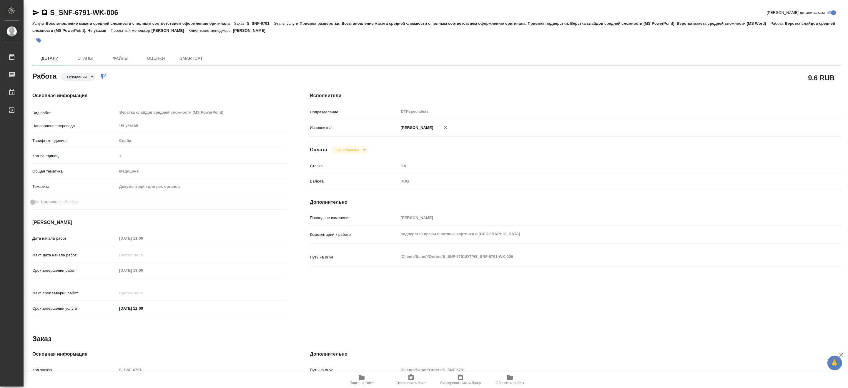
type textarea "x"
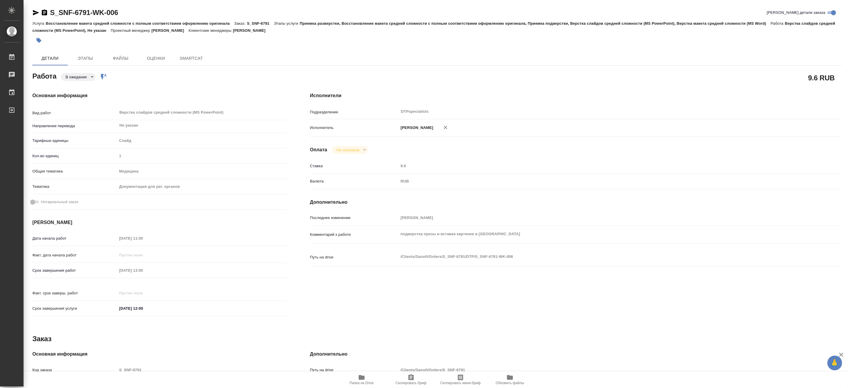
type textarea "x"
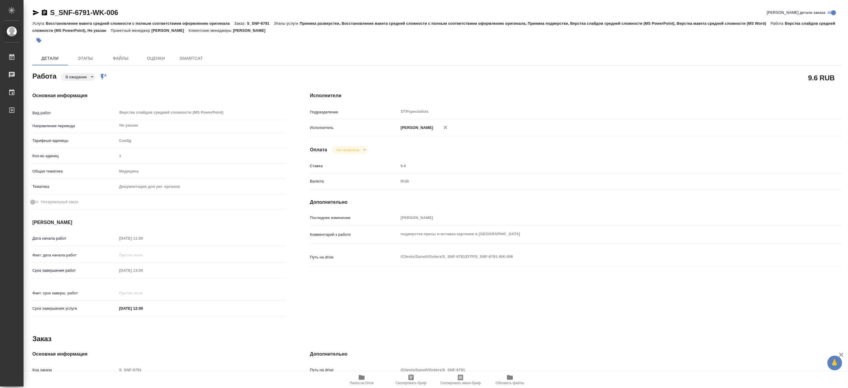
type textarea "x"
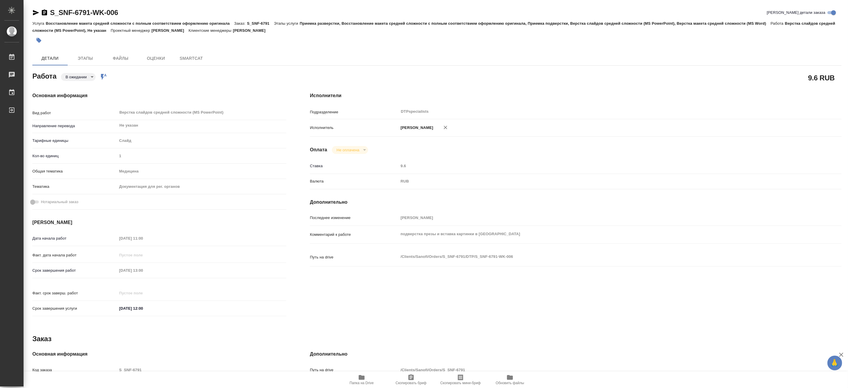
type textarea "x"
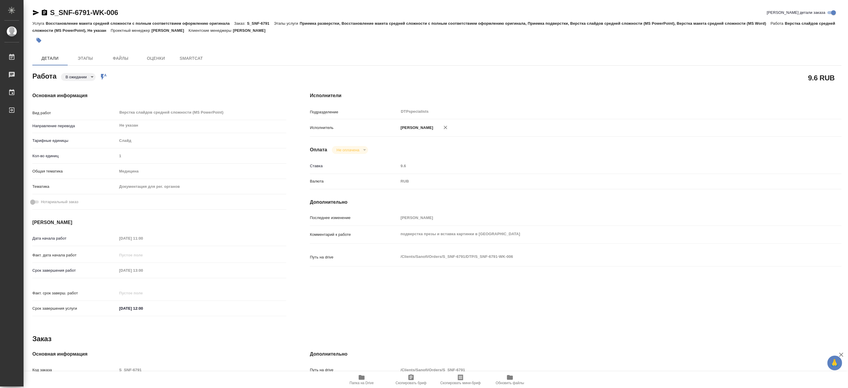
type textarea "x"
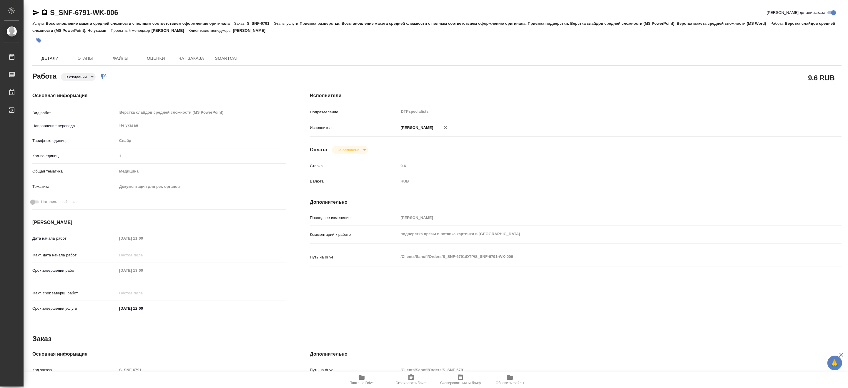
type textarea "x"
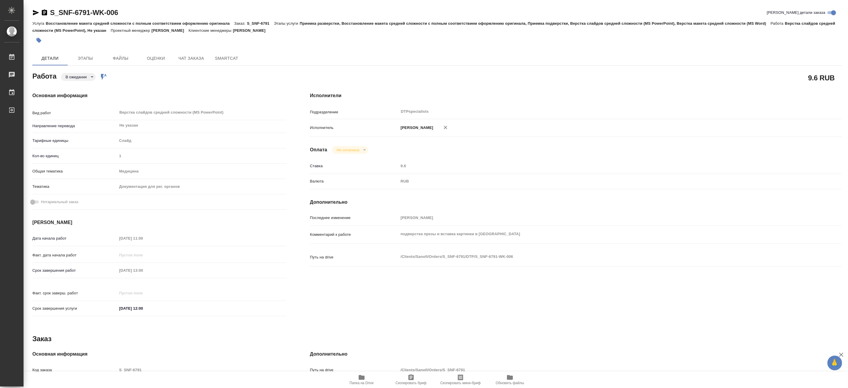
type textarea "x"
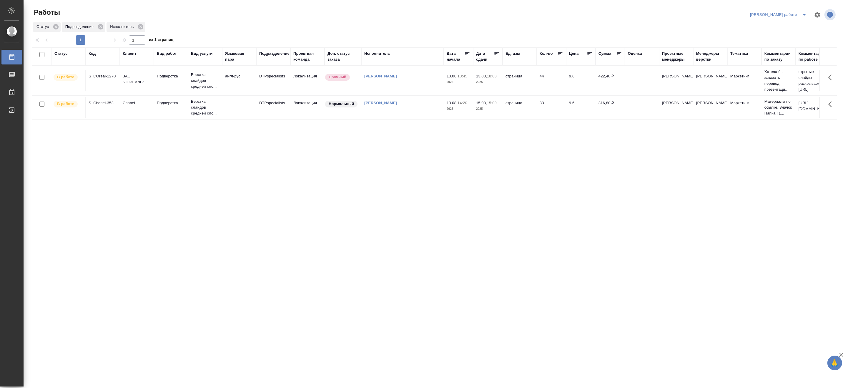
click at [208, 82] on p "Верстка слайдов средней сло..." at bounding box center [205, 81] width 28 height 18
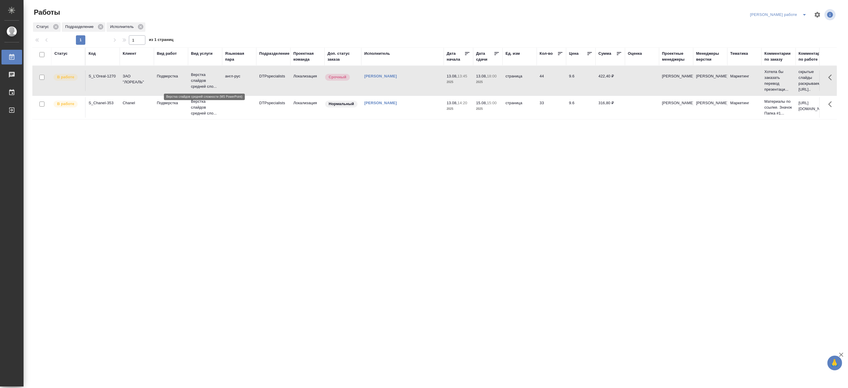
click at [208, 82] on p "Верстка слайдов средней сло..." at bounding box center [205, 81] width 28 height 18
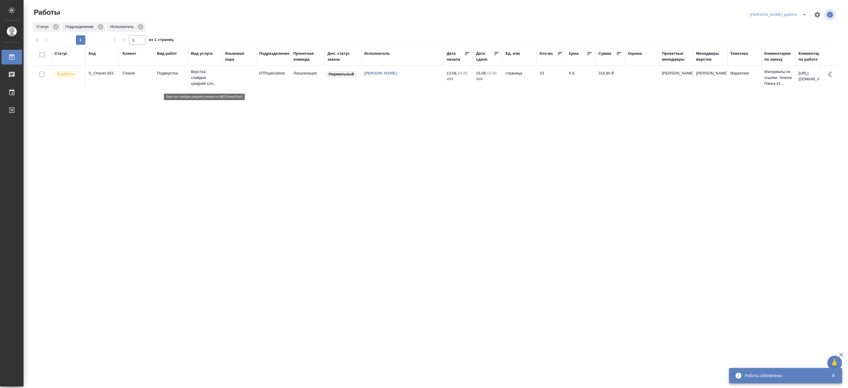
click at [198, 80] on p "Верстка слайдов средней сло..." at bounding box center [205, 78] width 28 height 18
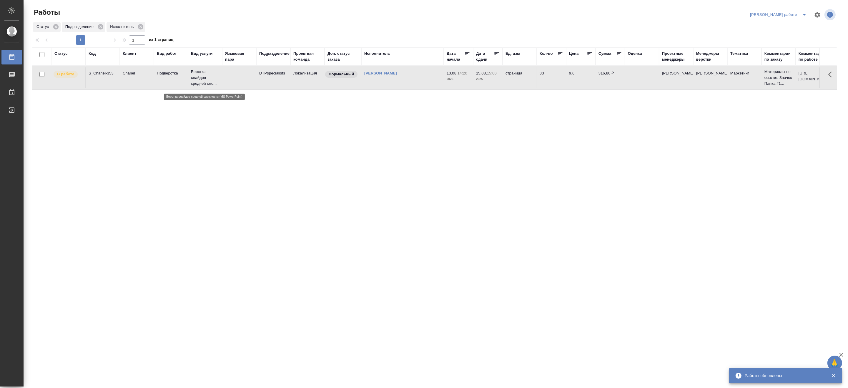
click at [198, 80] on p "Верстка слайдов средней сло..." at bounding box center [205, 78] width 28 height 18
click at [803, 12] on icon "split button" at bounding box center [804, 14] width 7 height 7
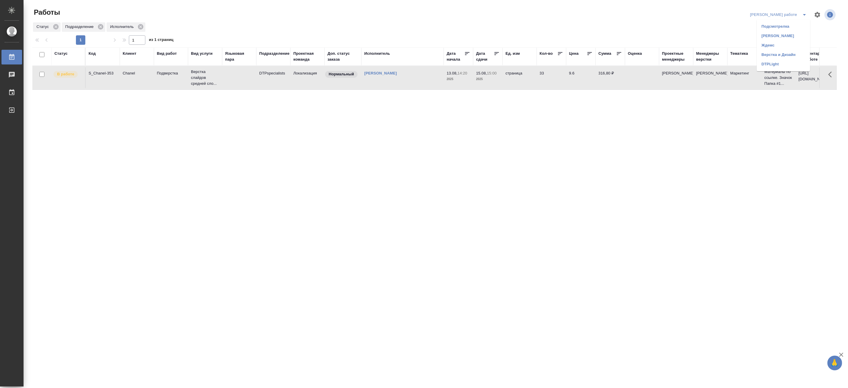
click at [777, 53] on li "Верстка и Дизайн" at bounding box center [782, 54] width 53 height 9
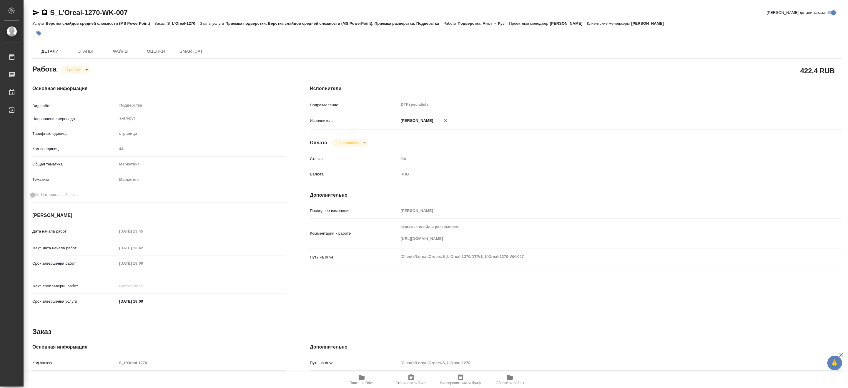
type textarea "x"
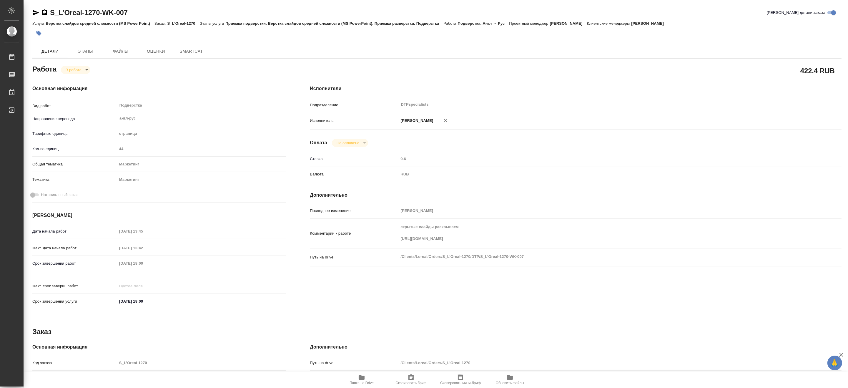
type textarea "x"
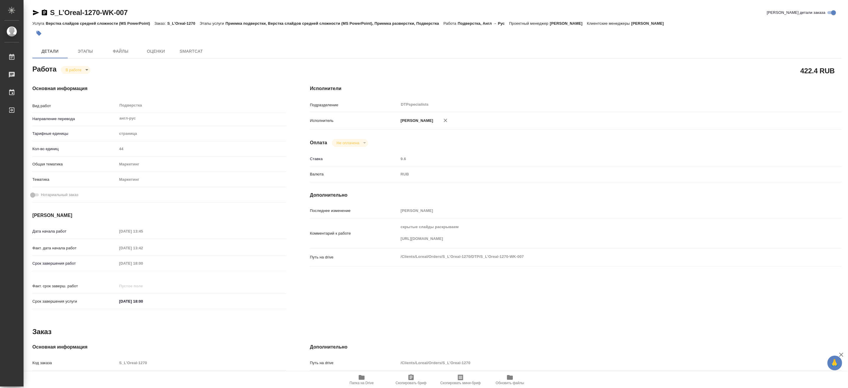
type textarea "x"
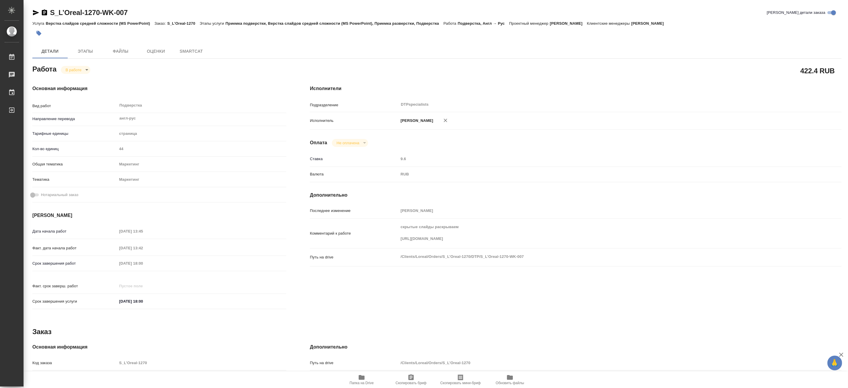
type textarea "x"
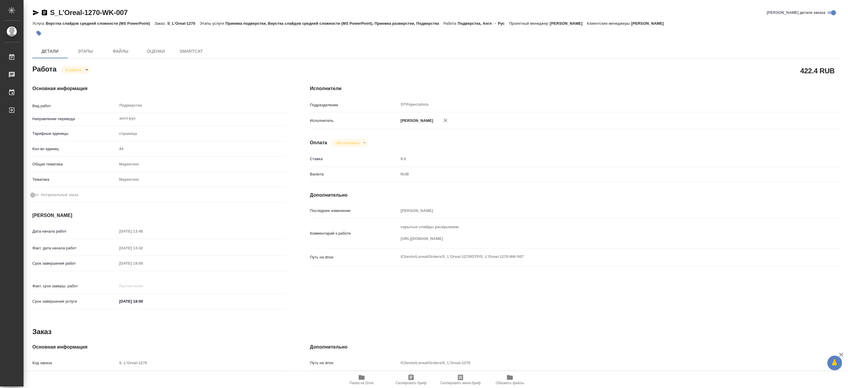
type textarea "x"
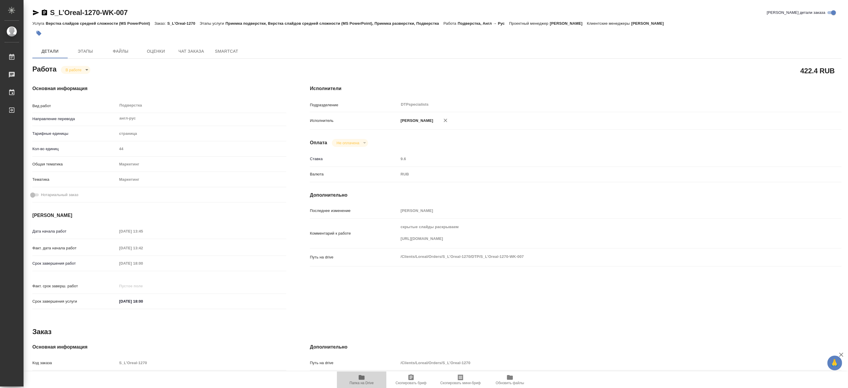
click at [362, 382] on span "Папка на Drive" at bounding box center [361, 383] width 24 height 4
type textarea "x"
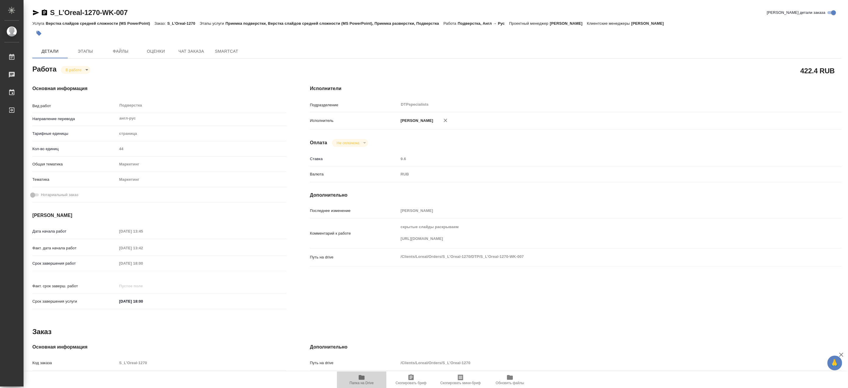
type textarea "x"
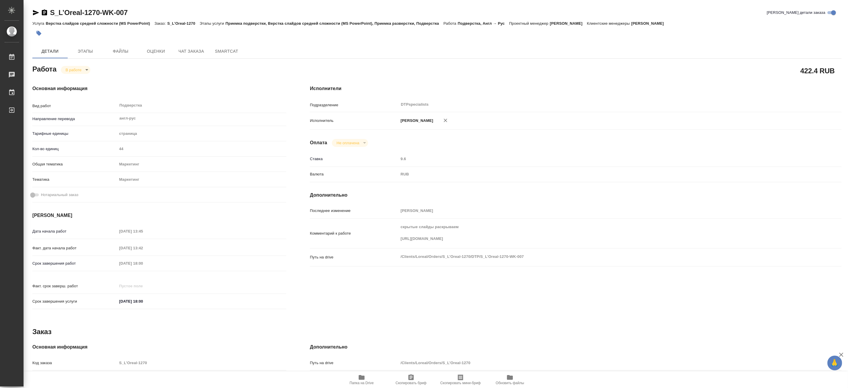
type textarea "x"
click at [62, 69] on body "🙏 .cls-1 fill:#fff; AWATERA Matveeva Maria Работы 0 Чаты График Выйти S_L’Oreal…" at bounding box center [424, 194] width 848 height 388
click at [67, 77] on button "Выполнен" at bounding box center [75, 79] width 21 height 6
type textarea "x"
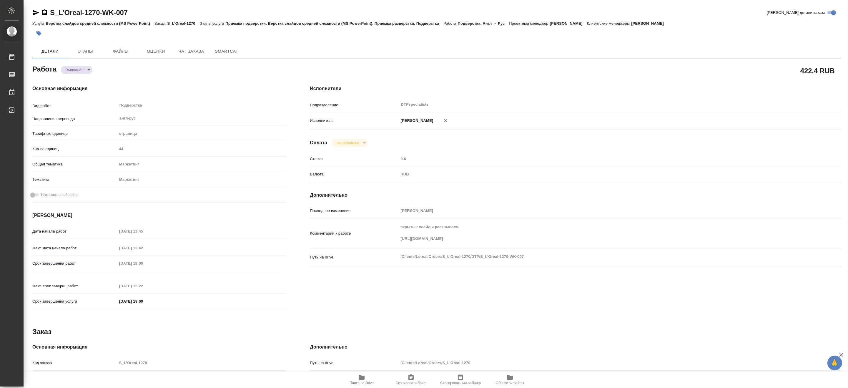
type textarea "x"
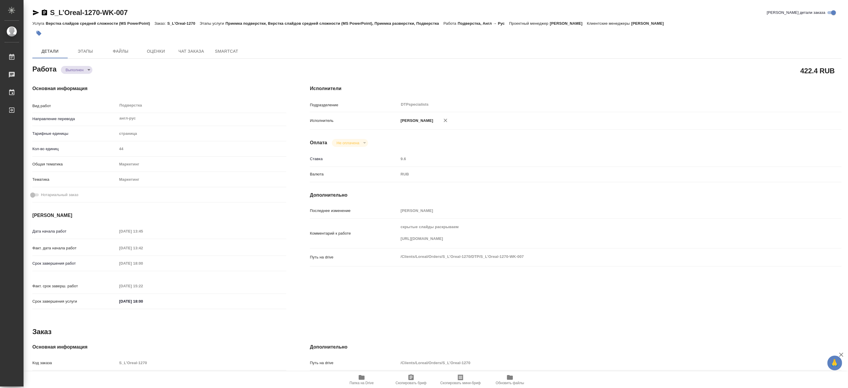
type textarea "x"
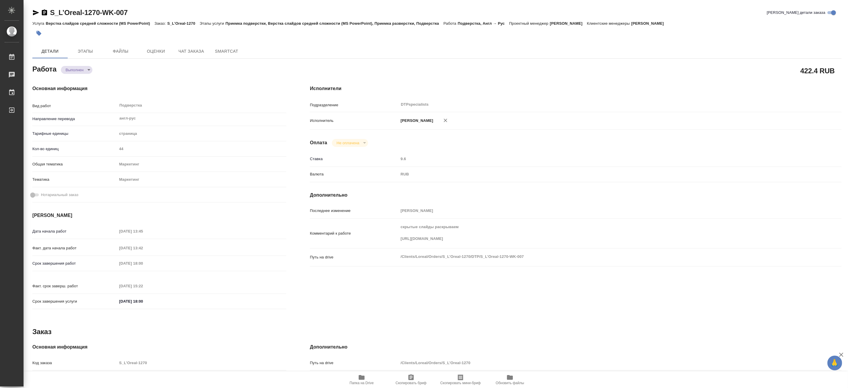
type textarea "x"
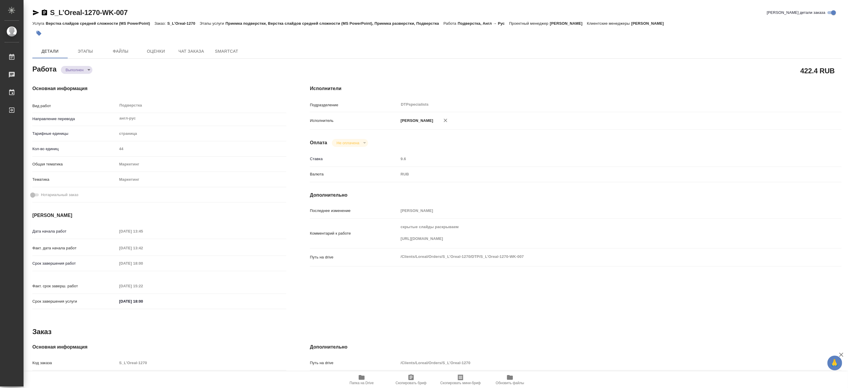
type textarea "x"
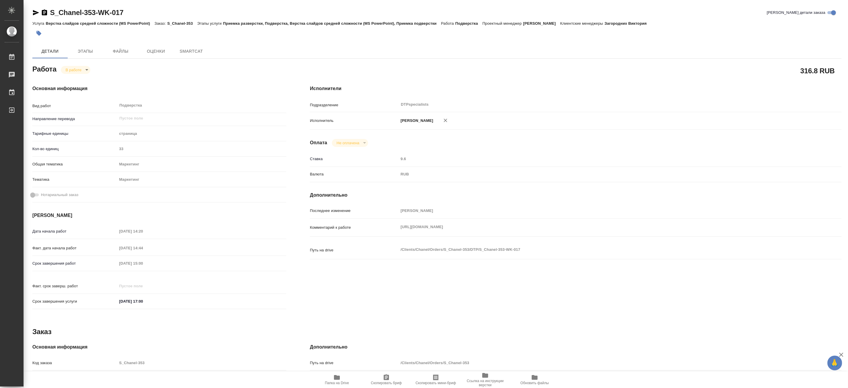
type textarea "x"
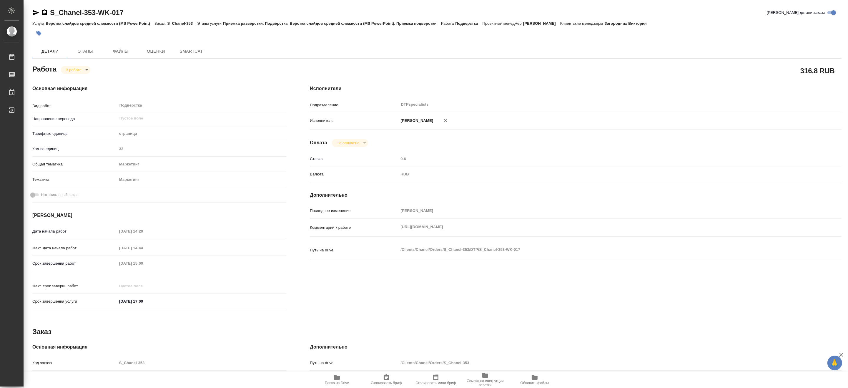
type textarea "x"
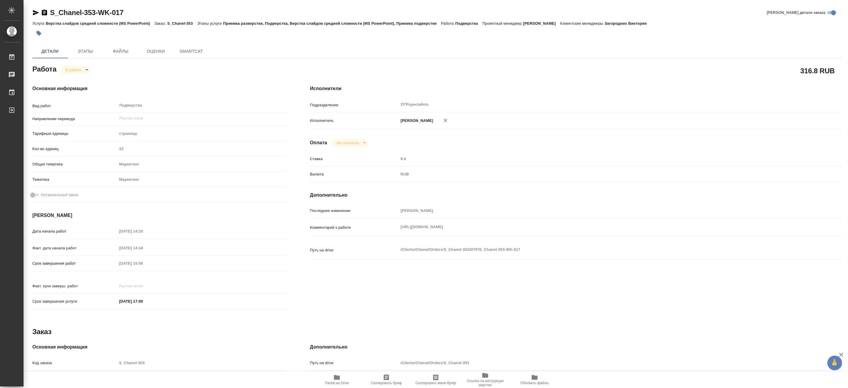
type textarea "x"
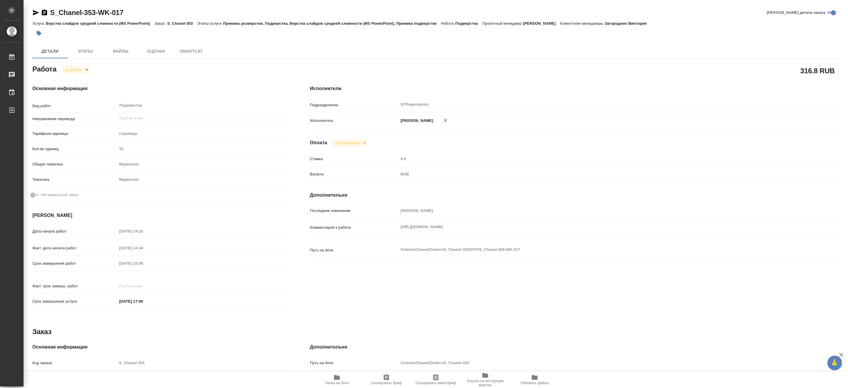
type textarea "x"
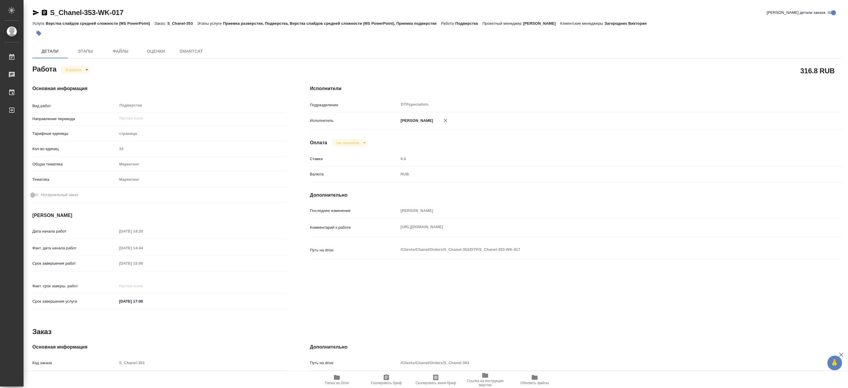
type textarea "x"
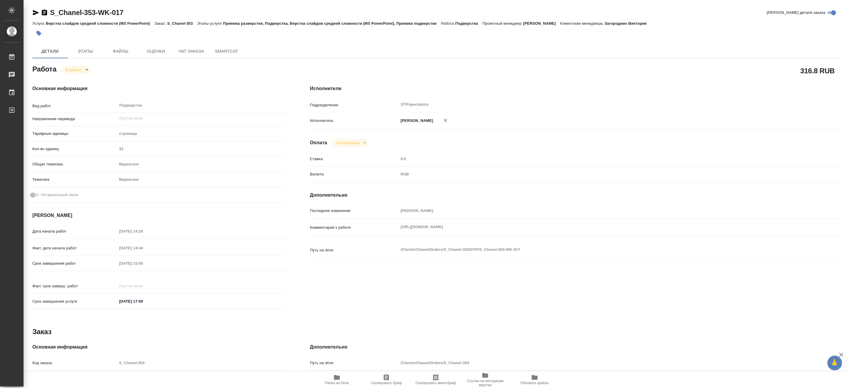
type textarea "x"
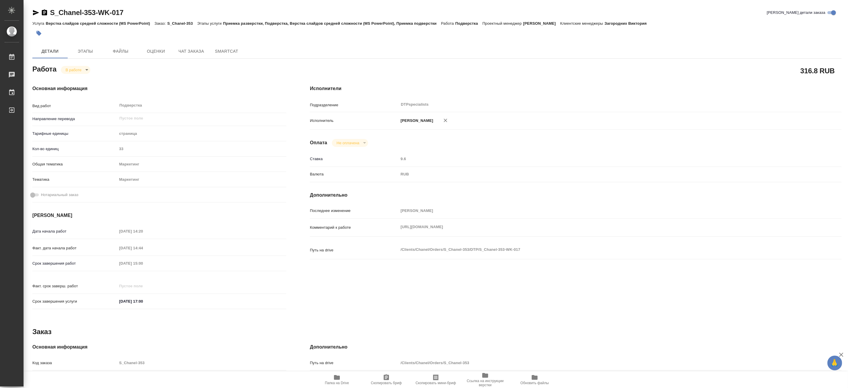
type textarea "x"
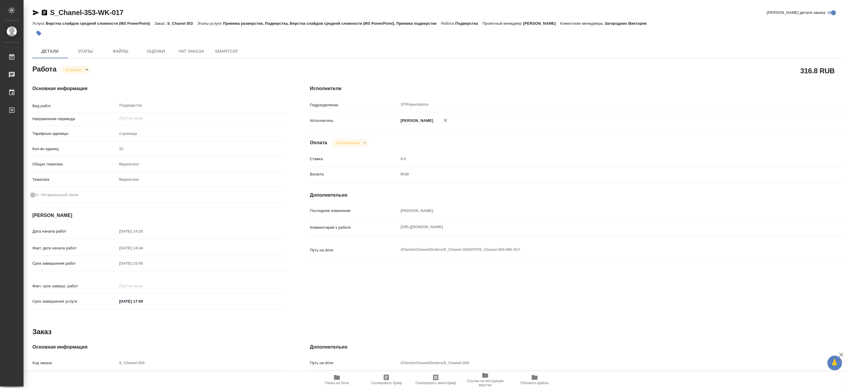
type textarea "x"
click at [391, 231] on div "Комментарий к работе https://drive.awatera.com/s/fmxEPAWDdtrEMRJ x" at bounding box center [575, 227] width 531 height 13
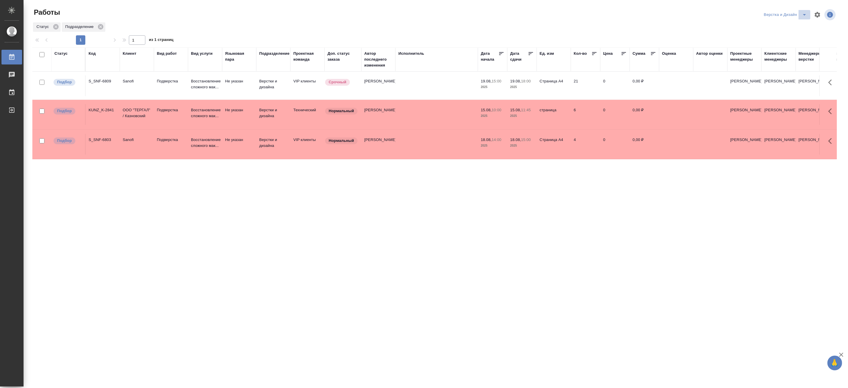
click at [801, 11] on button "split button" at bounding box center [804, 14] width 12 height 9
click at [783, 44] on li "[PERSON_NAME]" at bounding box center [788, 45] width 56 height 9
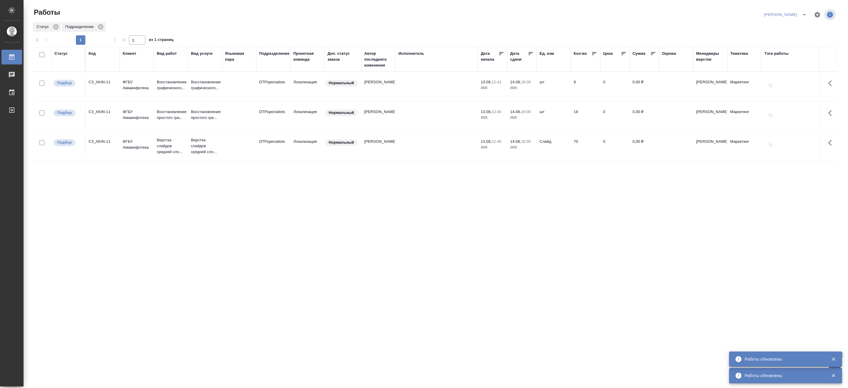
click at [805, 14] on icon "split button" at bounding box center [804, 14] width 7 height 7
click at [790, 56] on li "Верстка и Дизайн" at bounding box center [782, 54] width 56 height 9
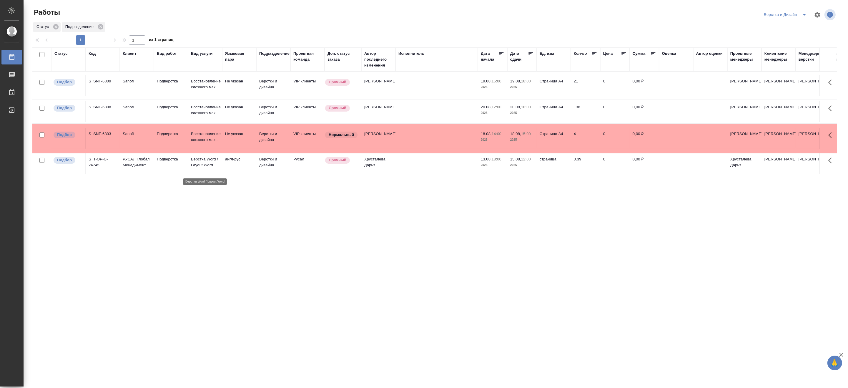
click at [201, 168] on p "Верстка Word / Layout Word" at bounding box center [205, 162] width 28 height 12
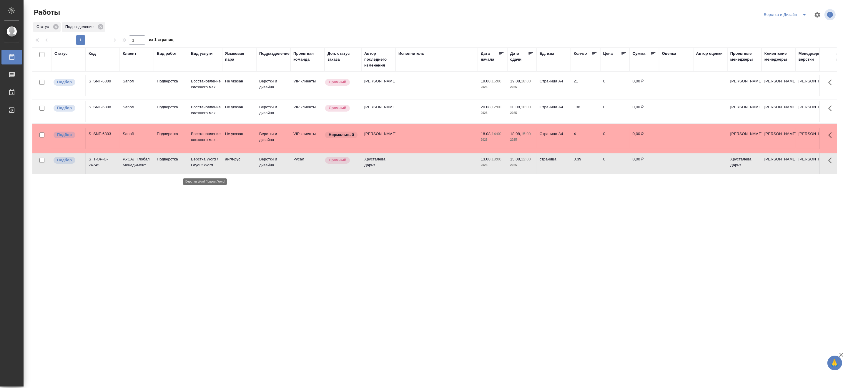
click at [201, 168] on p "Верстка Word / Layout Word" at bounding box center [205, 162] width 28 height 12
click at [801, 10] on button "split button" at bounding box center [804, 14] width 12 height 9
click at [786, 42] on li "[PERSON_NAME]" at bounding box center [788, 45] width 56 height 9
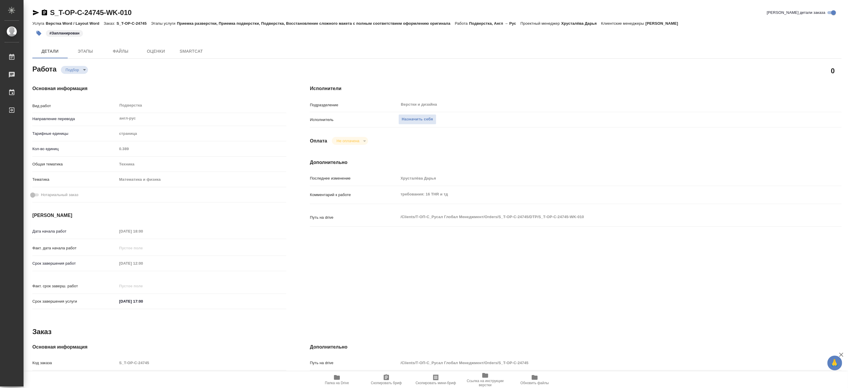
type textarea "x"
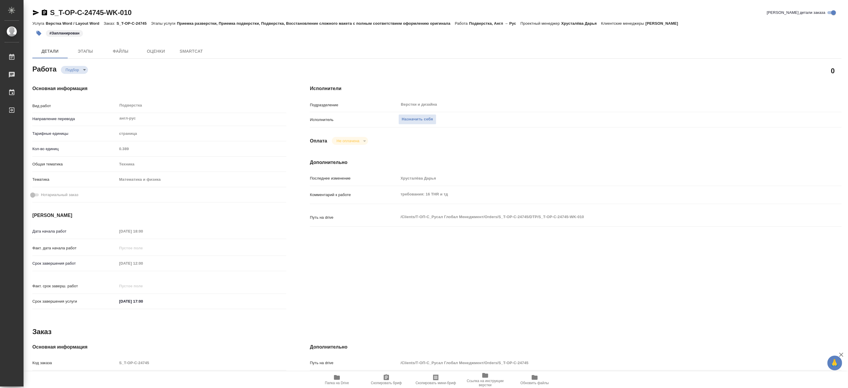
type textarea "x"
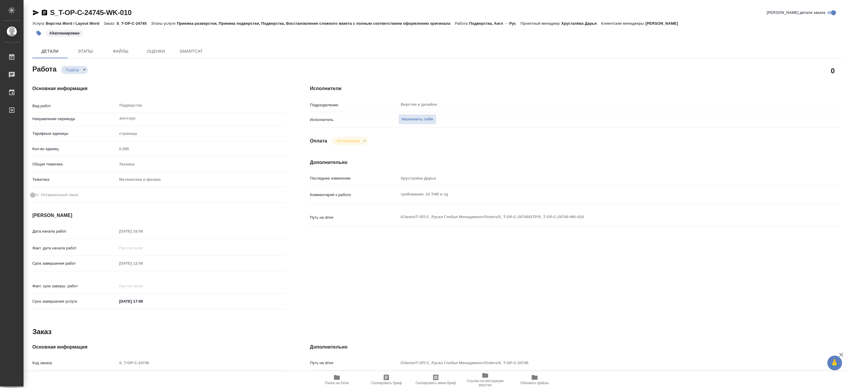
type textarea "x"
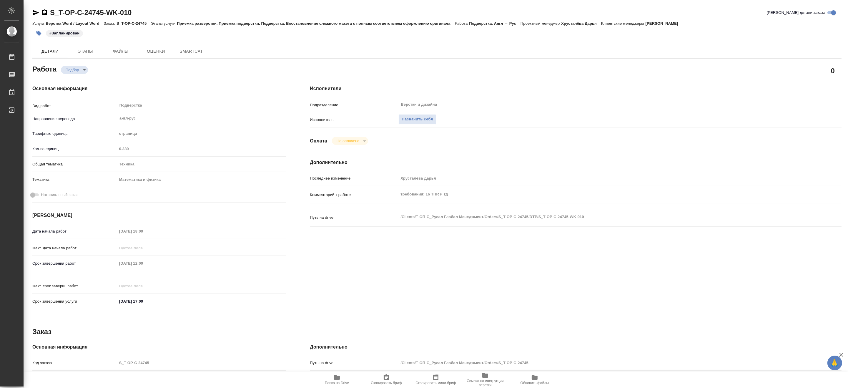
type textarea "x"
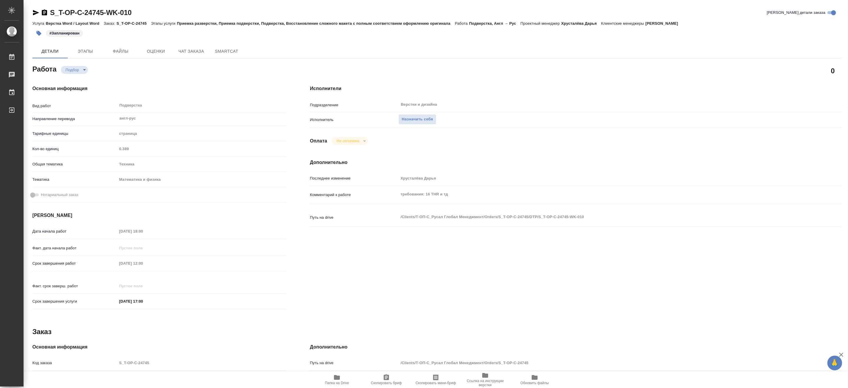
type textarea "x"
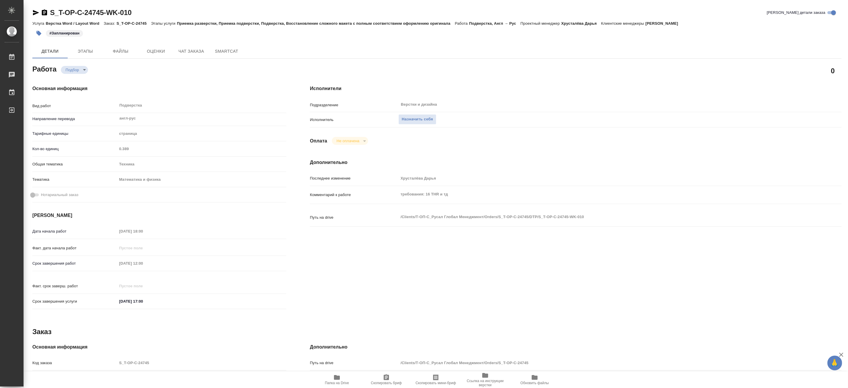
type textarea "x"
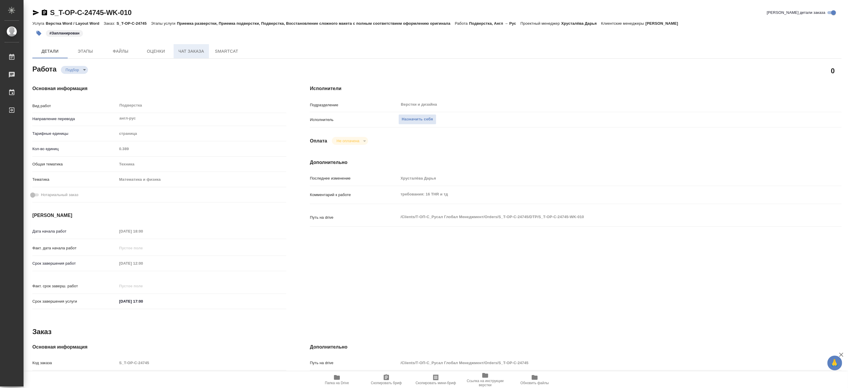
click at [192, 50] on span "Чат заказа" at bounding box center [191, 51] width 28 height 7
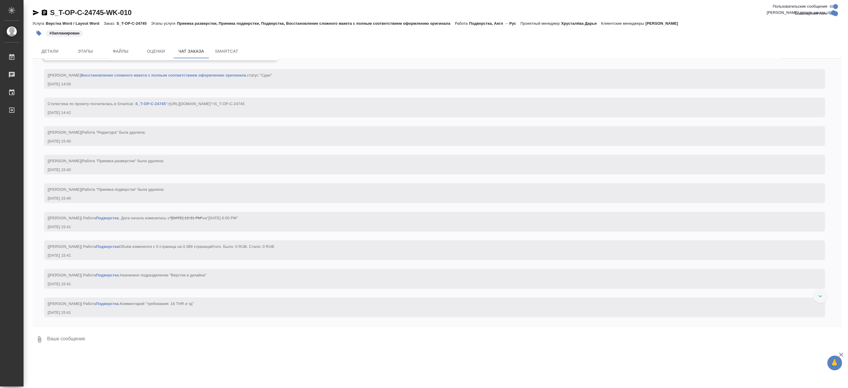
scroll to position [1428, 0]
